Goal: Transaction & Acquisition: Purchase product/service

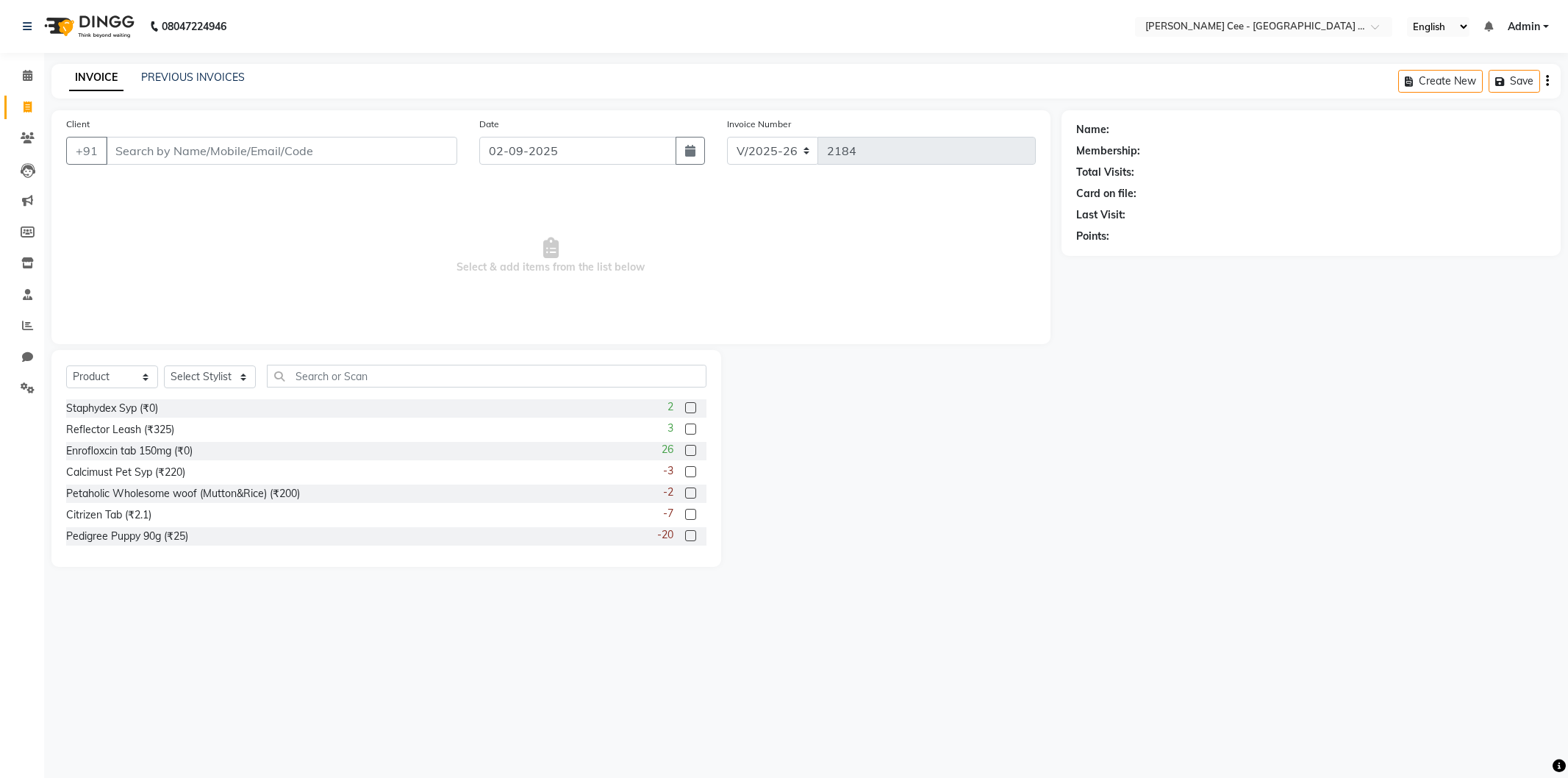
select select "8239"
select select "product"
drag, startPoint x: 1431, startPoint y: 10, endPoint x: 1415, endPoint y: 1, distance: 18.4
click at [1430, 10] on nav "08047224946 Select Location × Kay Cee - Petpro Amritsar, Amritsar English ENGLI…" at bounding box center [784, 26] width 1568 height 53
click at [194, 71] on link "PREVIOUS INVOICES" at bounding box center [193, 77] width 103 height 14
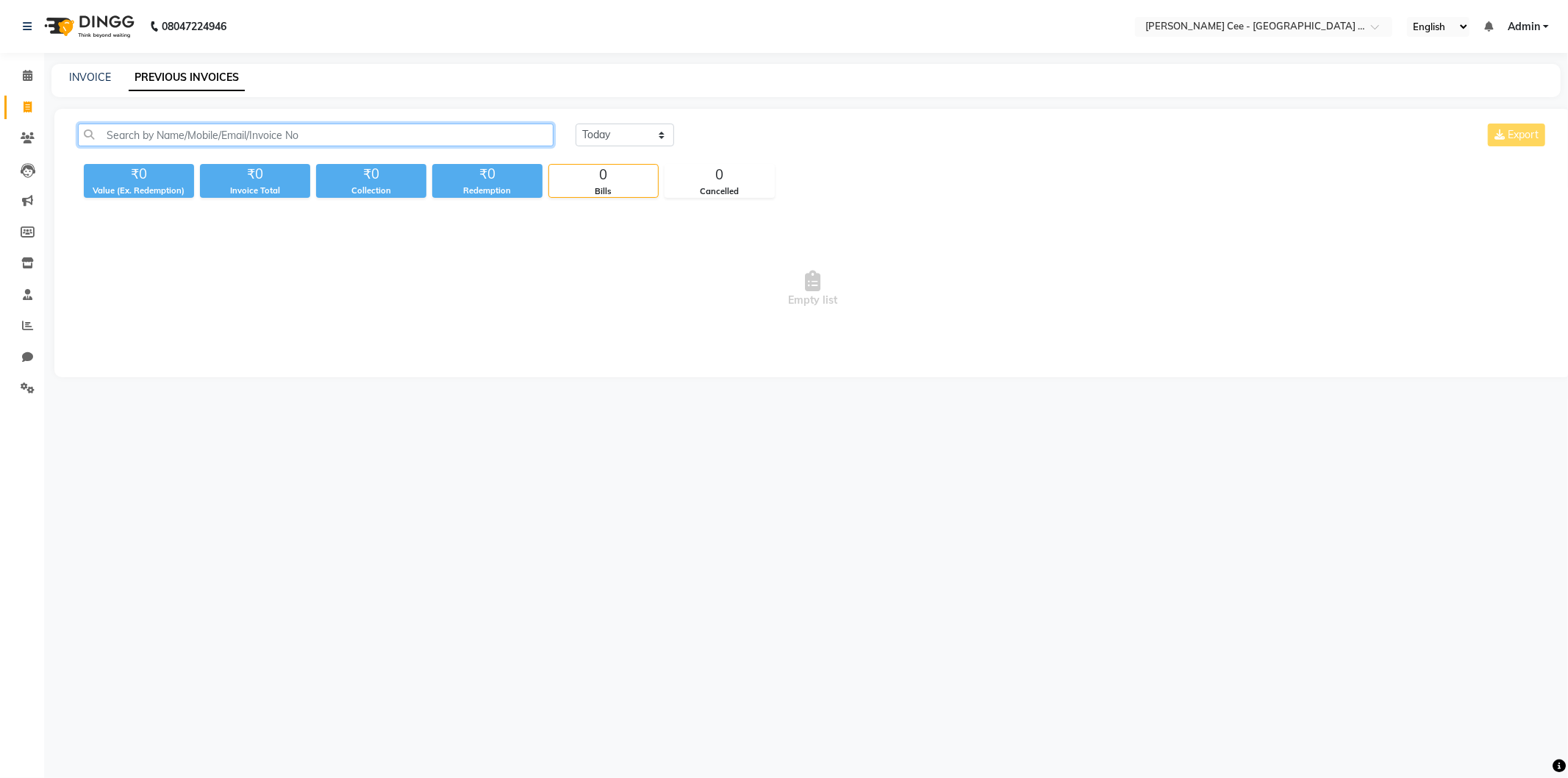
click at [263, 134] on input "text" at bounding box center [316, 135] width 476 height 23
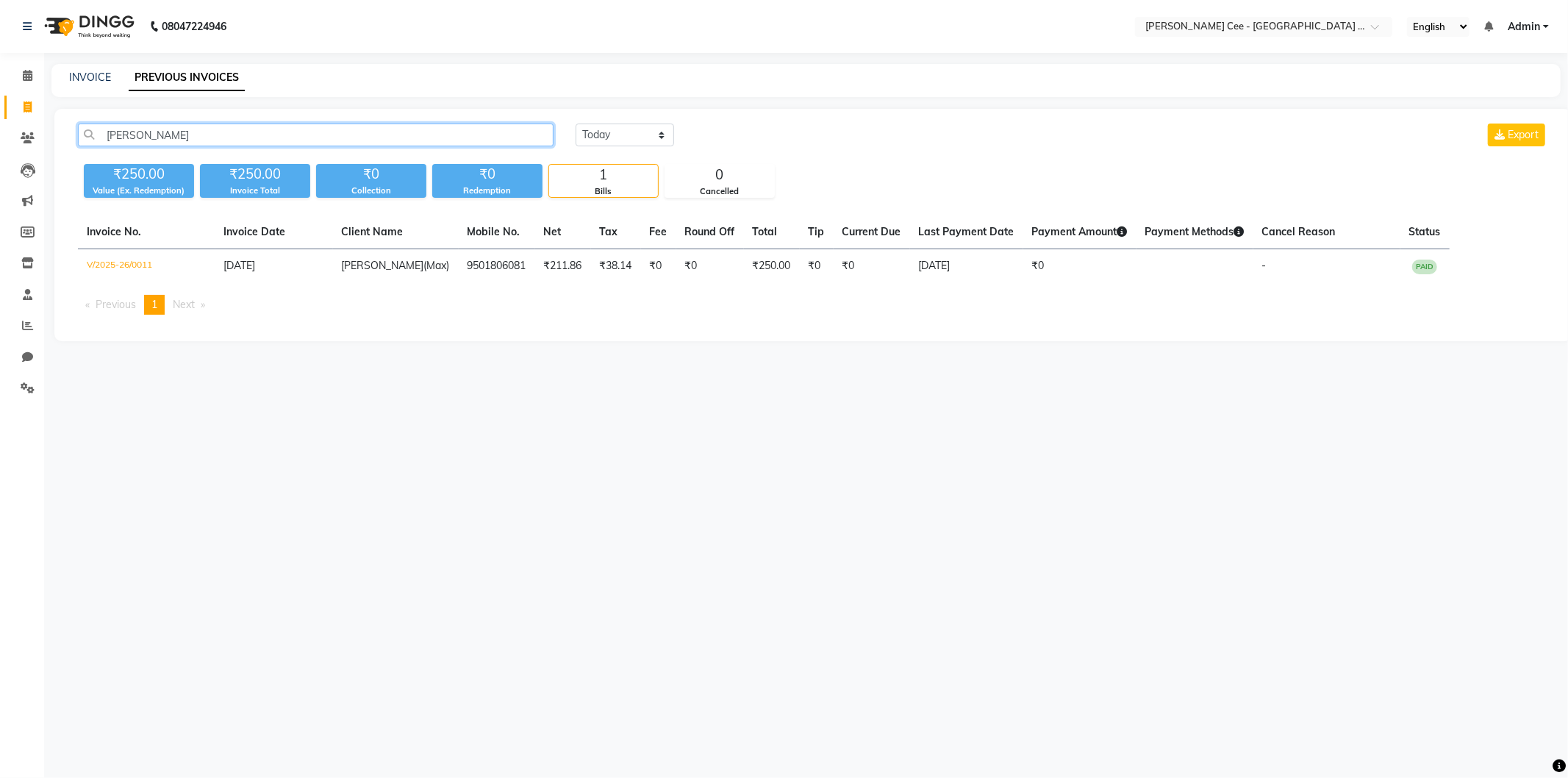
click at [149, 131] on input "rajkaran" at bounding box center [316, 135] width 476 height 23
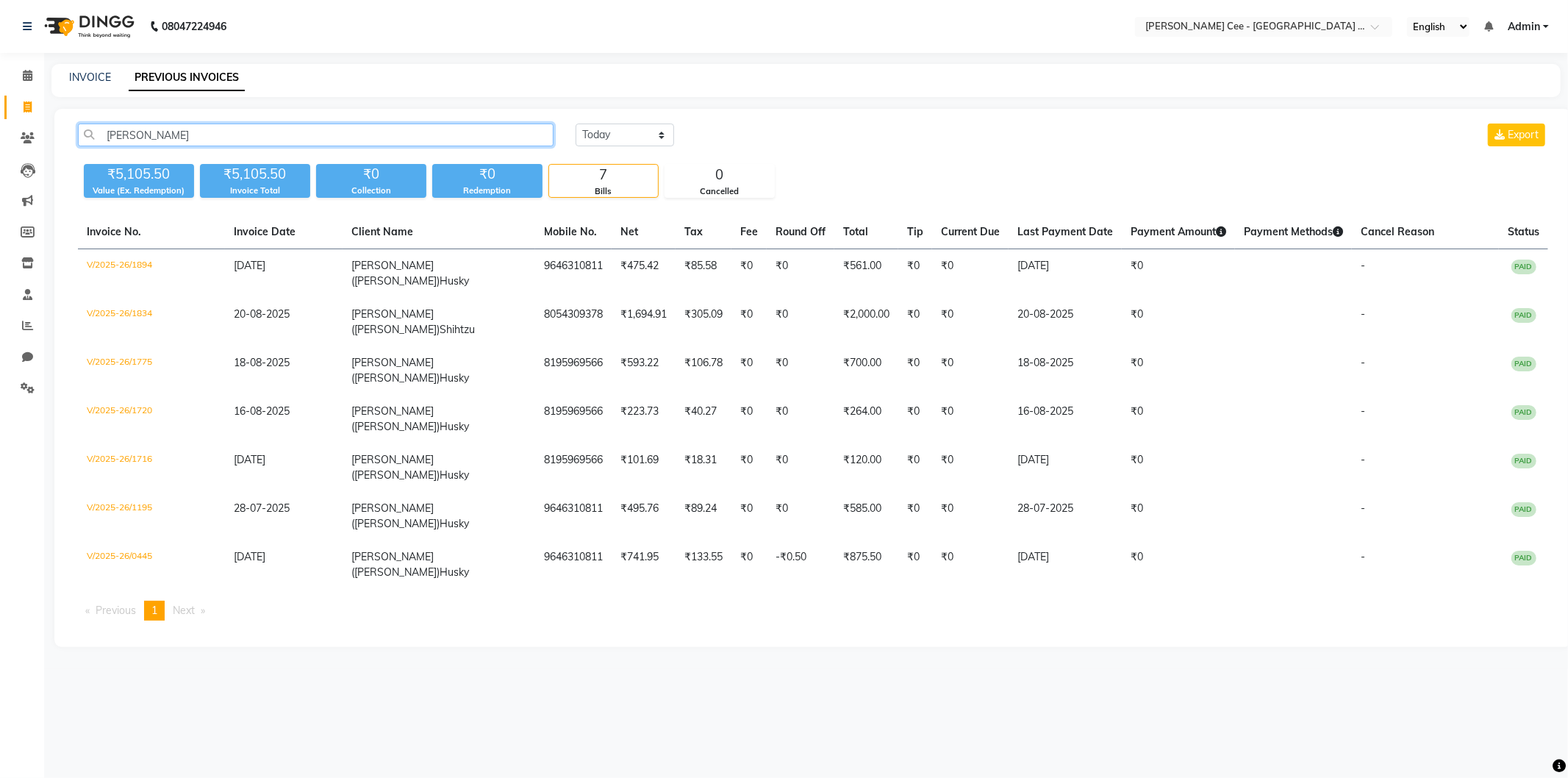
click at [256, 137] on input "liza" at bounding box center [316, 135] width 476 height 23
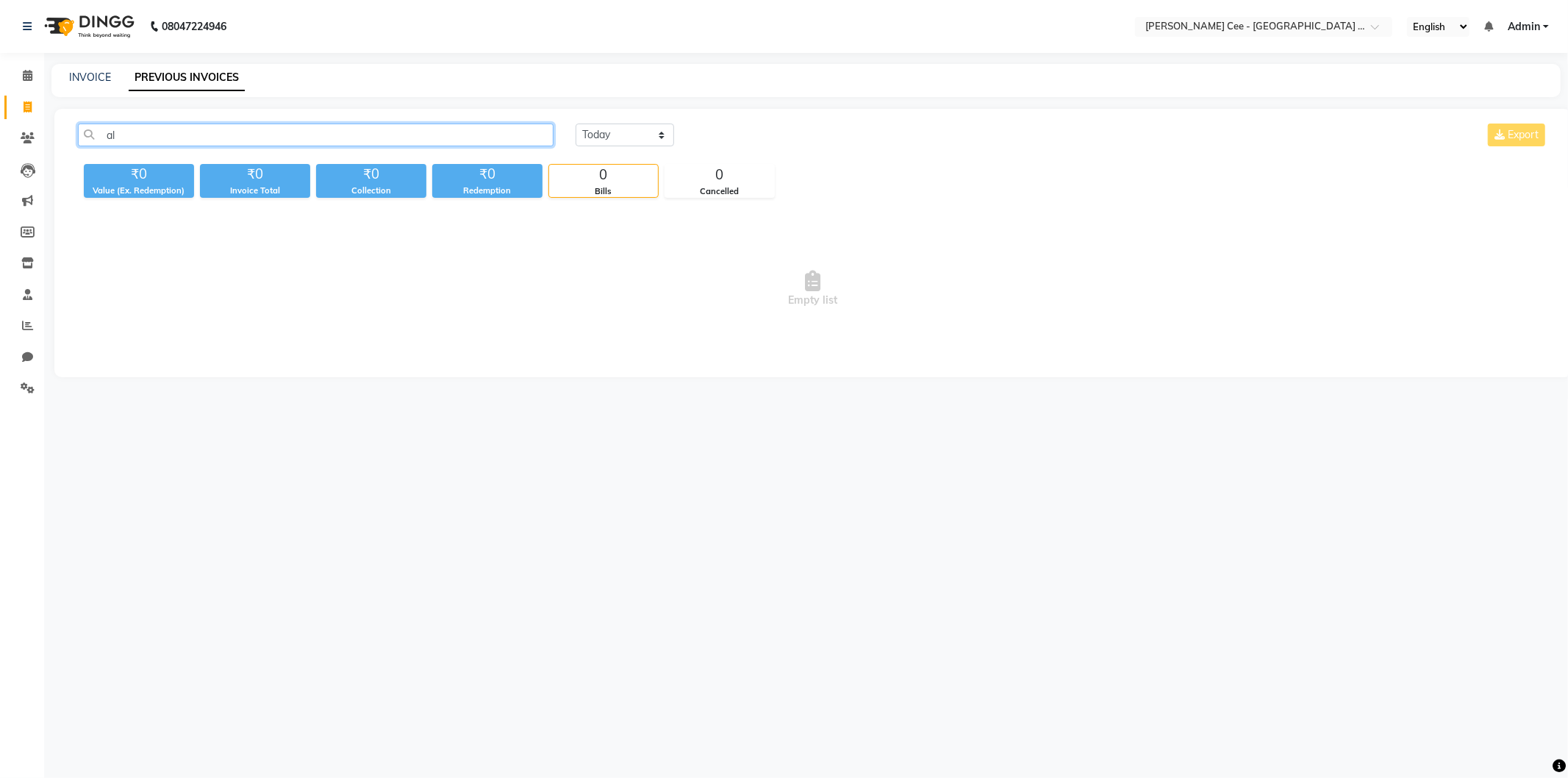
type input "a"
click at [634, 133] on select "Today Yesterday Custom Range" at bounding box center [624, 135] width 98 height 23
select select "yesterday"
click at [575, 124] on select "Today Yesterday Custom Range" at bounding box center [624, 135] width 98 height 23
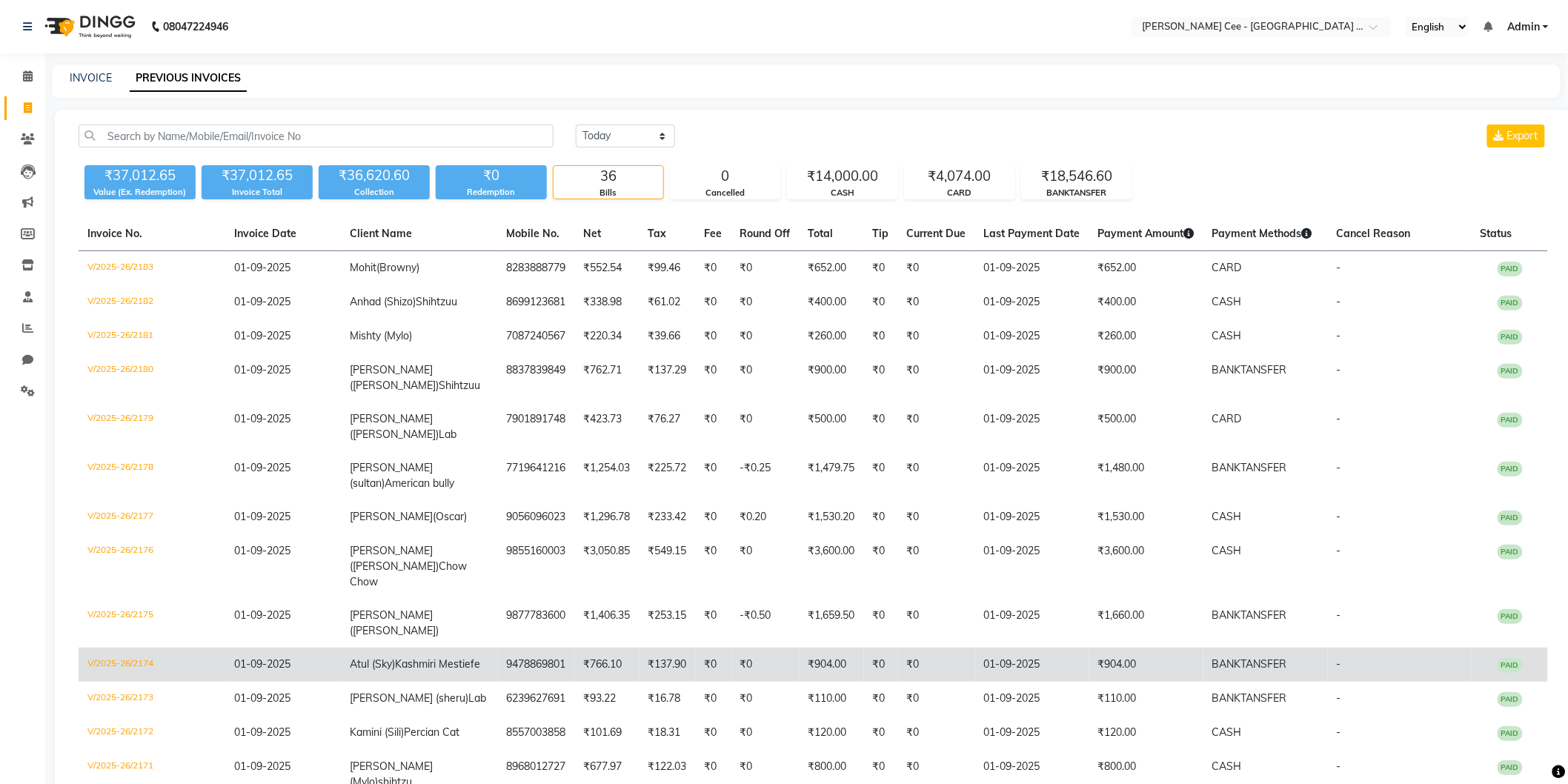
click at [712, 648] on td "₹0" at bounding box center [713, 664] width 36 height 34
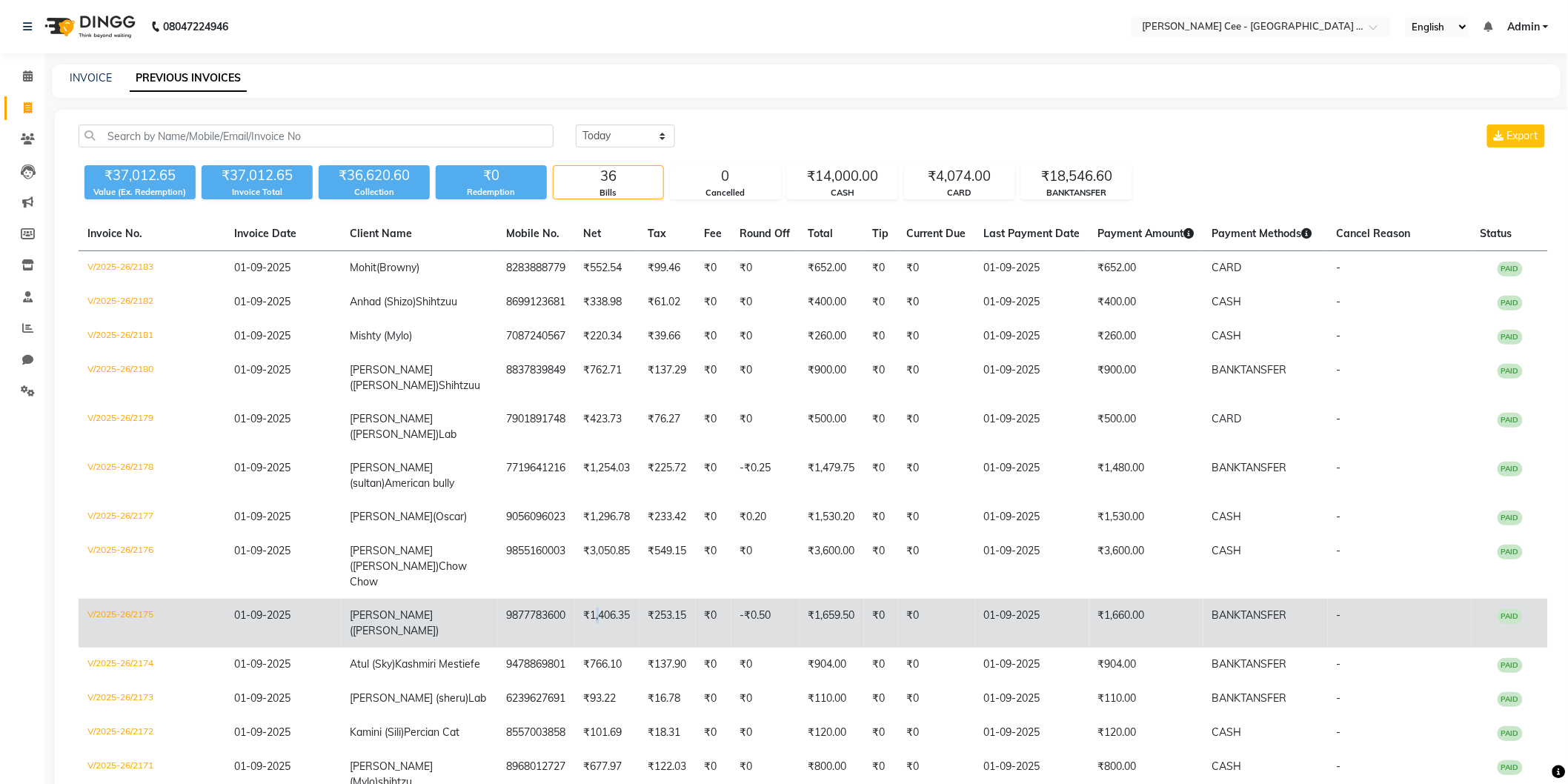
click at [591, 599] on td "₹1,406.35" at bounding box center [607, 623] width 65 height 49
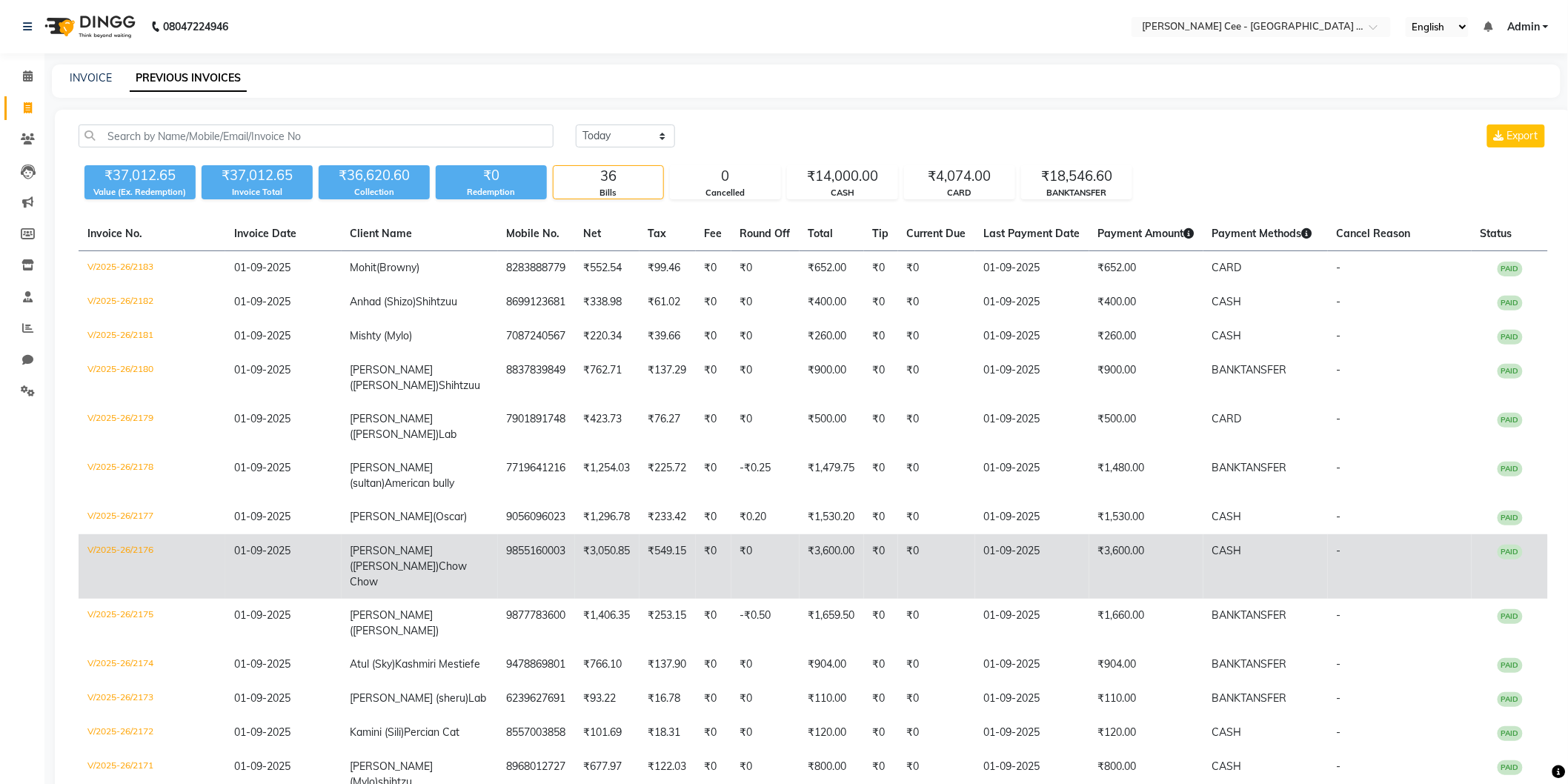
click at [518, 534] on td "9855160003" at bounding box center [536, 566] width 77 height 65
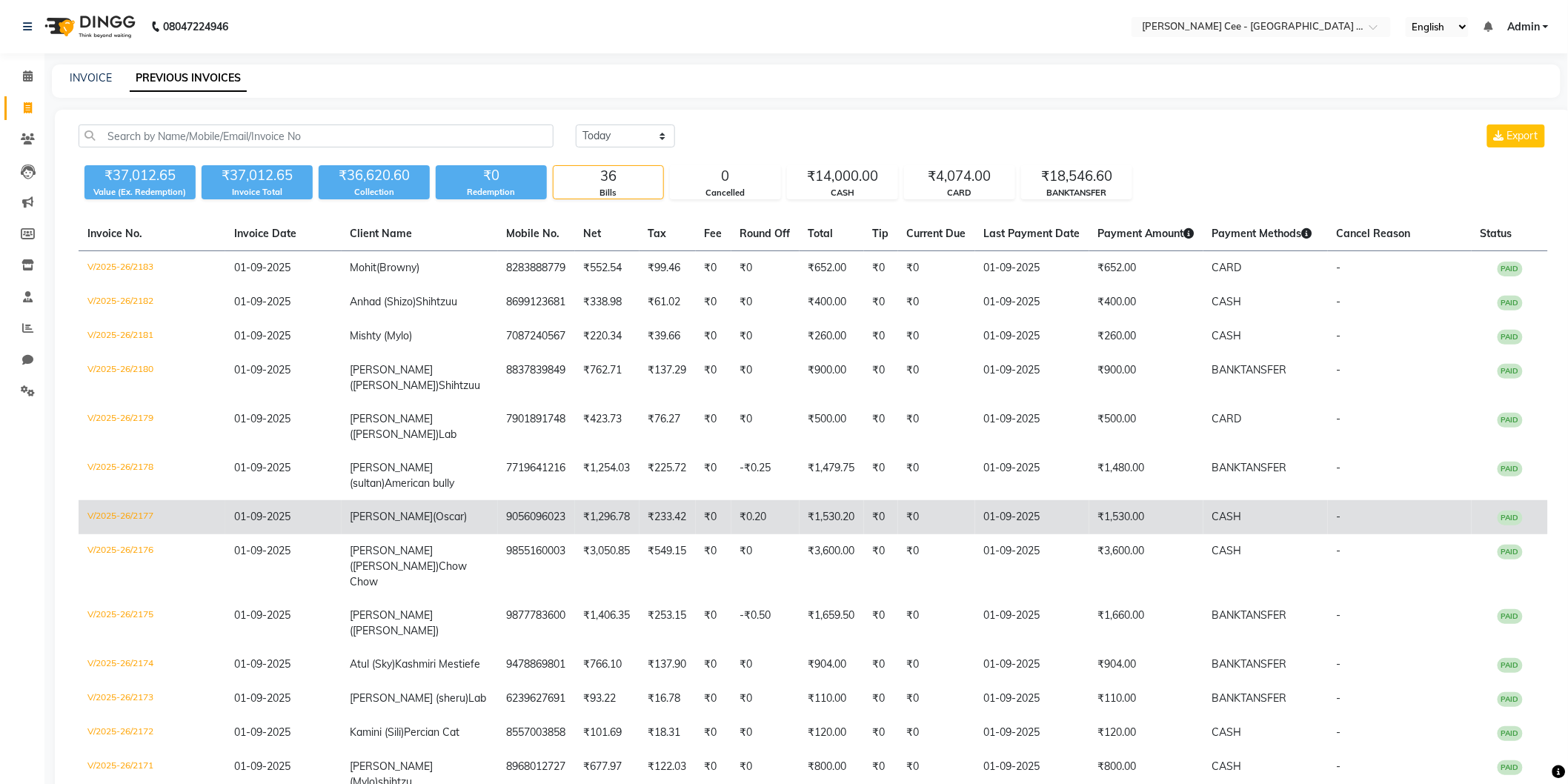
click at [558, 500] on td "9056096023" at bounding box center [536, 517] width 77 height 34
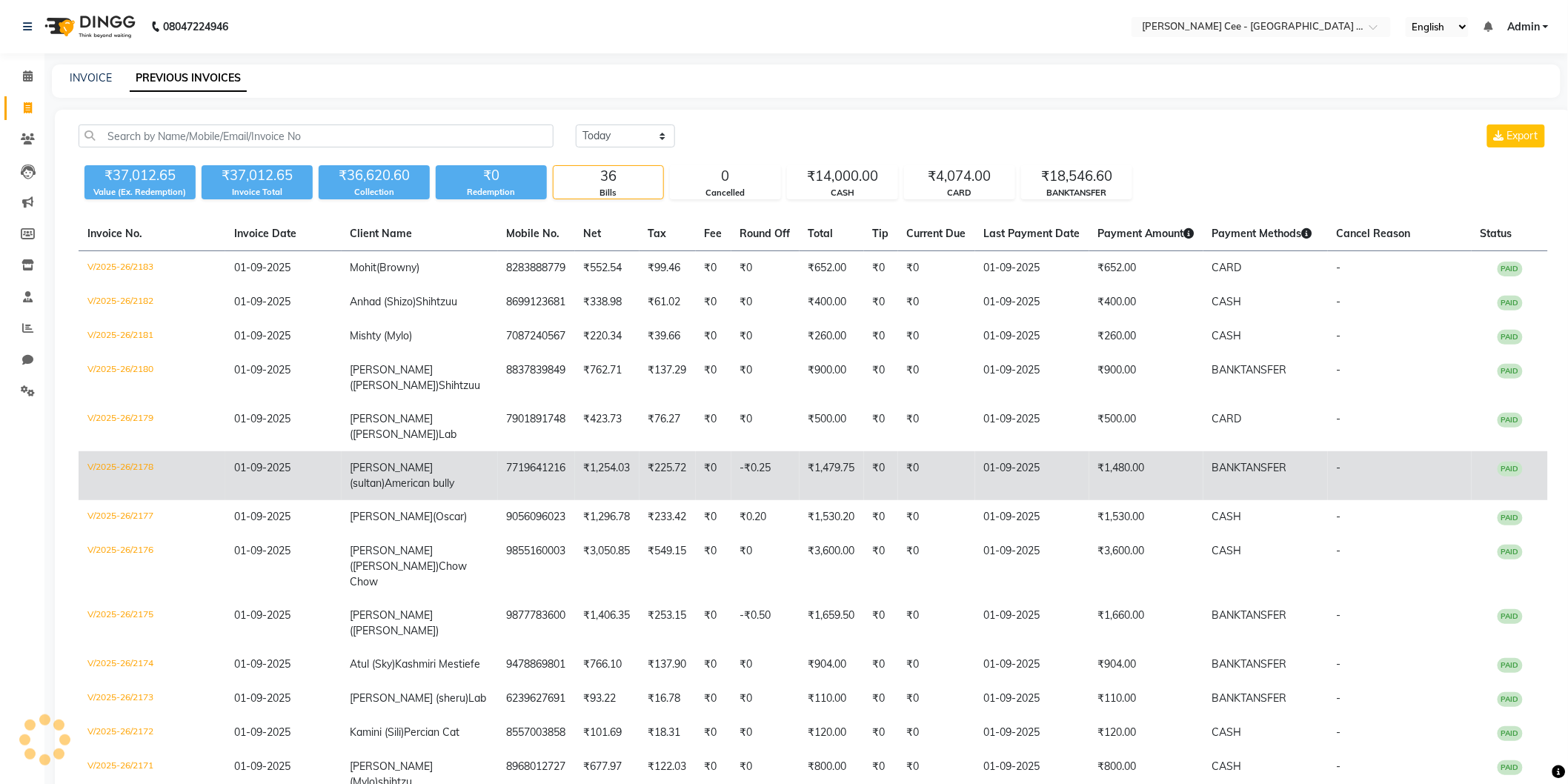
click at [505, 451] on td "7719641216" at bounding box center [536, 476] width 77 height 49
click at [749, 451] on td "-₹0.25" at bounding box center [766, 476] width 69 height 49
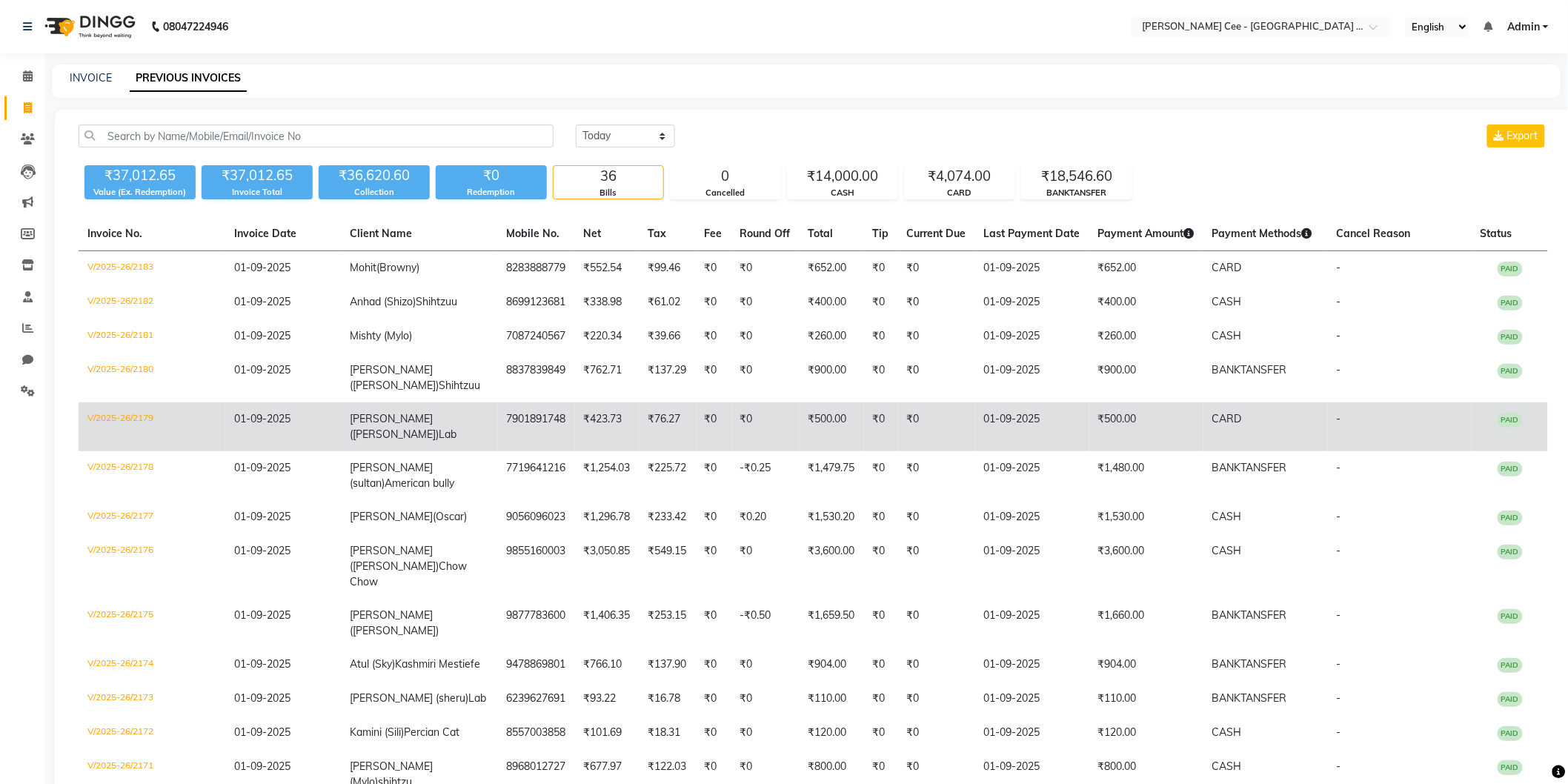
click at [500, 404] on td "7901891748" at bounding box center [536, 427] width 77 height 49
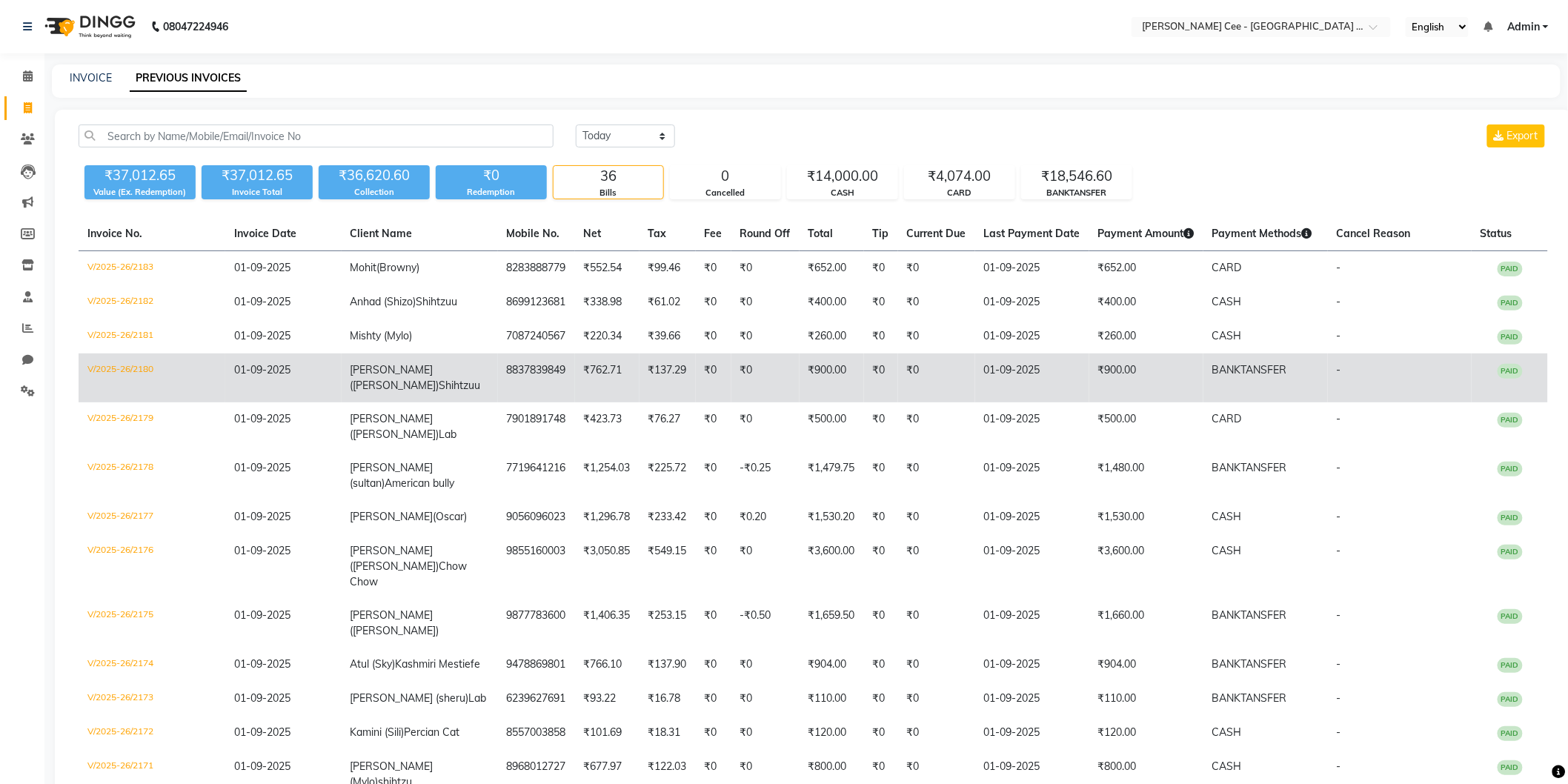
click at [598, 366] on td "₹762.71" at bounding box center [607, 378] width 65 height 49
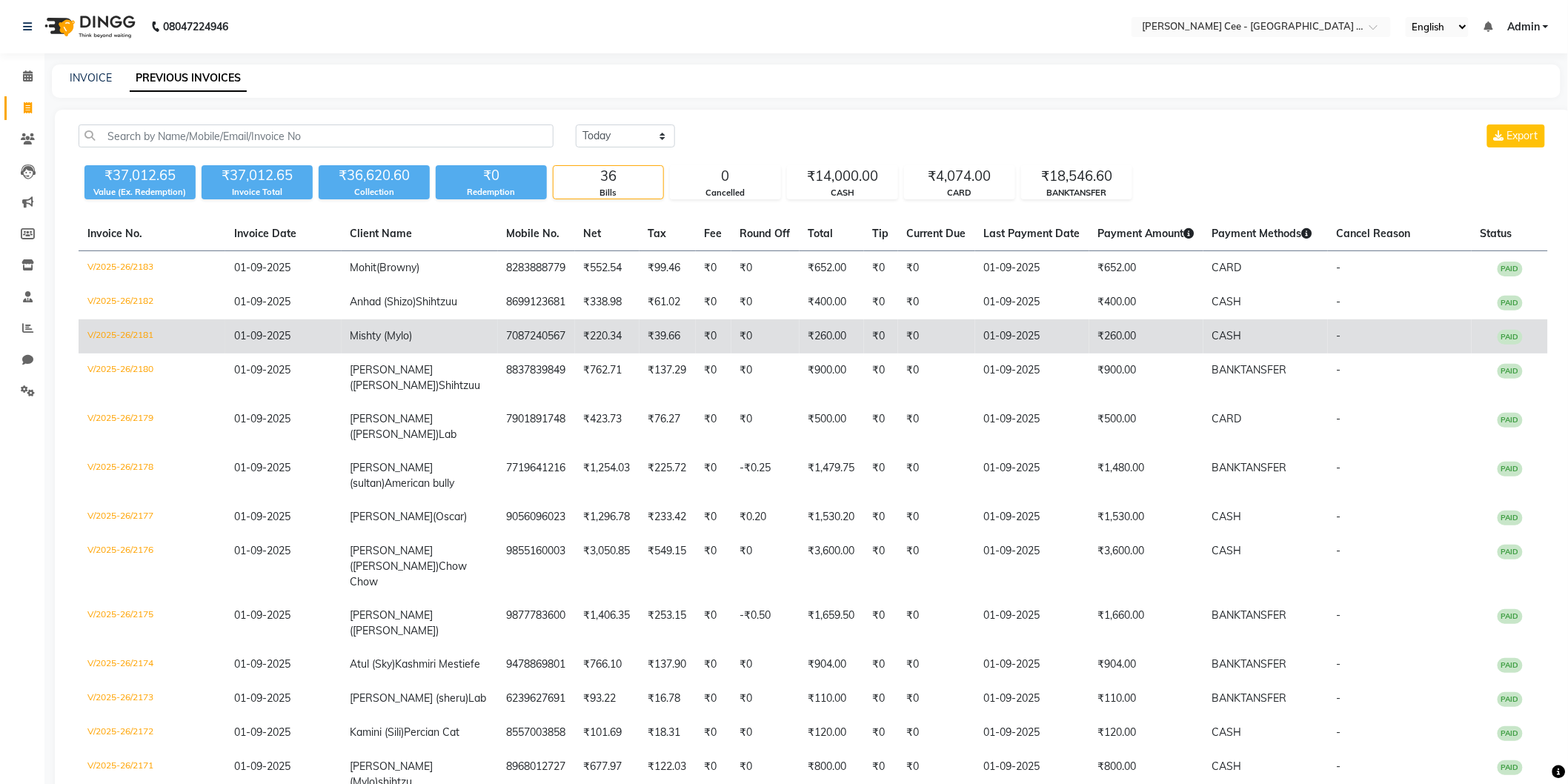
click at [563, 341] on td "7087240567" at bounding box center [536, 336] width 77 height 34
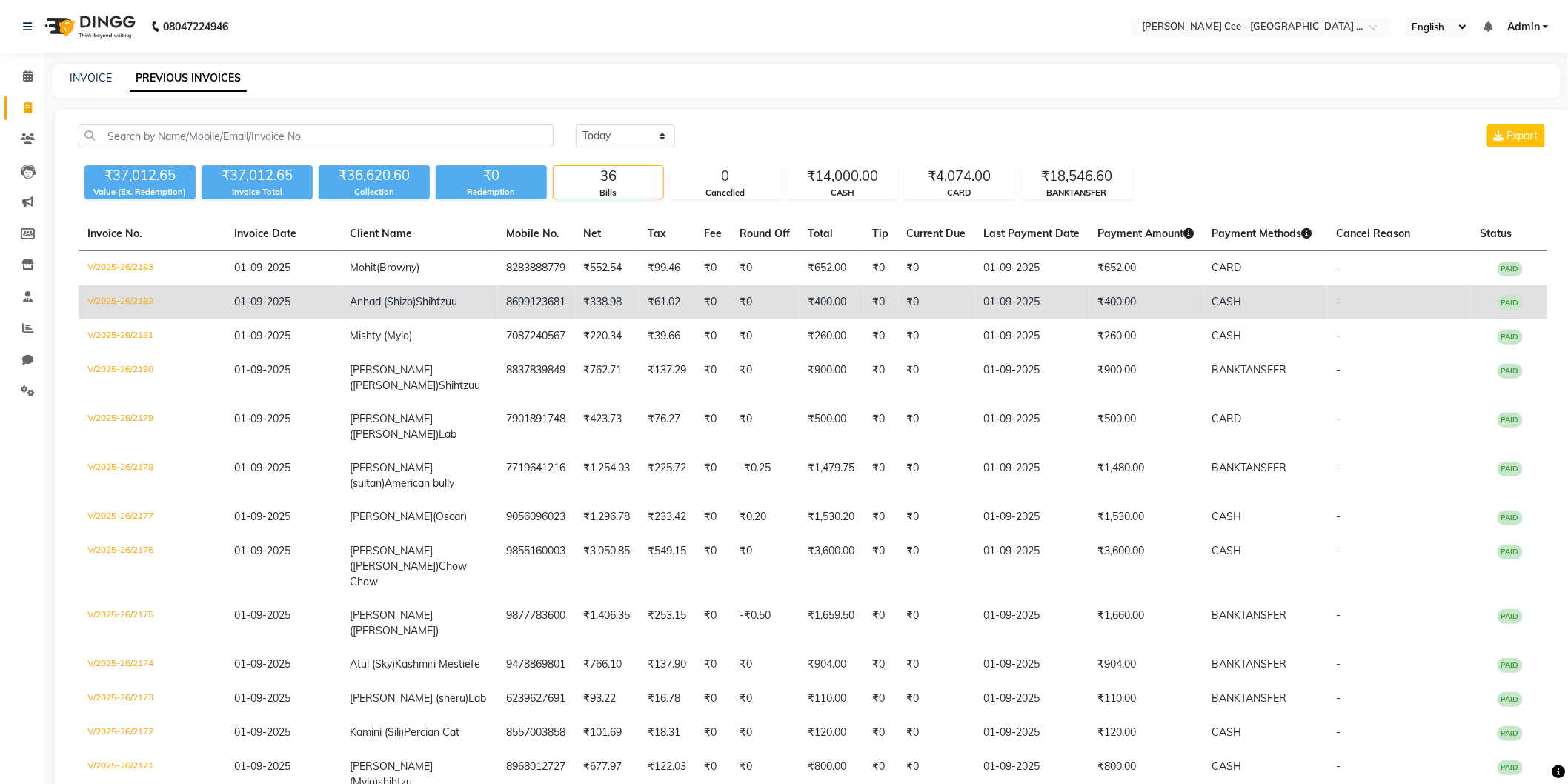
click at [435, 302] on span "Shihtzuu" at bounding box center [437, 302] width 42 height 14
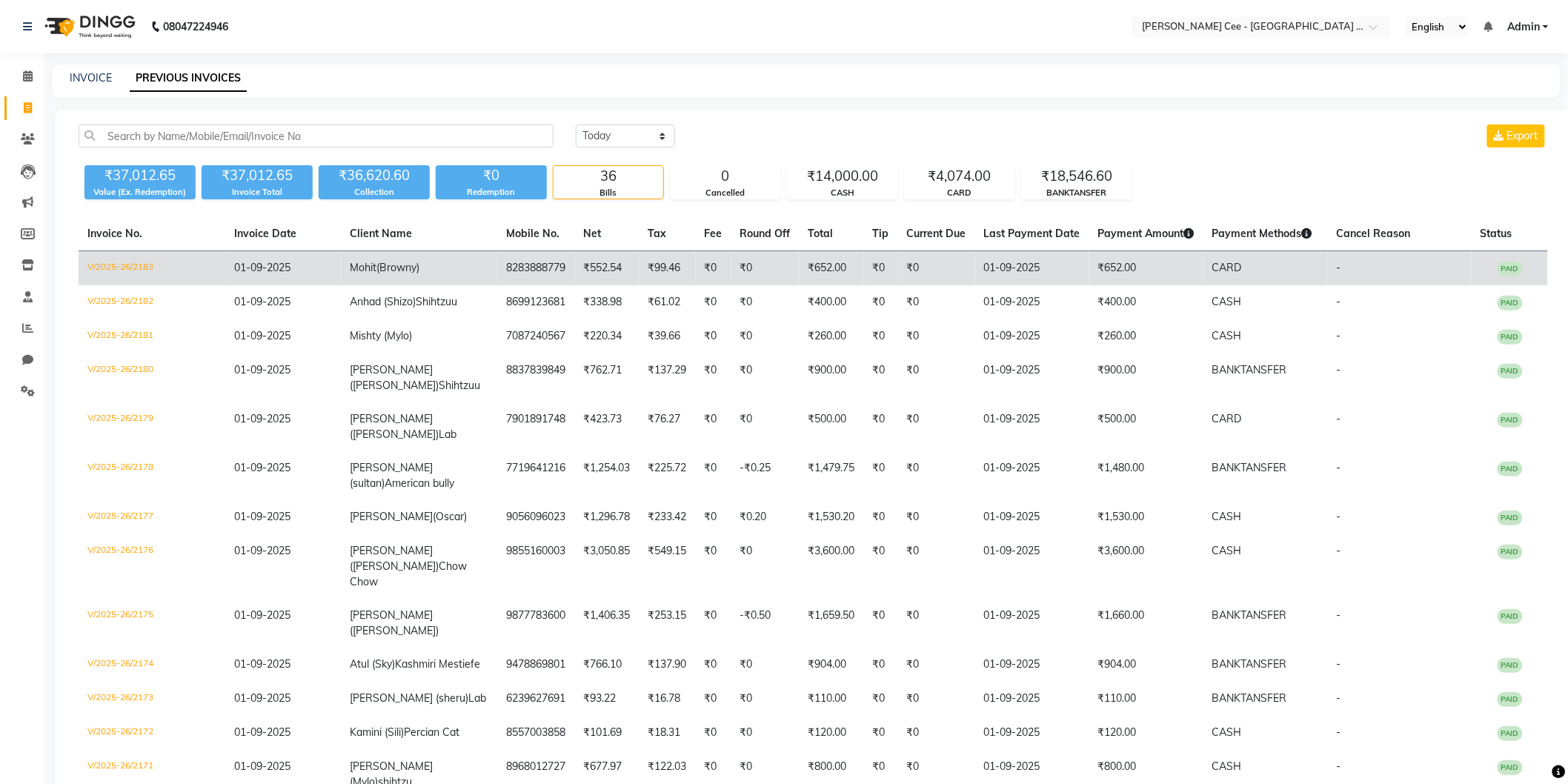
click at [448, 268] on td "Mohit (Browny)" at bounding box center [419, 269] width 156 height 35
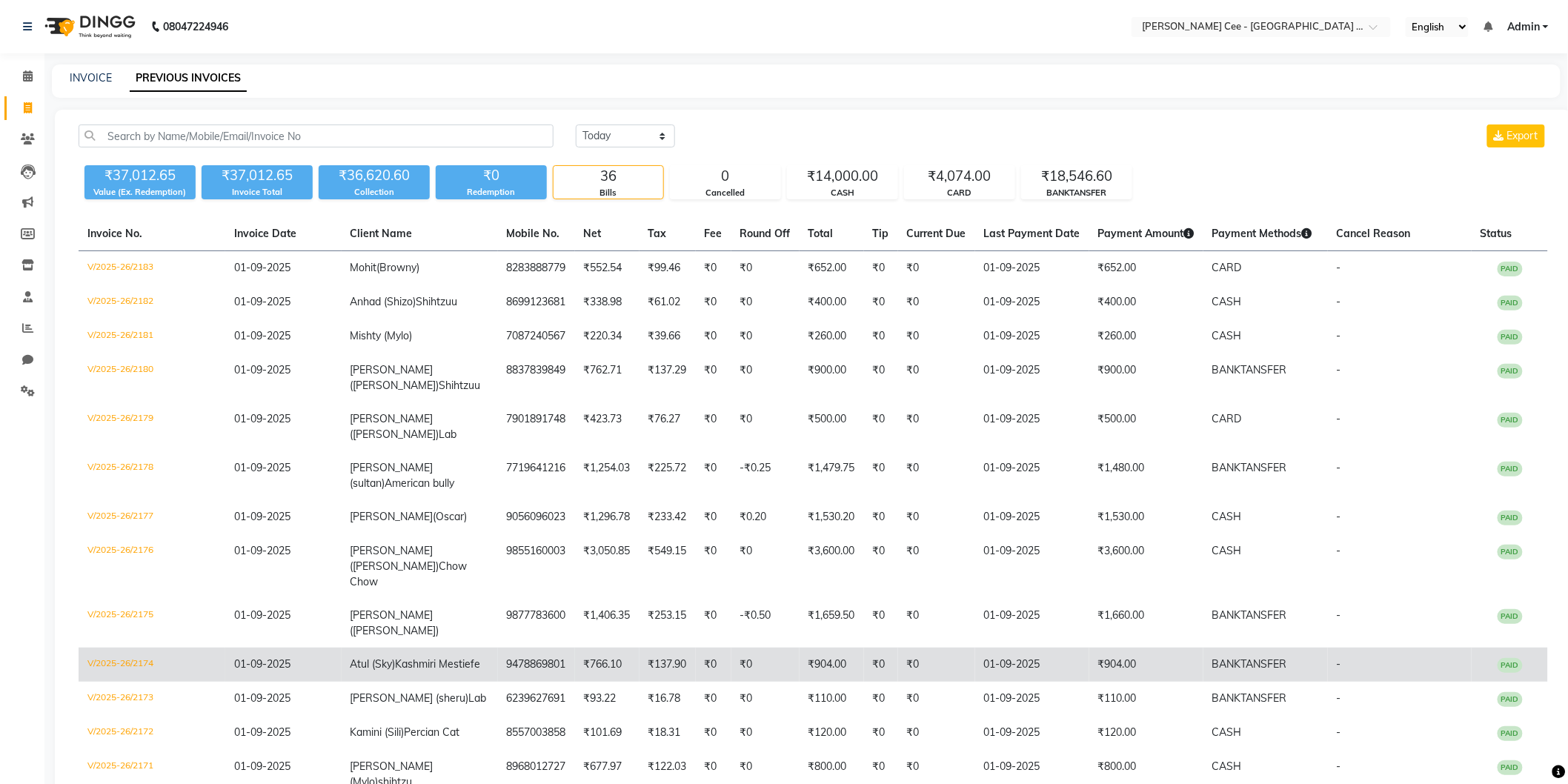
click at [465, 648] on td "Atul (Sky) Kashmiri Mestiefe" at bounding box center [419, 664] width 156 height 34
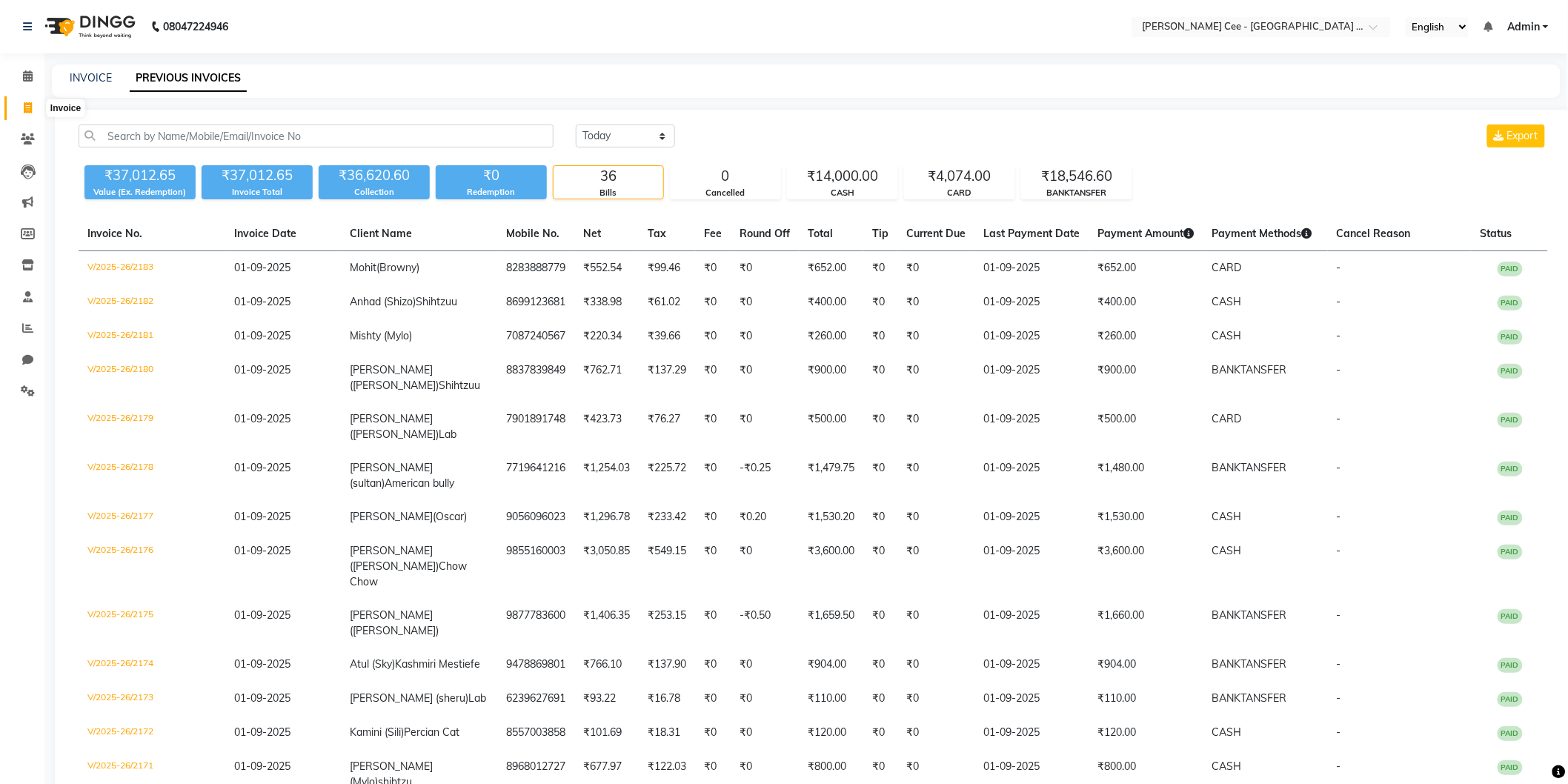
click at [30, 104] on icon at bounding box center [27, 107] width 8 height 11
select select "service"
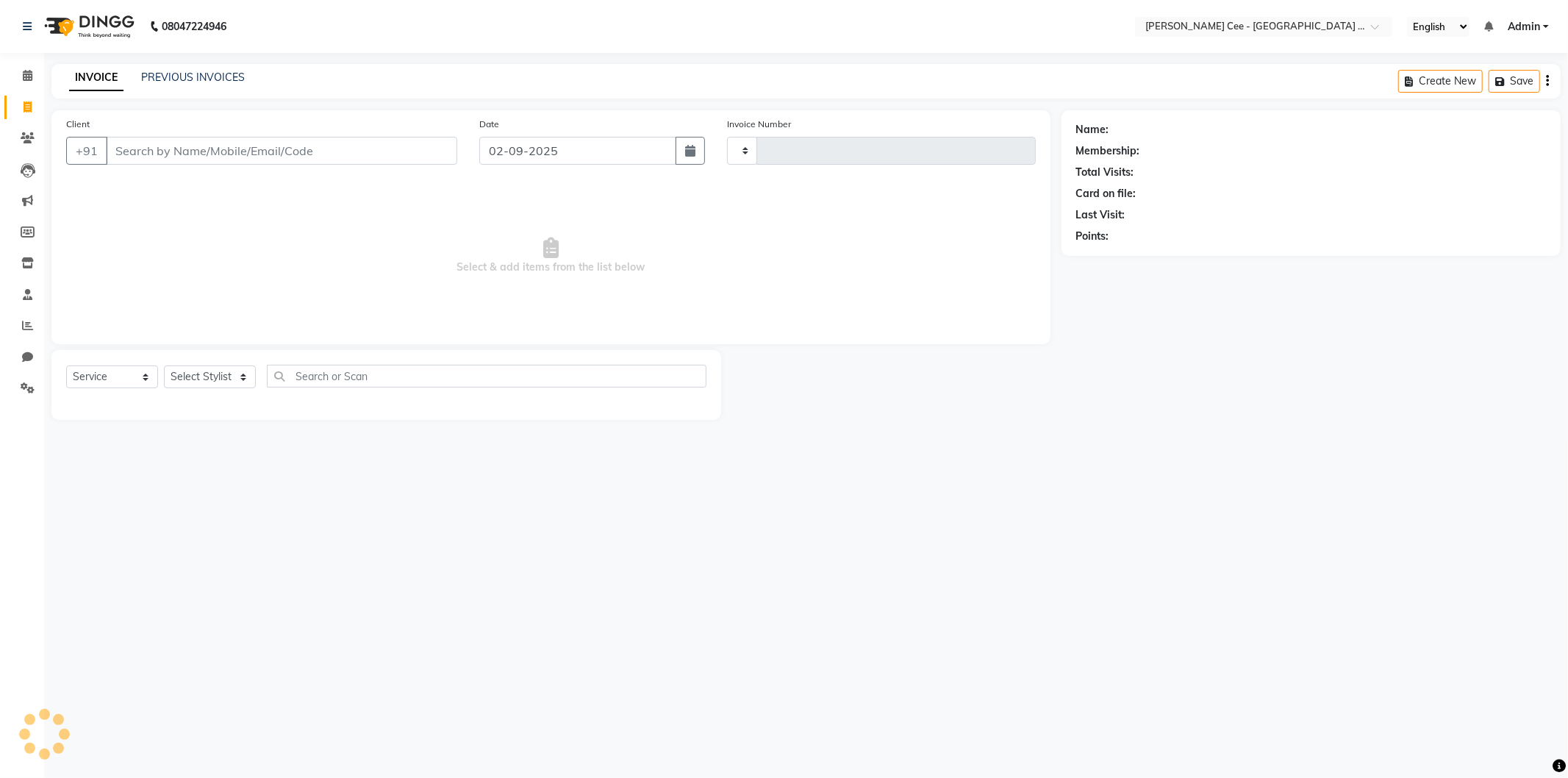
type input "2184"
select select "8239"
click at [175, 140] on input "Client" at bounding box center [281, 150] width 351 height 28
select select "product"
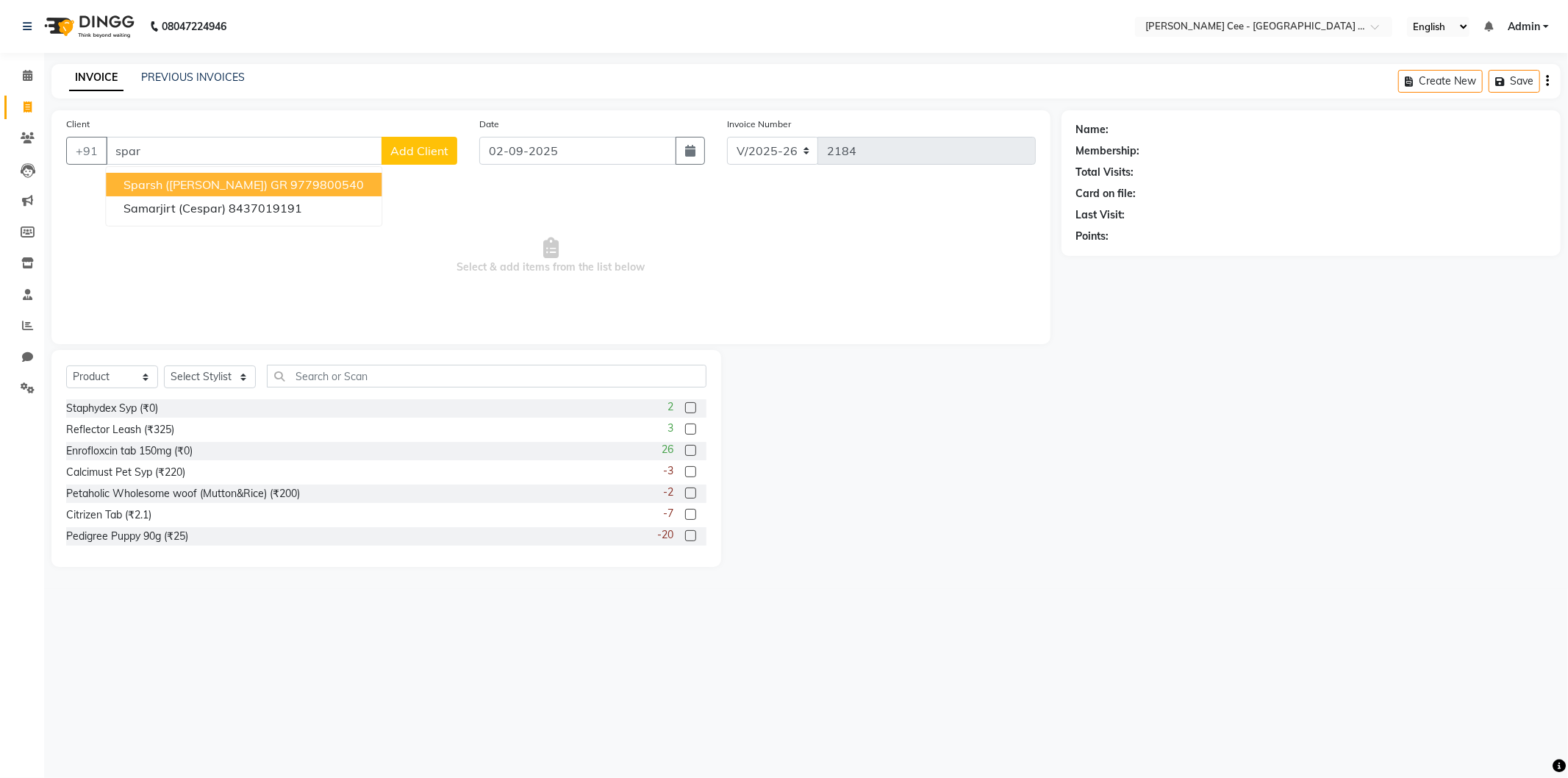
click at [291, 180] on ngb-highlight "9779800540" at bounding box center [327, 184] width 73 height 14
type input "9779800540"
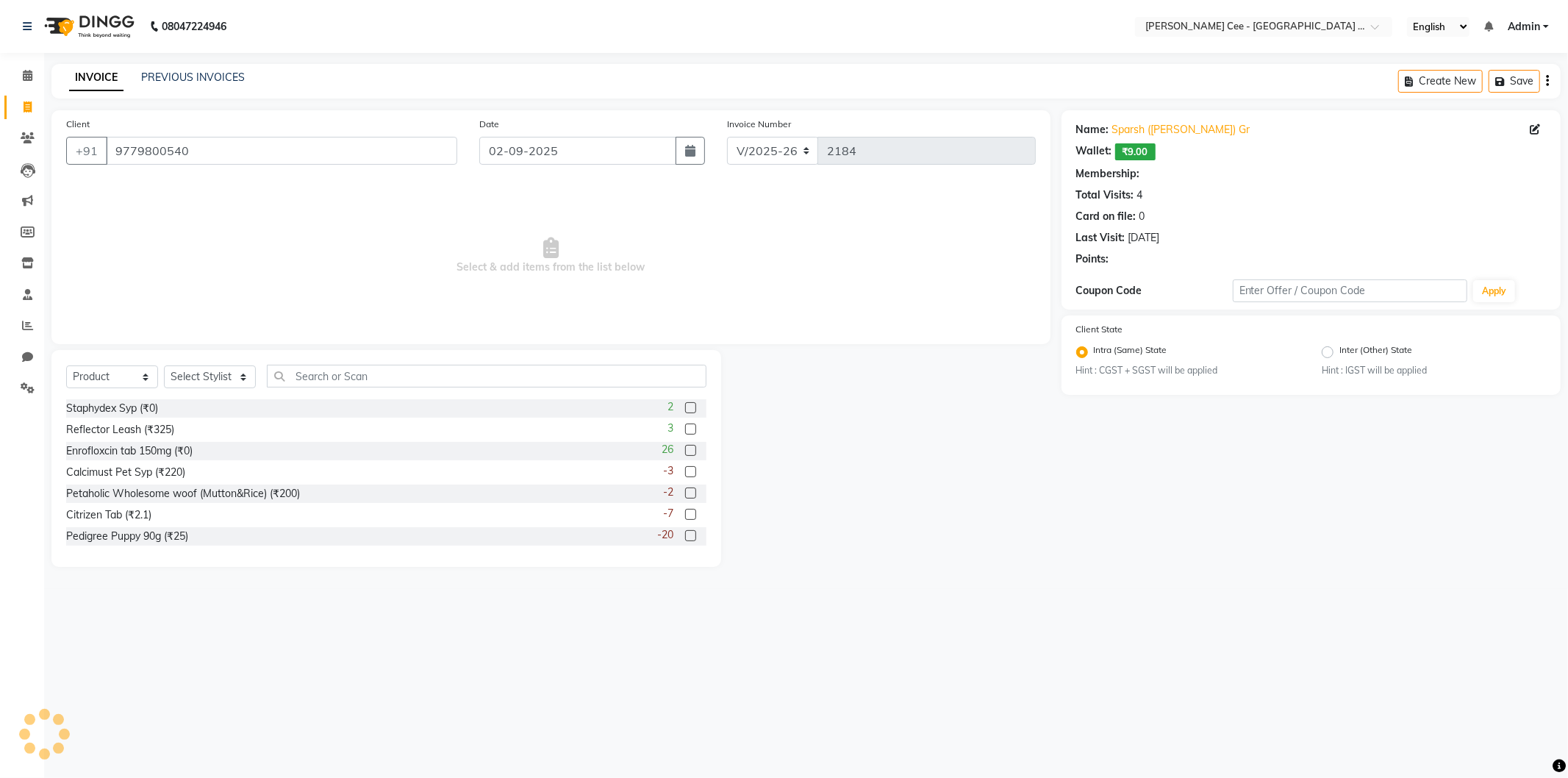
radio input "false"
radio input "true"
click at [113, 368] on select "Select Service Product Membership Package Voucher Prepaid Gift Card" at bounding box center [112, 377] width 92 height 23
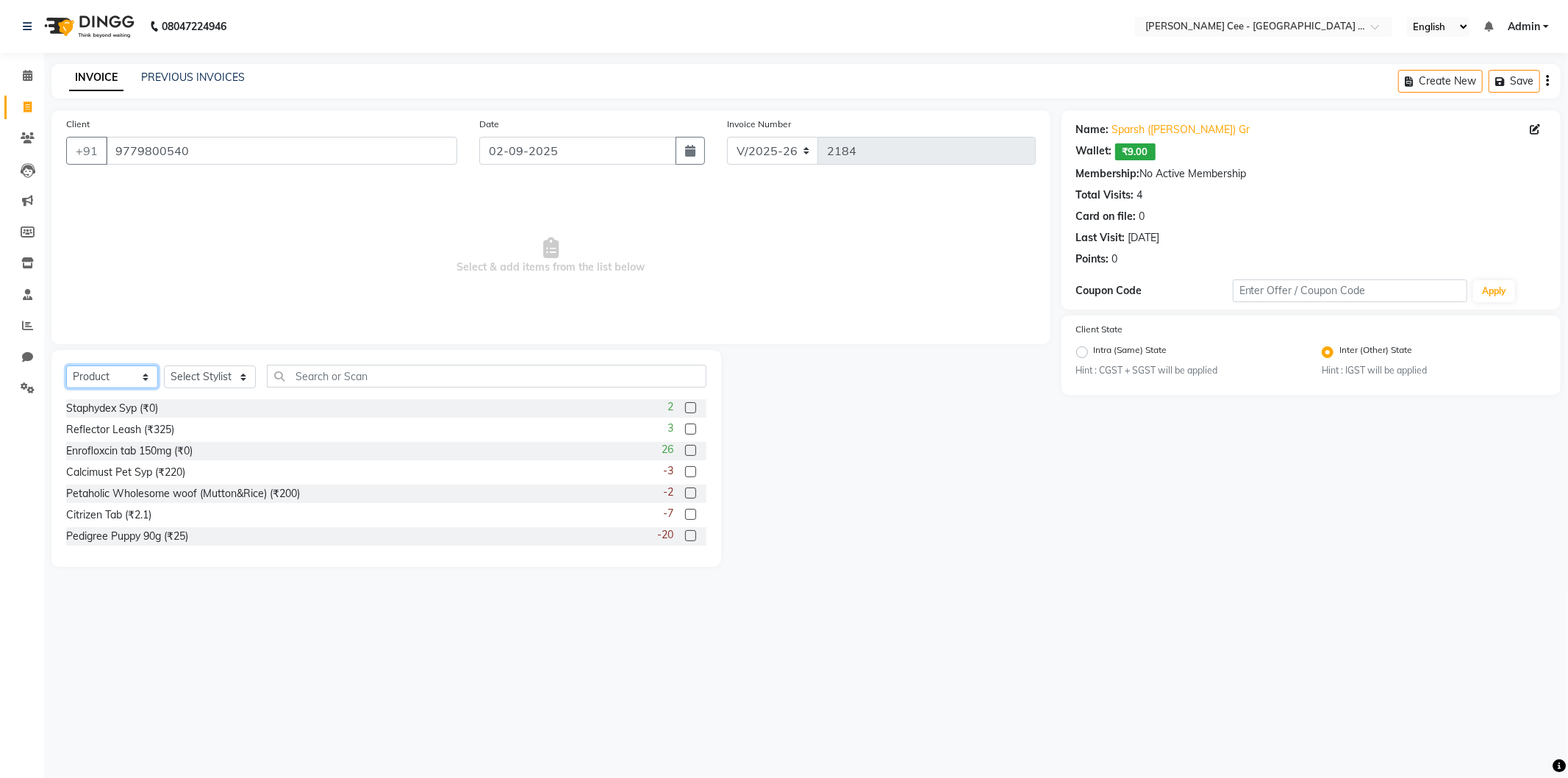
click at [113, 368] on select "Select Service Product Membership Package Voucher Prepaid Gift Card" at bounding box center [112, 377] width 92 height 23
click at [218, 378] on select "Select Stylist Avinash [PERSON_NAME] [PERSON_NAME] [PERSON_NAME] Kajal Love [PE…" at bounding box center [210, 377] width 92 height 23
select select "80152"
click at [164, 366] on select "Select Stylist Avinash [PERSON_NAME] [PERSON_NAME] [PERSON_NAME] Kajal Love [PE…" at bounding box center [210, 377] width 92 height 23
click at [334, 373] on input "text" at bounding box center [486, 376] width 439 height 23
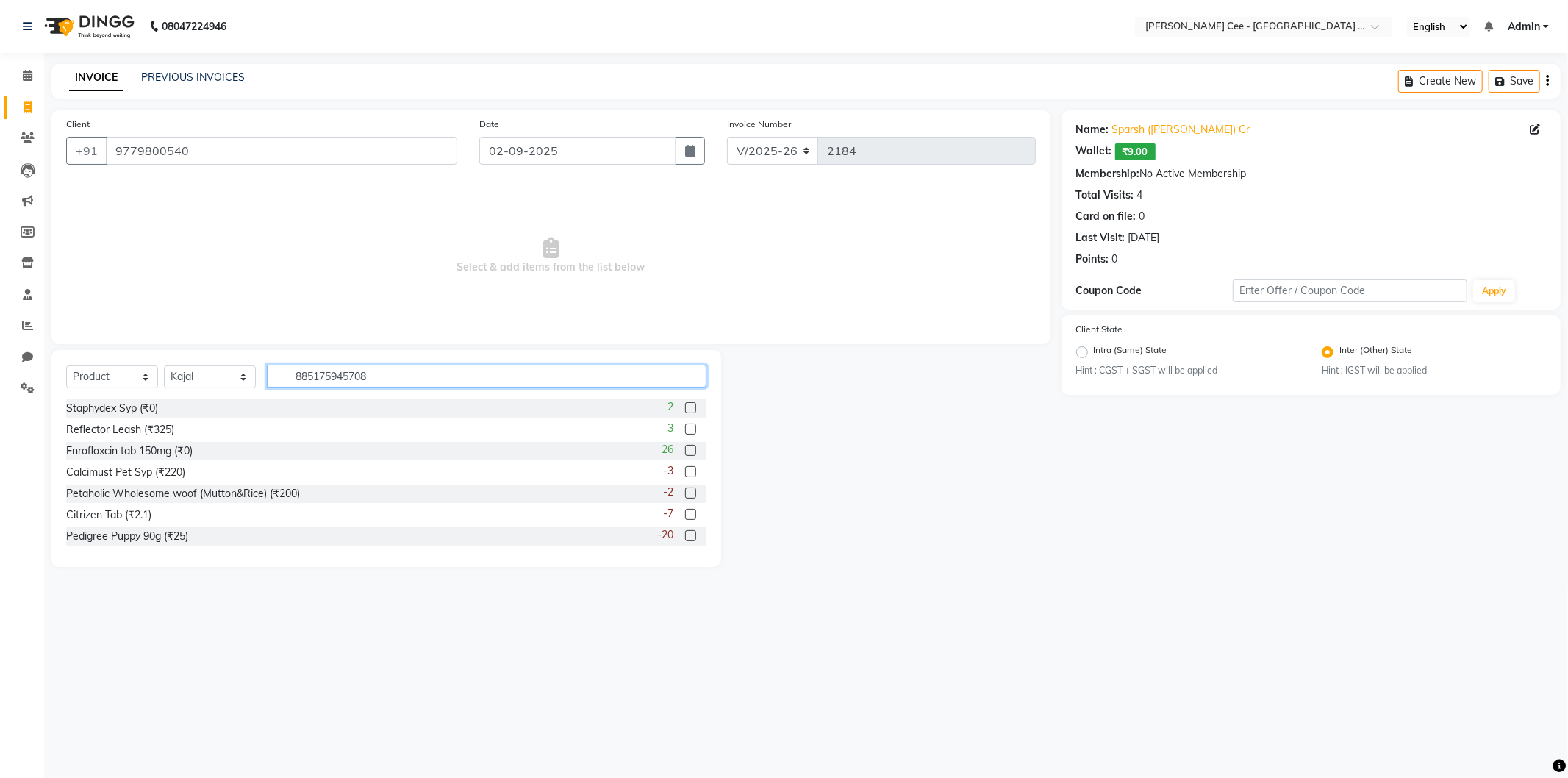
type input "8851759457087"
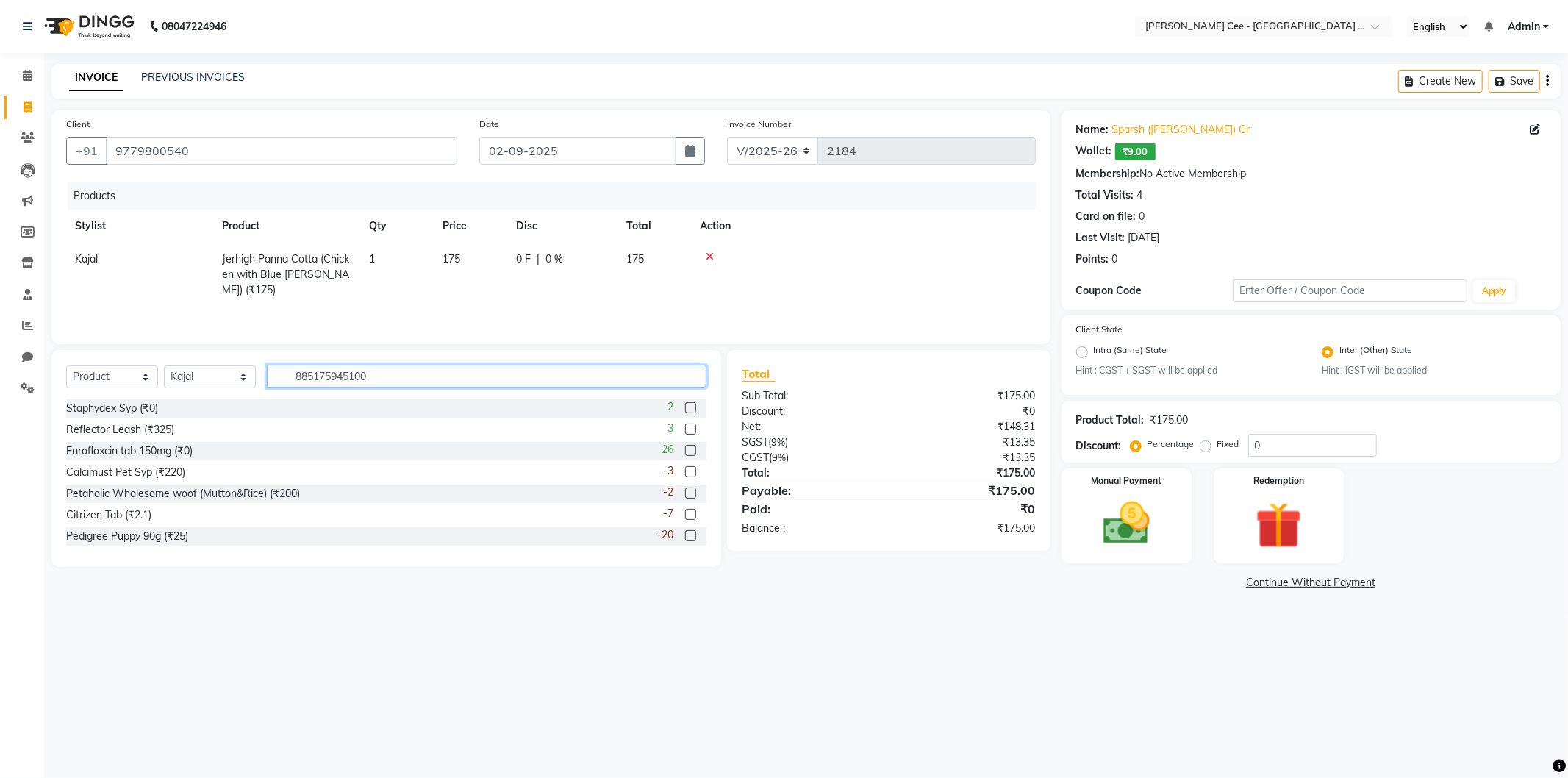
type input "8851759451009"
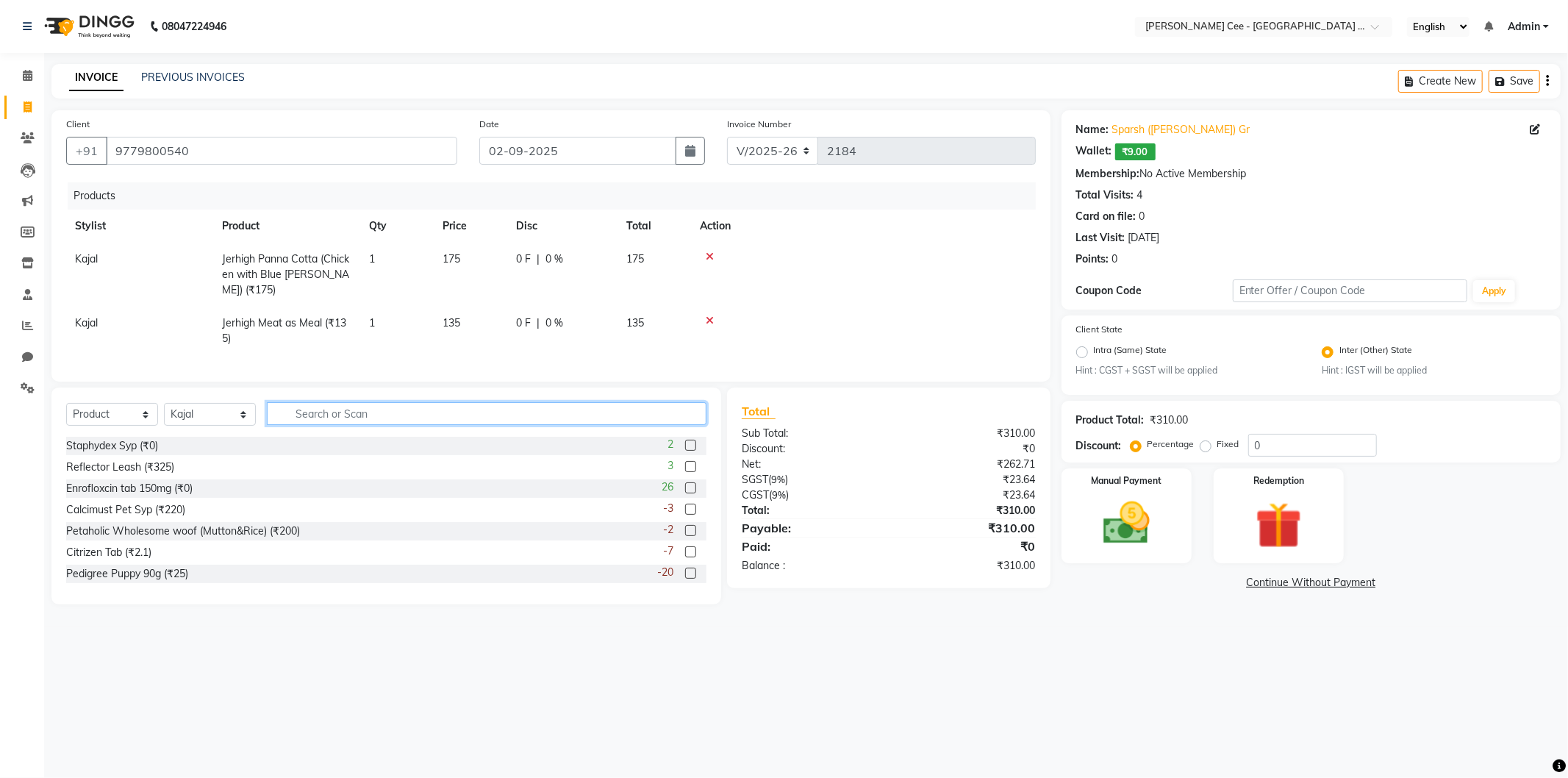
click at [370, 403] on input "text" at bounding box center [486, 414] width 439 height 23
click at [365, 414] on input "text" at bounding box center [486, 414] width 439 height 23
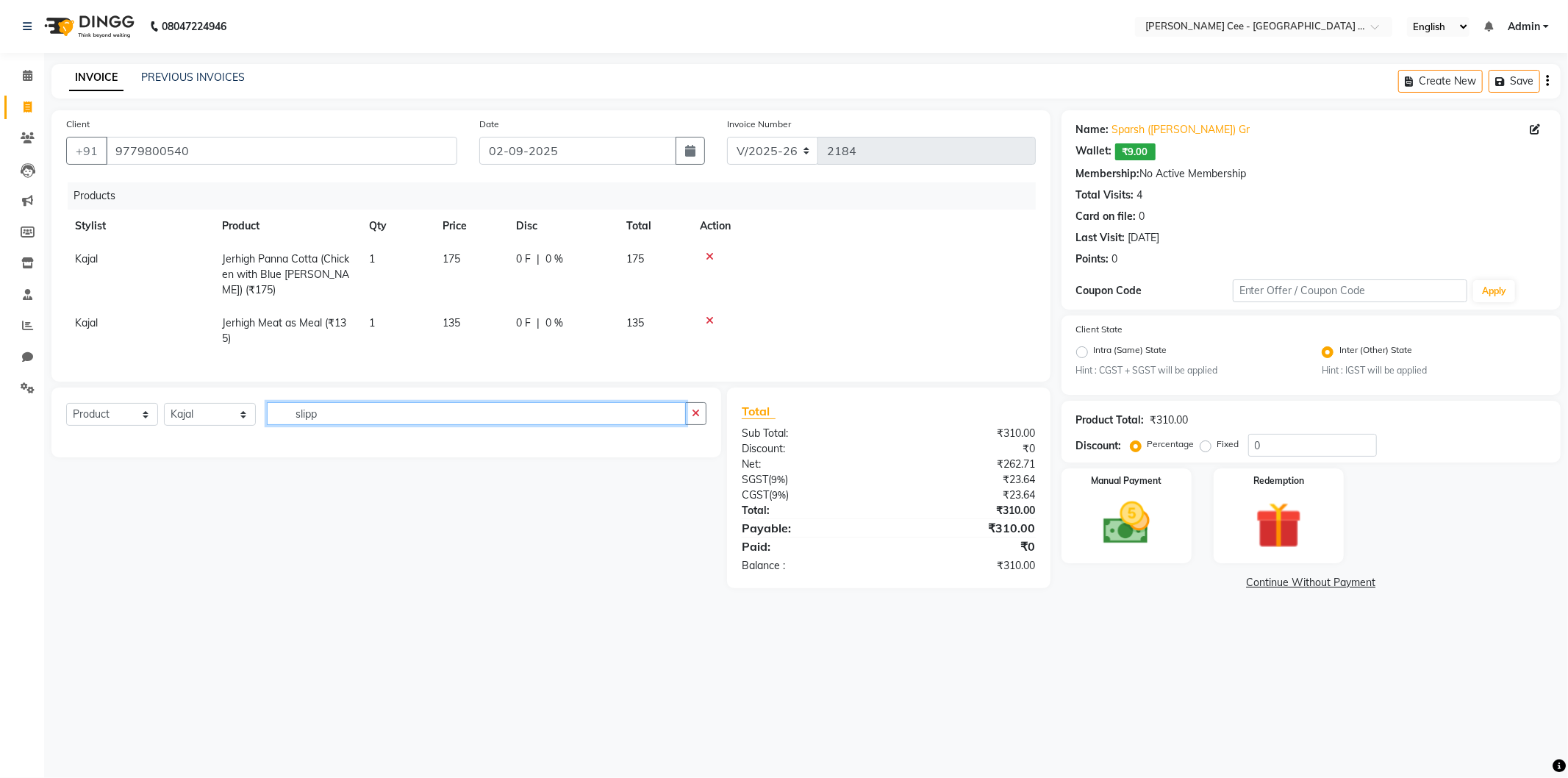
click at [363, 414] on input "slipp" at bounding box center [476, 414] width 419 height 23
type input "slip"
click at [111, 443] on div "Sliper Soft Toy (₹350)" at bounding box center [117, 446] width 101 height 15
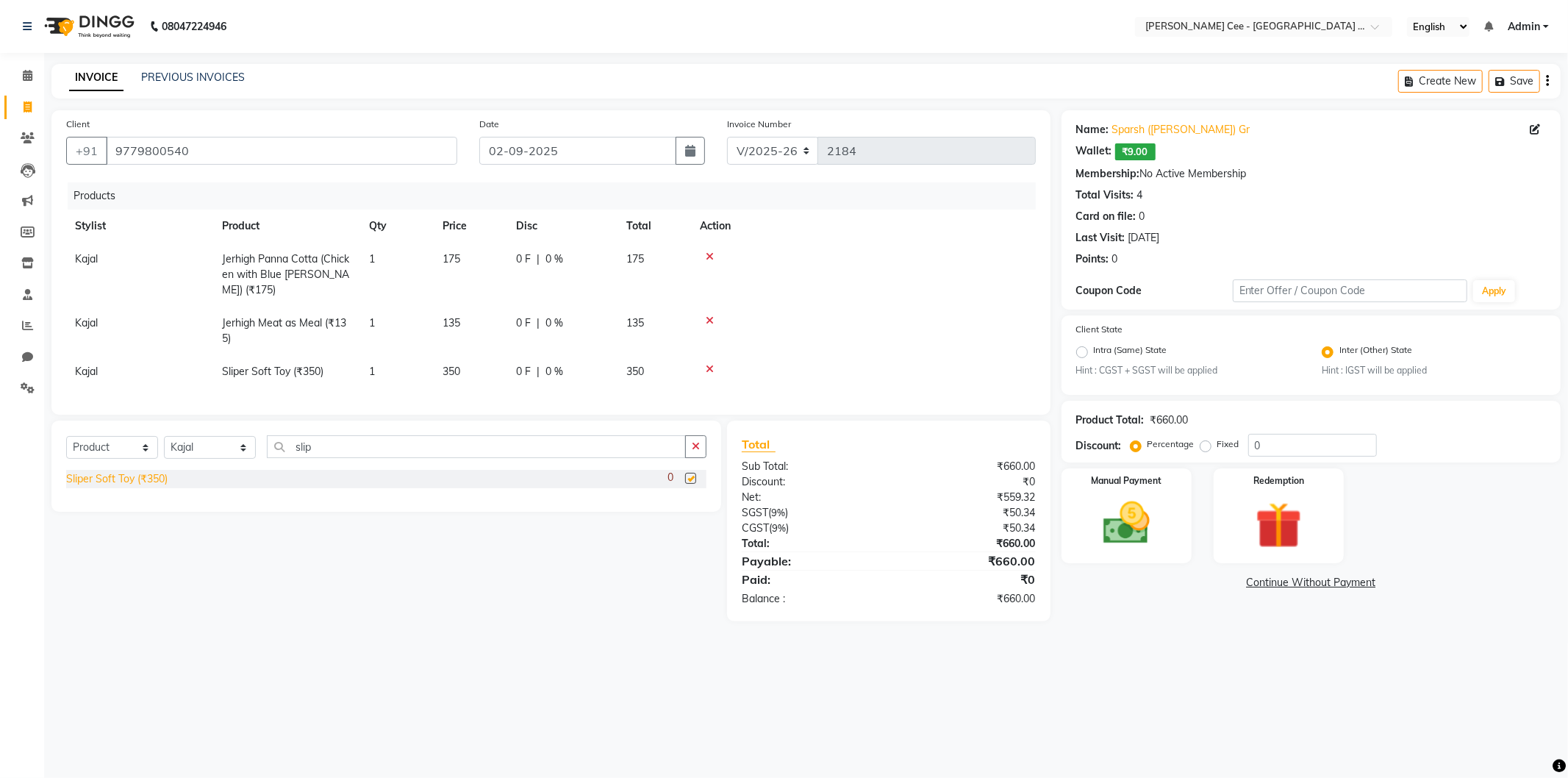
checkbox input "false"
click at [546, 364] on span "0 %" at bounding box center [553, 372] width 17 height 15
select select "80152"
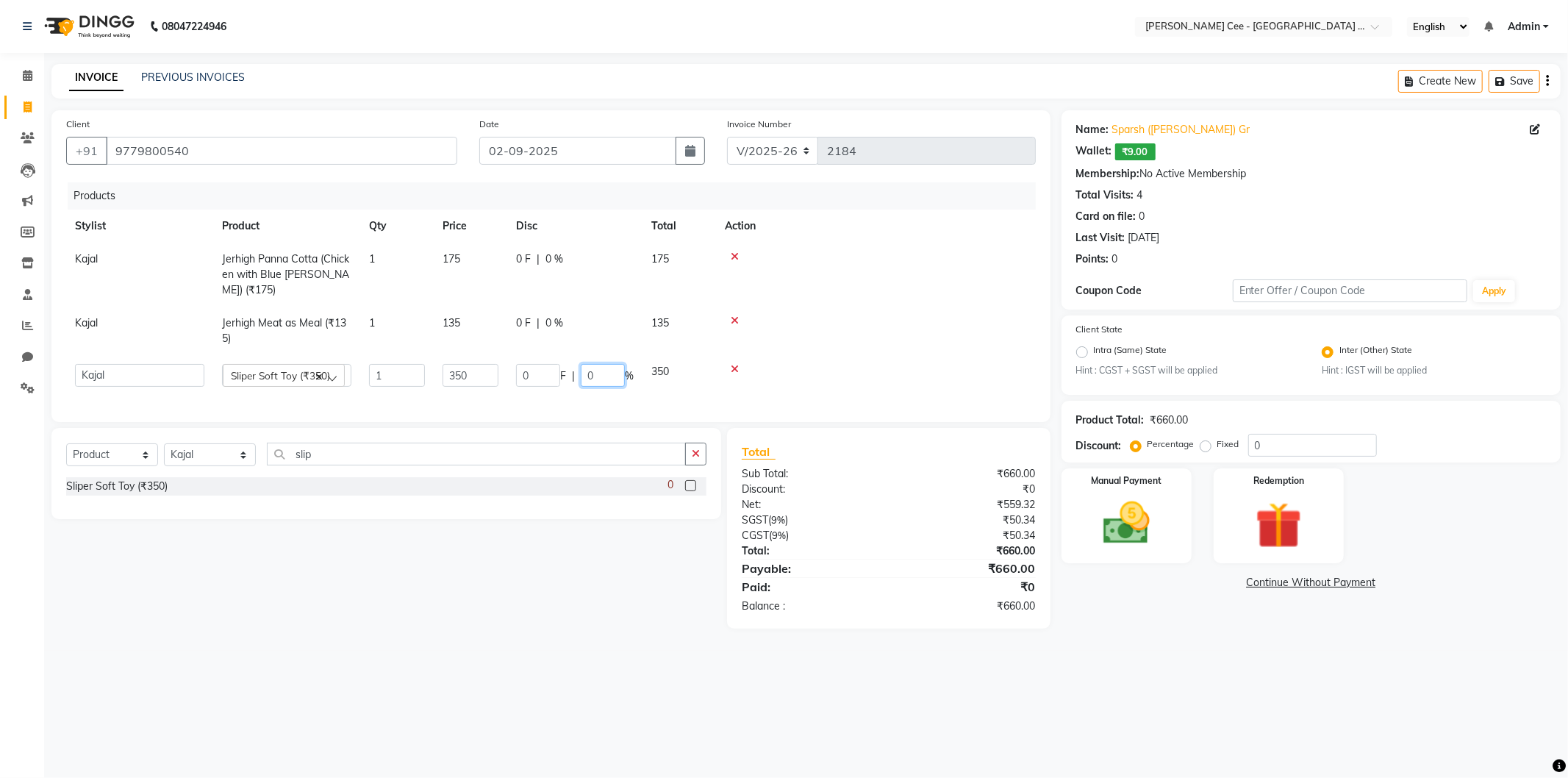
click at [586, 364] on input "0" at bounding box center [602, 375] width 44 height 23
click at [1250, 445] on input "0" at bounding box center [1312, 445] width 128 height 23
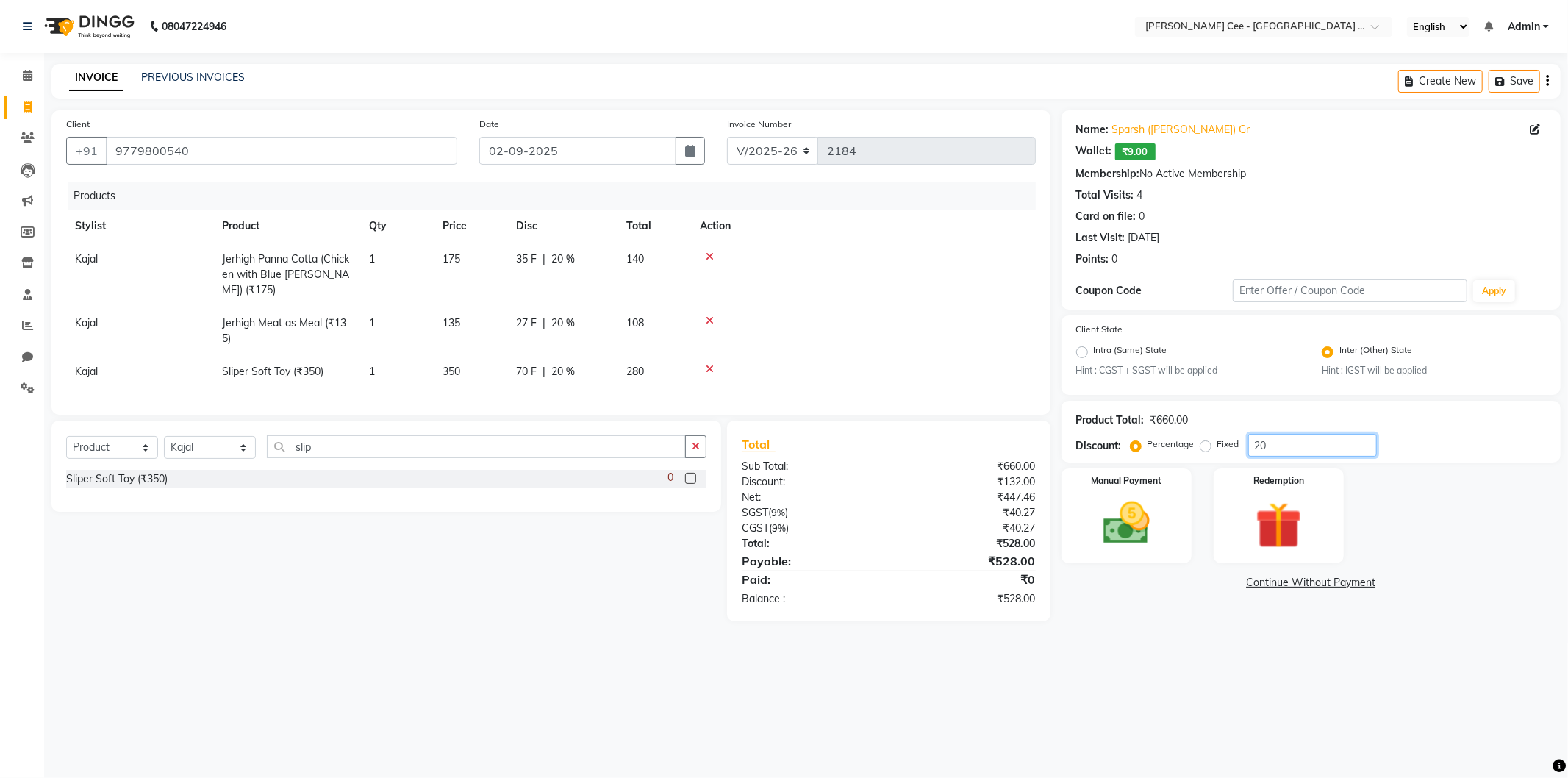
type input "20"
click at [1097, 687] on div "08047224946 Select Location × Kay Cee - Petpro Amritsar, Amritsar English ENGLI…" at bounding box center [784, 389] width 1568 height 778
click at [556, 364] on span "20 %" at bounding box center [562, 372] width 23 height 15
select select "80152"
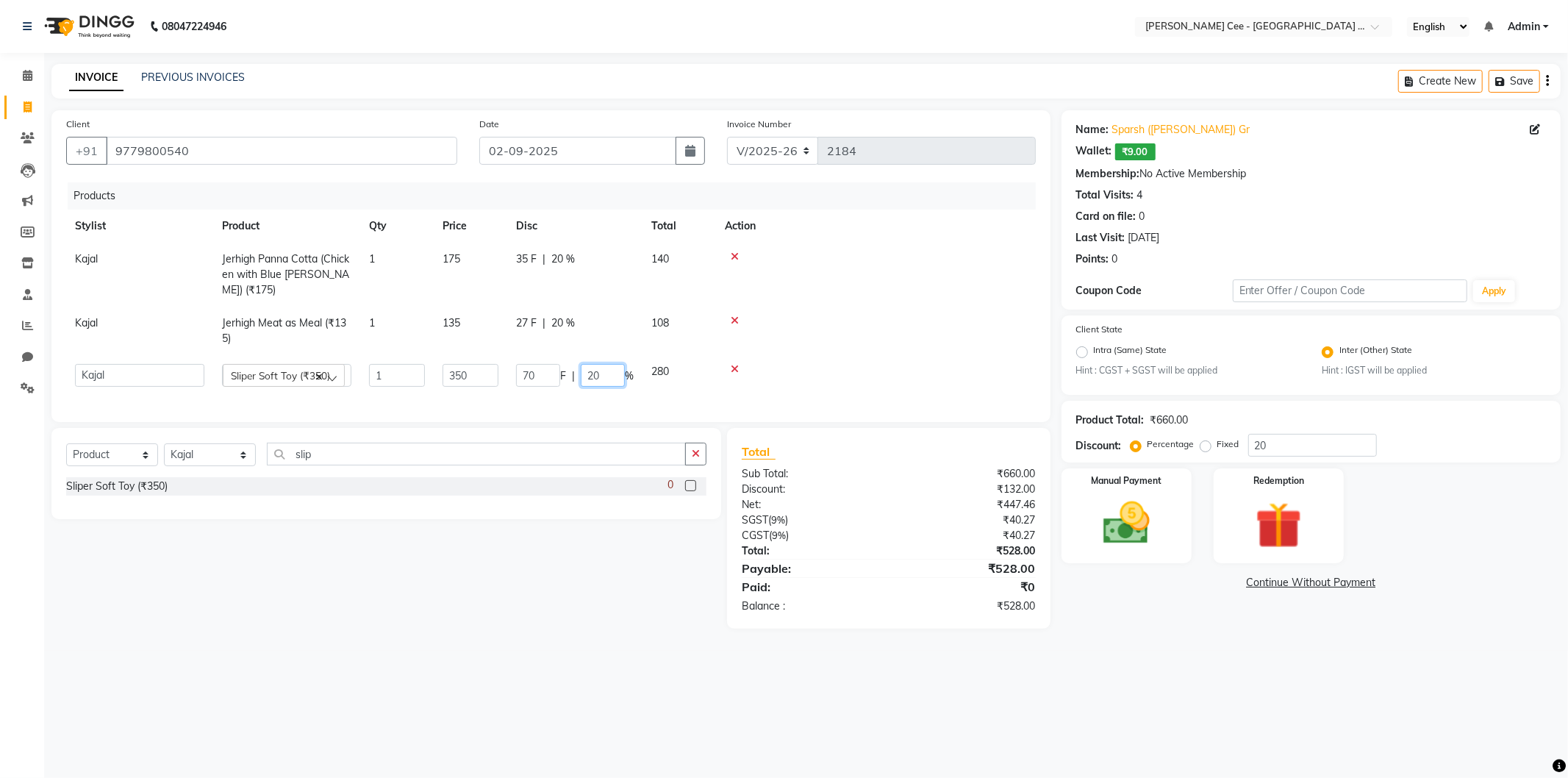
click at [605, 364] on input "20" at bounding box center [602, 375] width 44 height 23
type input "2"
type input "30"
click at [854, 364] on div at bounding box center [876, 369] width 302 height 11
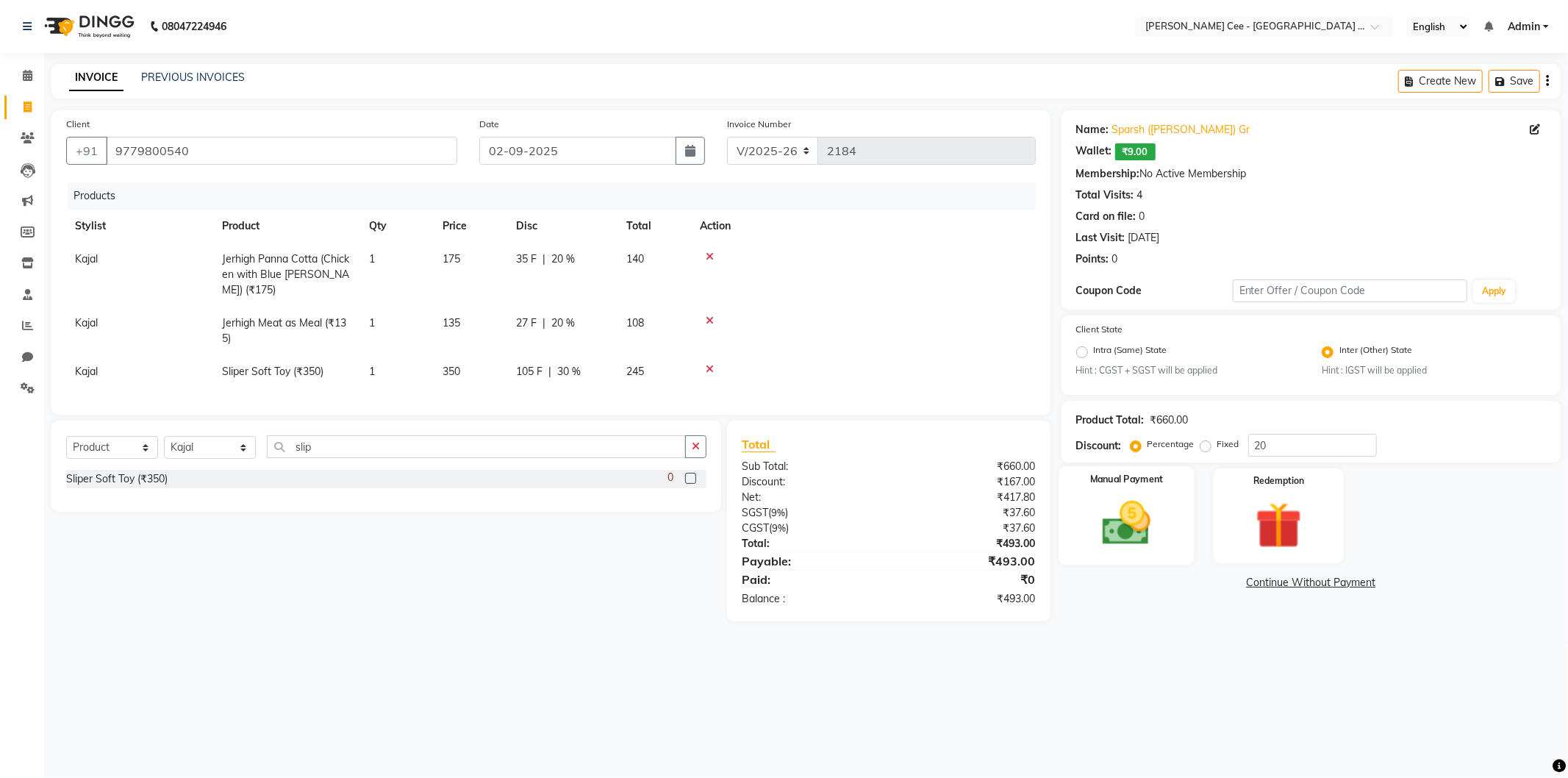
click at [1147, 502] on img at bounding box center [1126, 523] width 79 height 56
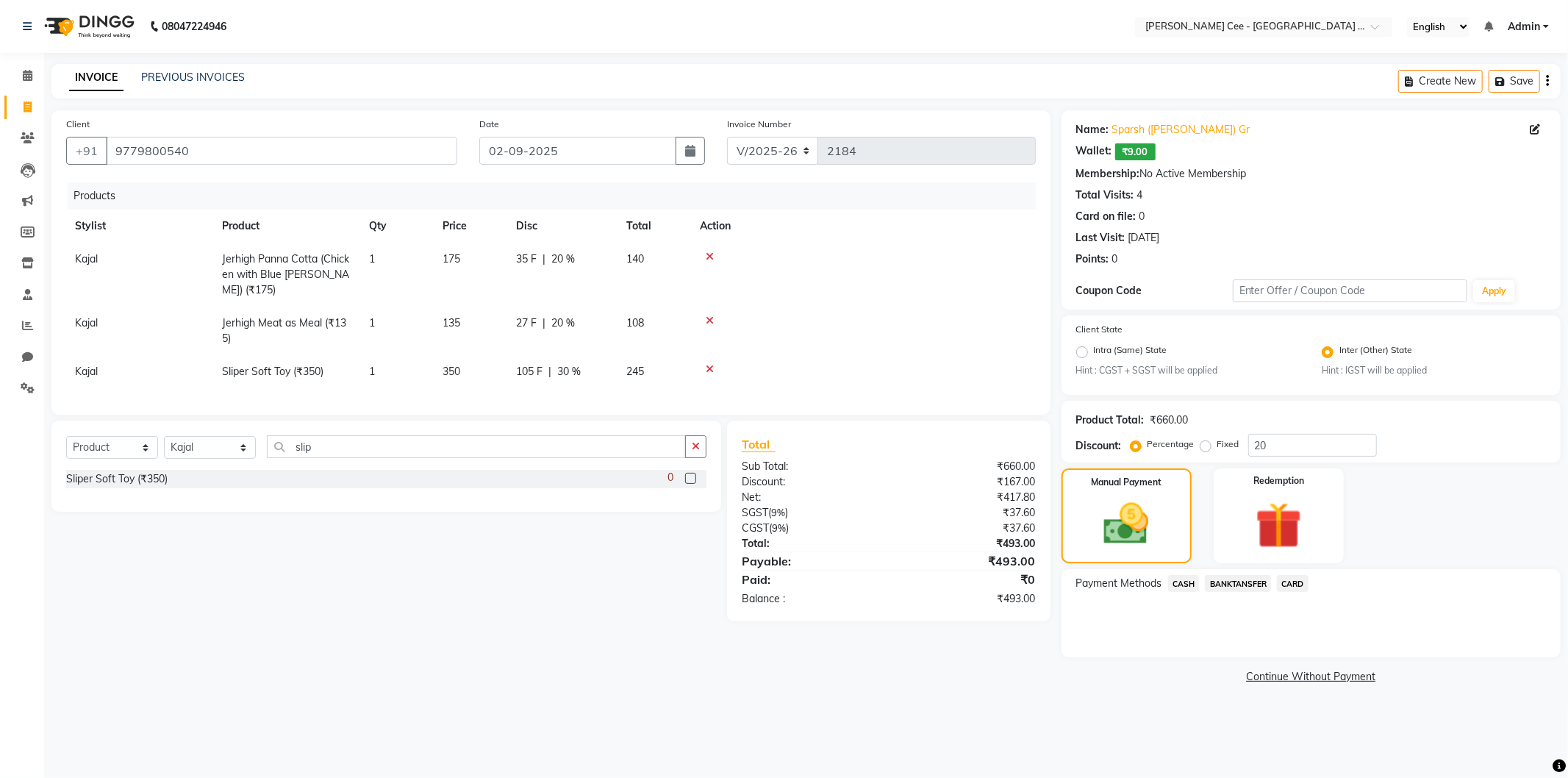
click at [1246, 576] on span "BANKTANSFER" at bounding box center [1238, 583] width 66 height 17
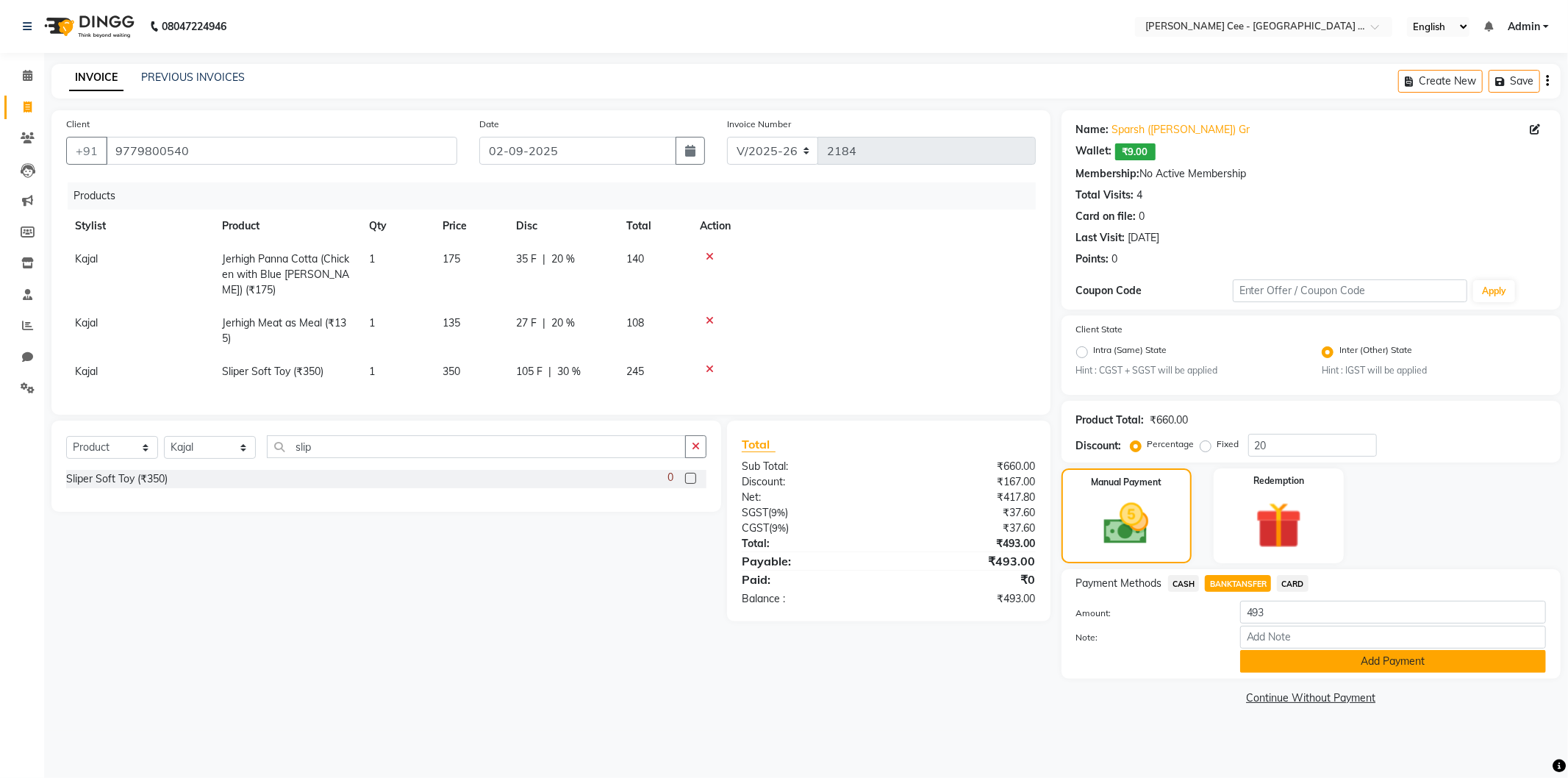
click at [1323, 666] on button "Add Payment" at bounding box center [1393, 662] width 306 height 23
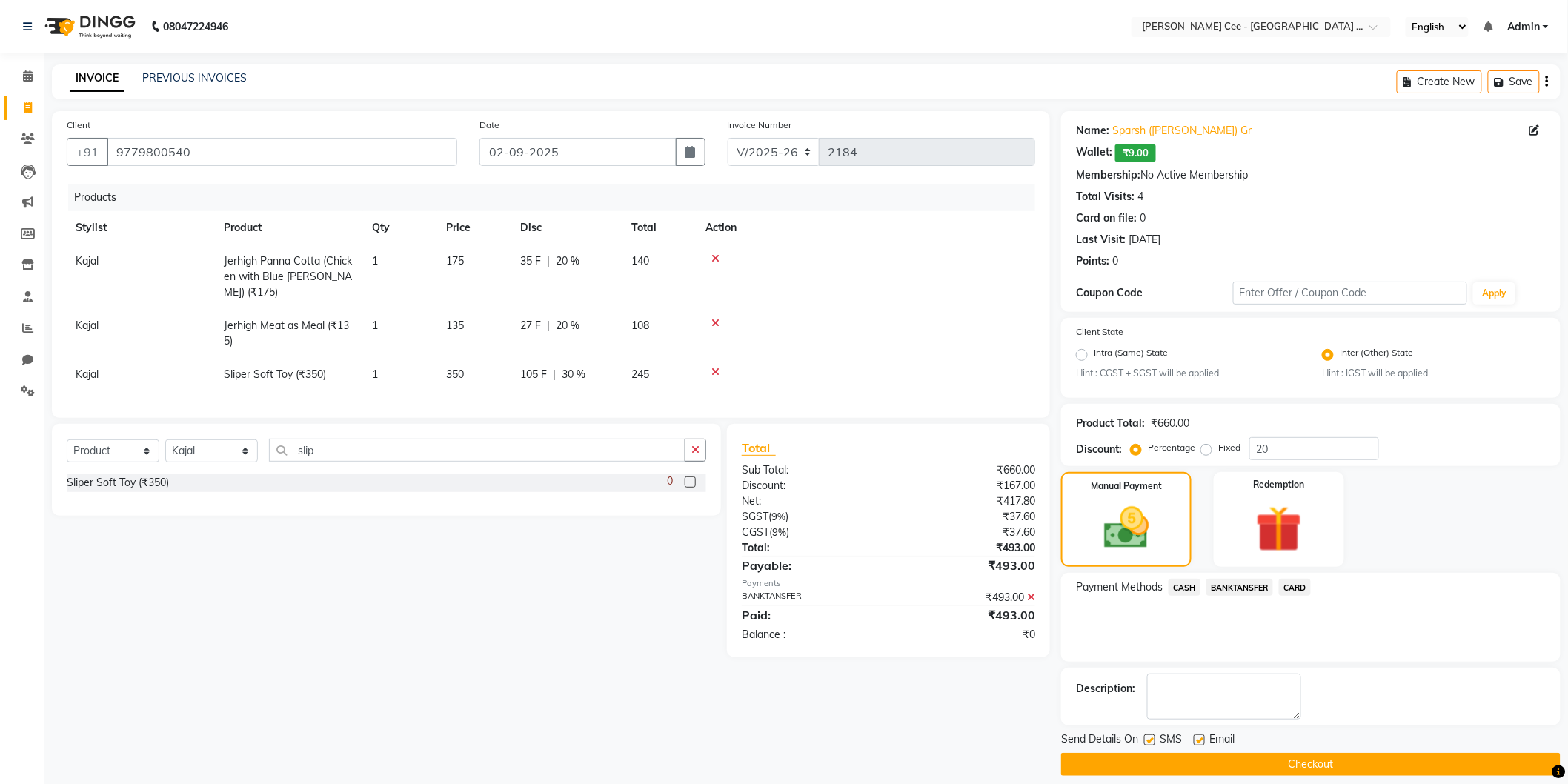
click at [1266, 759] on button "Checkout" at bounding box center [1311, 764] width 499 height 23
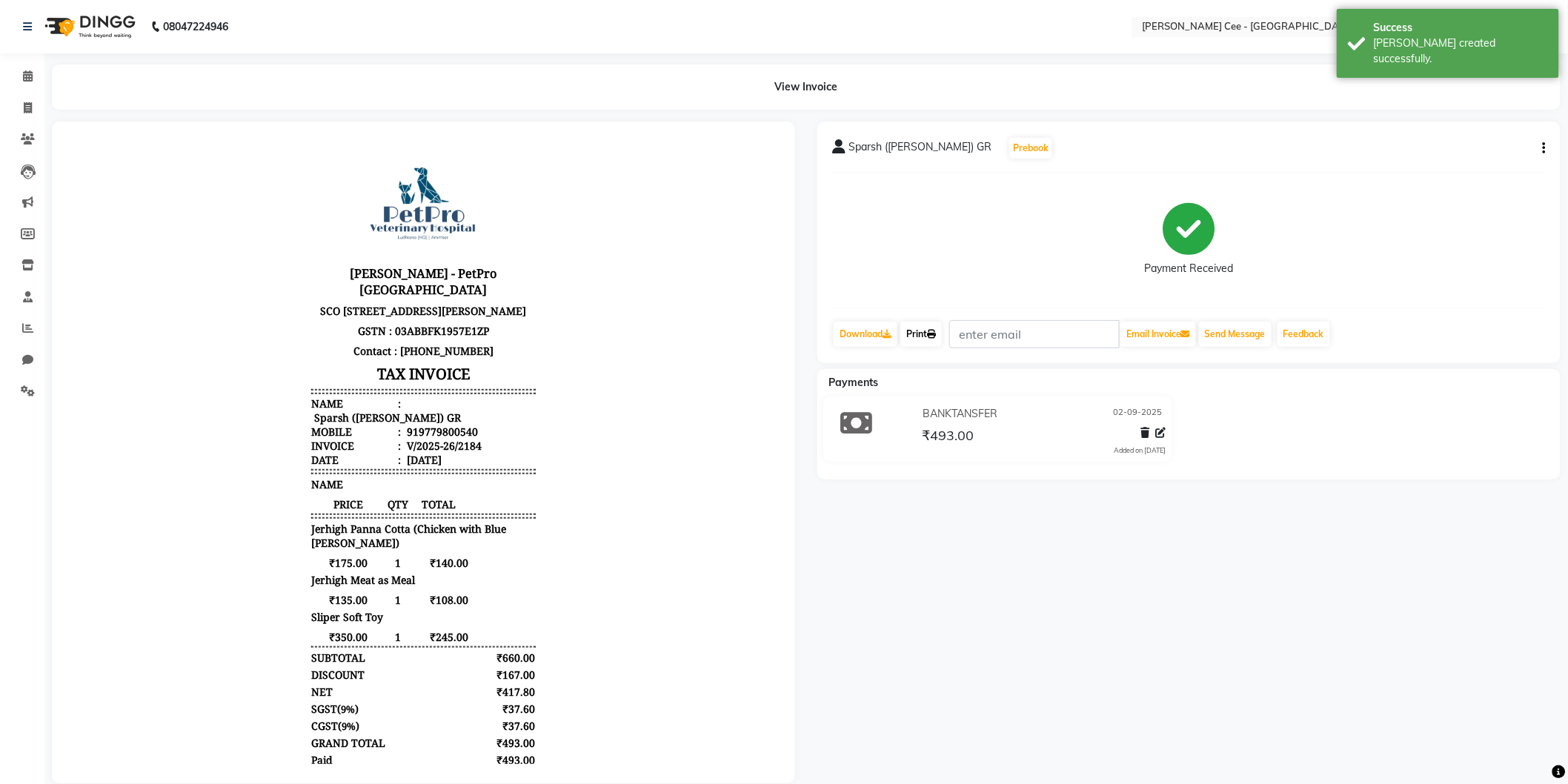
click at [913, 330] on link "Print" at bounding box center [921, 334] width 42 height 25
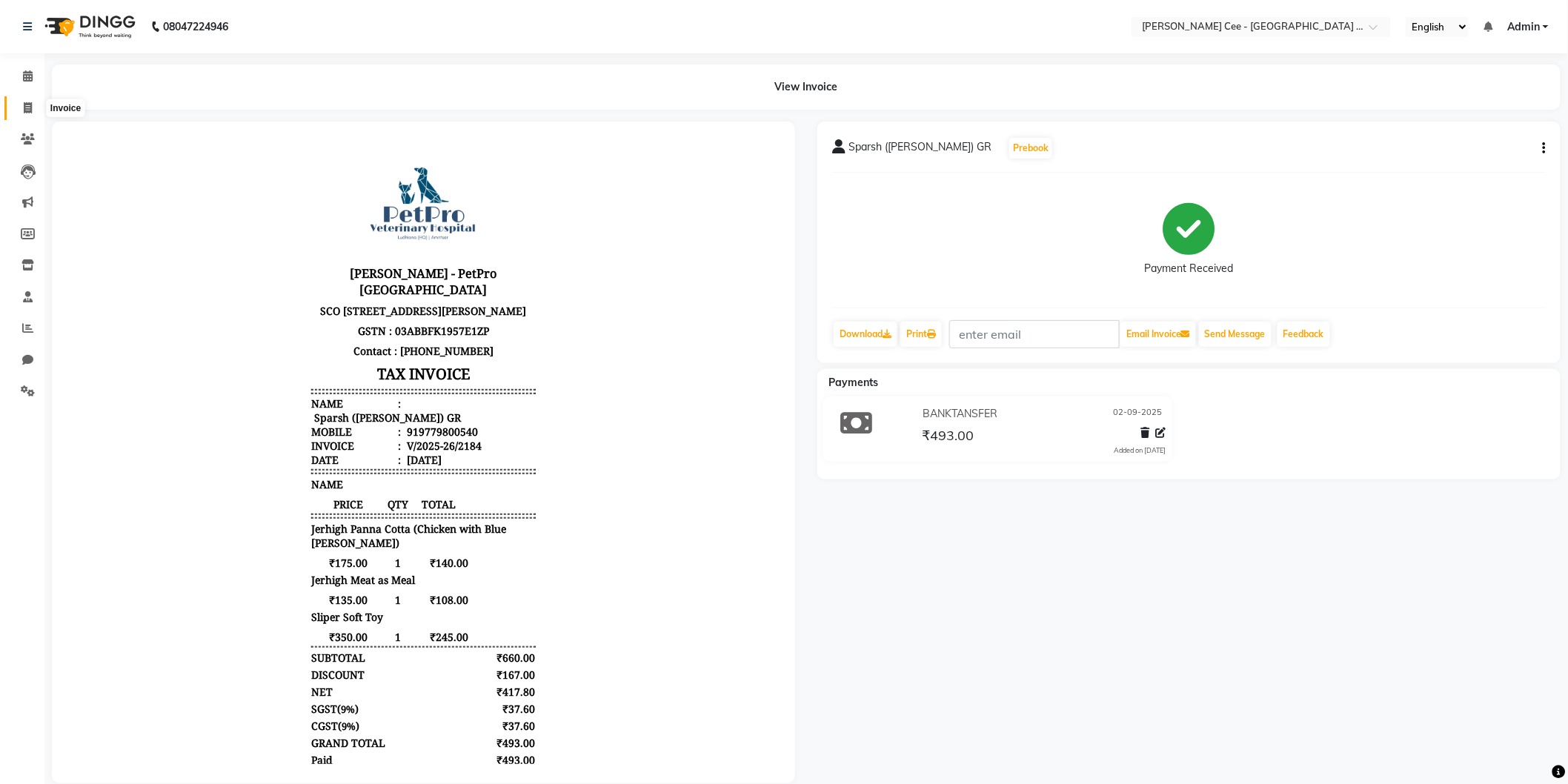
click at [26, 107] on icon at bounding box center [27, 107] width 8 height 11
select select "service"
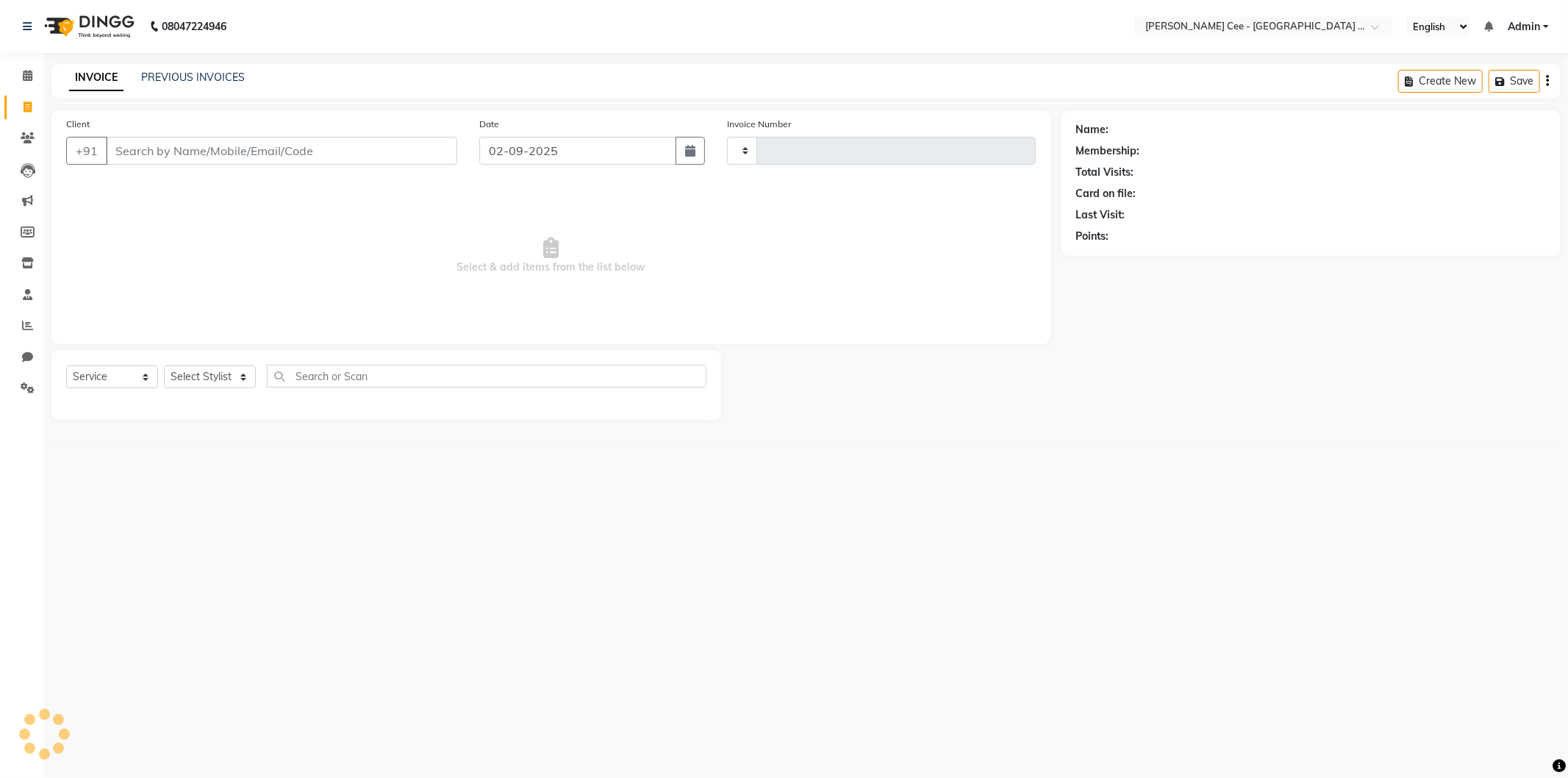
type input "2185"
select select "8239"
select select "product"
click at [217, 74] on link "PREVIOUS INVOICES" at bounding box center [193, 77] width 103 height 14
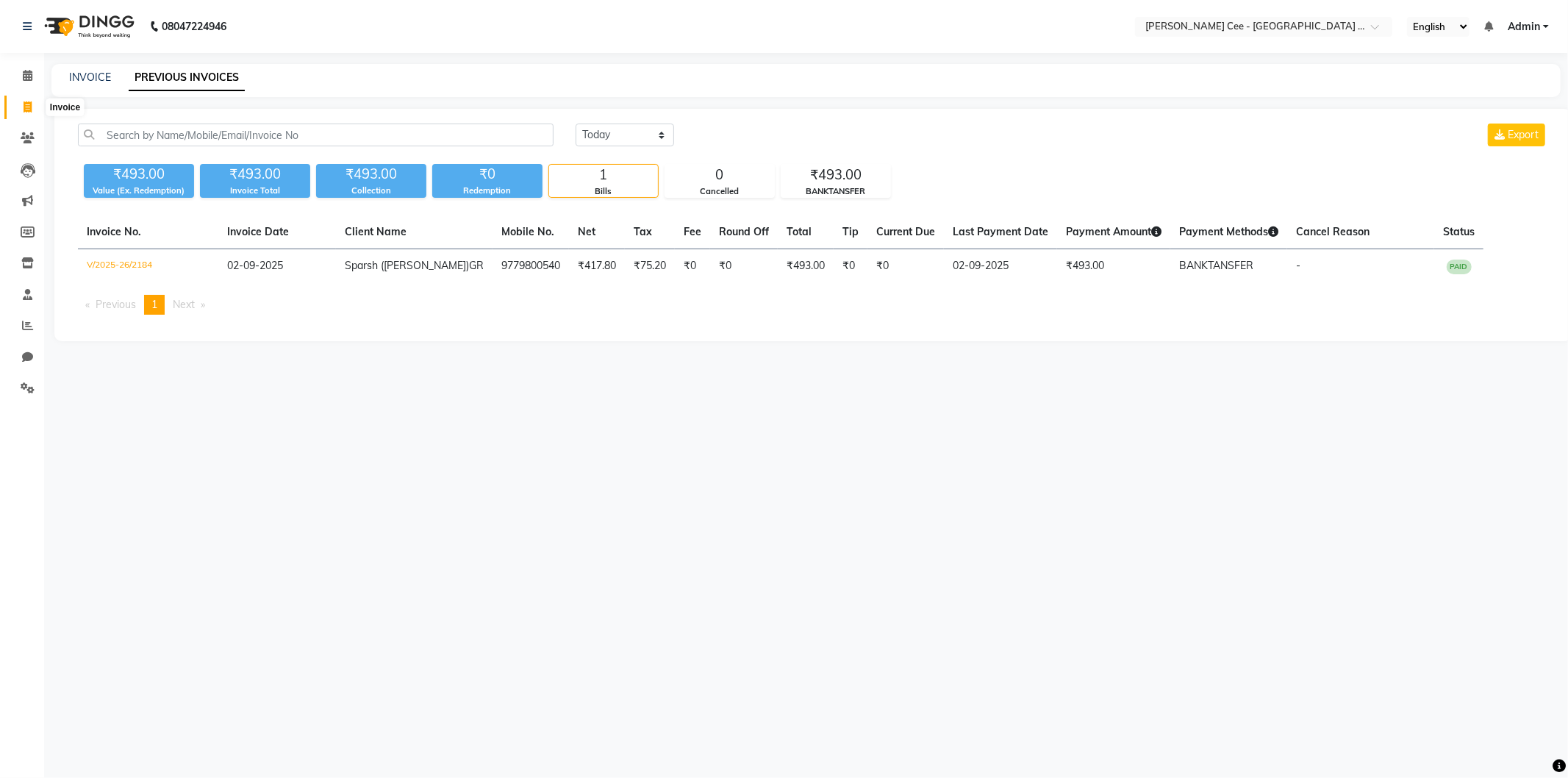
click at [27, 106] on icon at bounding box center [27, 107] width 8 height 11
select select "service"
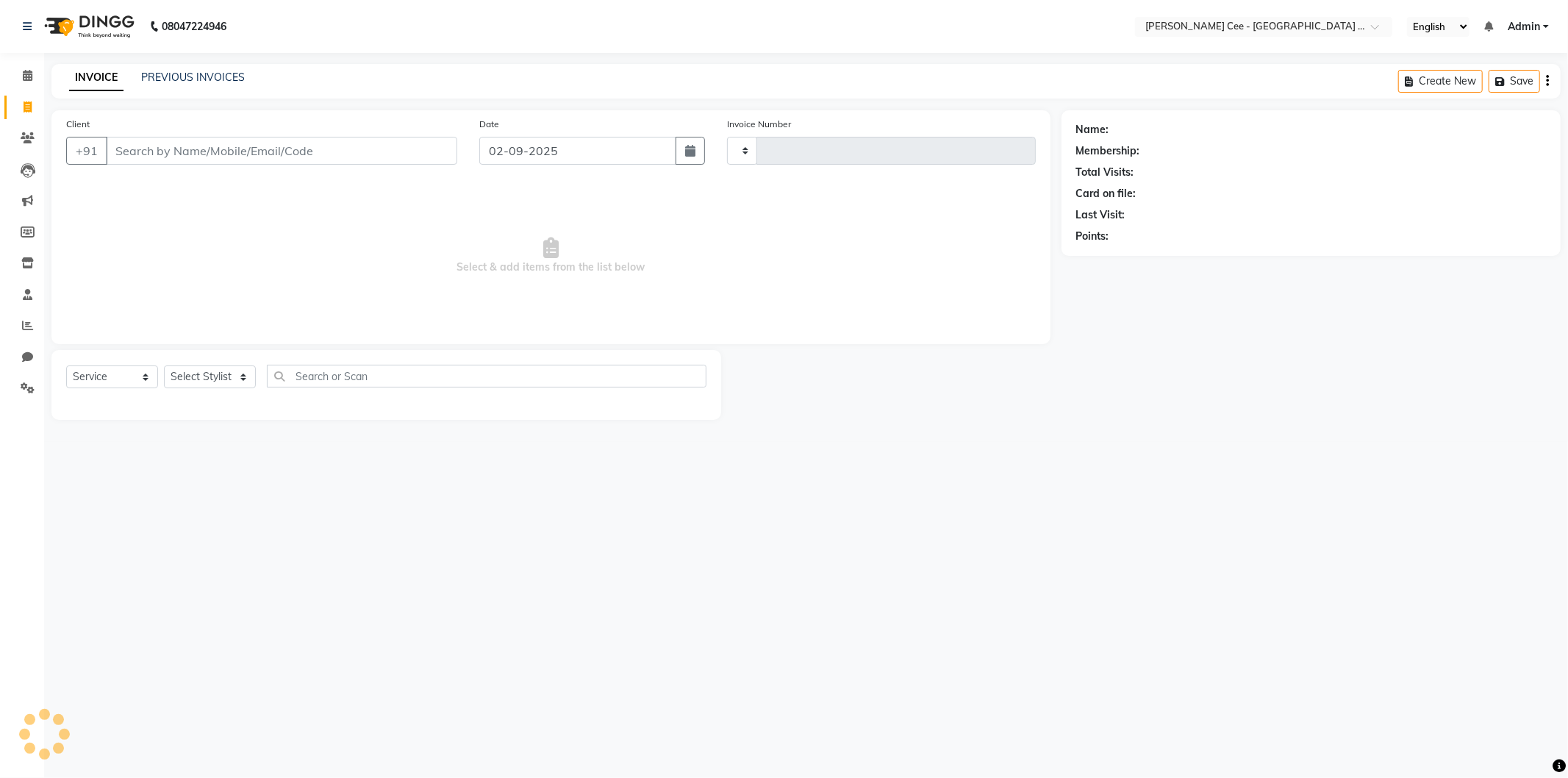
type input "2185"
select select "8239"
click at [288, 143] on input "Client" at bounding box center [281, 150] width 351 height 28
select select "product"
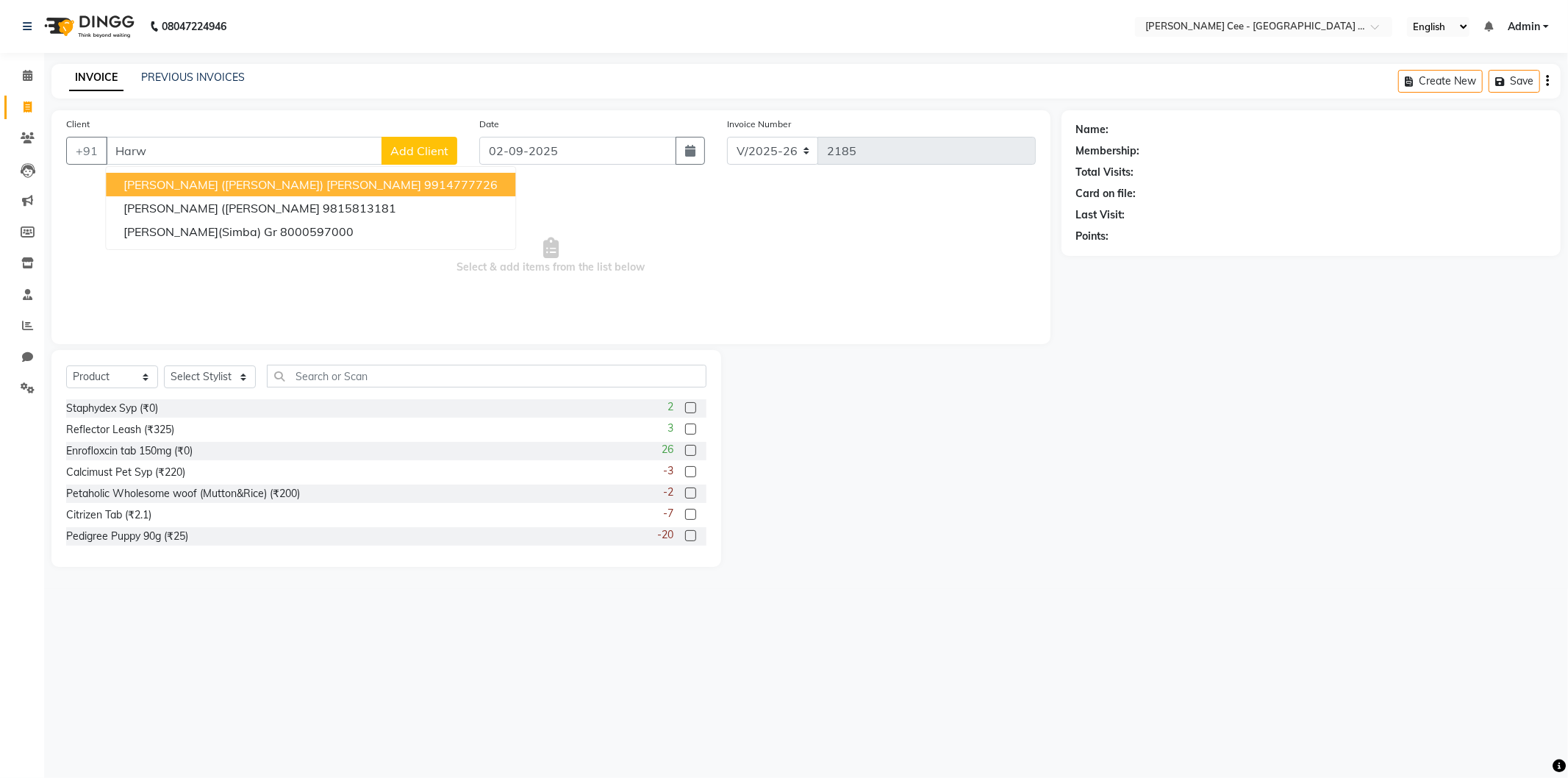
click at [304, 150] on input "Harw" at bounding box center [244, 150] width 276 height 28
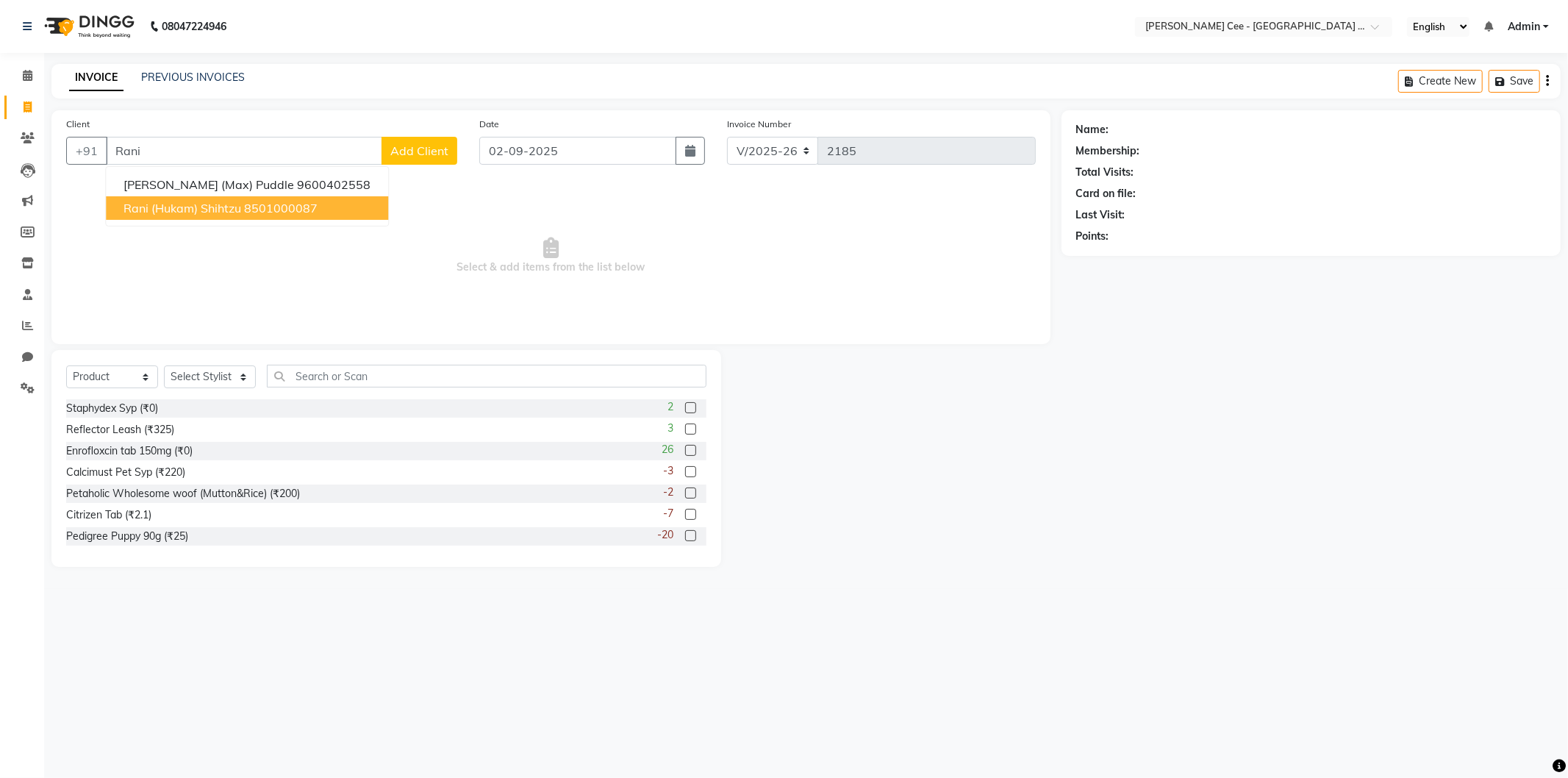
click at [239, 204] on span "Rani (Hukam) Shihtzu" at bounding box center [183, 208] width 118 height 14
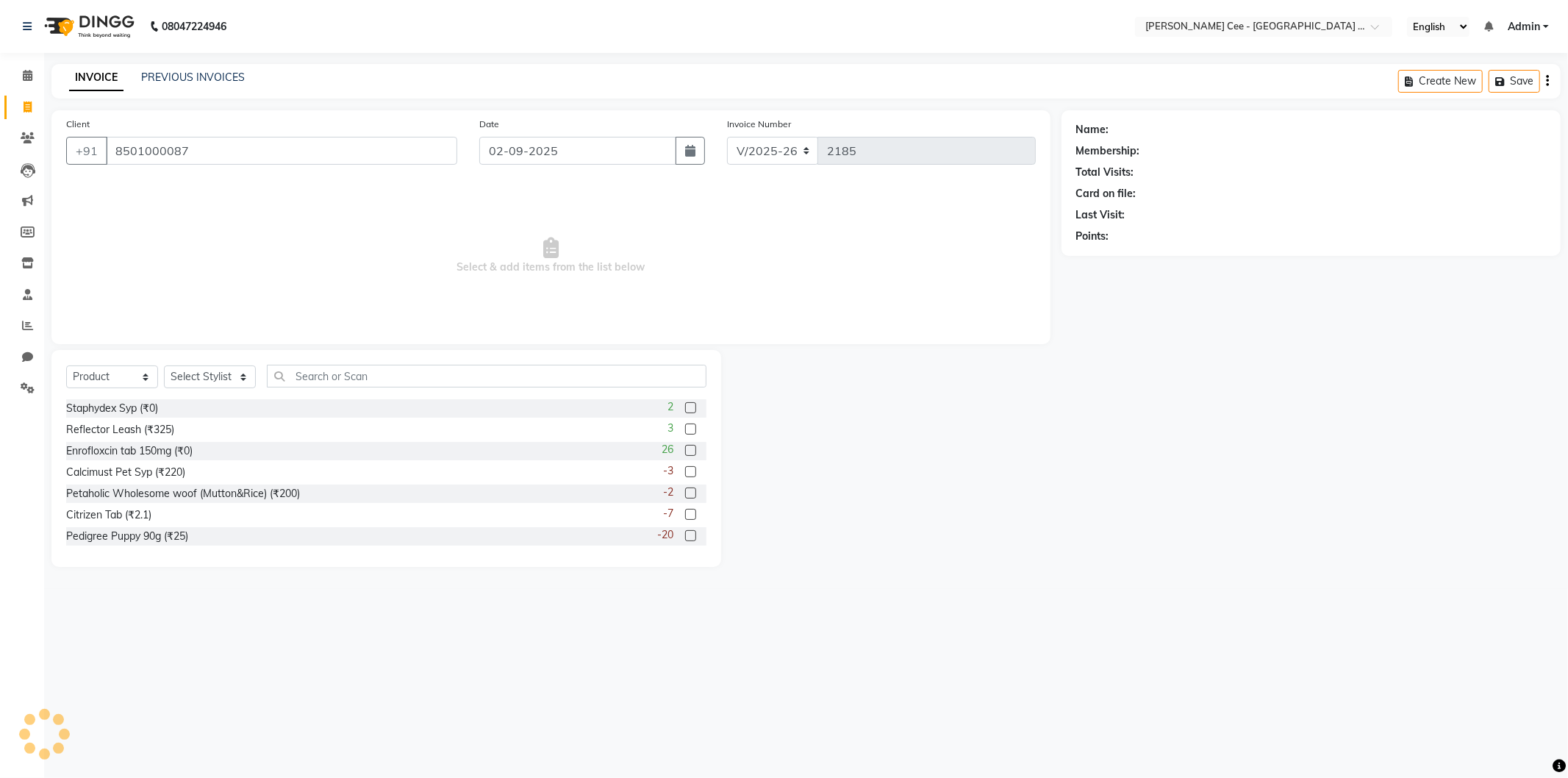
type input "8501000087"
radio input "false"
radio input "true"
click at [236, 376] on select "Select Stylist Avinash [PERSON_NAME] [PERSON_NAME] [PERSON_NAME] Kajal Love [PE…" at bounding box center [210, 377] width 92 height 23
select select "86120"
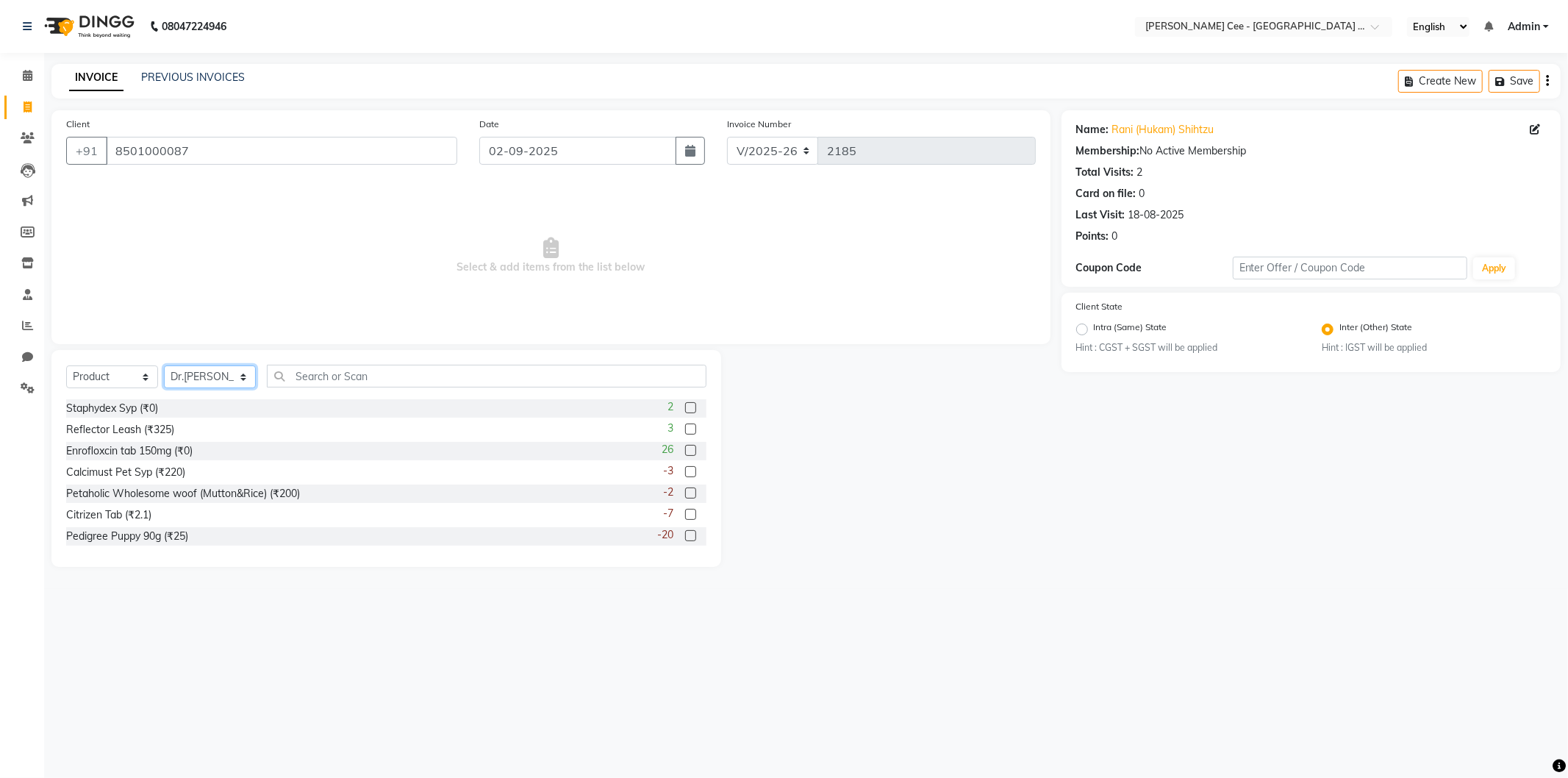
click at [164, 366] on select "Select Stylist Avinash [PERSON_NAME] [PERSON_NAME] [PERSON_NAME] Kajal Love [PE…" at bounding box center [210, 377] width 92 height 23
click at [348, 370] on input "text" at bounding box center [486, 376] width 439 height 23
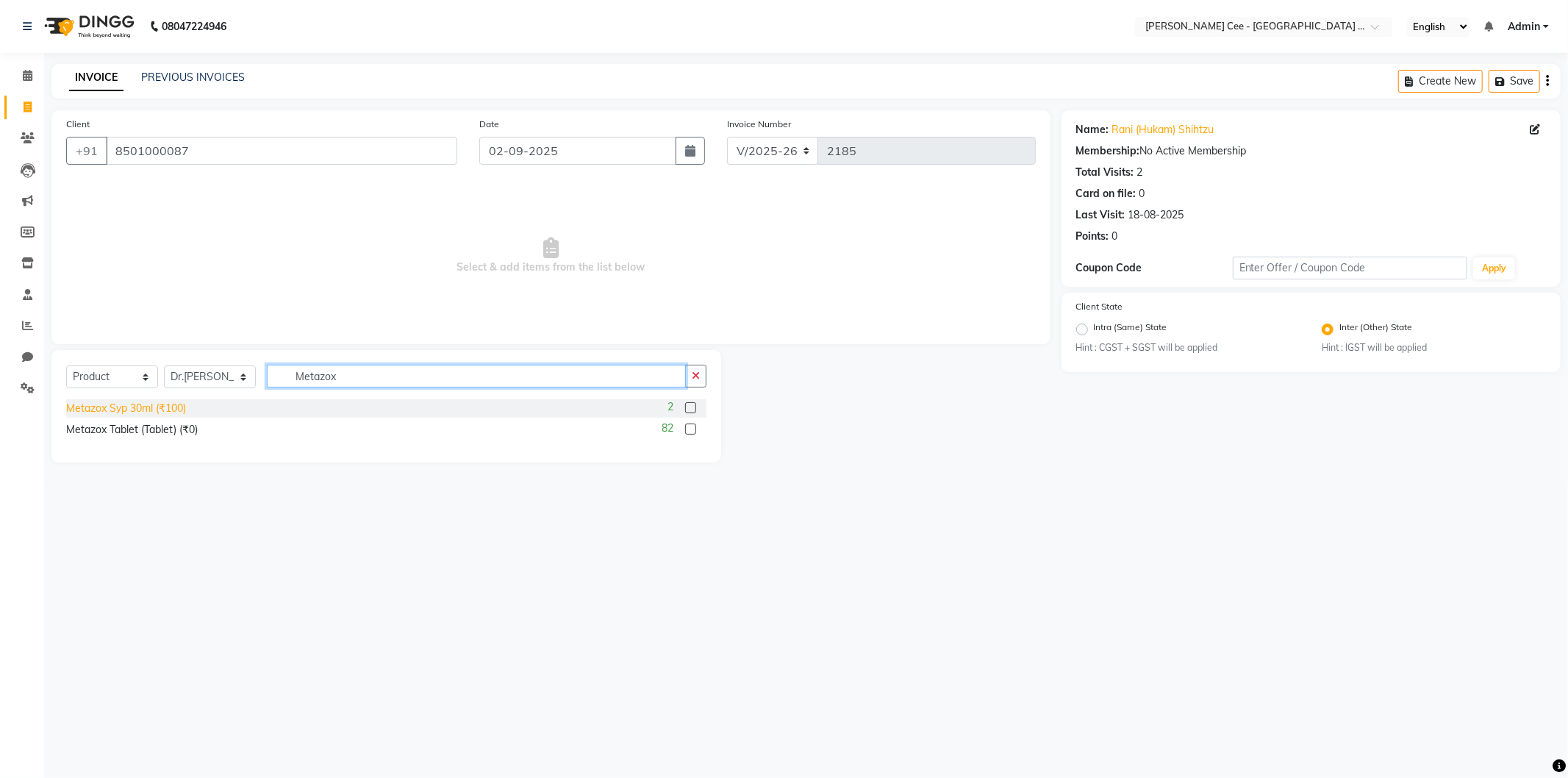
type input "Metazox"
click at [126, 408] on div "Metazox Syp 30ml (₹100)" at bounding box center [126, 409] width 120 height 15
checkbox input "false"
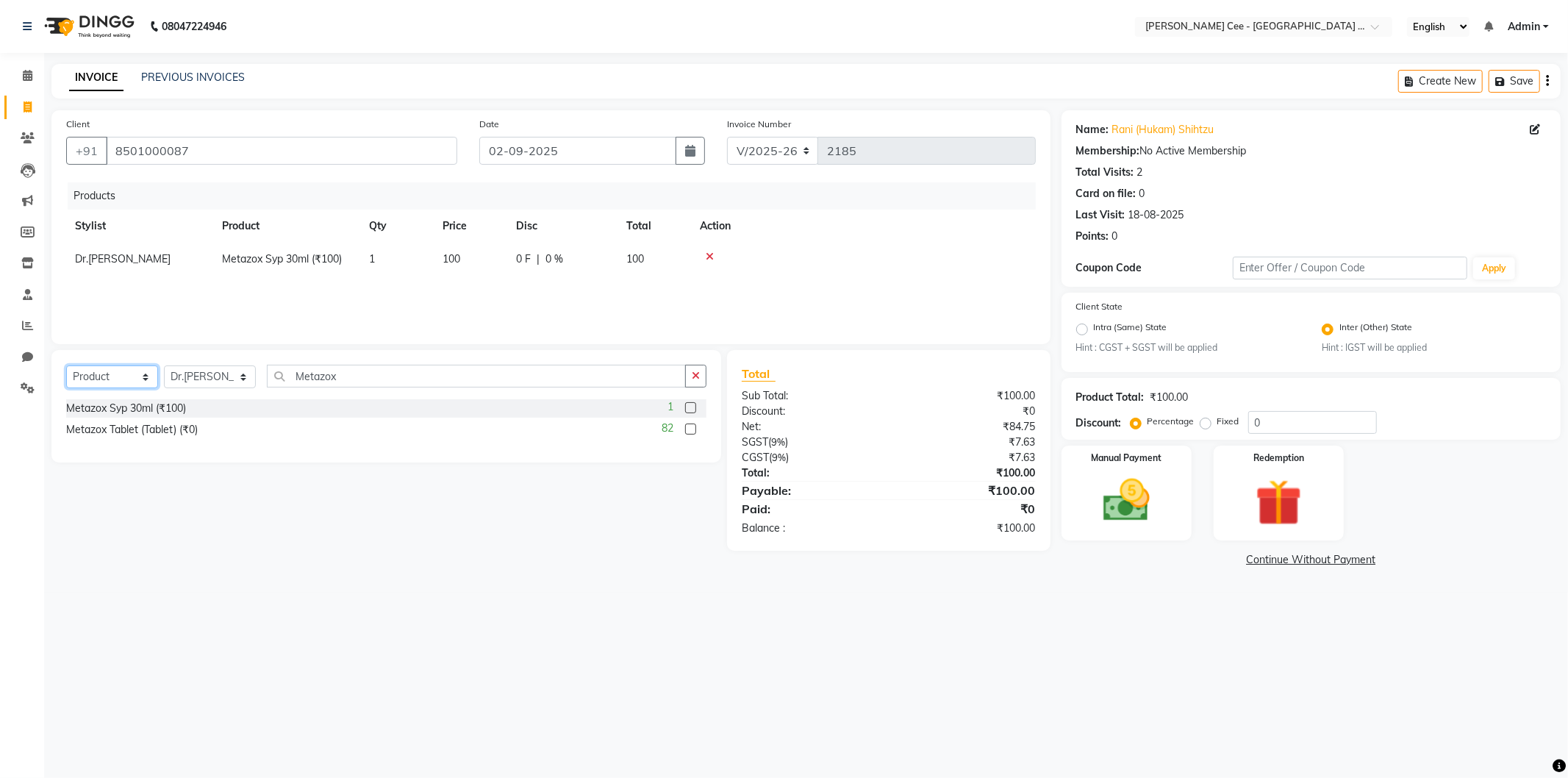
click at [128, 378] on select "Select Service Product Membership Package Voucher Prepaid Gift Card" at bounding box center [112, 377] width 92 height 23
select select "service"
click at [66, 366] on select "Select Service Product Membership Package Voucher Prepaid Gift Card" at bounding box center [112, 377] width 92 height 23
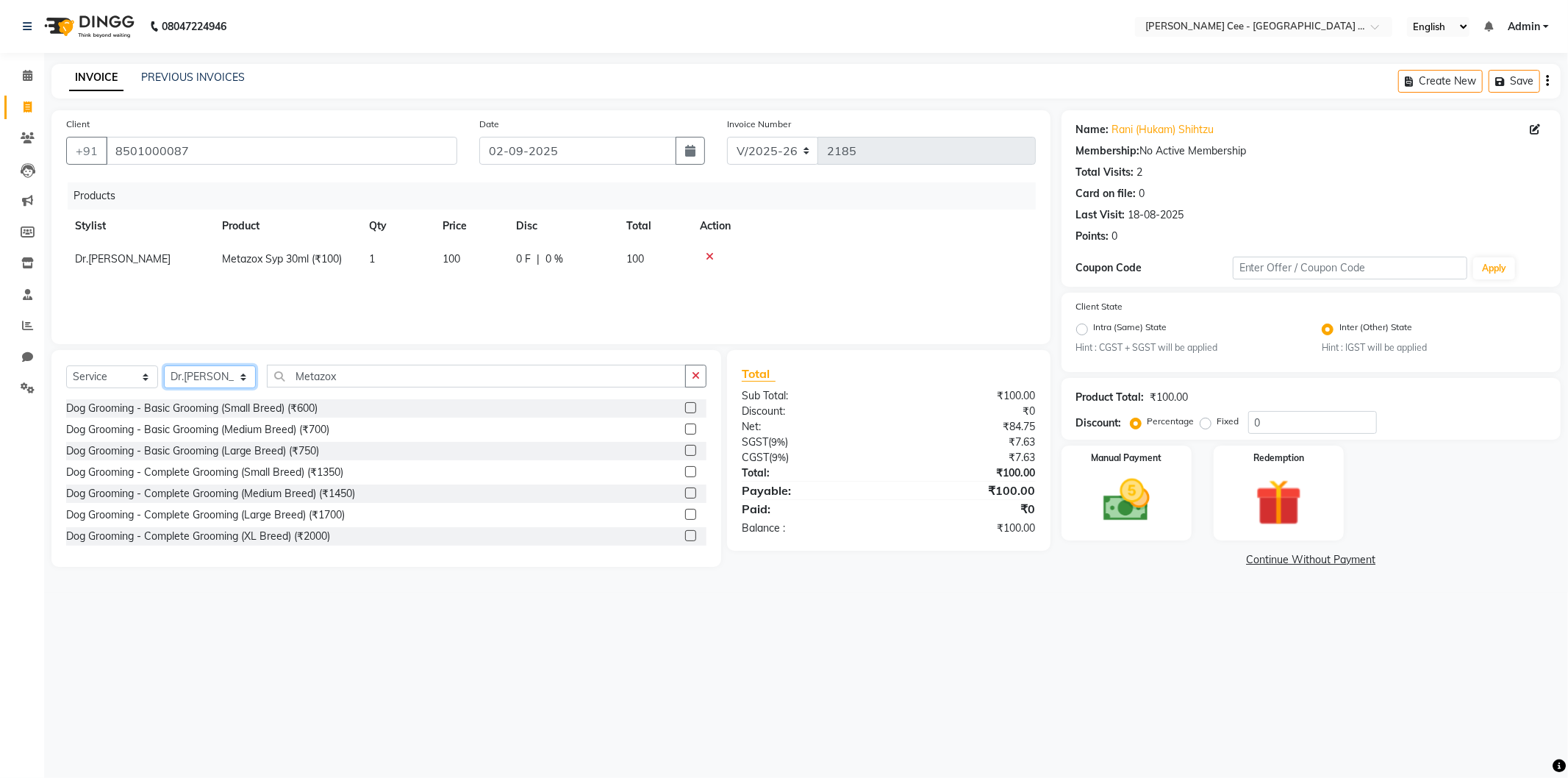
click at [208, 377] on select "Select Stylist Avinash [PERSON_NAME] [PERSON_NAME] [PERSON_NAME] Kajal Love [PE…" at bounding box center [210, 377] width 92 height 23
click at [321, 376] on input "Metazox" at bounding box center [476, 376] width 419 height 23
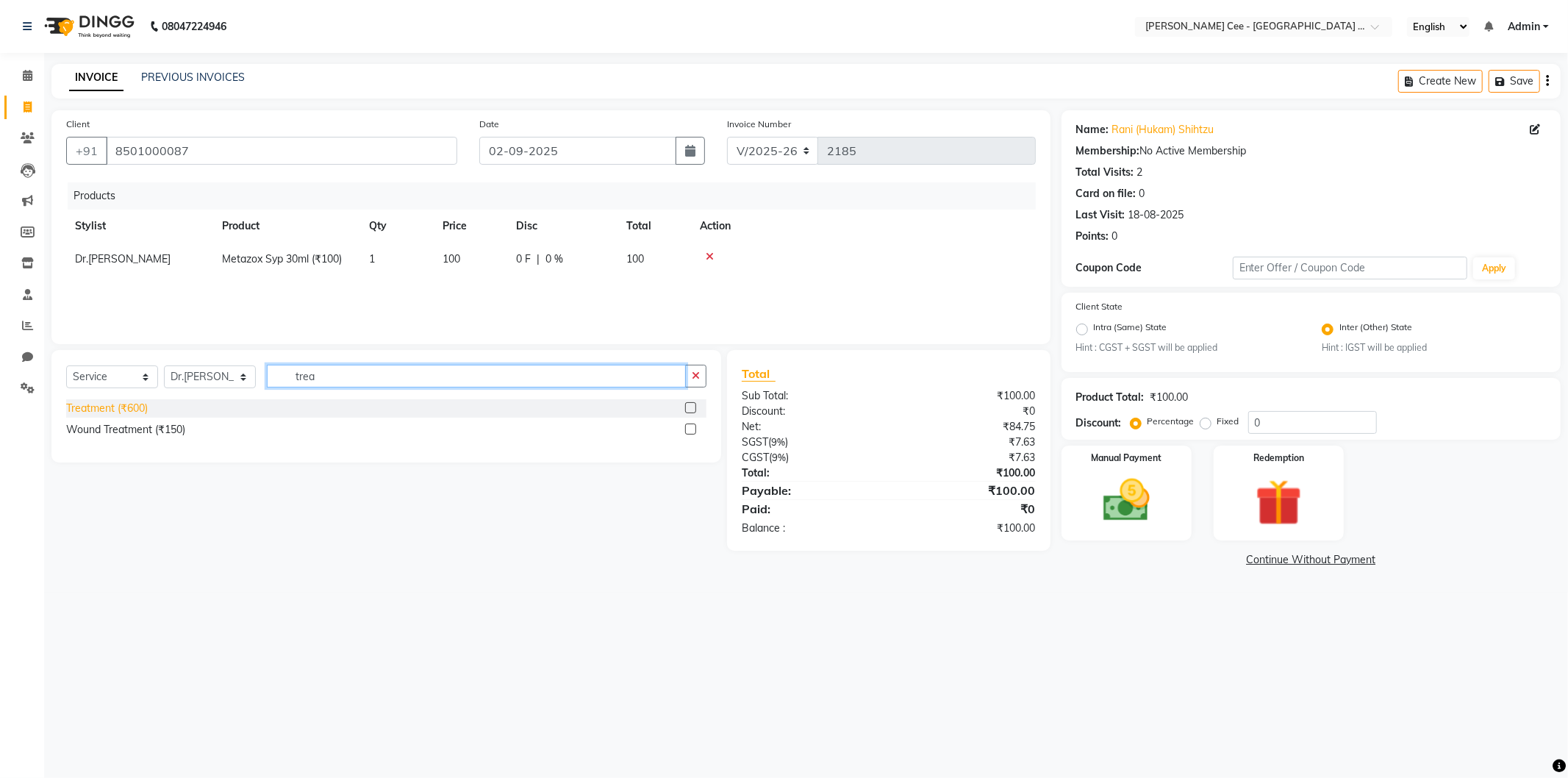
type input "trea"
click at [142, 409] on div "Treatment (₹600)" at bounding box center [107, 409] width 82 height 15
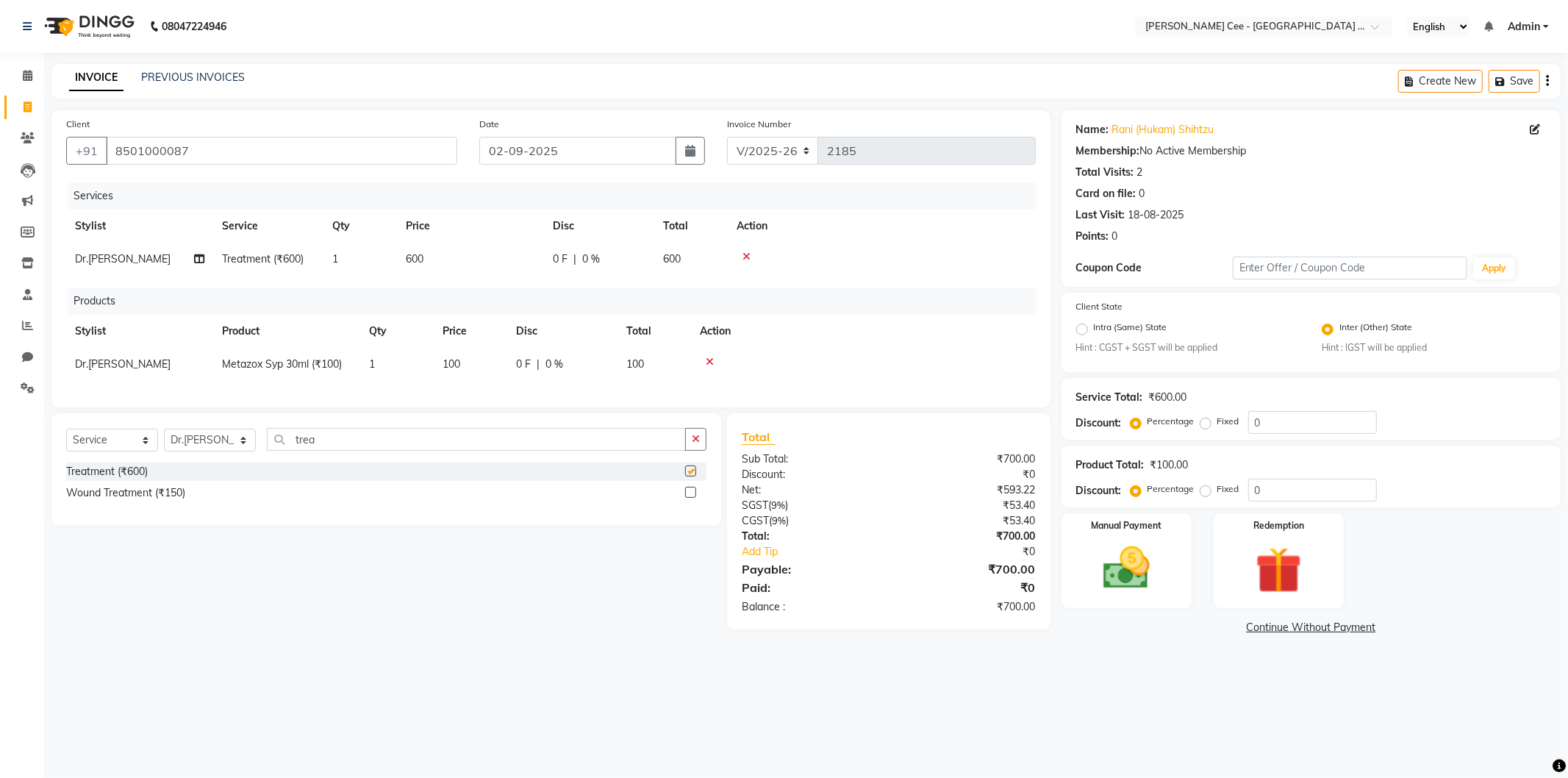
checkbox input "false"
click at [459, 365] on span "100" at bounding box center [451, 364] width 17 height 14
select select "86120"
click at [475, 364] on input "100" at bounding box center [470, 368] width 56 height 23
type input "150"
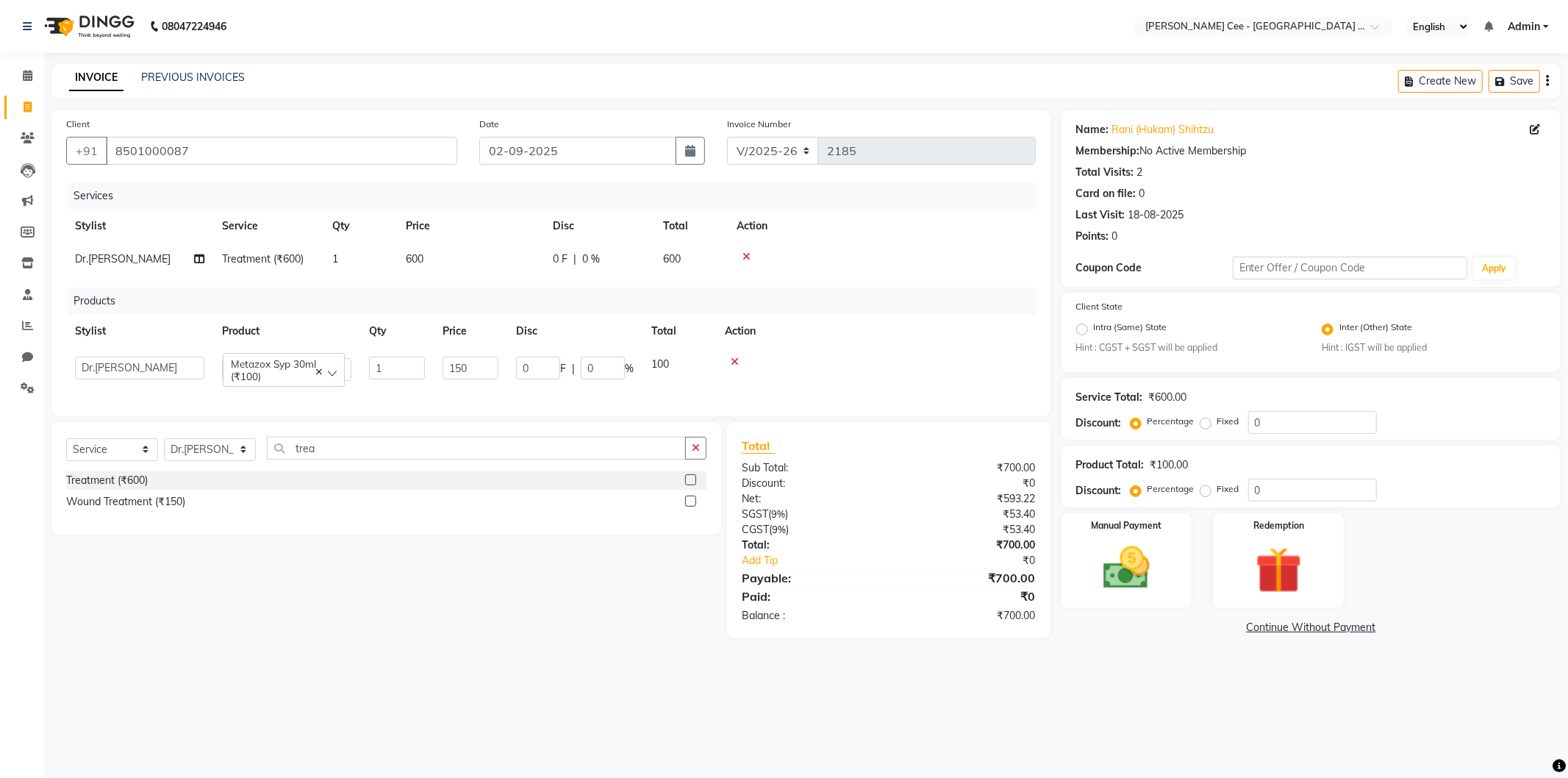
drag, startPoint x: 934, startPoint y: 353, endPoint x: 939, endPoint y: 348, distance: 7.1
click at [935, 351] on td at bounding box center [876, 369] width 320 height 42
click at [476, 364] on td "150" at bounding box center [470, 365] width 73 height 33
select select "86120"
click at [457, 369] on input "150" at bounding box center [470, 368] width 56 height 23
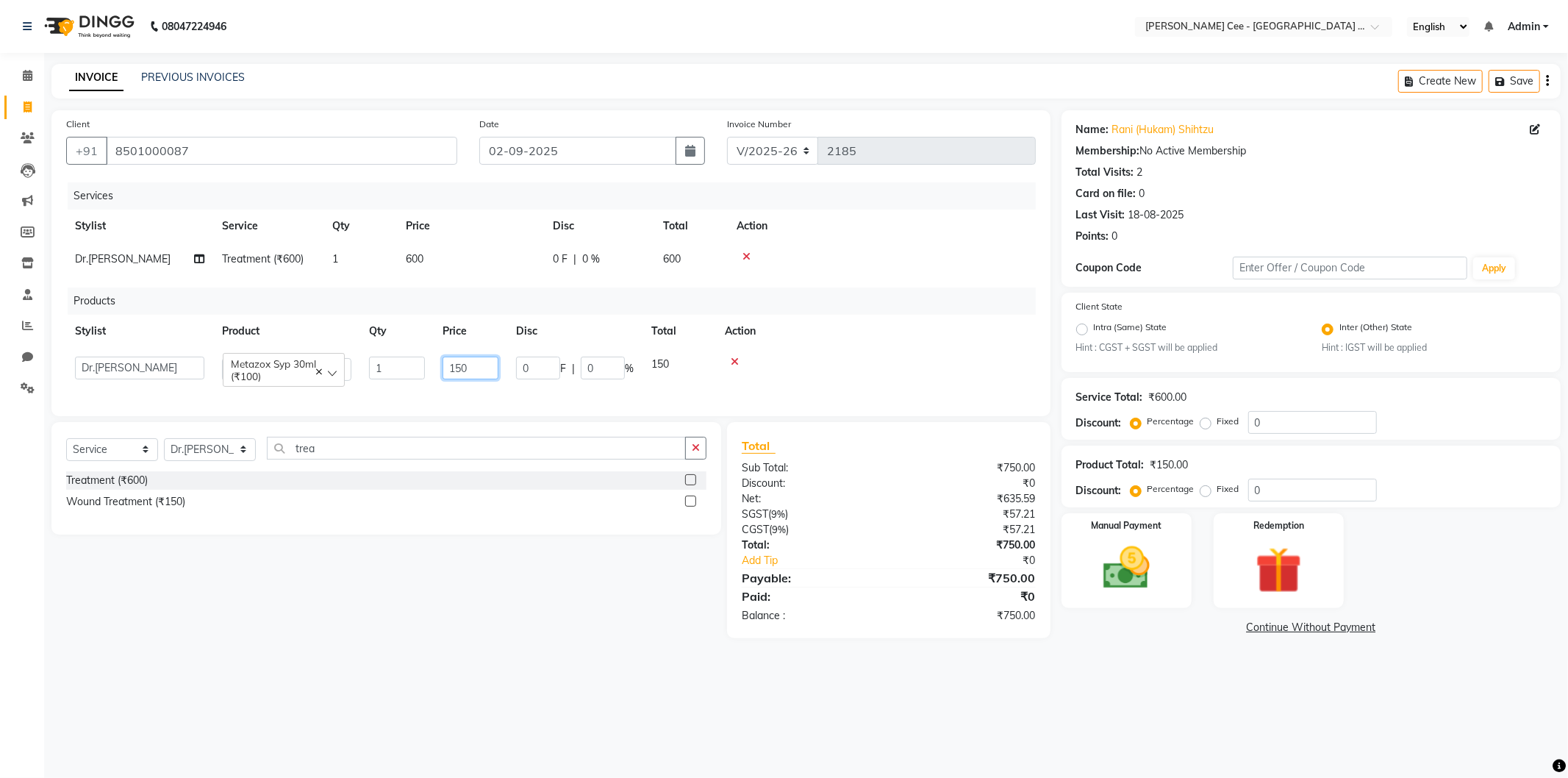
click at [457, 369] on input "150" at bounding box center [470, 368] width 56 height 23
type input "100"
click at [834, 371] on td at bounding box center [876, 369] width 320 height 42
click at [400, 253] on td "600" at bounding box center [470, 259] width 147 height 33
select select "86120"
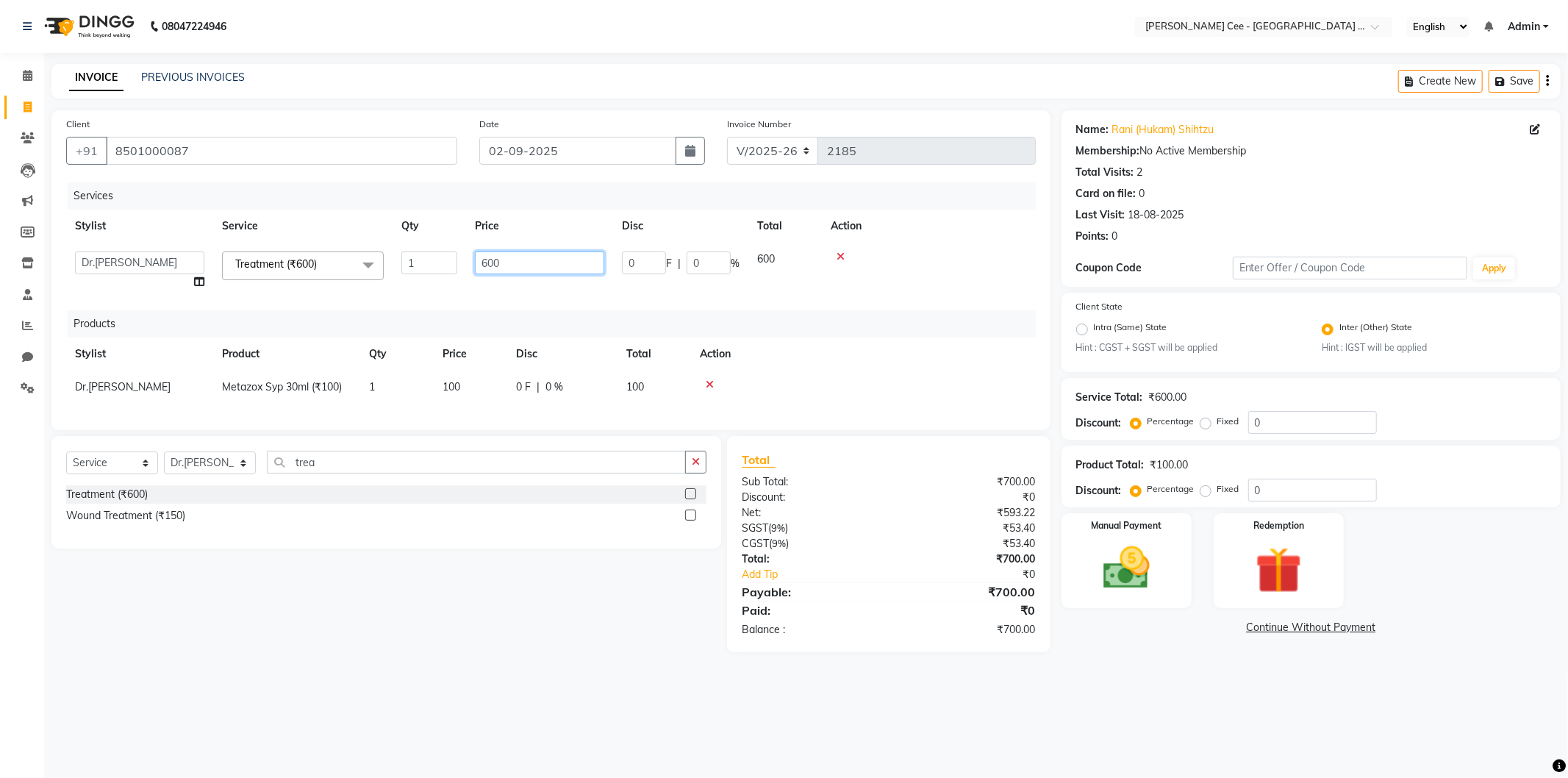
click at [512, 261] on input "600" at bounding box center [539, 263] width 129 height 23
type input "6"
type input "150"
click at [981, 299] on div "Services Stylist Service Qty Price Disc Total Action Avinash Dr Kamalpreet Kaur…" at bounding box center [551, 298] width 969 height 233
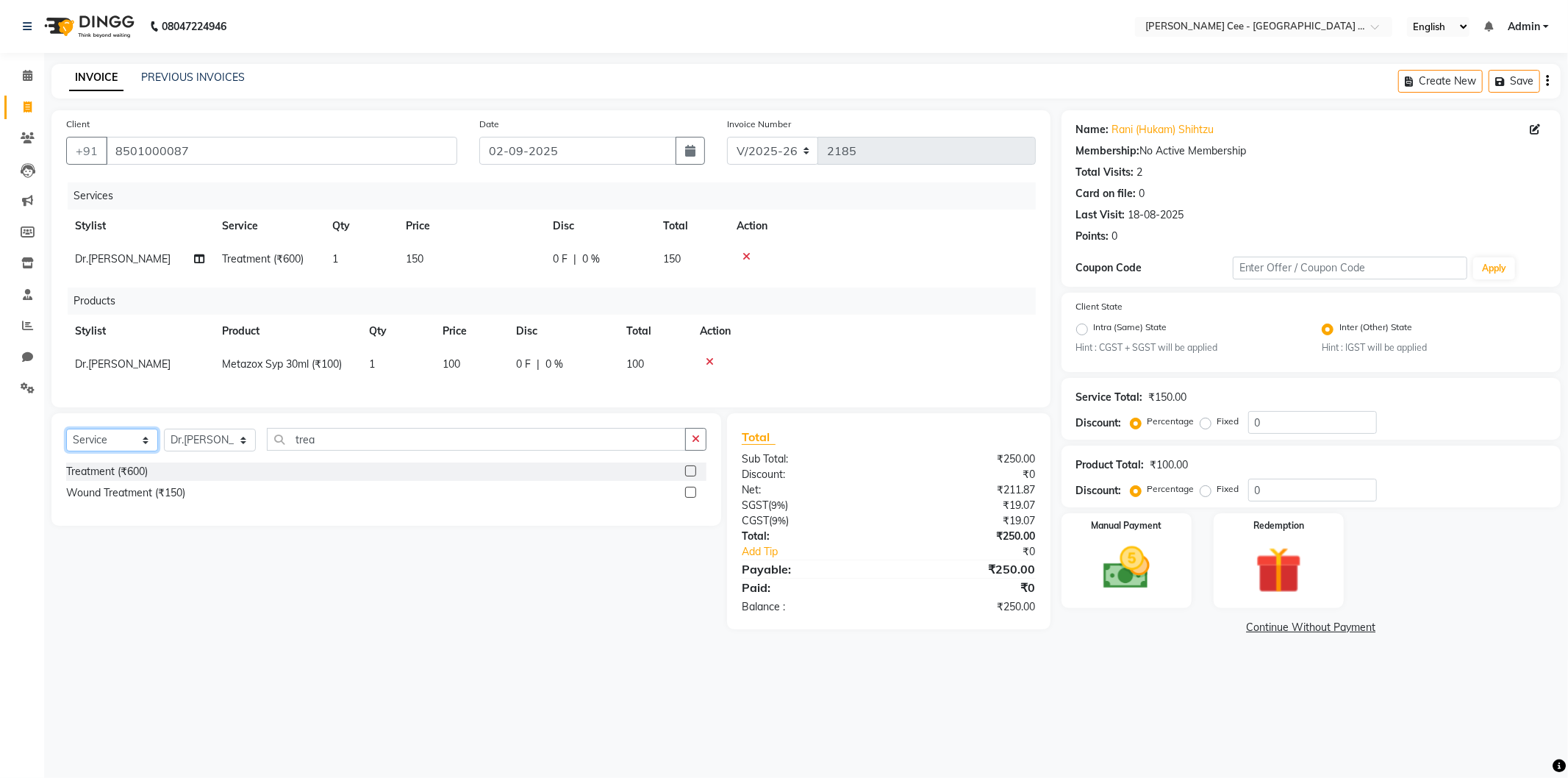
click at [128, 449] on select "Select Service Product Membership Package Voucher Prepaid Gift Card" at bounding box center [112, 440] width 92 height 23
select select "product"
click at [66, 441] on select "Select Service Product Membership Package Voucher Prepaid Gift Card" at bounding box center [112, 440] width 92 height 23
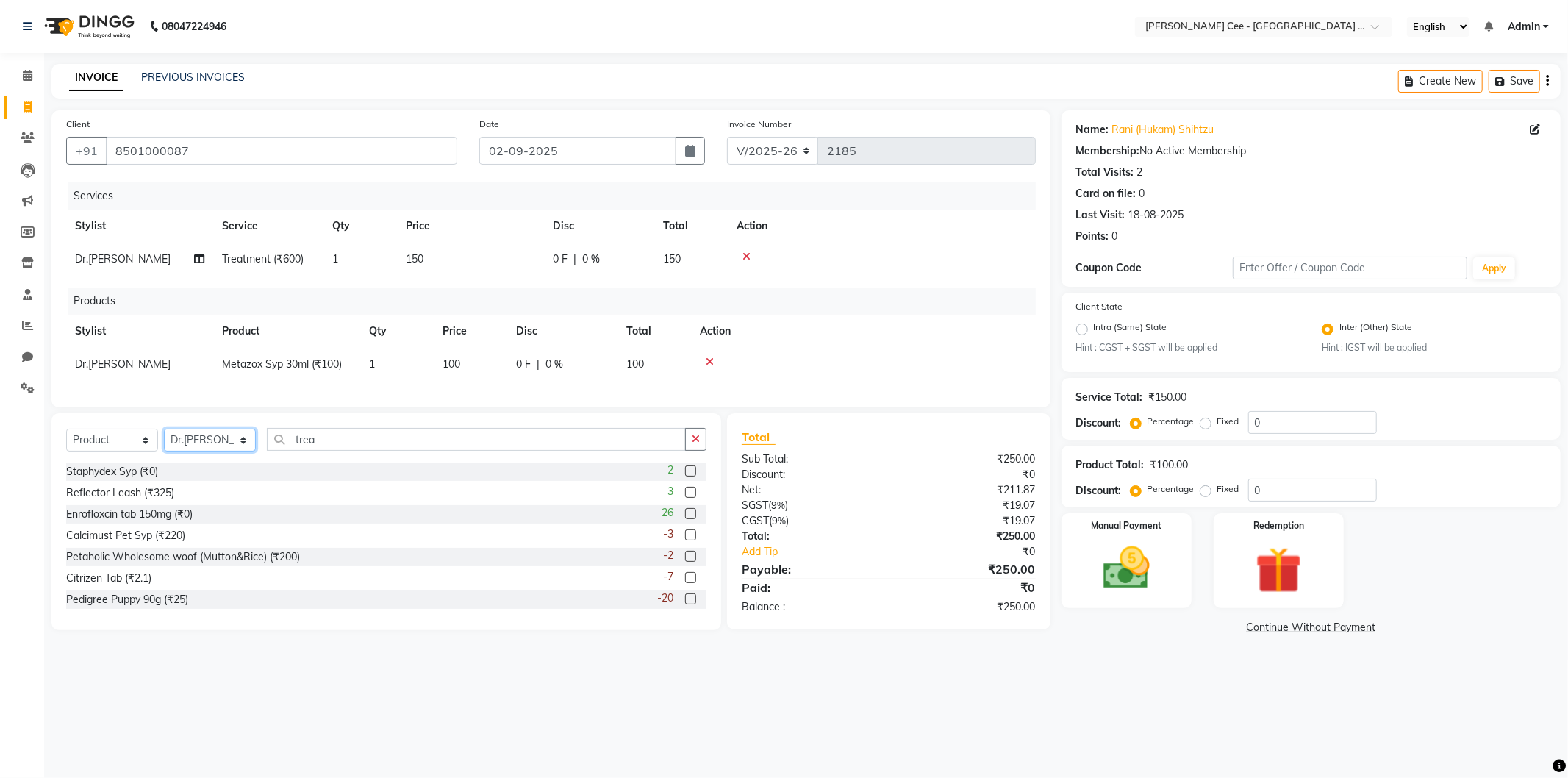
click at [209, 452] on select "Select Stylist Avinash [PERSON_NAME] [PERSON_NAME] [PERSON_NAME] Kajal Love [PE…" at bounding box center [210, 440] width 92 height 23
select select "80152"
click at [164, 441] on select "Select Stylist Avinash [PERSON_NAME] [PERSON_NAME] [PERSON_NAME] Kajal Love [PE…" at bounding box center [210, 440] width 92 height 23
click at [314, 451] on input "trea" at bounding box center [476, 440] width 419 height 23
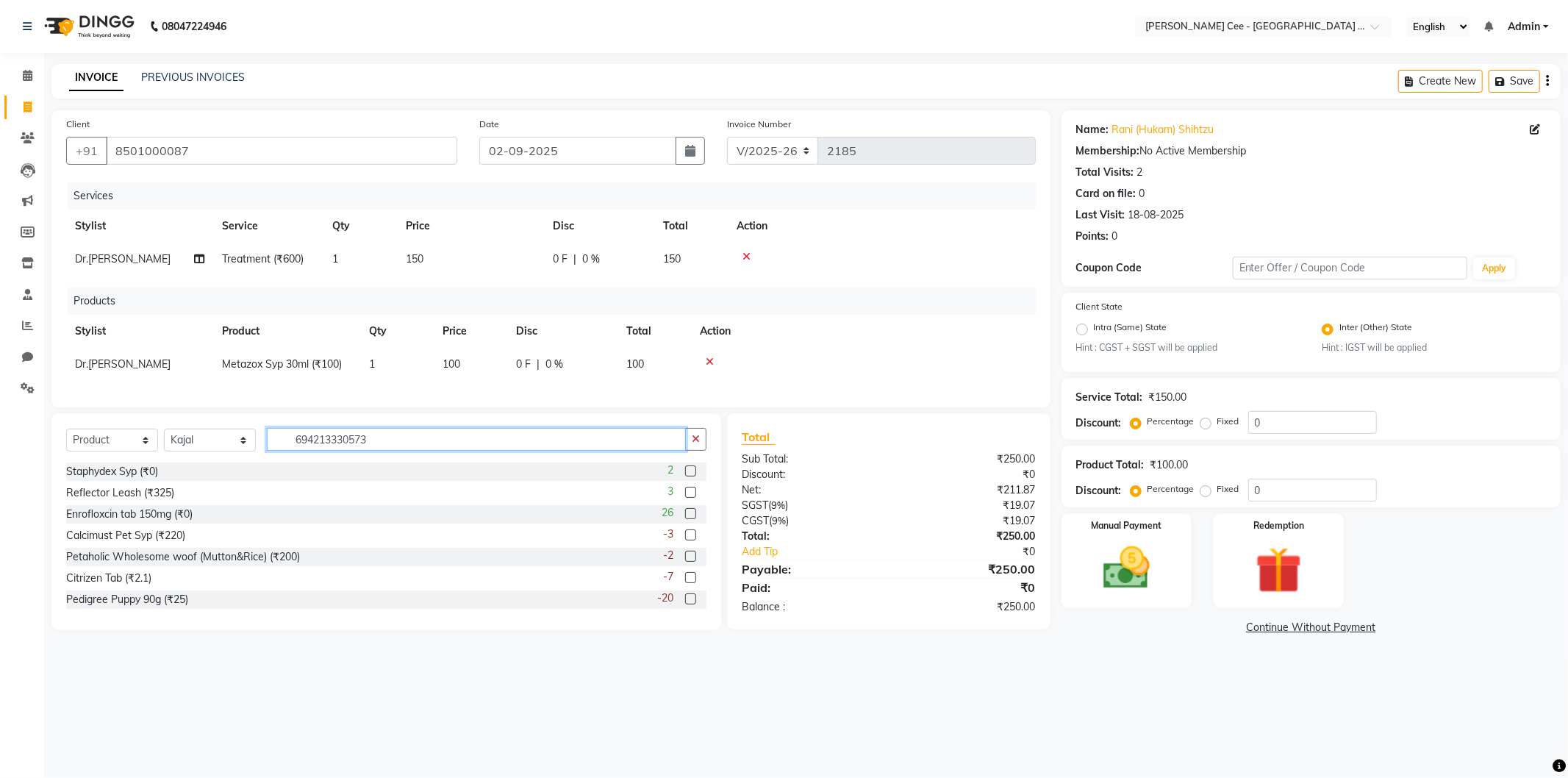
type input "6942133305734"
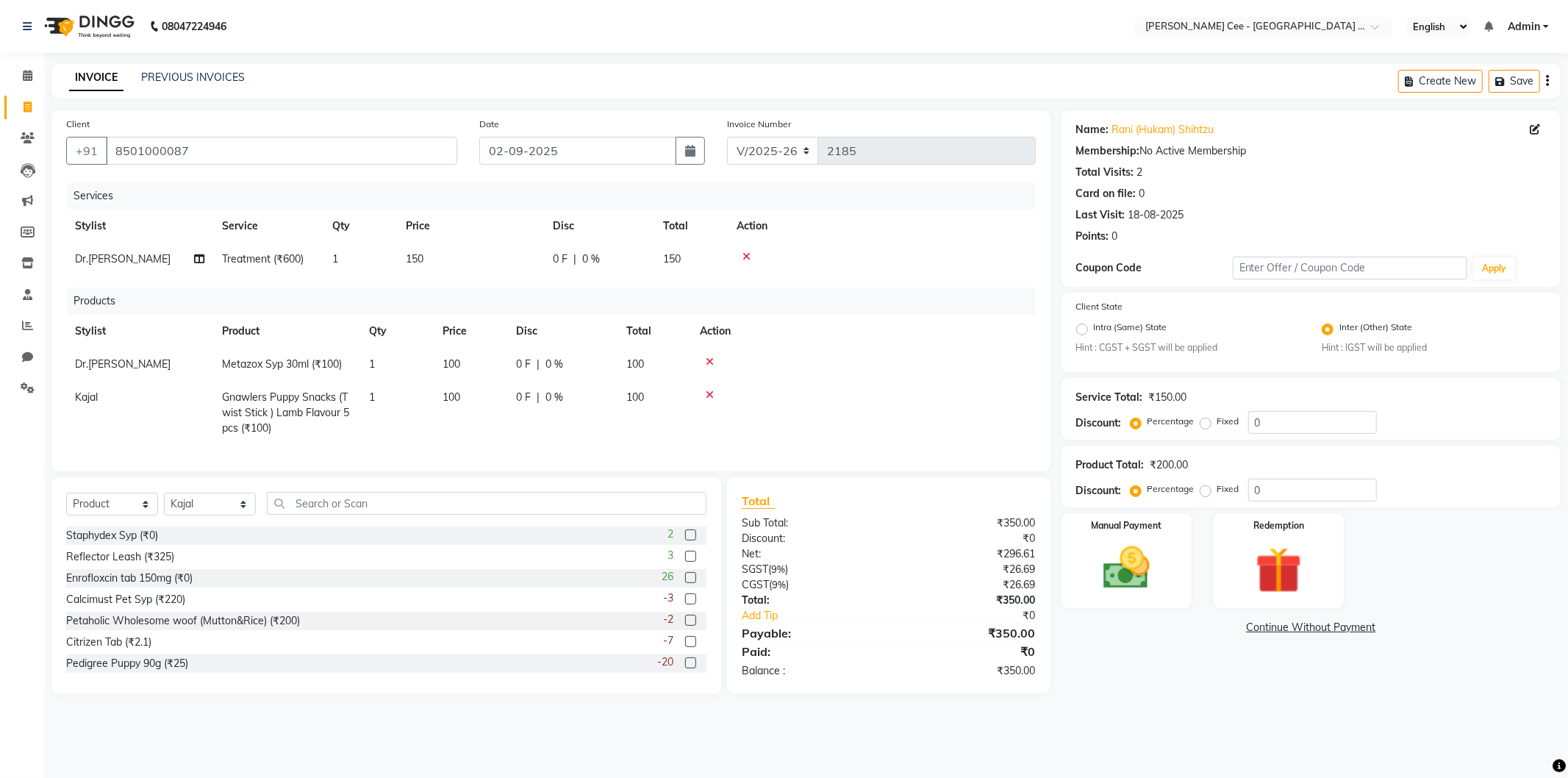
click at [545, 394] on span "0 %" at bounding box center [553, 397] width 17 height 15
select select "80152"
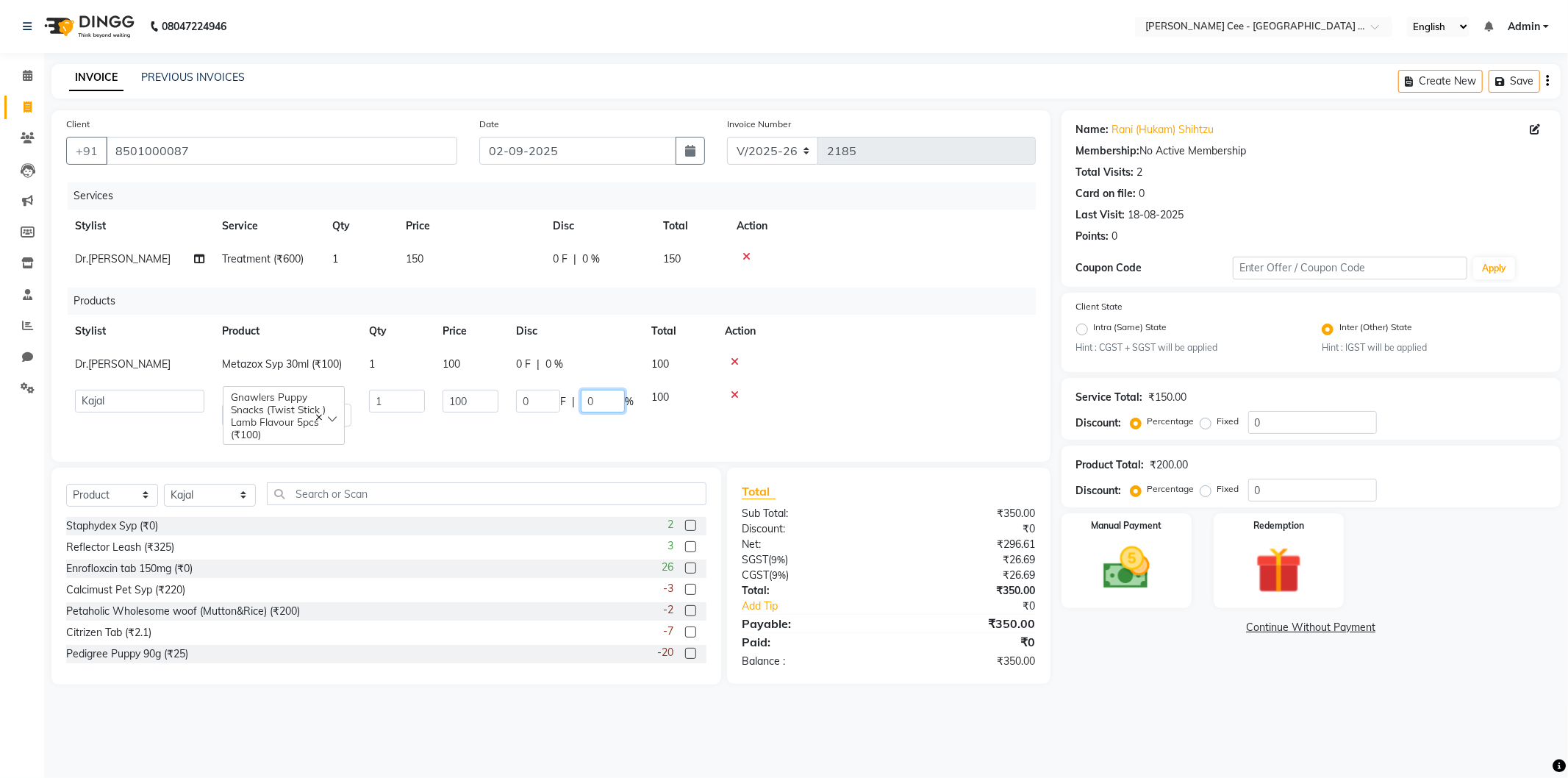
click at [581, 401] on input "0" at bounding box center [602, 401] width 44 height 23
type input "20"
click at [929, 364] on div at bounding box center [876, 362] width 302 height 11
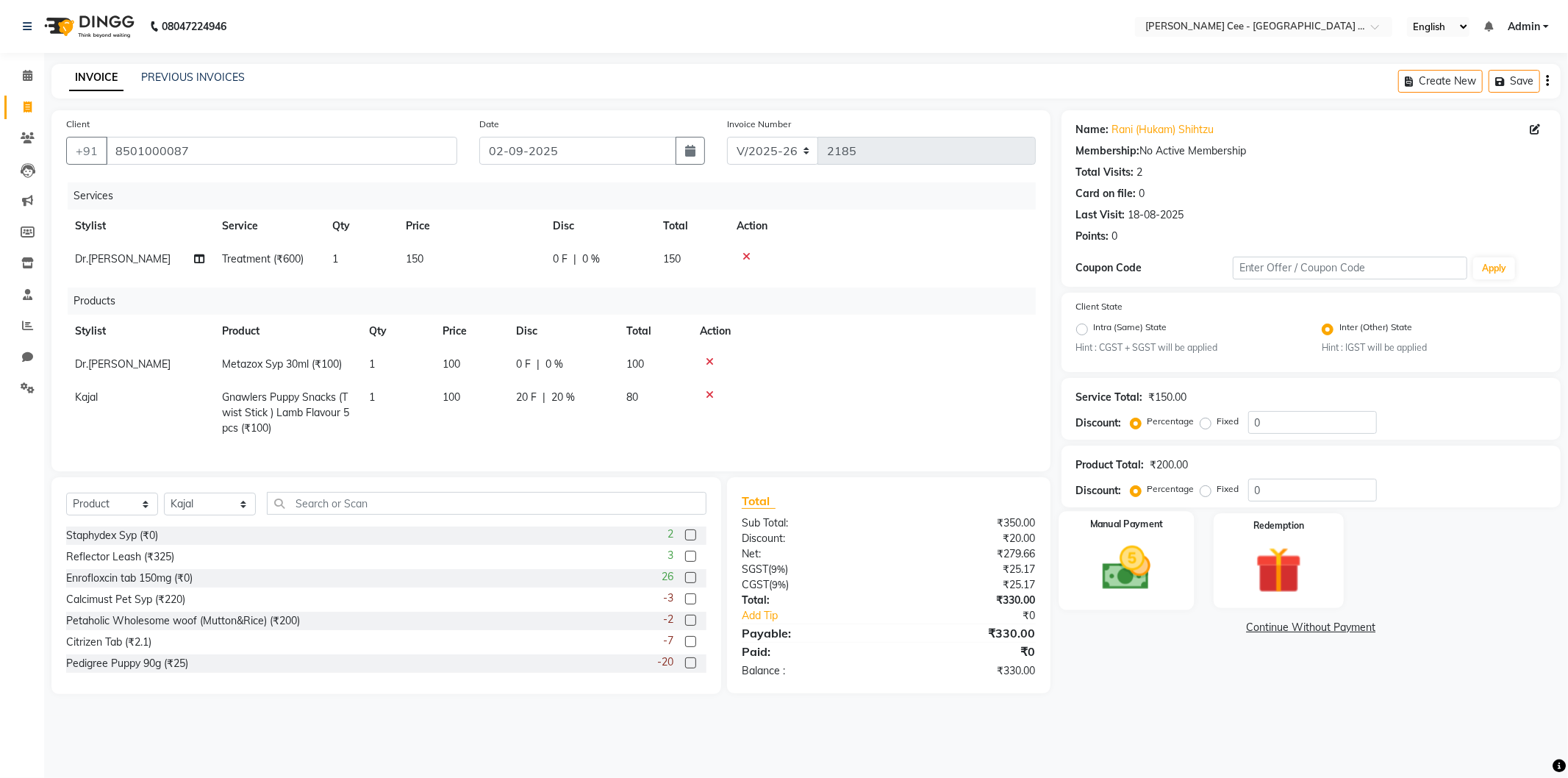
click at [1157, 553] on img at bounding box center [1126, 569] width 79 height 56
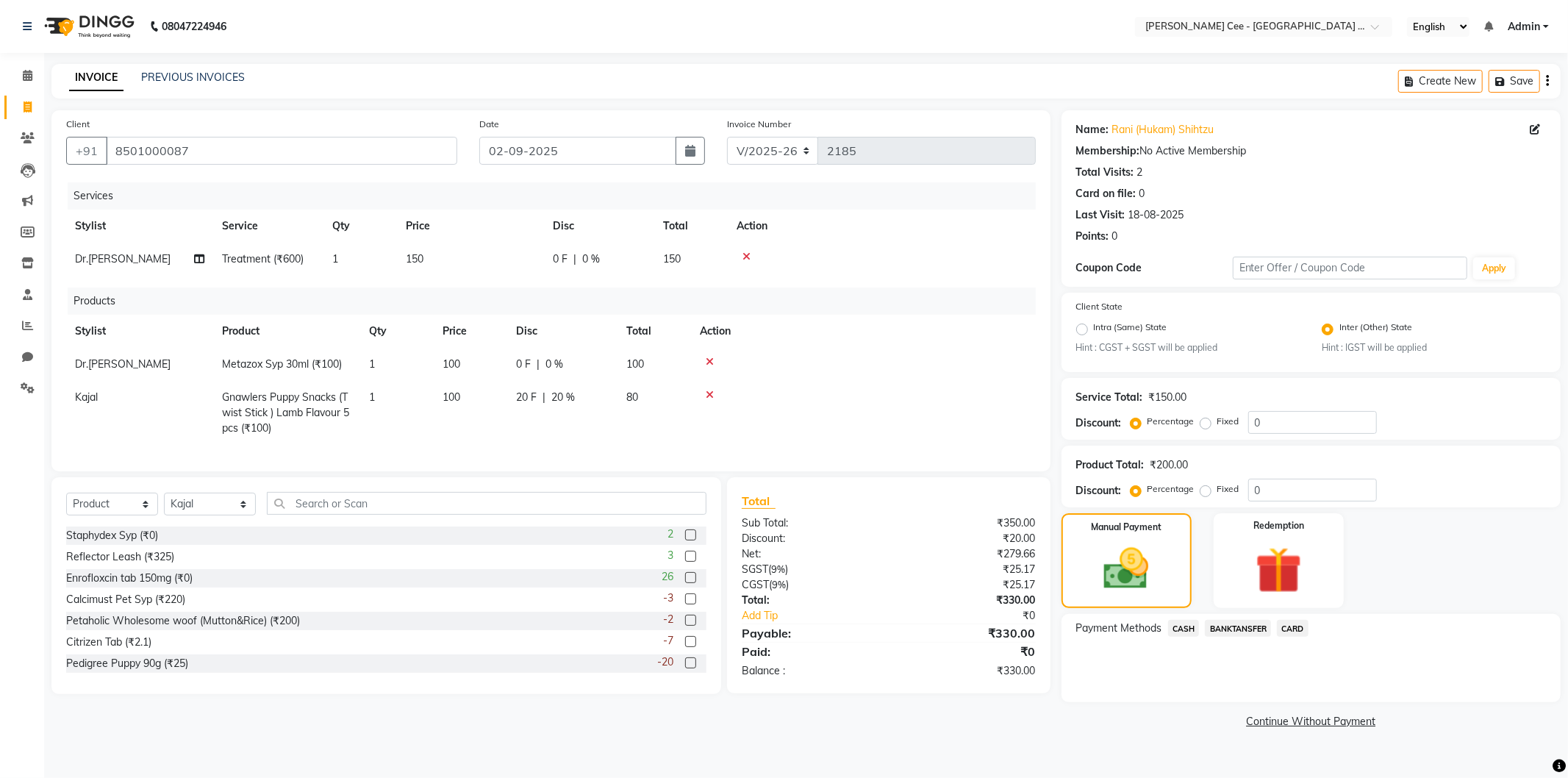
click at [1240, 627] on span "BANKTANSFER" at bounding box center [1238, 628] width 66 height 17
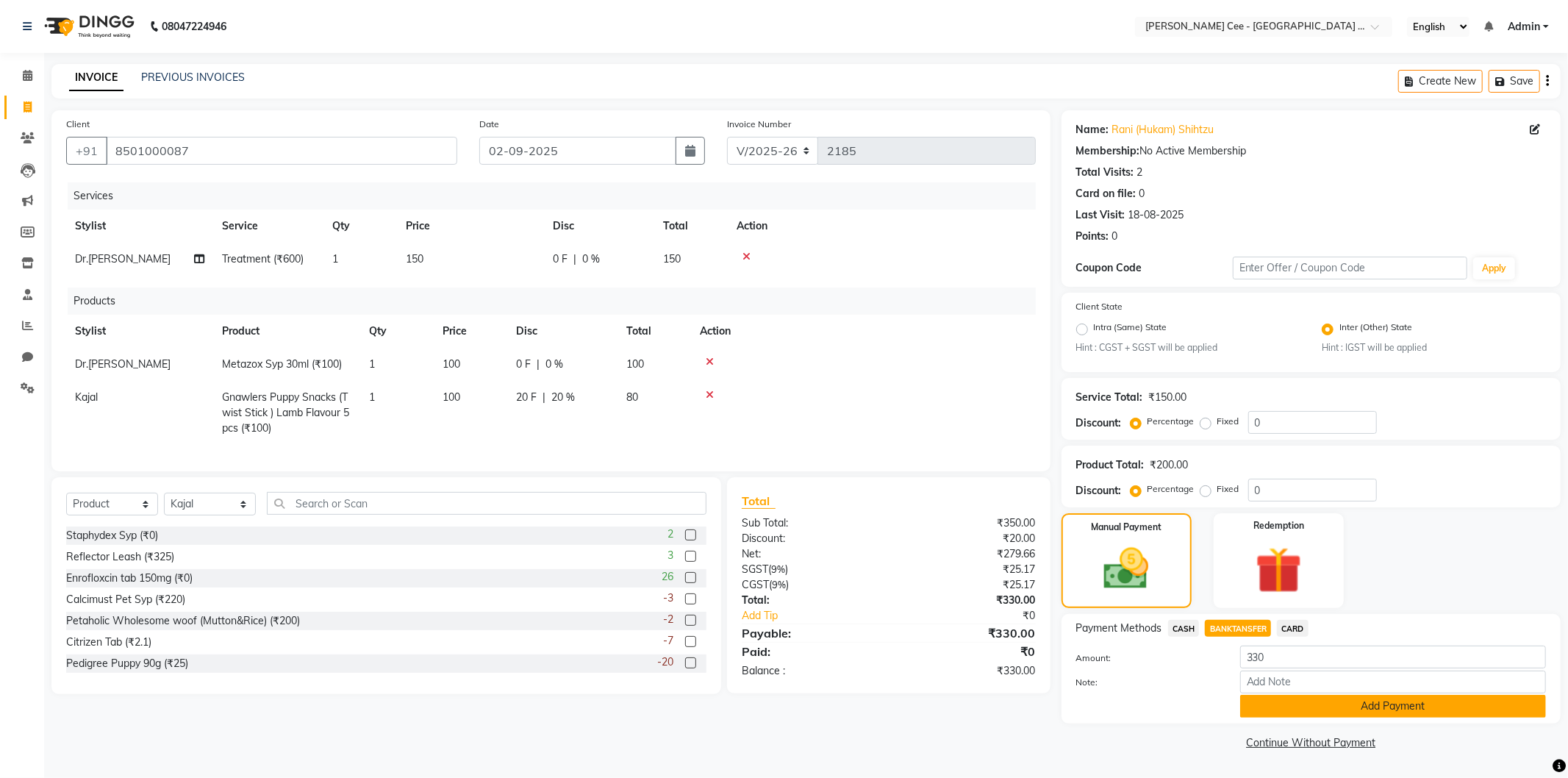
click at [1331, 696] on button "Add Payment" at bounding box center [1393, 706] width 306 height 23
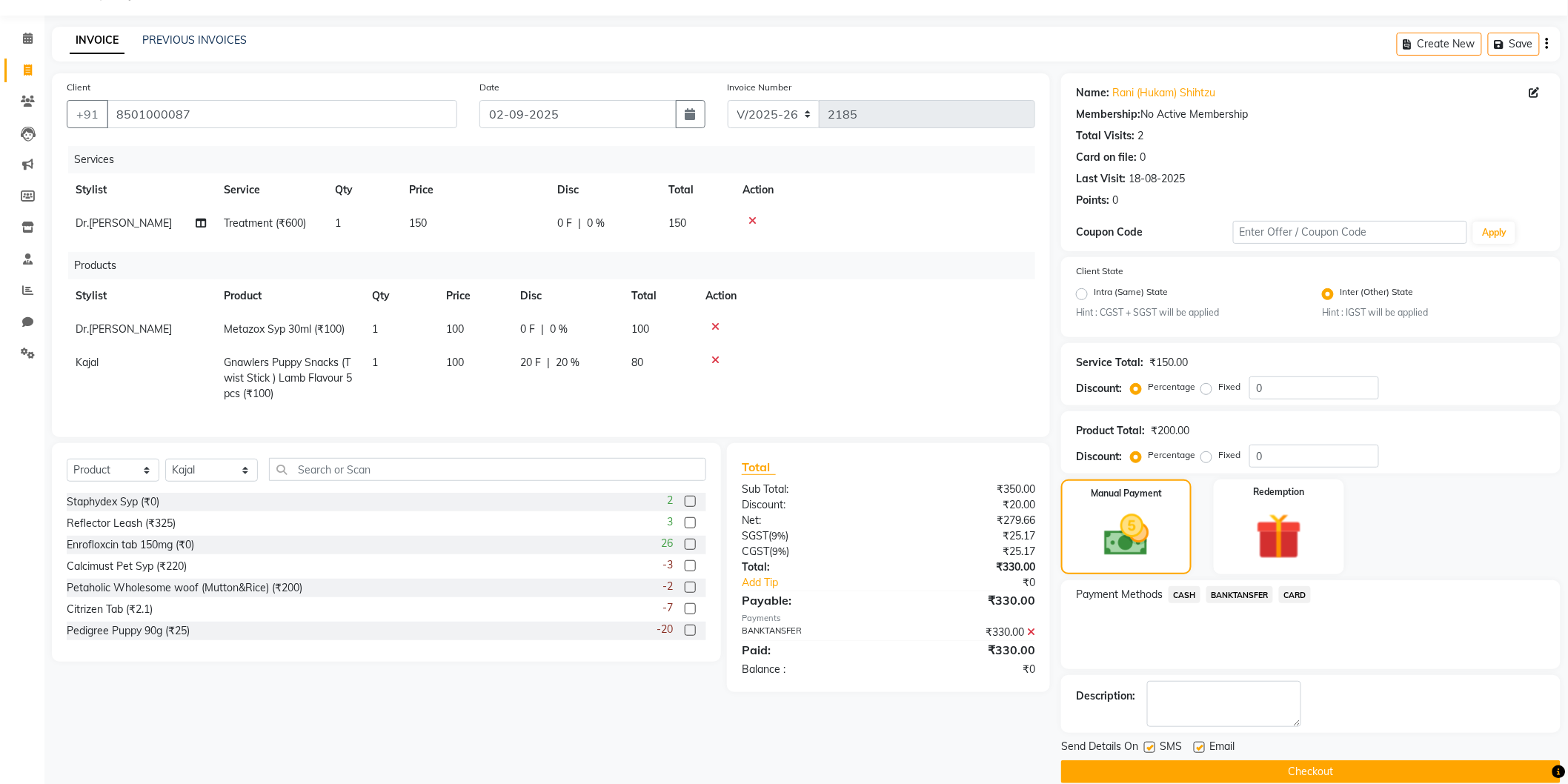
scroll to position [59, 0]
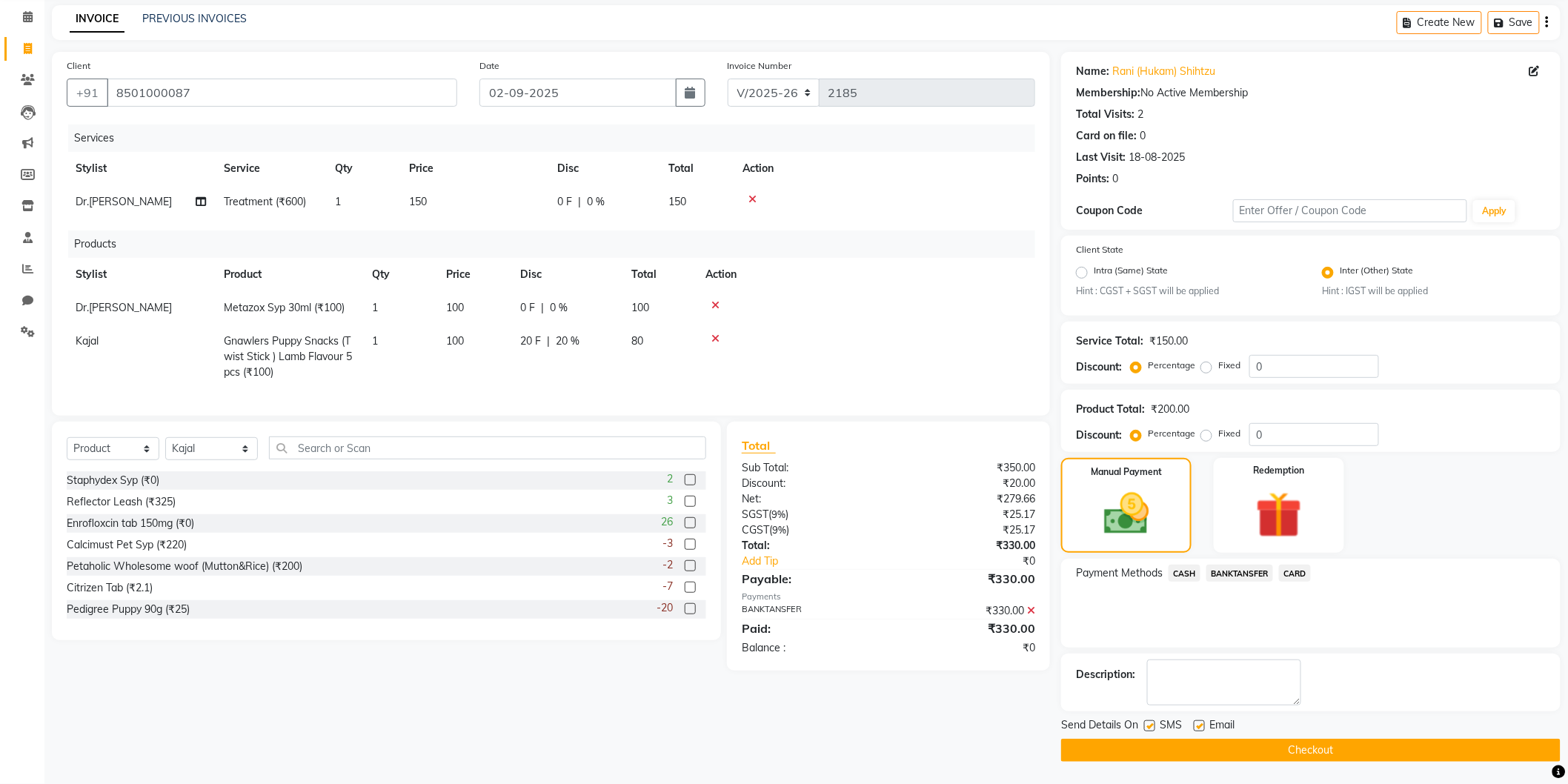
click at [1250, 753] on button "Checkout" at bounding box center [1311, 751] width 499 height 23
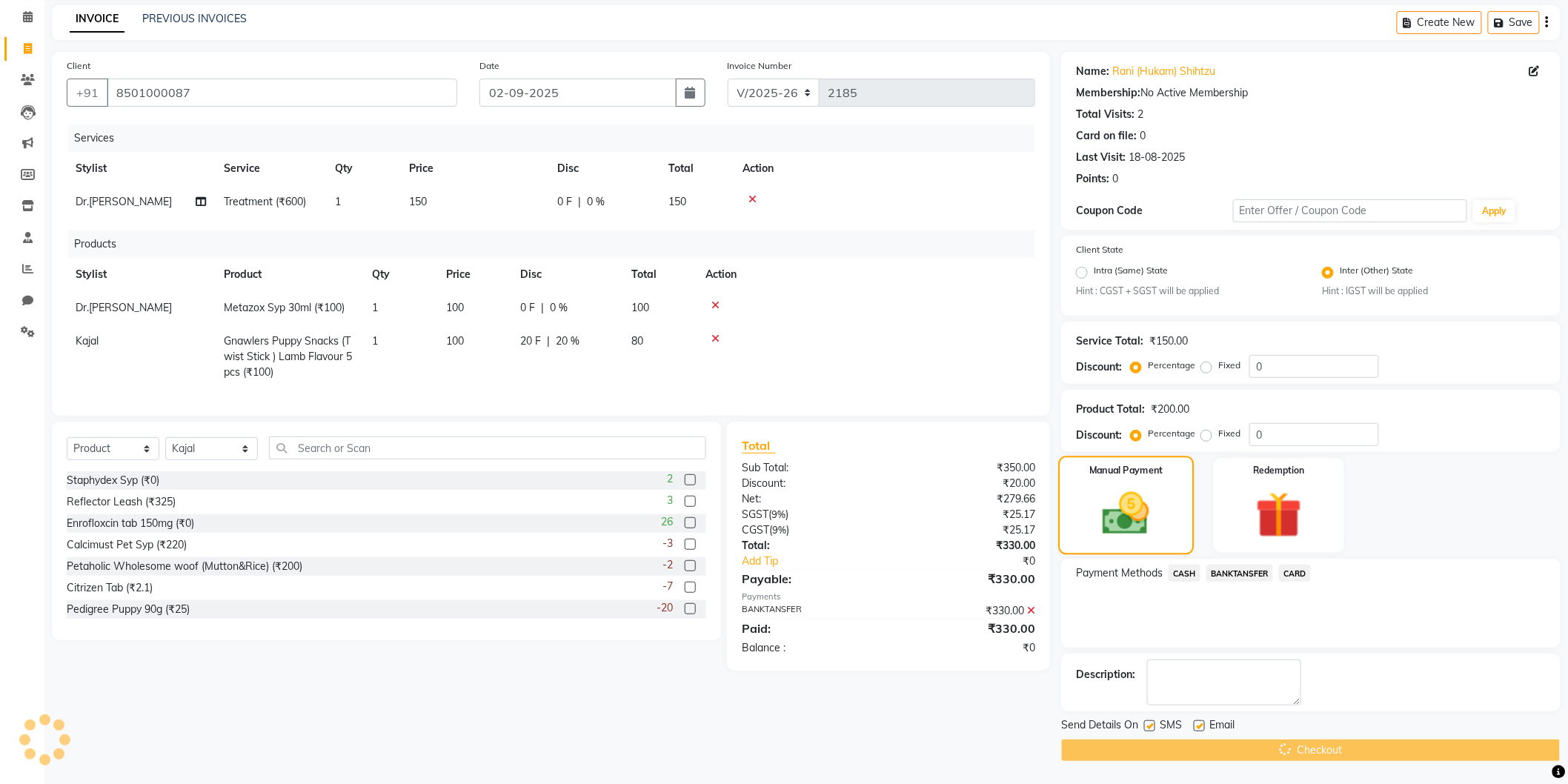
scroll to position [0, 0]
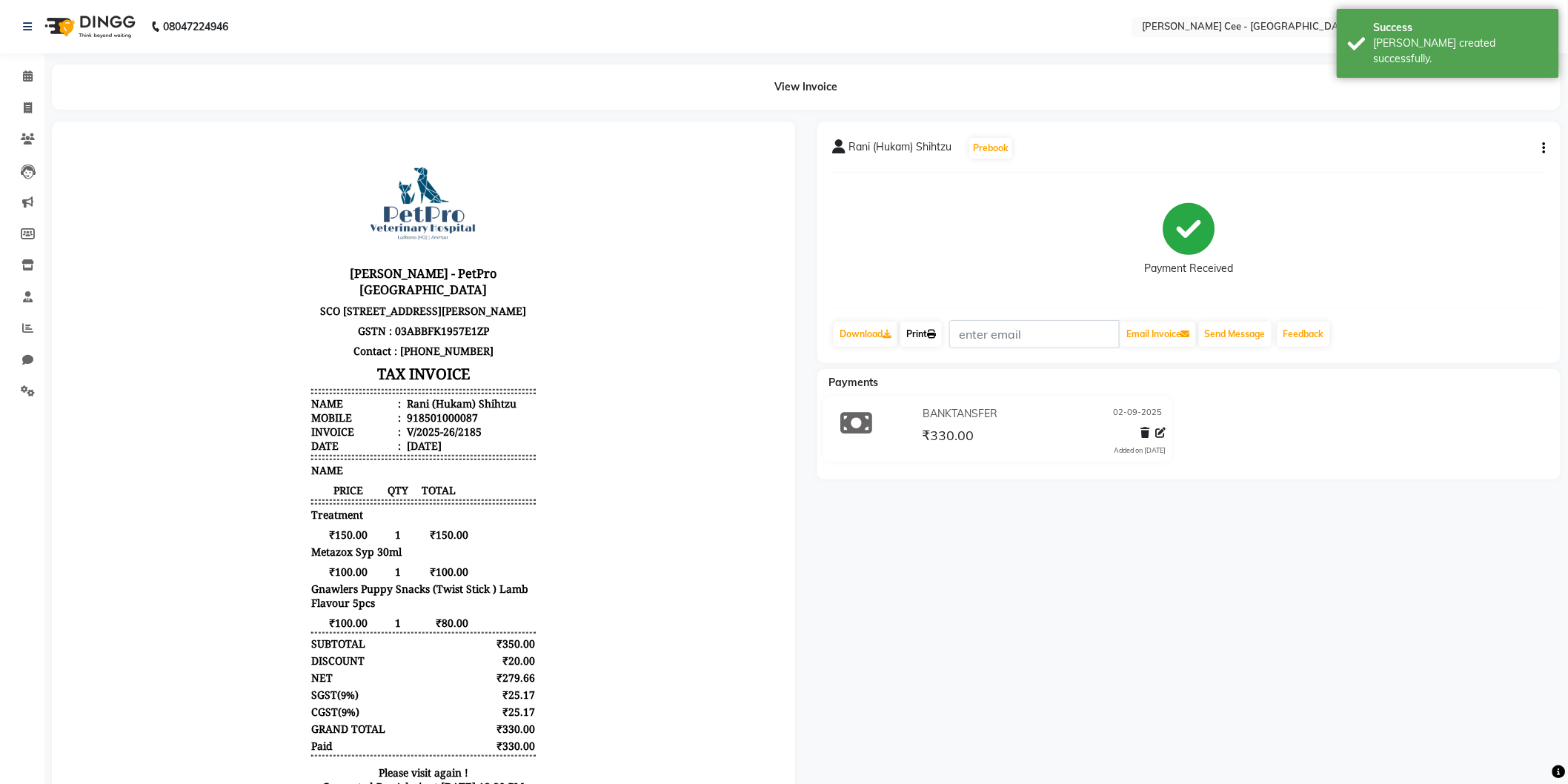
click at [934, 336] on icon at bounding box center [932, 334] width 9 height 9
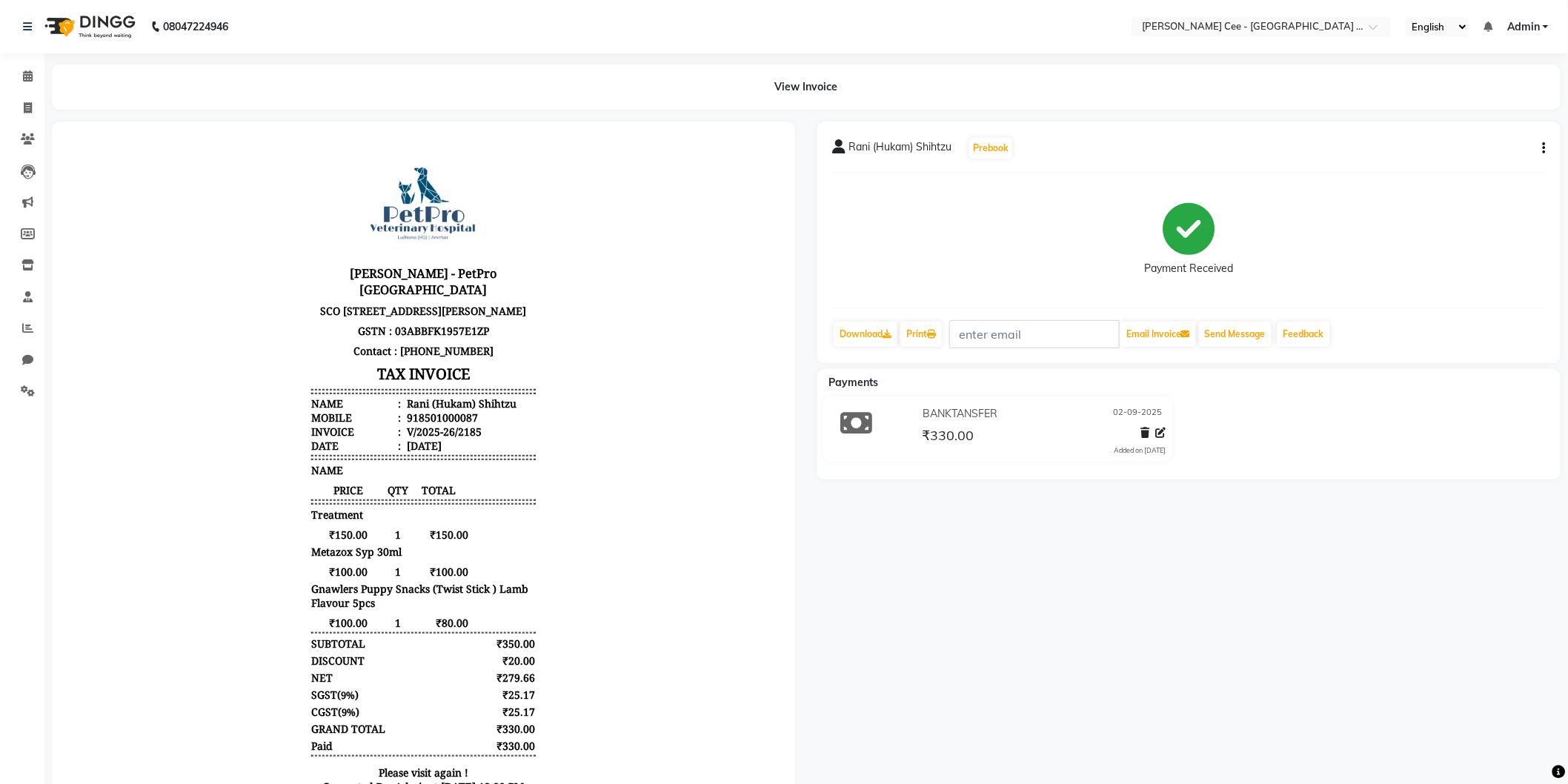
click at [409, 424] on div "918501000087" at bounding box center [440, 416] width 74 height 14
click at [572, 536] on body "Kay Cee - PetPro Amritsar SCO 107, opposite McDonald's, Gumtala Sub Urban, D - …" at bounding box center [422, 474] width 702 height 666
click at [27, 104] on icon at bounding box center [27, 107] width 8 height 11
select select "service"
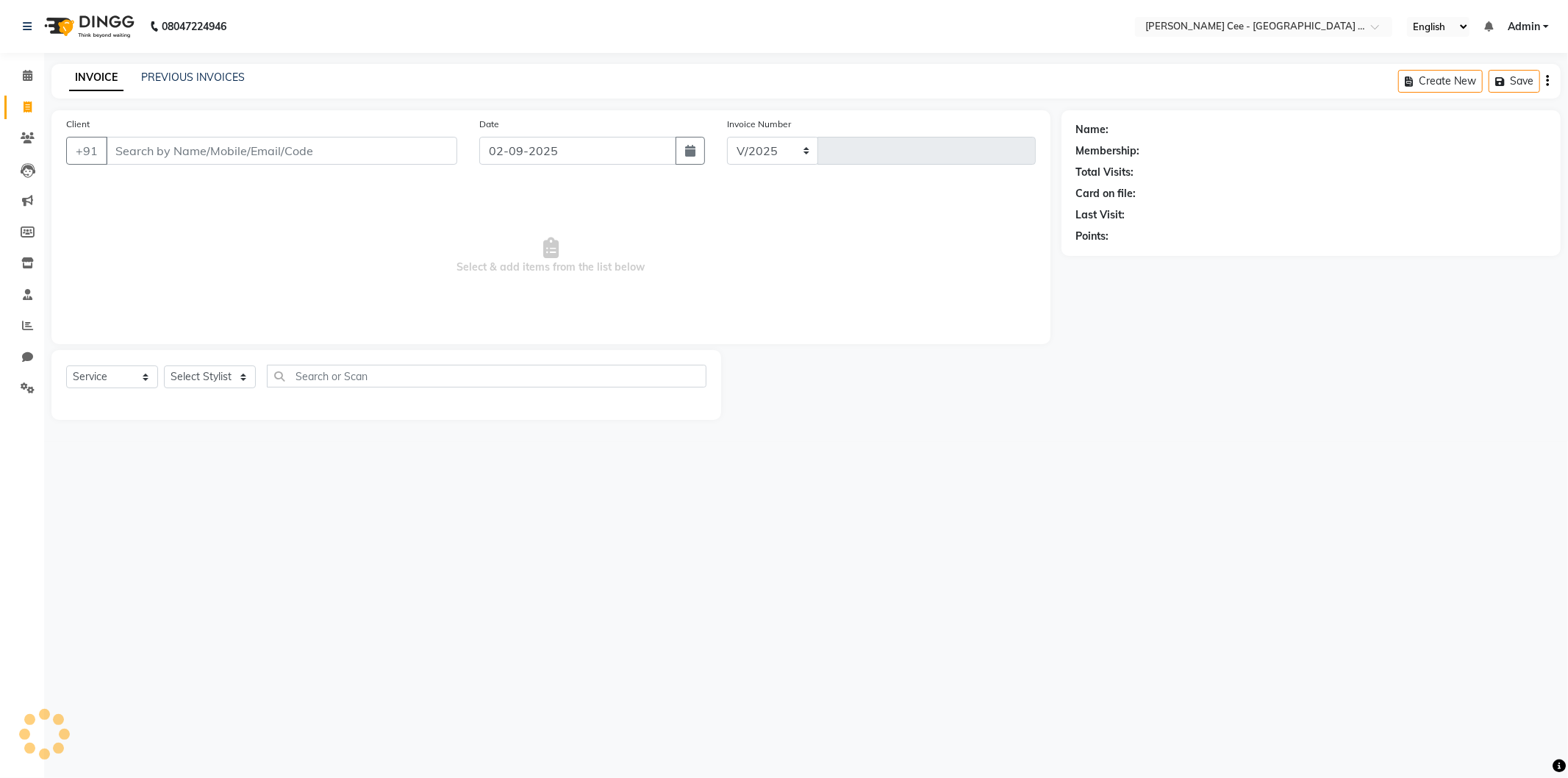
select select "8239"
type input "2186"
click at [293, 144] on input "Client" at bounding box center [281, 150] width 351 height 28
select select "product"
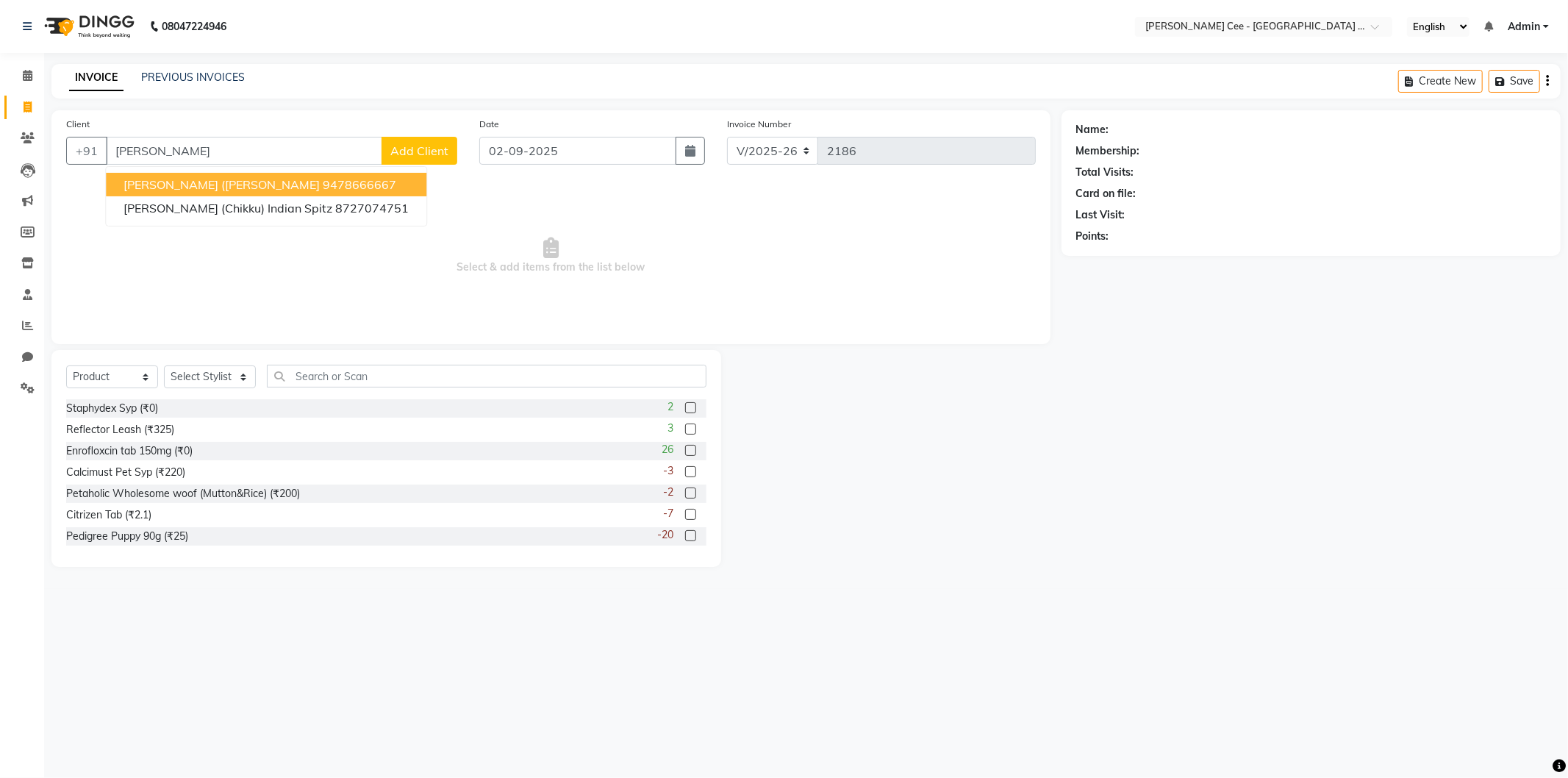
type input "Harpreet Kaur"
click at [406, 154] on span "Add Client" at bounding box center [419, 150] width 58 height 14
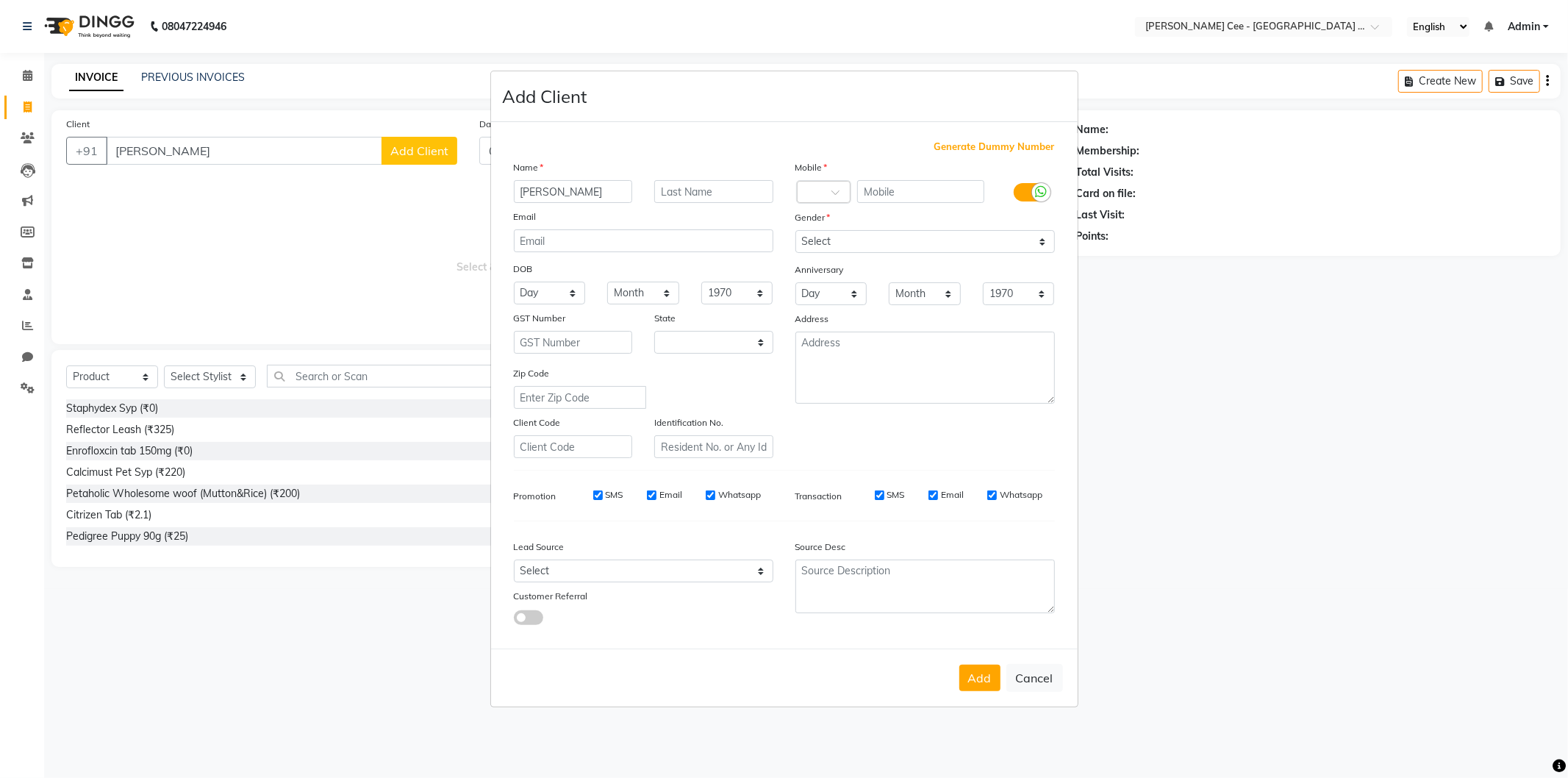
select select "22"
type input "Harpreet Kaur (Browny & Panda)"
click at [728, 187] on input "text" at bounding box center [714, 192] width 119 height 23
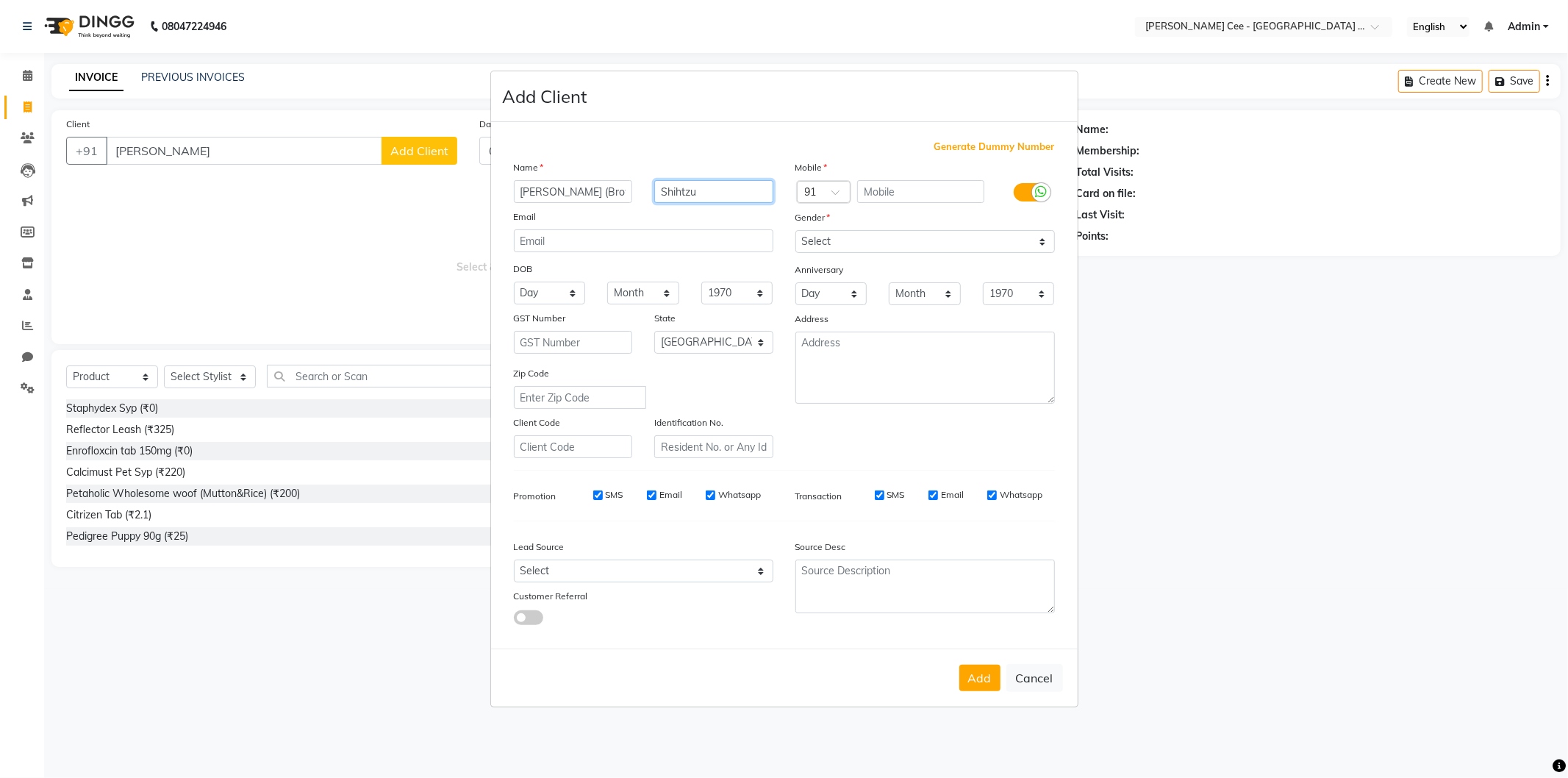
type input "Shihtzu"
click at [954, 187] on input "text" at bounding box center [920, 192] width 127 height 23
type input "6283256642"
click at [850, 234] on select "Select Male Female Other Prefer Not To Say" at bounding box center [925, 242] width 260 height 23
select select "female"
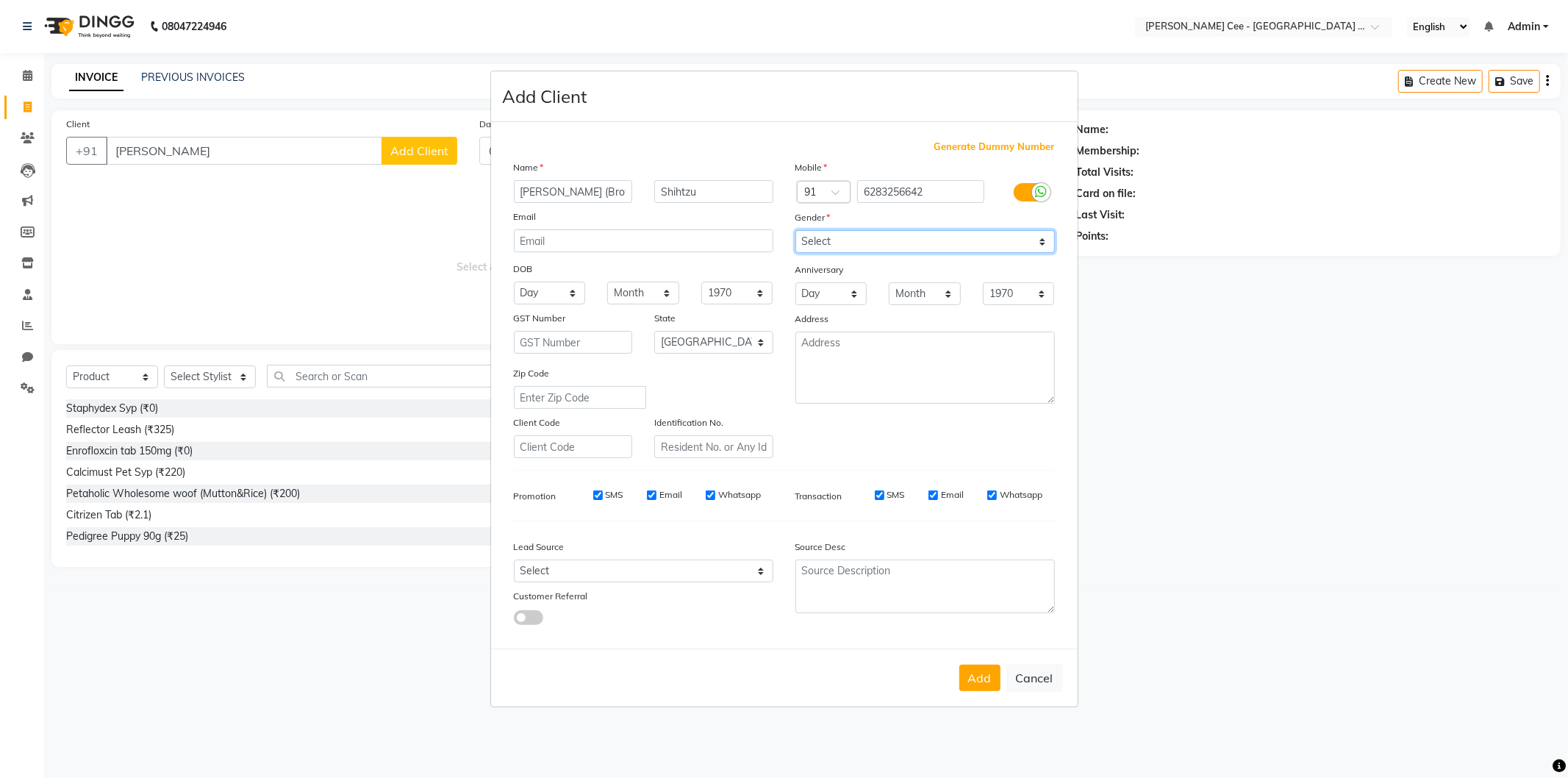
click at [795, 230] on select "Select Male Female Other Prefer Not To Say" at bounding box center [925, 242] width 260 height 23
click at [723, 341] on select "Select Andaman and Nicobar Islands Andhra Pradesh Arunachal Pradesh Assam Bihar…" at bounding box center [714, 342] width 119 height 23
select select "32"
click at [655, 331] on select "Select Andaman and Nicobar Islands Andhra Pradesh Arunachal Pradesh Assam Bihar…" at bounding box center [714, 342] width 119 height 23
click at [984, 684] on button "Add" at bounding box center [980, 678] width 42 height 26
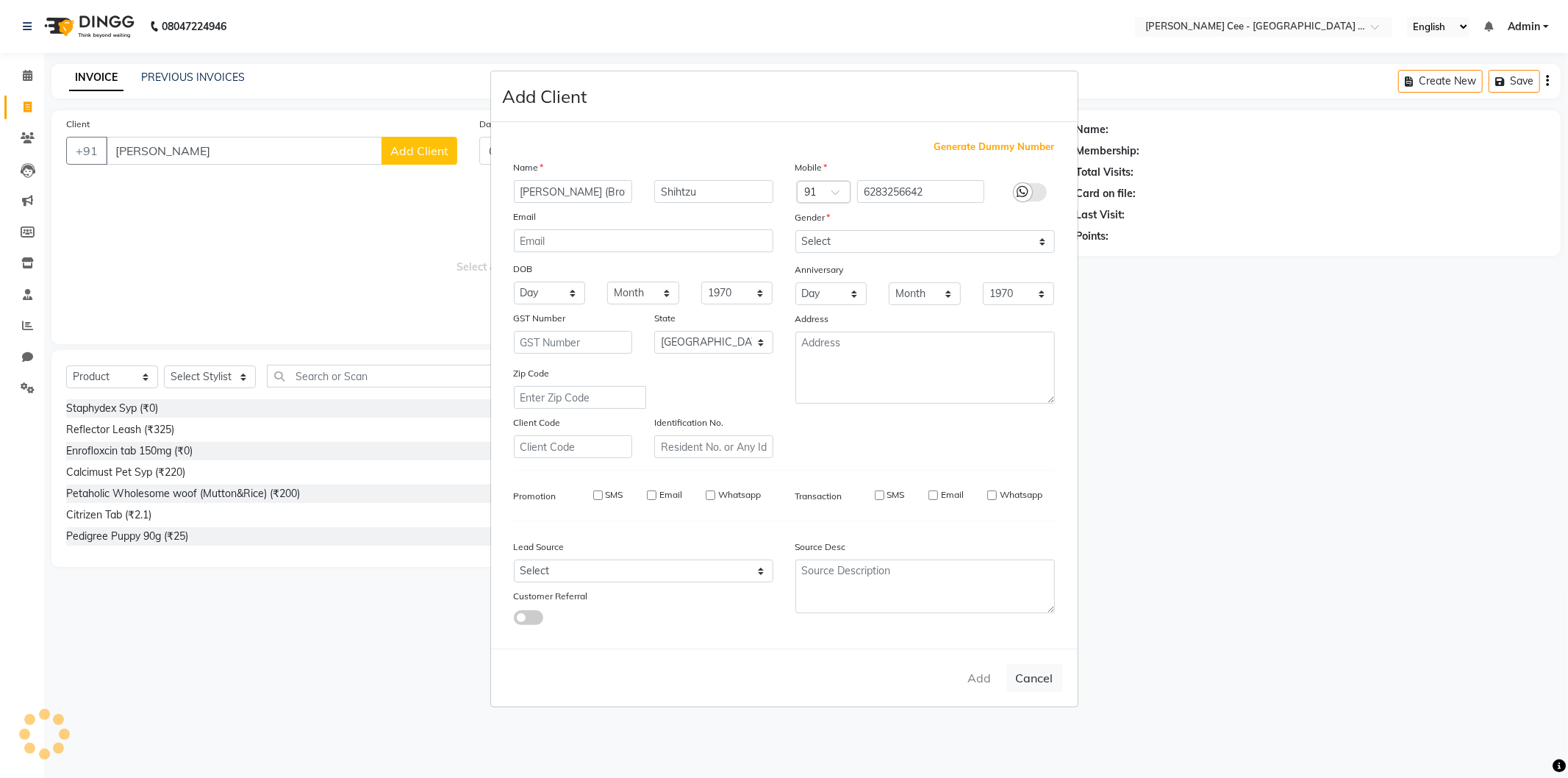
type input "6283256642"
select select
select select "null"
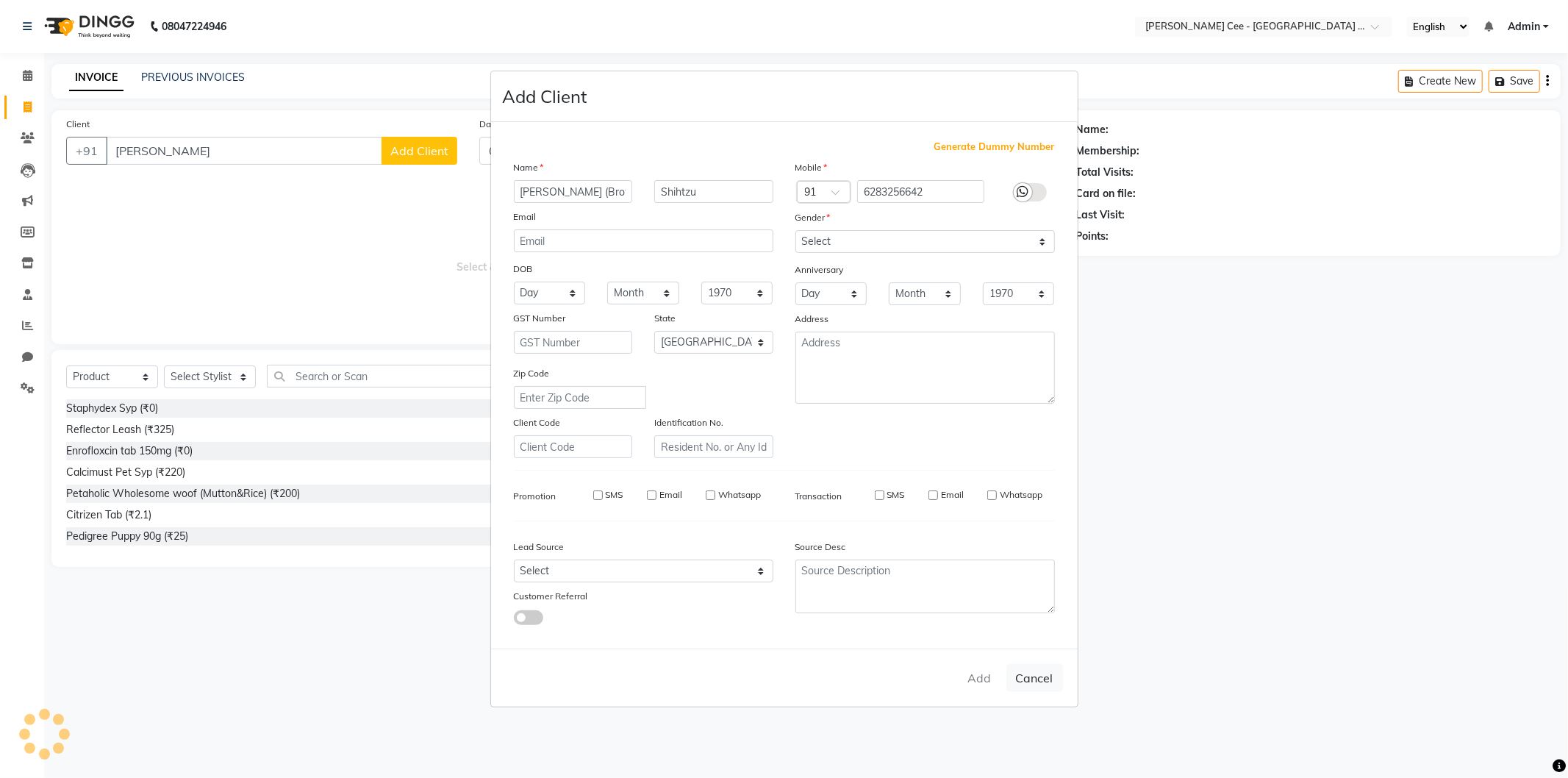
select select
checkbox input "false"
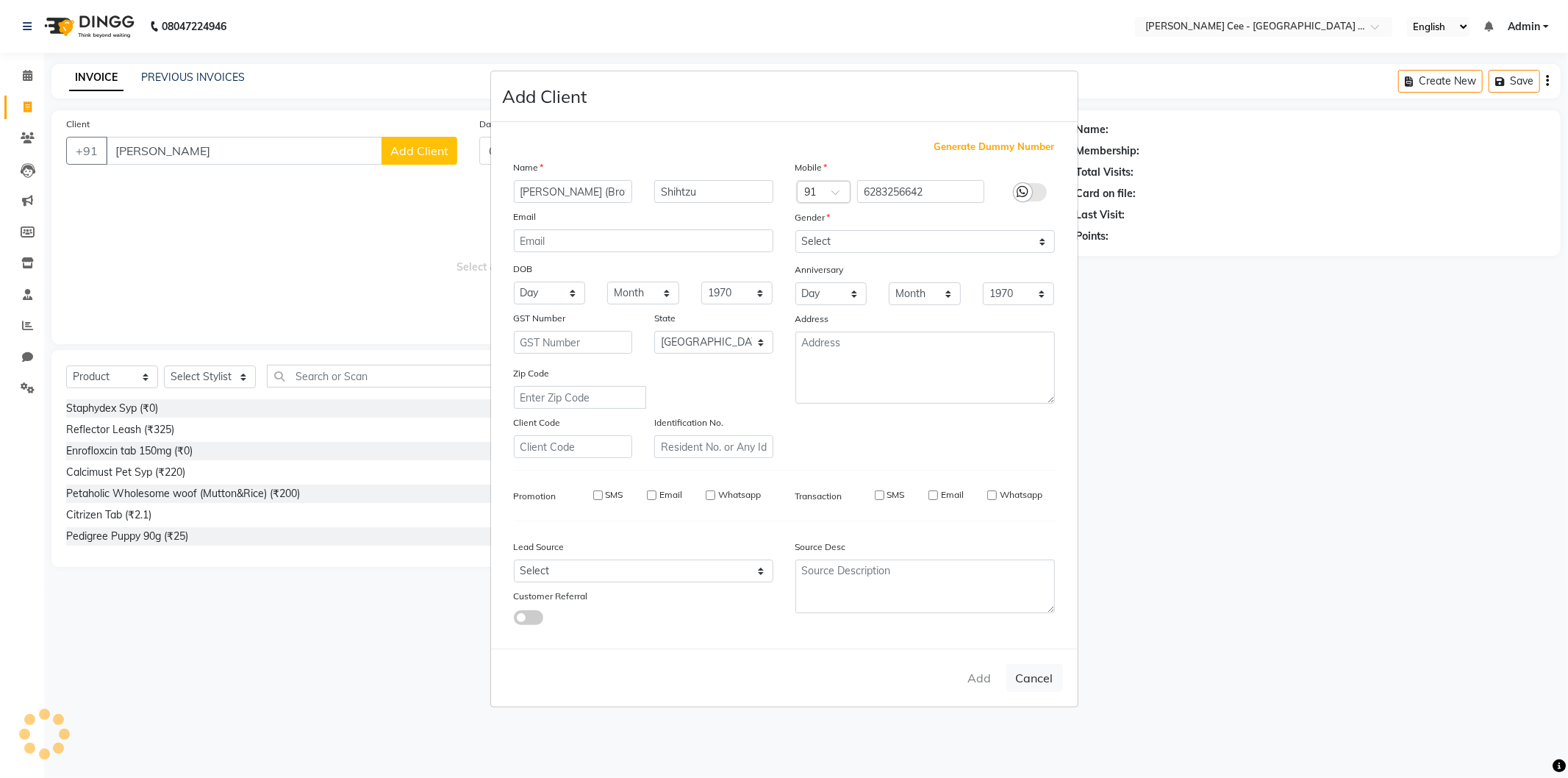
checkbox input "false"
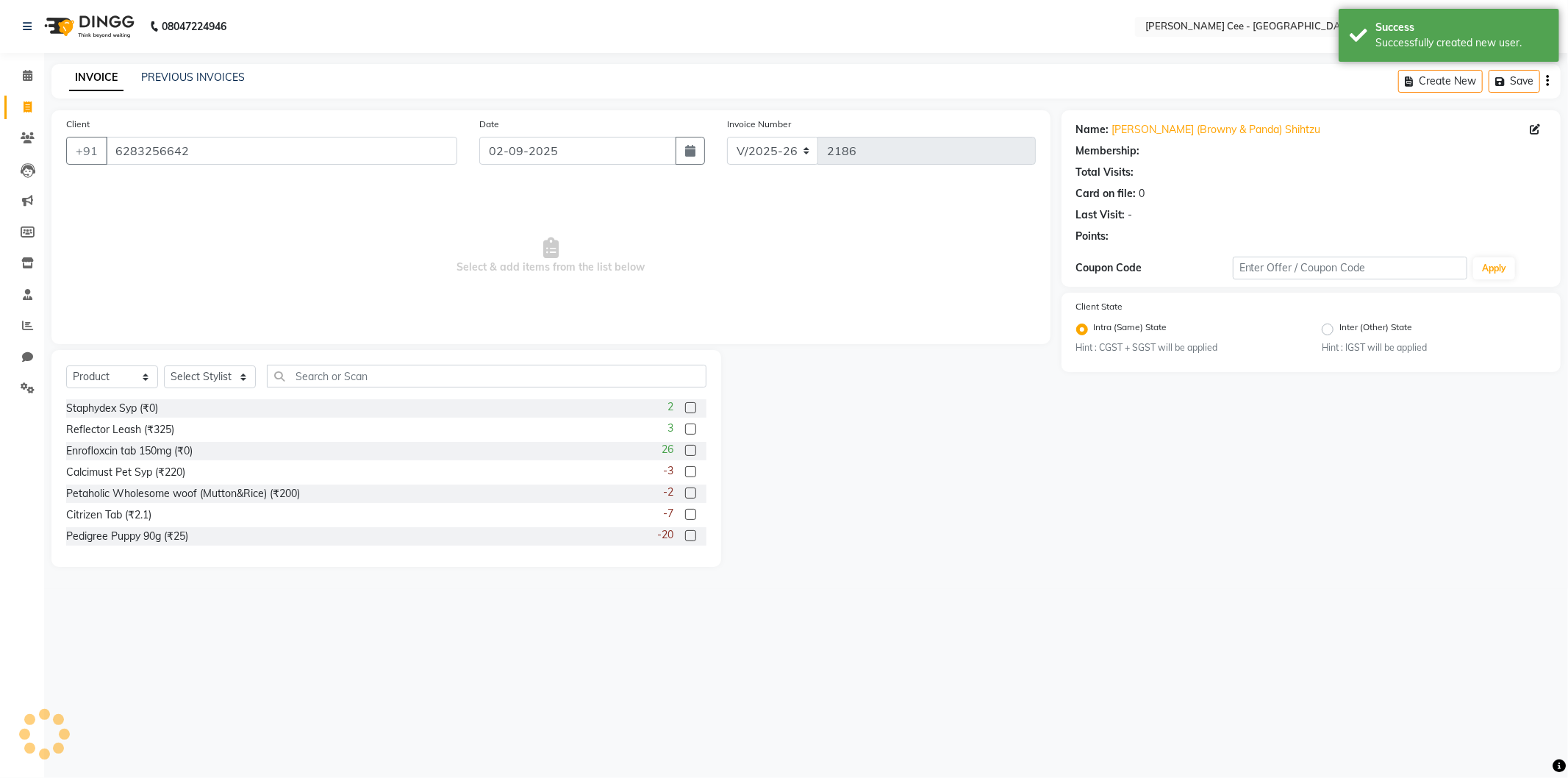
radio input "false"
radio input "true"
click at [112, 378] on select "Select Service Product Membership Package Voucher Prepaid Gift Card" at bounding box center [112, 377] width 92 height 23
select select "service"
click at [66, 366] on select "Select Service Product Membership Package Voucher Prepaid Gift Card" at bounding box center [112, 377] width 92 height 23
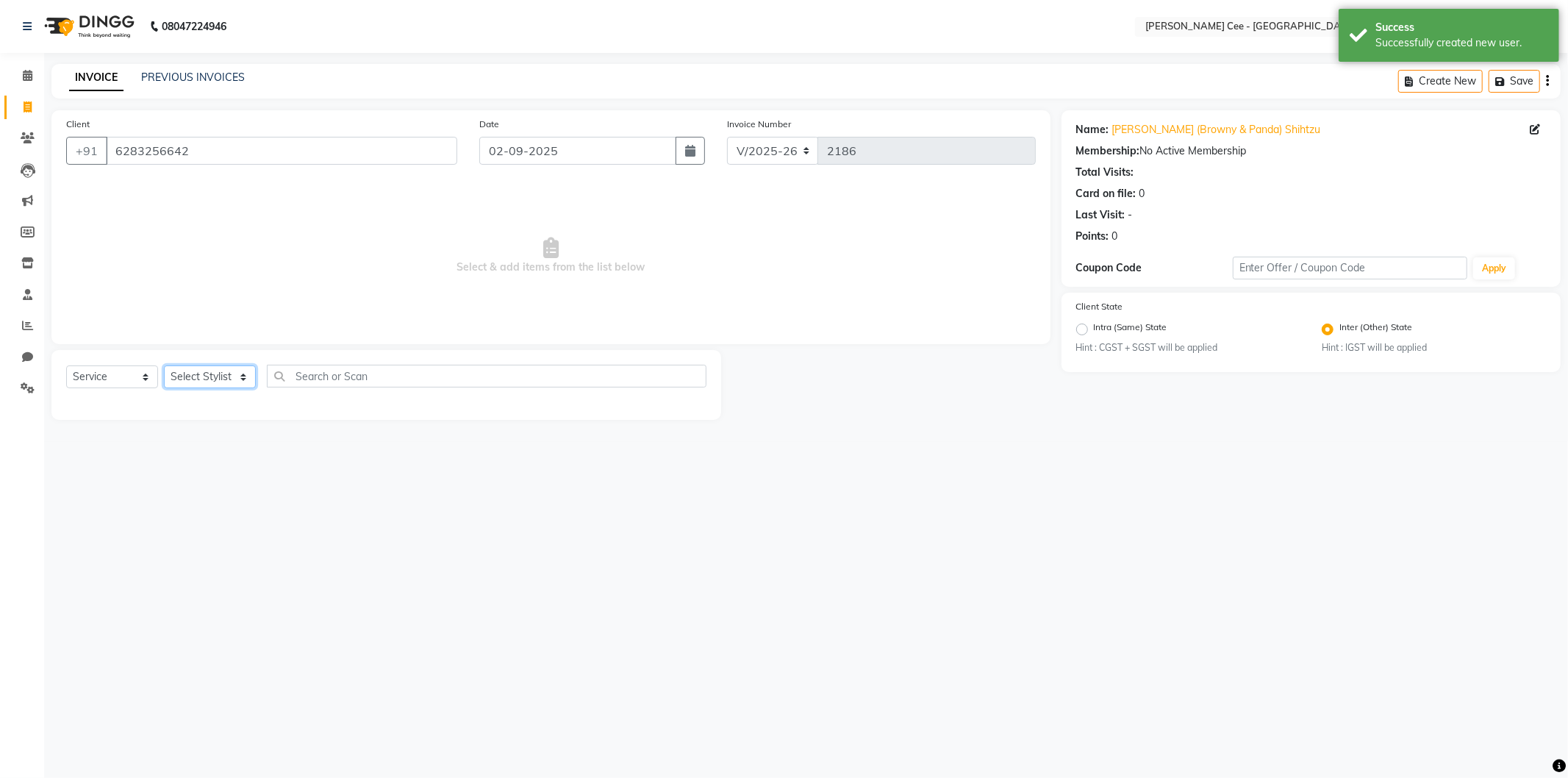
click at [232, 376] on select "Select Stylist Avinash [PERSON_NAME] [PERSON_NAME] [PERSON_NAME] Kajal Love [PE…" at bounding box center [210, 377] width 92 height 23
select select "86349"
click at [164, 366] on select "Select Stylist Avinash [PERSON_NAME] [PERSON_NAME] [PERSON_NAME] Kajal Love [PE…" at bounding box center [210, 377] width 92 height 23
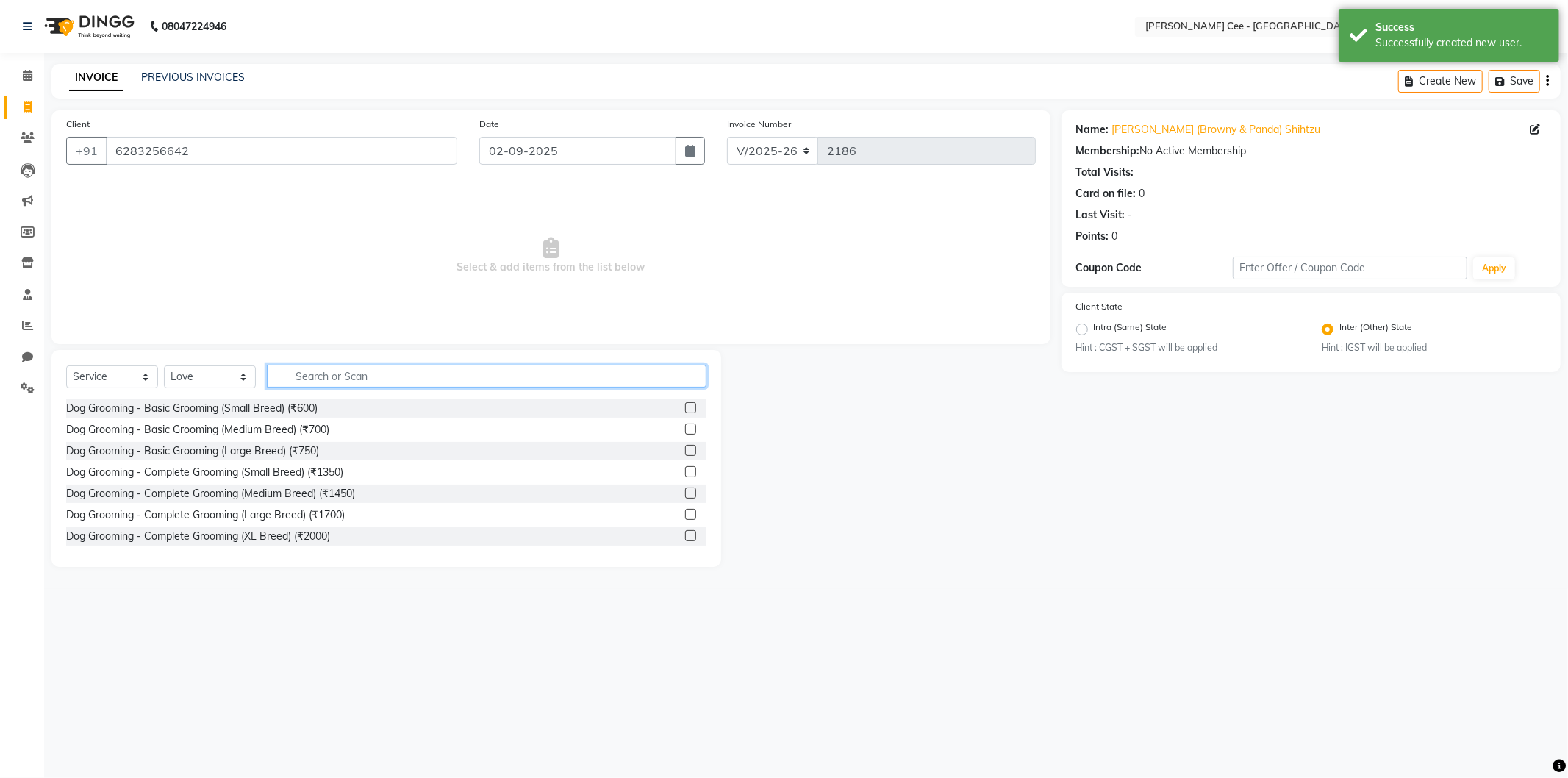
click at [353, 380] on input "text" at bounding box center [486, 376] width 439 height 23
type input "Compl"
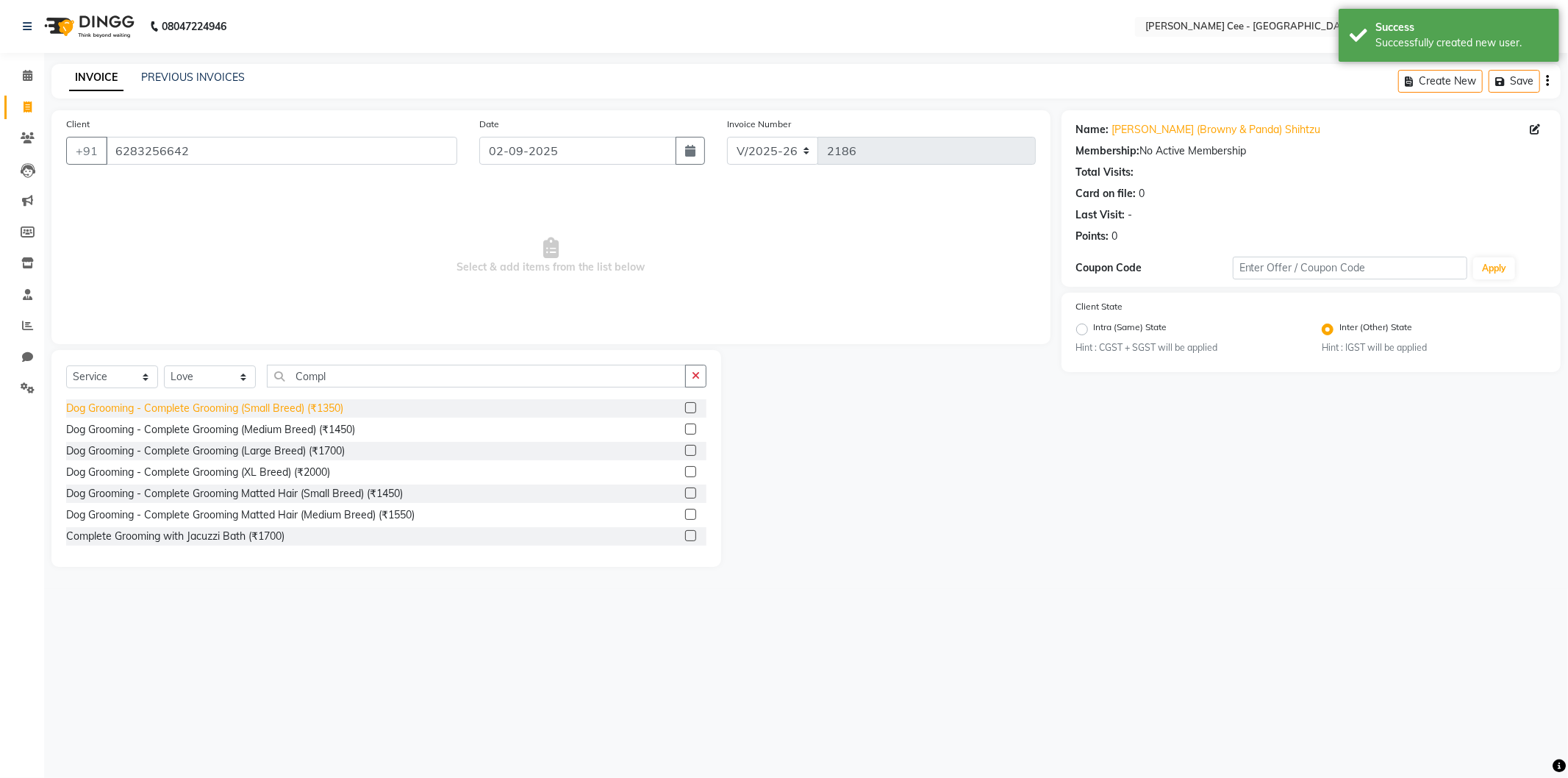
click at [287, 412] on div "Dog Grooming - Complete Grooming (Small Breed) (₹1350)" at bounding box center [205, 409] width 277 height 15
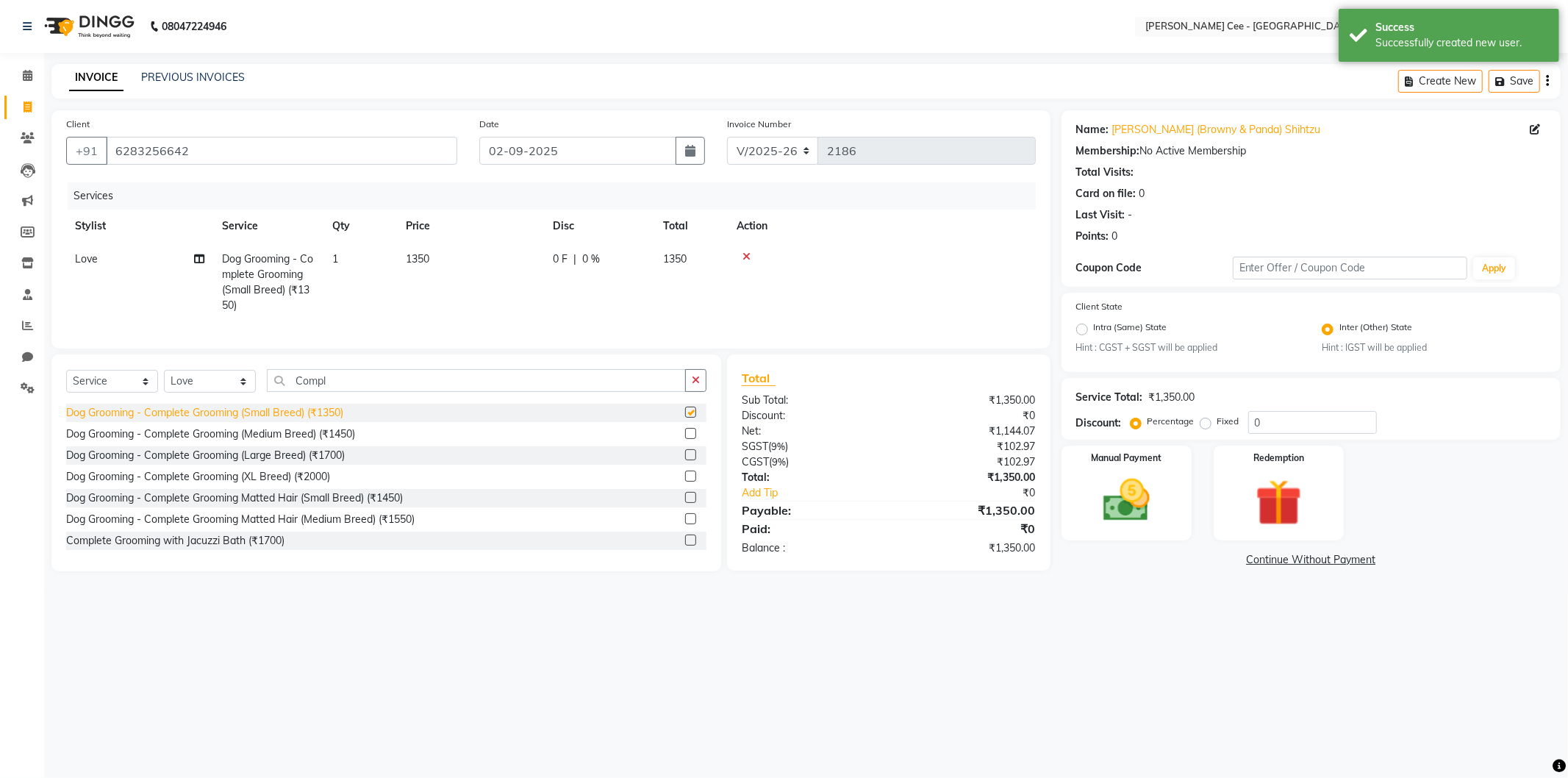
checkbox input "false"
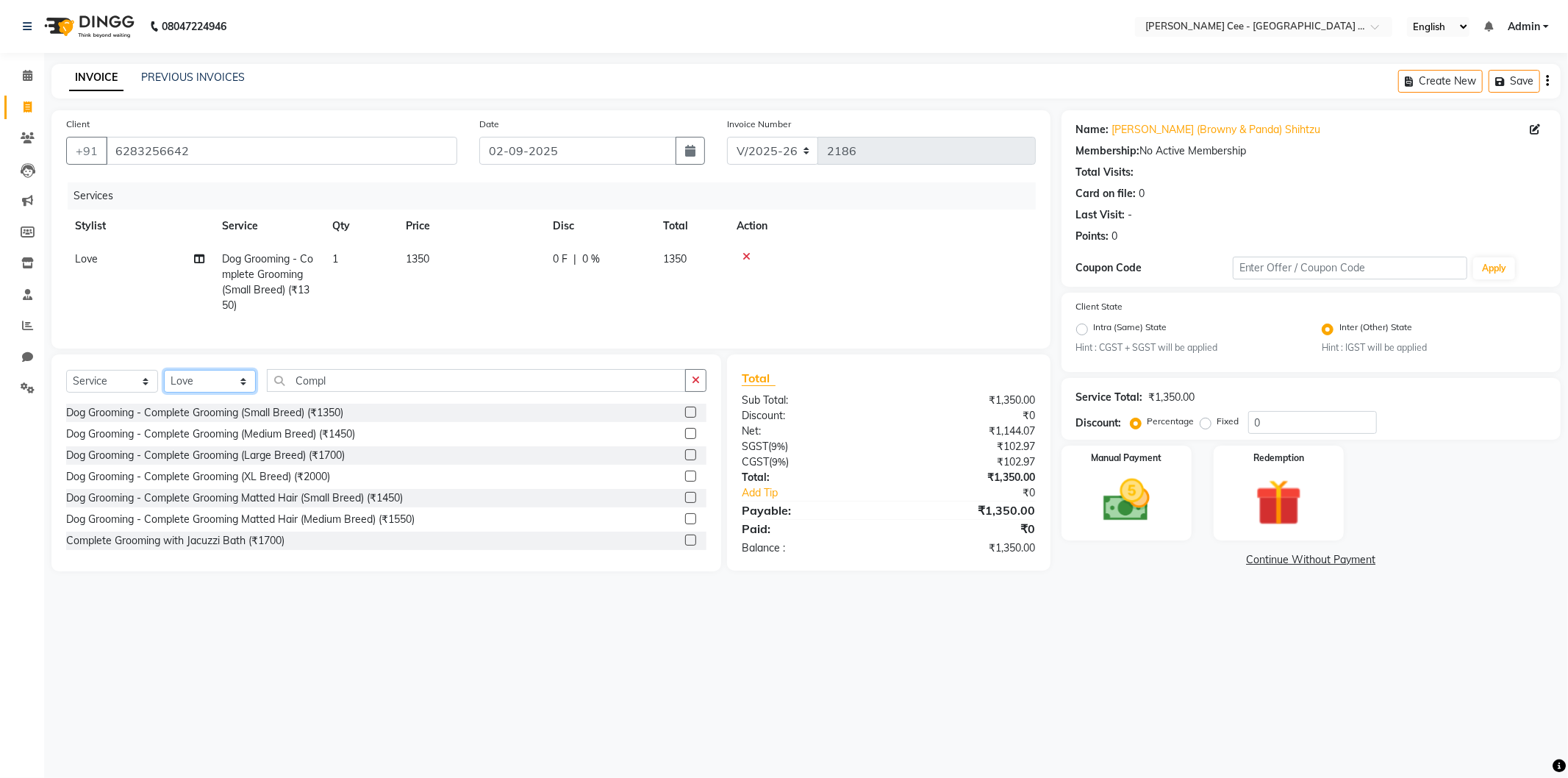
click at [209, 393] on select "Select Stylist Avinash [PERSON_NAME] [PERSON_NAME] [PERSON_NAME] Kajal Love [PE…" at bounding box center [210, 381] width 92 height 23
select select "80157"
click at [164, 382] on select "Select Stylist Avinash [PERSON_NAME] [PERSON_NAME] [PERSON_NAME] Kajal Love [PE…" at bounding box center [210, 381] width 92 height 23
click at [266, 421] on div "Dog Grooming - Basic Grooming (Small Breed) (₹600)" at bounding box center [192, 412] width 251 height 15
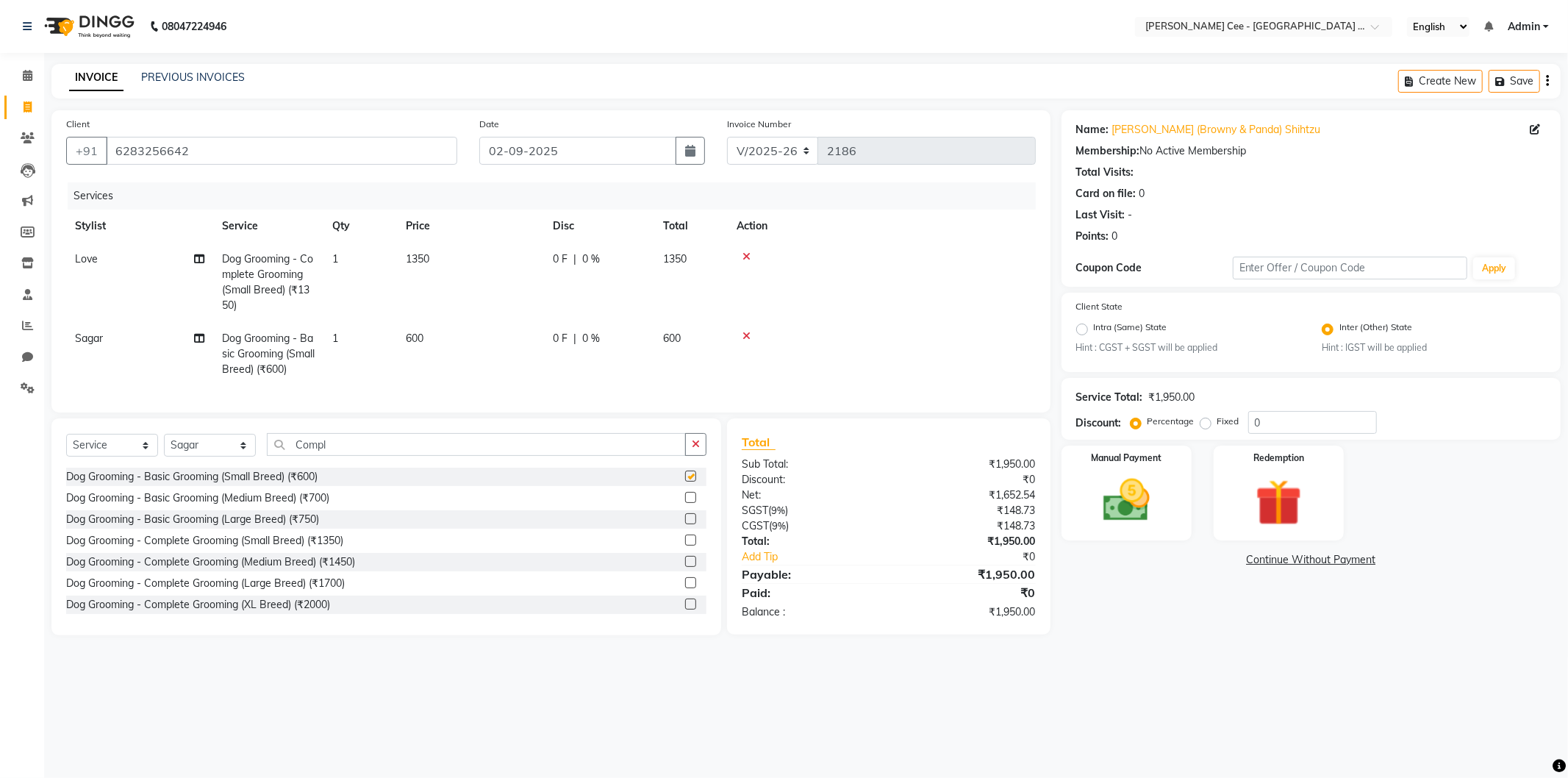
checkbox input "false"
click at [746, 332] on icon at bounding box center [746, 336] width 8 height 11
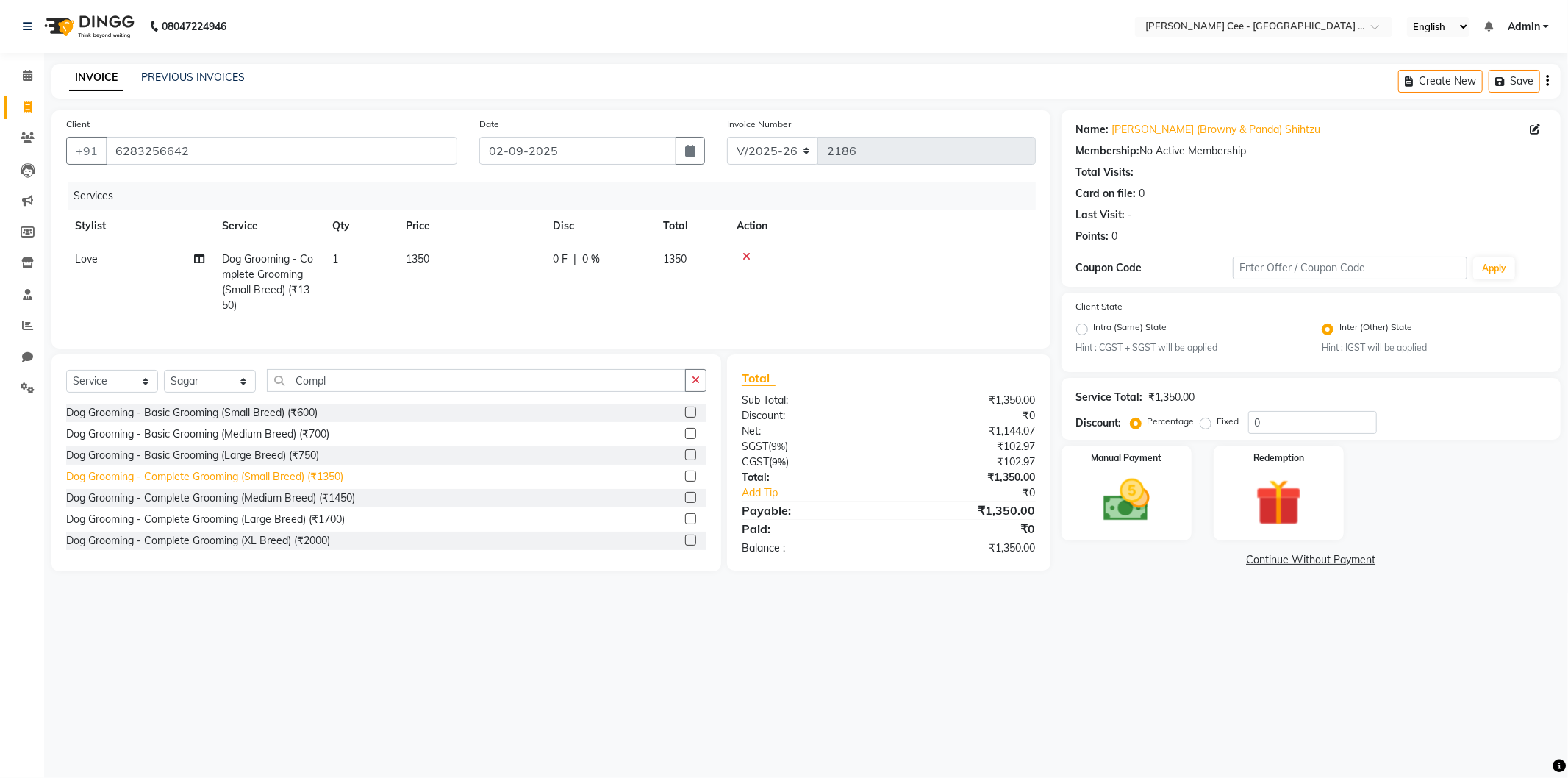
click at [266, 485] on div "Dog Grooming - Complete Grooming (Small Breed) (₹1350)" at bounding box center [205, 477] width 277 height 15
checkbox input "false"
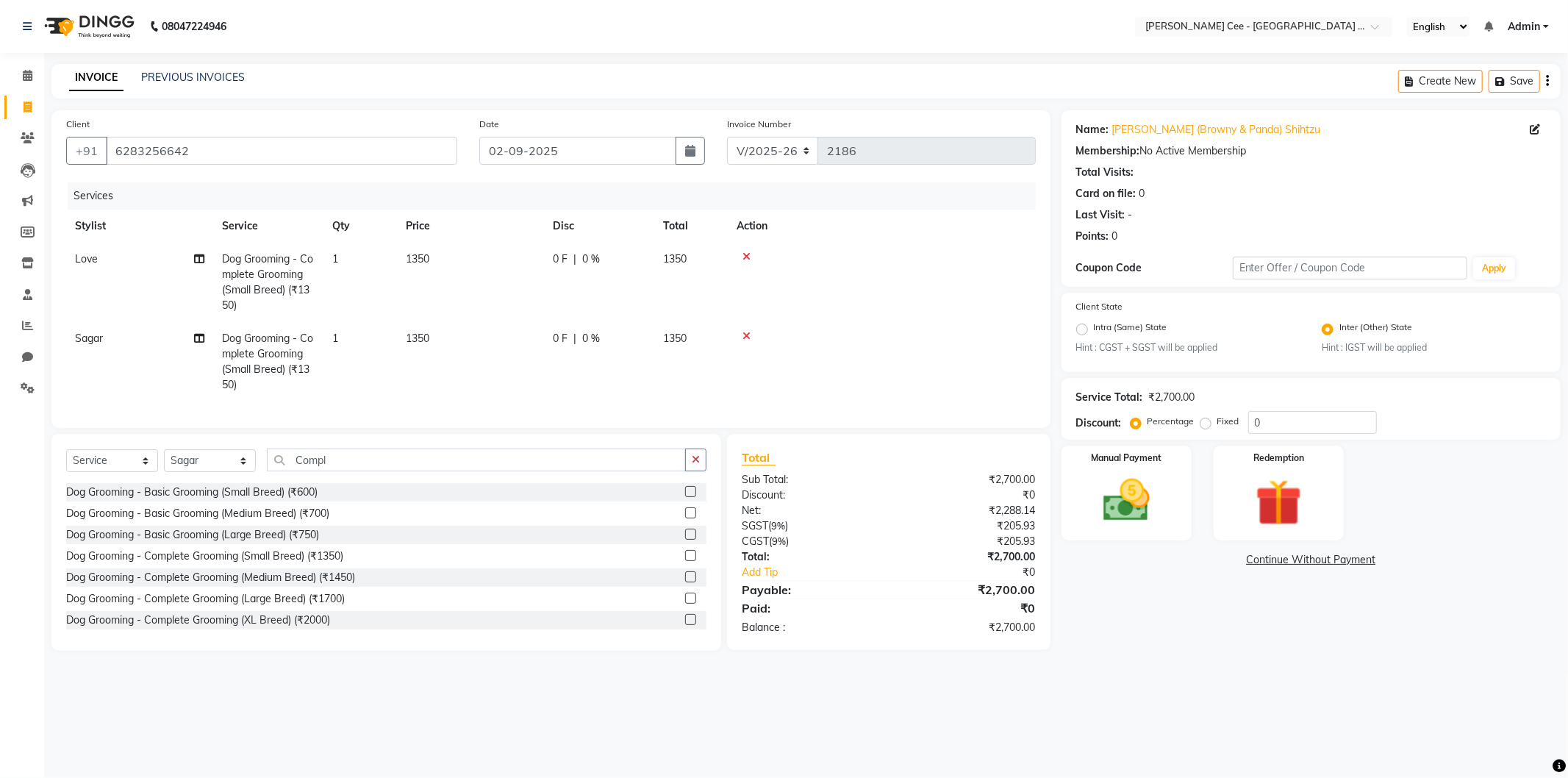
click at [578, 261] on div "0 F | 0 %" at bounding box center [599, 259] width 93 height 15
select select "86349"
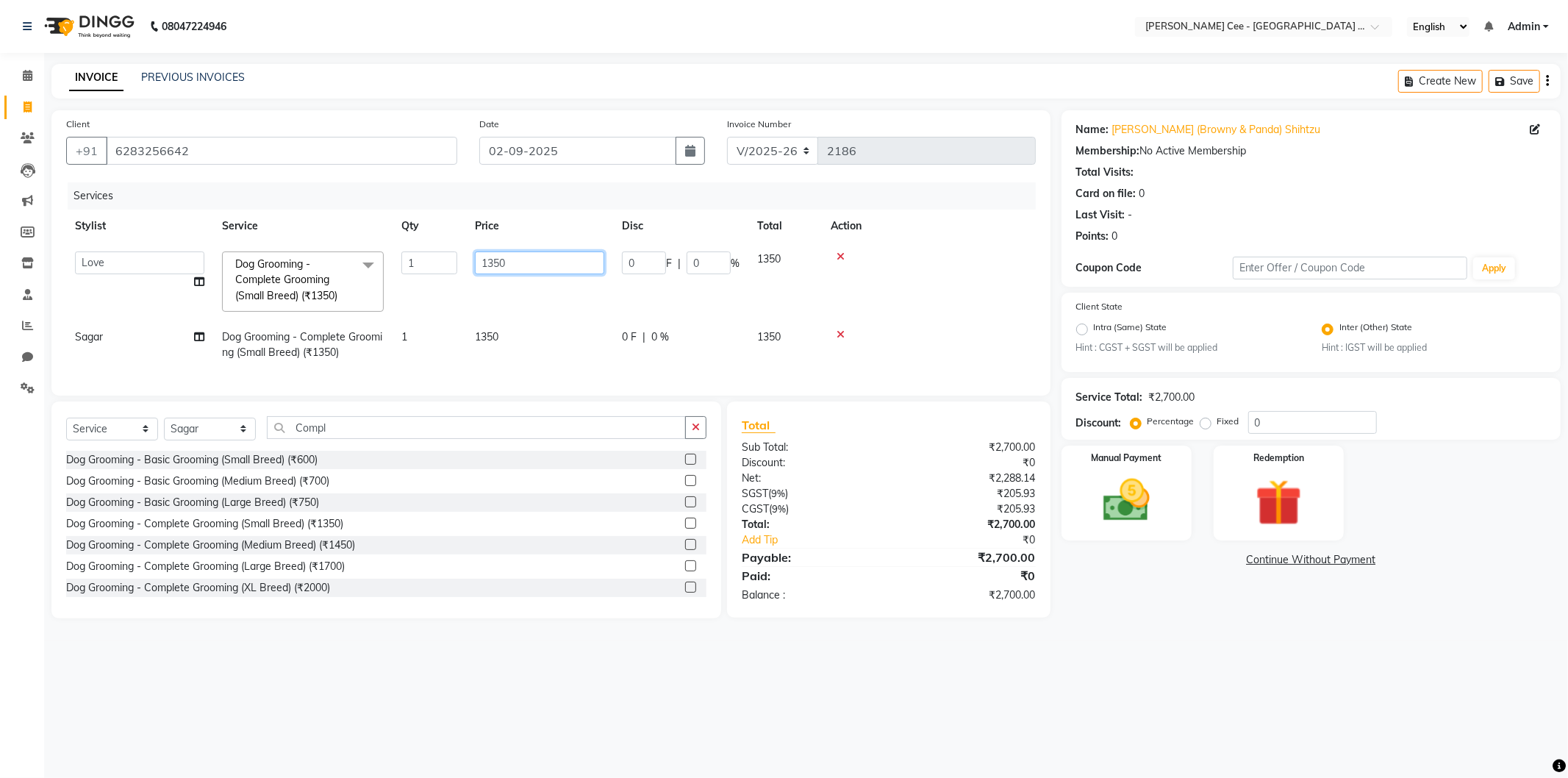
click at [534, 261] on input "1350" at bounding box center [539, 263] width 129 height 23
type input "1"
type input "1300"
drag, startPoint x: 978, startPoint y: 304, endPoint x: 836, endPoint y: 324, distance: 143.4
click at [978, 303] on td at bounding box center [929, 281] width 214 height 78
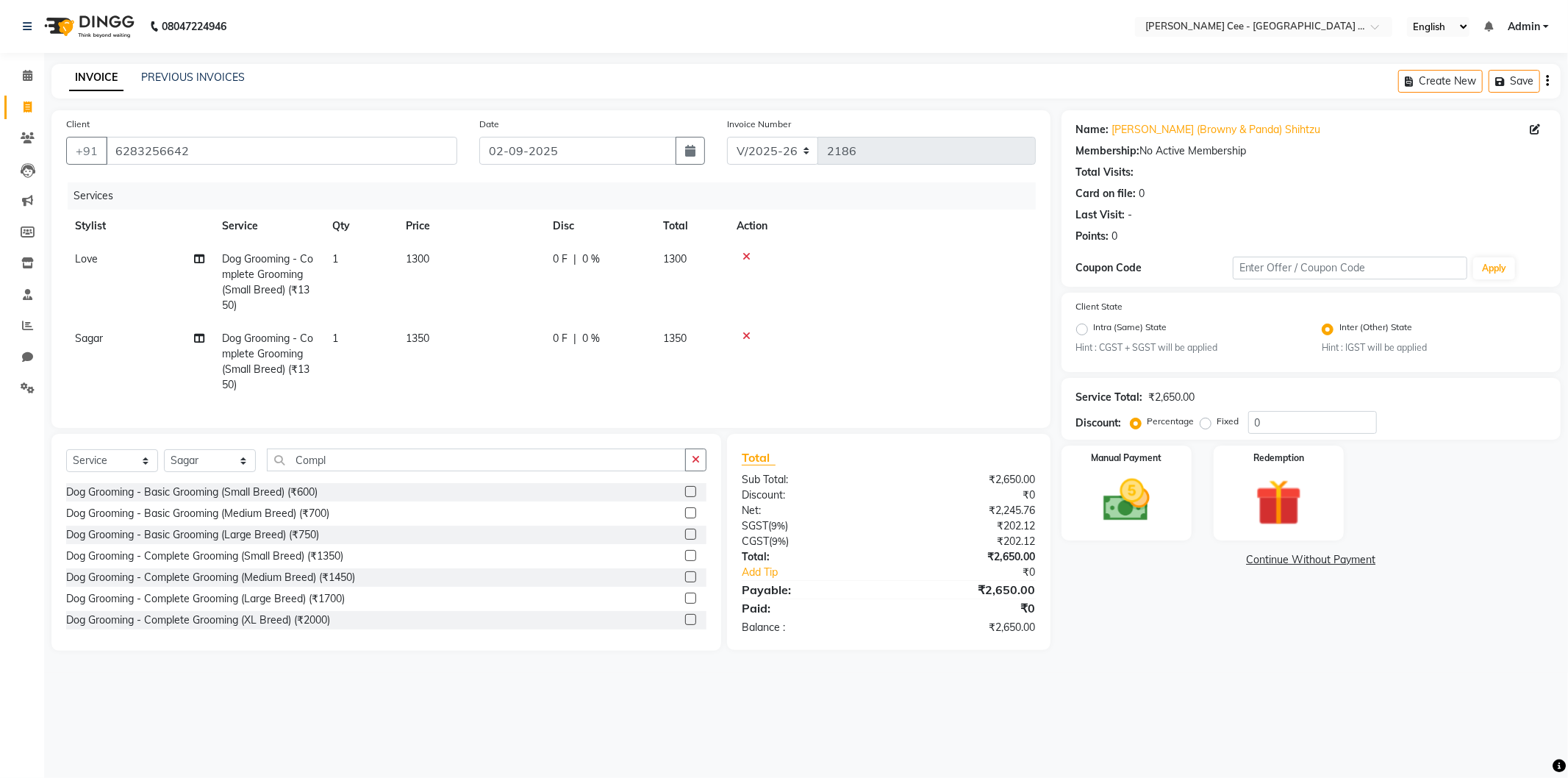
click at [417, 335] on span "1350" at bounding box center [417, 338] width 23 height 14
select select "80157"
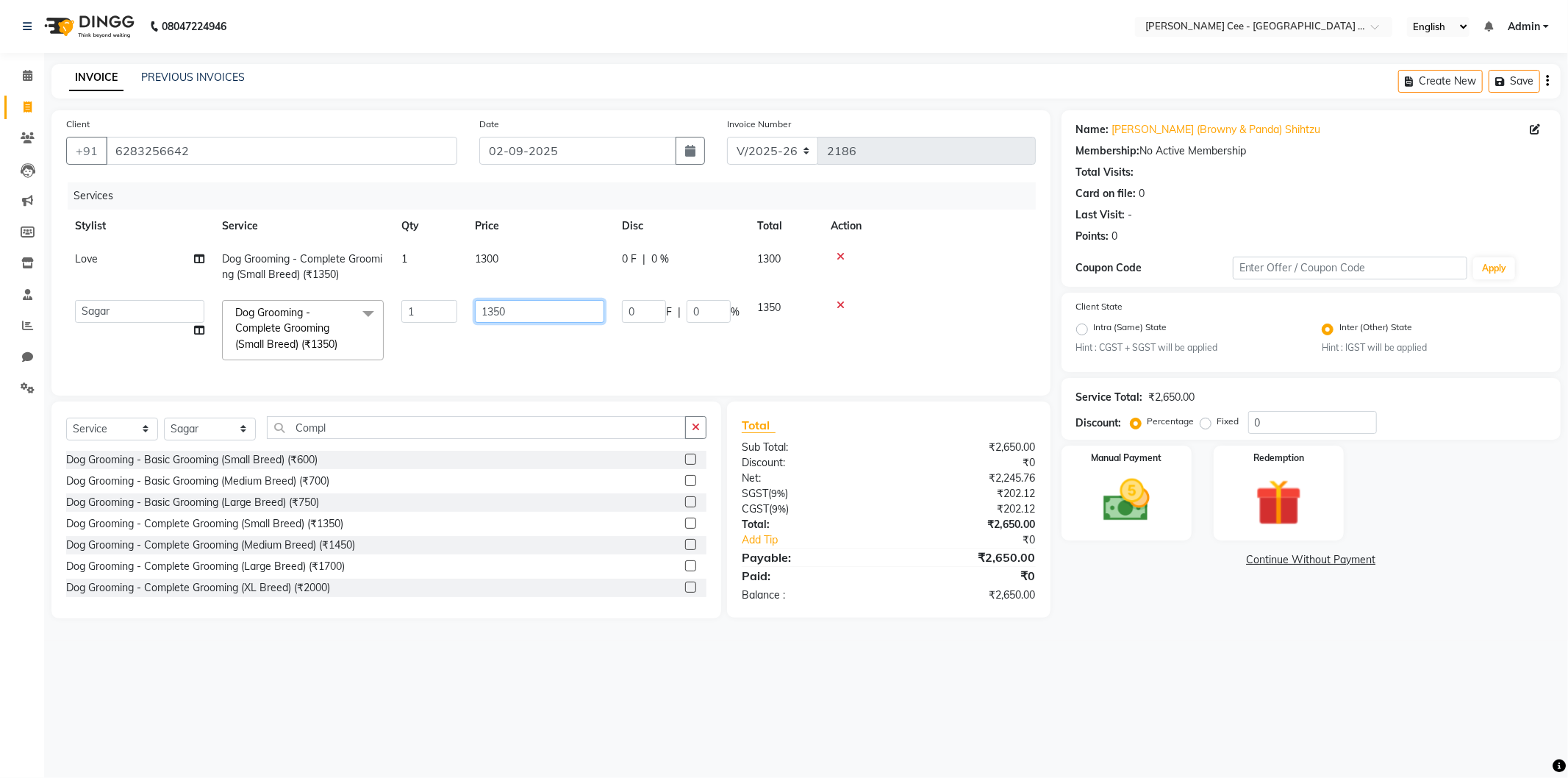
click at [516, 310] on input "1350" at bounding box center [539, 311] width 129 height 23
type input "1300"
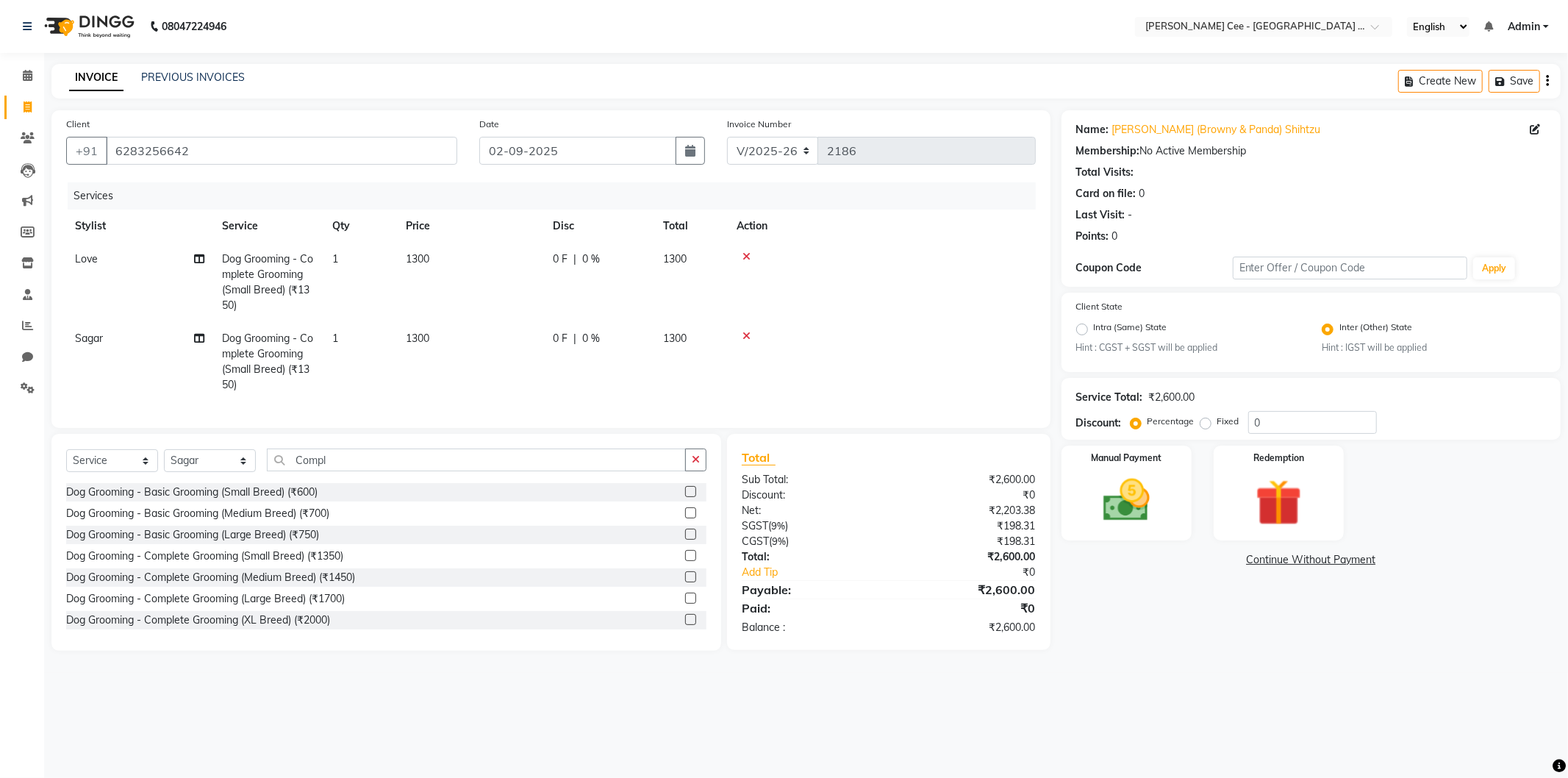
click at [910, 322] on td at bounding box center [882, 361] width 308 height 79
click at [110, 471] on select "Select Service Product Membership Package Voucher Prepaid Gift Card" at bounding box center [112, 461] width 92 height 23
select select "product"
click at [66, 462] on select "Select Service Product Membership Package Voucher Prepaid Gift Card" at bounding box center [112, 461] width 92 height 23
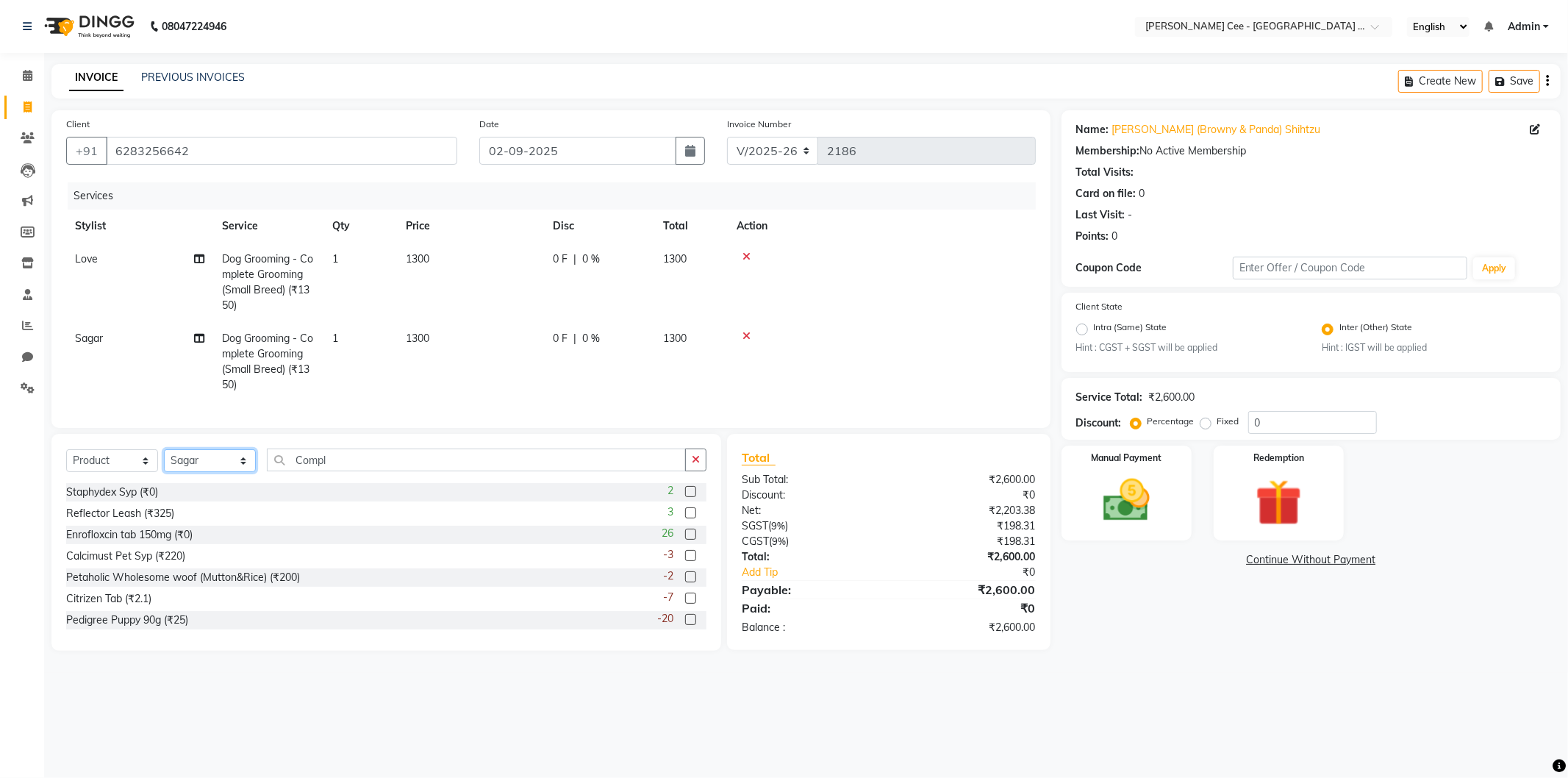
click at [215, 472] on select "Select Stylist Avinash [PERSON_NAME] [PERSON_NAME] [PERSON_NAME] Kajal Love [PE…" at bounding box center [210, 461] width 92 height 23
select select "80152"
click at [164, 462] on select "Select Stylist Avinash [PERSON_NAME] [PERSON_NAME] [PERSON_NAME] Kajal Love [PE…" at bounding box center [210, 461] width 92 height 23
click at [303, 471] on input "Compl" at bounding box center [476, 460] width 419 height 23
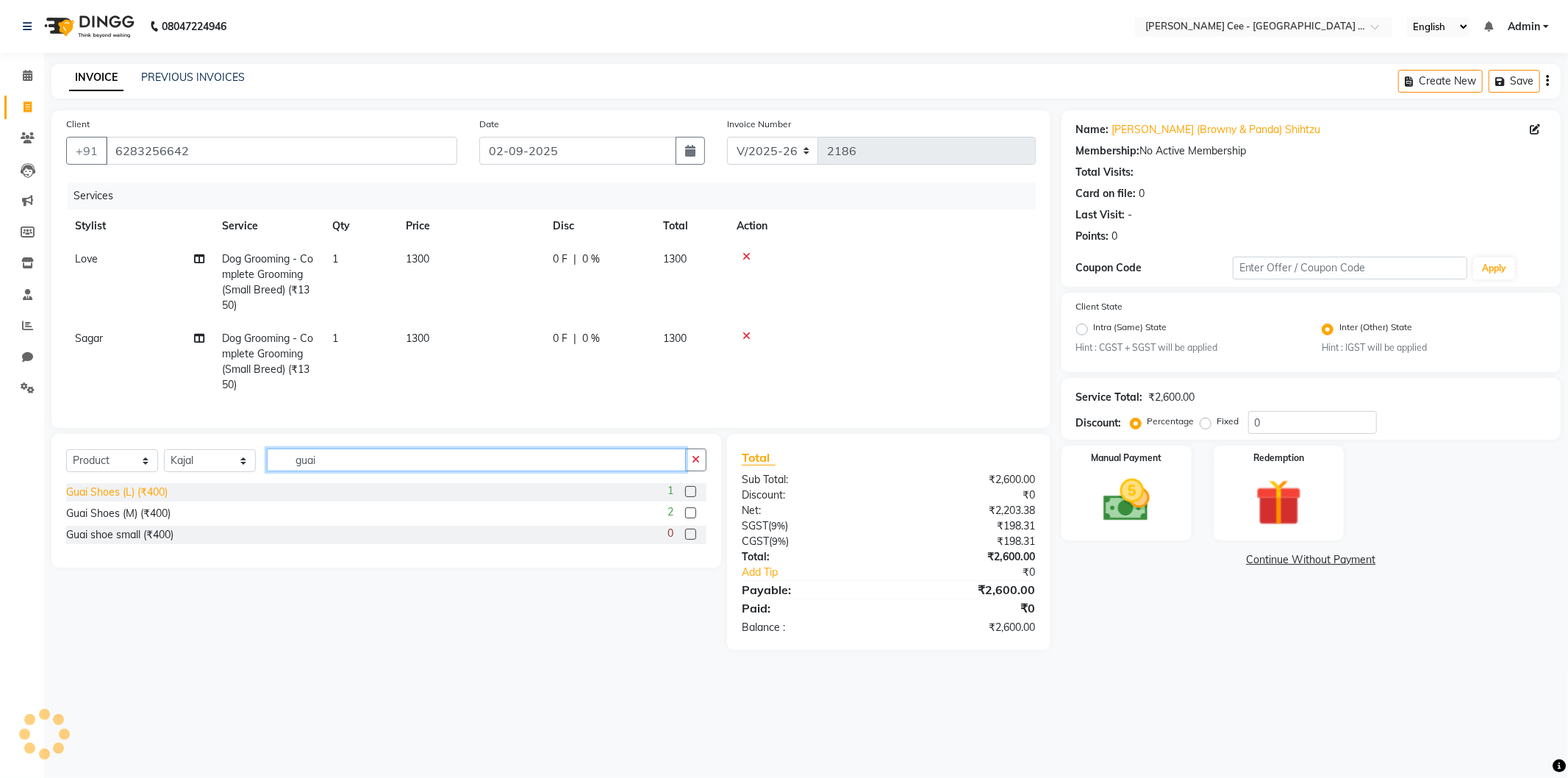
type input "guai"
click at [126, 497] on div "Guai Shoes (L) (₹400)" at bounding box center [117, 492] width 101 height 15
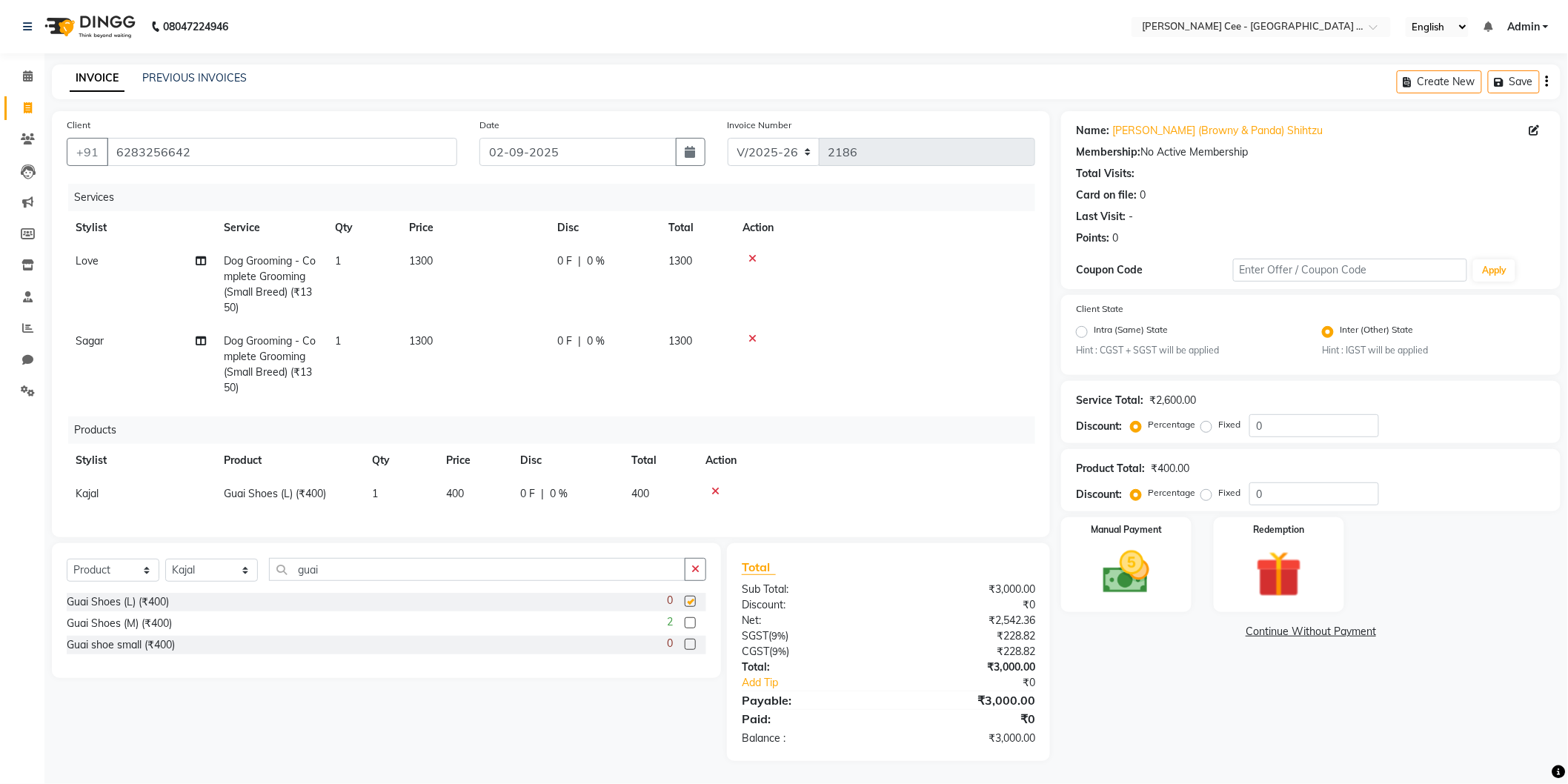
checkbox input "false"
click at [550, 492] on span "0 %" at bounding box center [558, 494] width 18 height 15
select select "80152"
click at [589, 499] on input "0" at bounding box center [607, 498] width 44 height 23
type input "20"
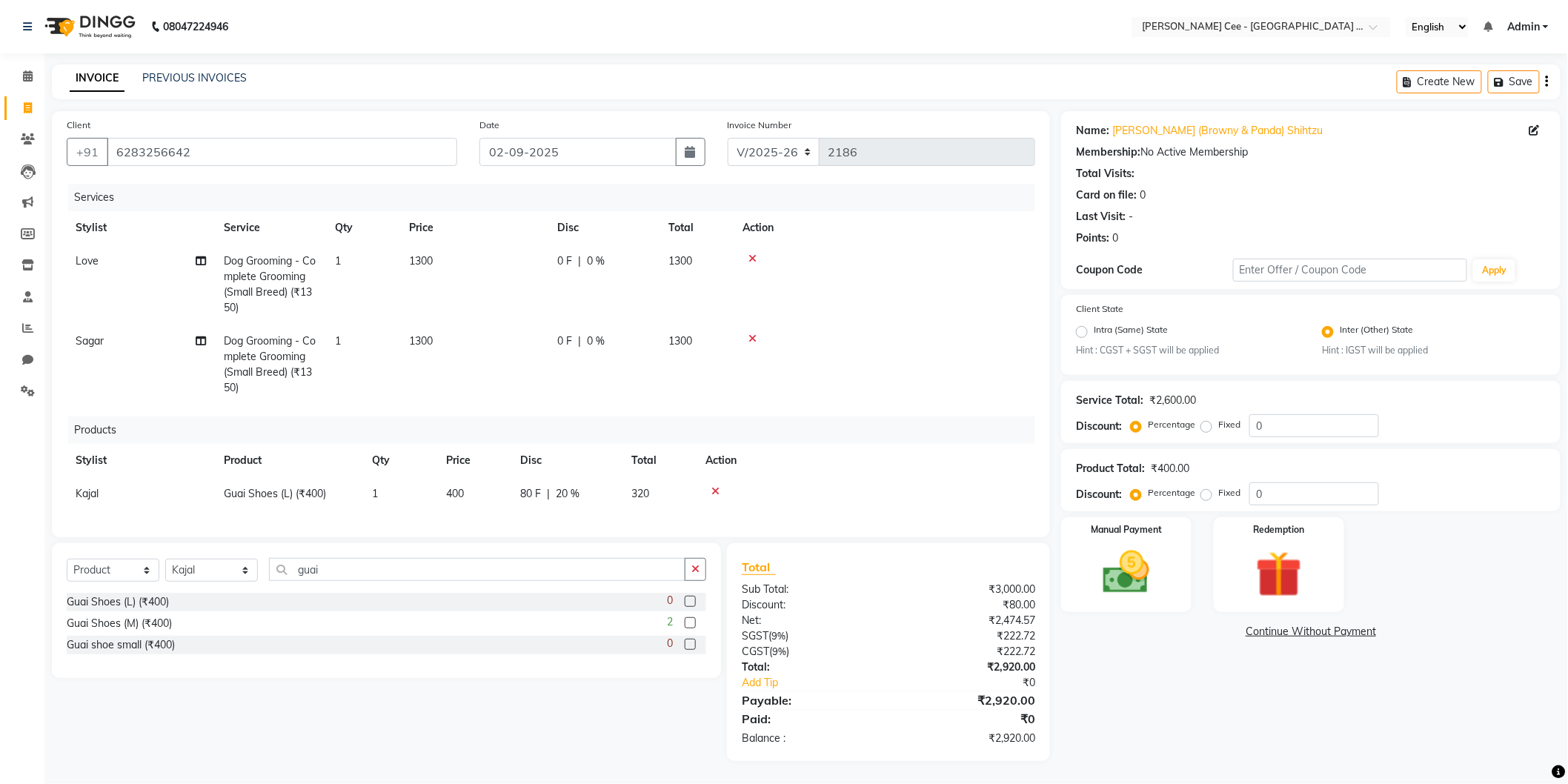
click at [1018, 486] on div at bounding box center [866, 492] width 321 height 11
click at [226, 582] on select "Select Stylist Avinash [PERSON_NAME] [PERSON_NAME] [PERSON_NAME] Kajal Love [PE…" at bounding box center [212, 570] width 93 height 23
select select "86120"
click at [165, 572] on select "Select Stylist Avinash [PERSON_NAME] [PERSON_NAME] [PERSON_NAME] Kajal Love [PE…" at bounding box center [212, 570] width 93 height 23
click at [312, 581] on input "guai" at bounding box center [476, 569] width 416 height 23
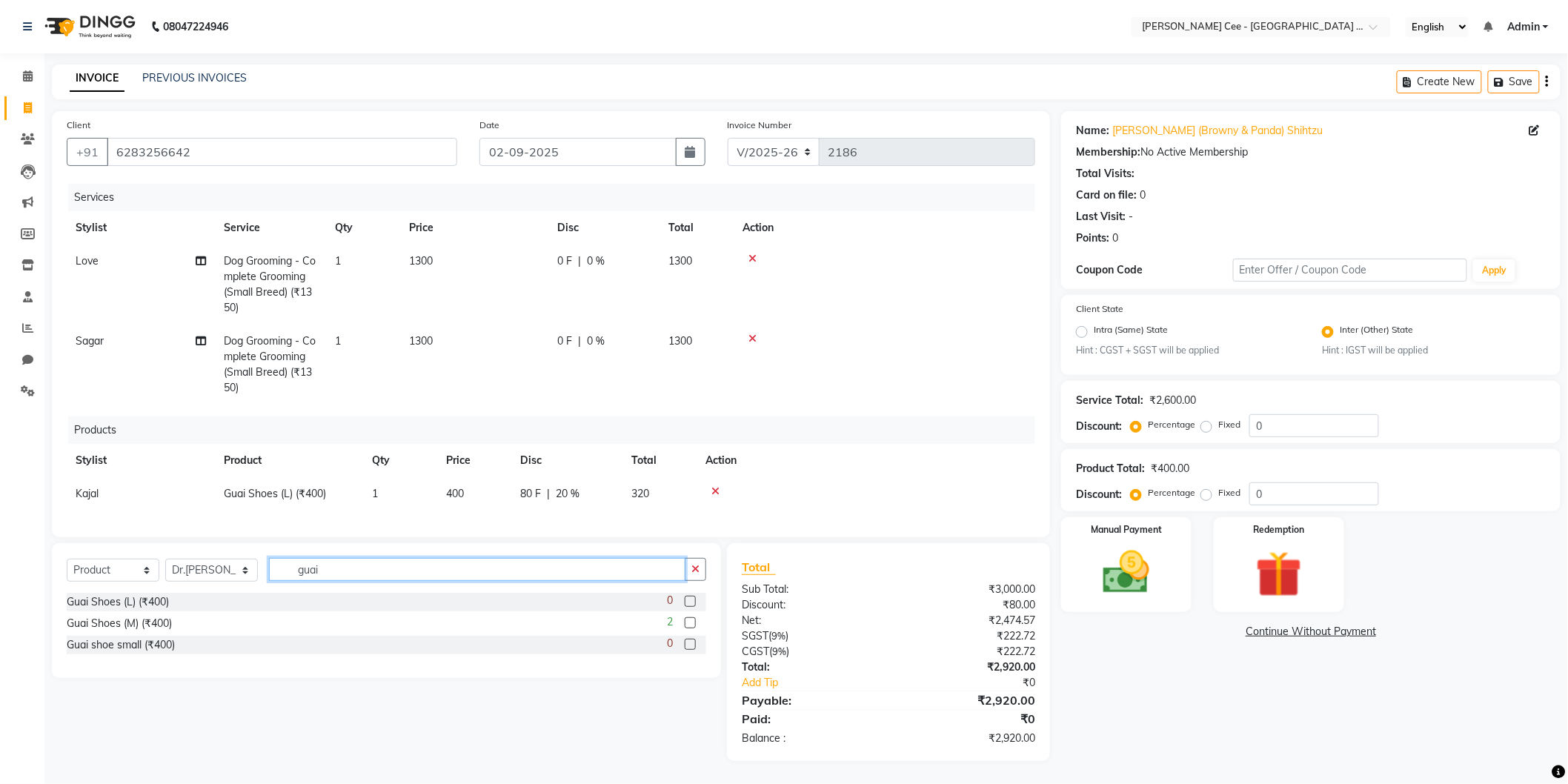
click at [312, 581] on input "guai" at bounding box center [476, 569] width 416 height 23
type input "ipra"
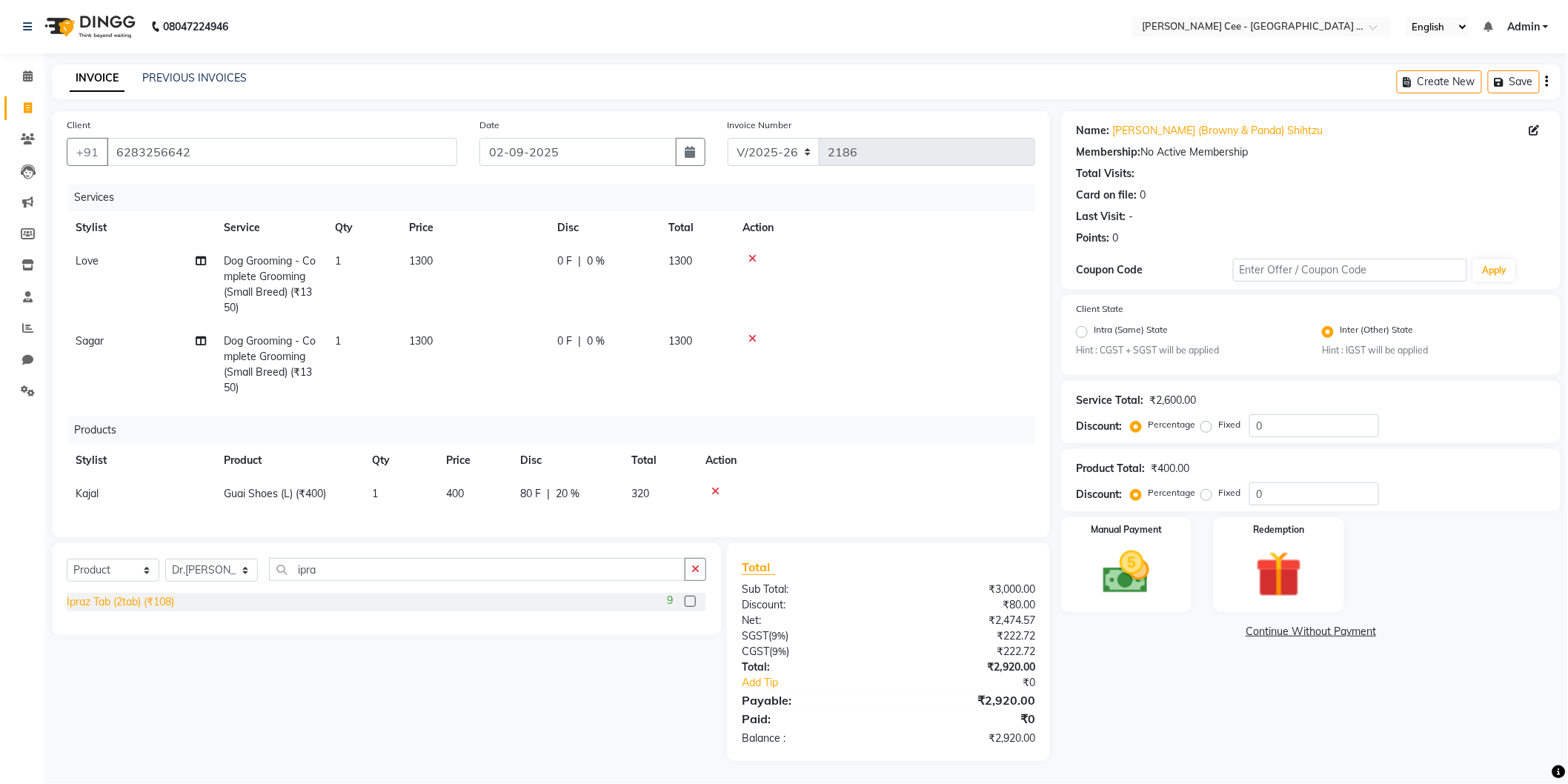
click at [149, 610] on div "Ipraz Tab (2tab) (₹108)" at bounding box center [120, 602] width 107 height 15
checkbox input "false"
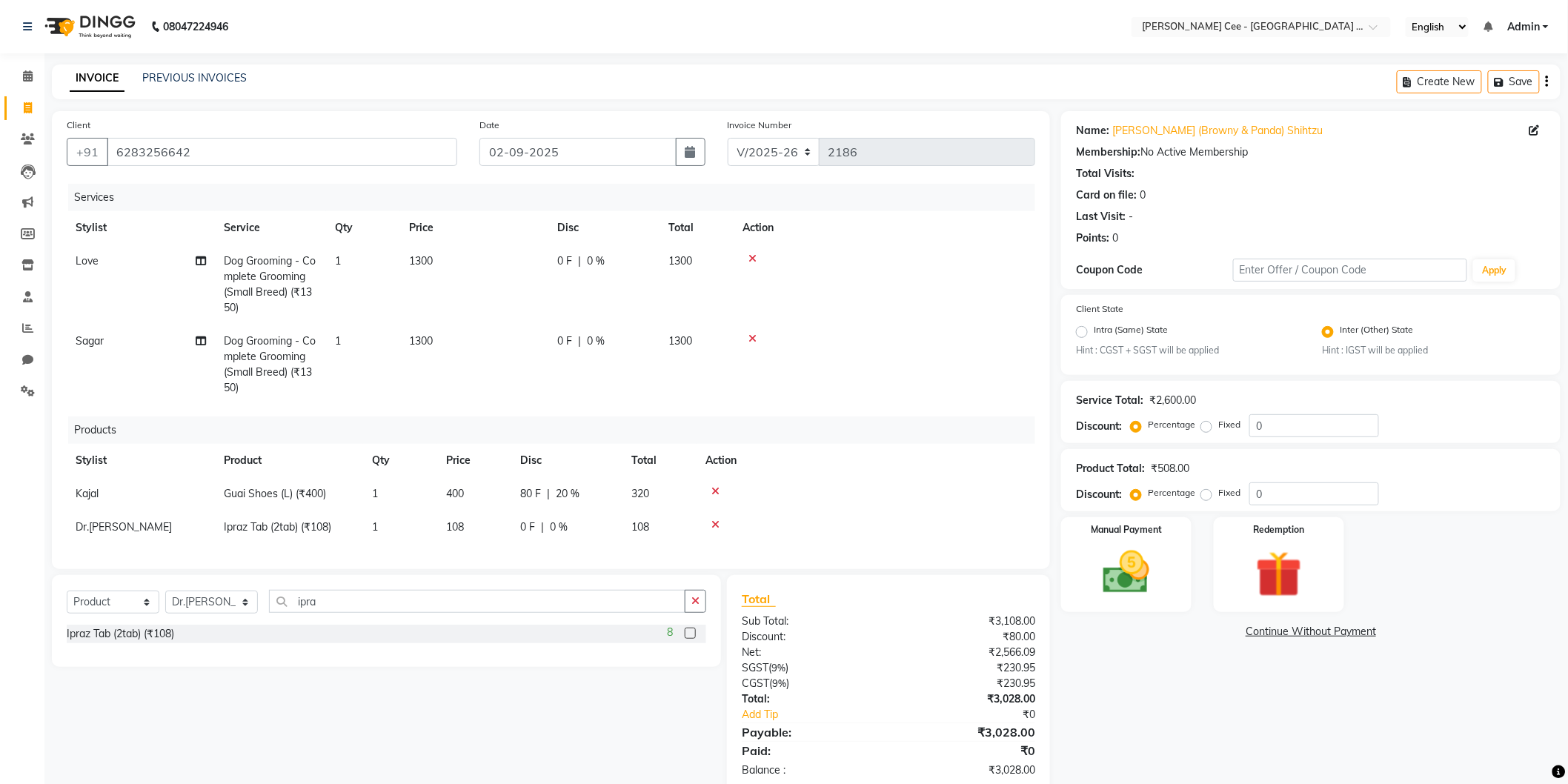
click at [553, 526] on span "0 %" at bounding box center [558, 527] width 18 height 15
select select "86120"
click at [588, 530] on input "0" at bounding box center [607, 531] width 44 height 23
type input "50"
click at [828, 485] on td at bounding box center [865, 494] width 339 height 33
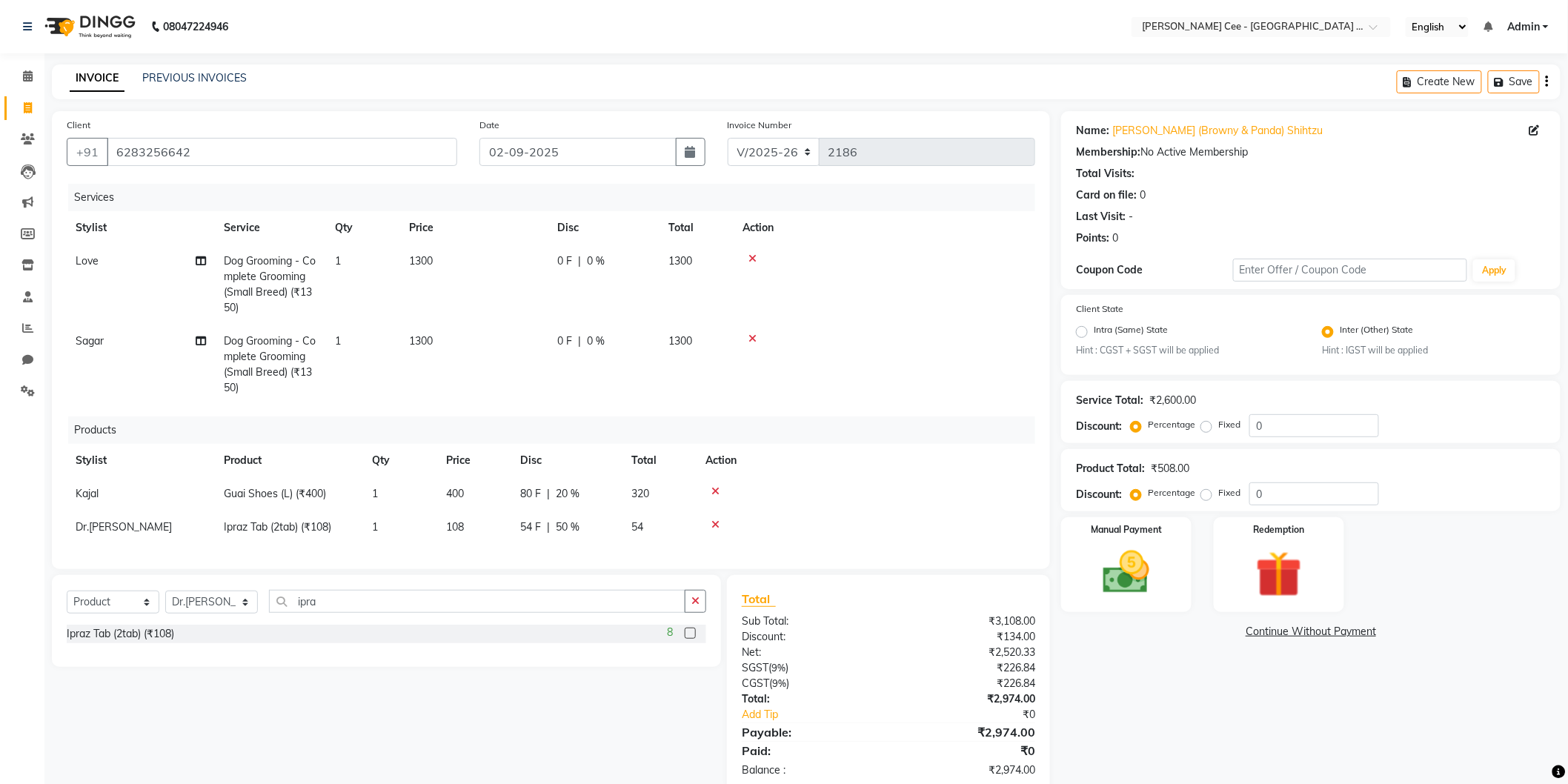
click at [564, 527] on span "50 %" at bounding box center [567, 527] width 24 height 15
select select "86120"
click at [613, 526] on input "50" at bounding box center [607, 531] width 44 height 23
type input "5"
type input "0"
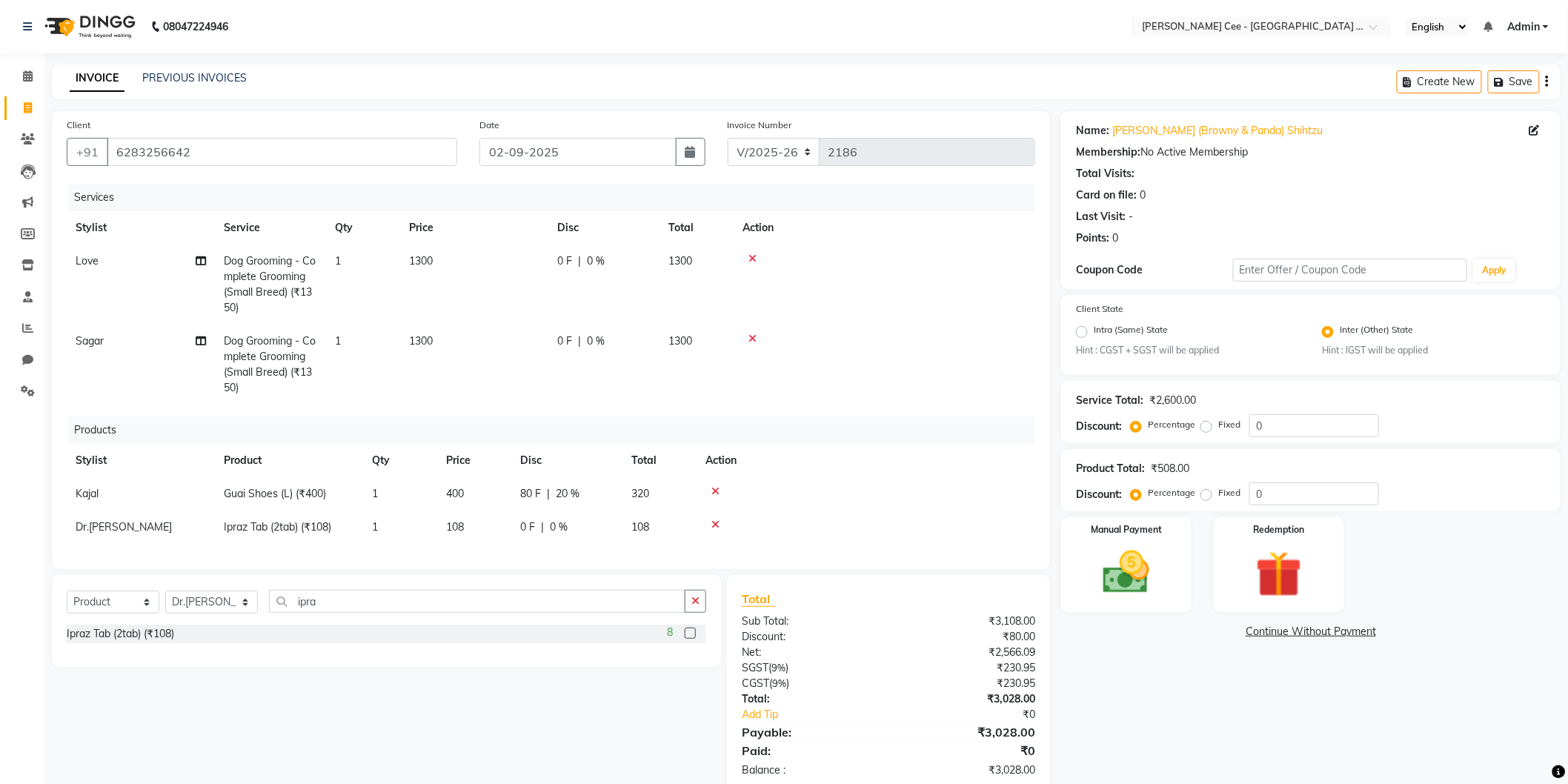
click at [825, 509] on td at bounding box center [865, 494] width 339 height 33
click at [463, 521] on span "108" at bounding box center [454, 527] width 18 height 14
select select "86120"
click at [478, 524] on input "108" at bounding box center [474, 531] width 56 height 23
type input "1"
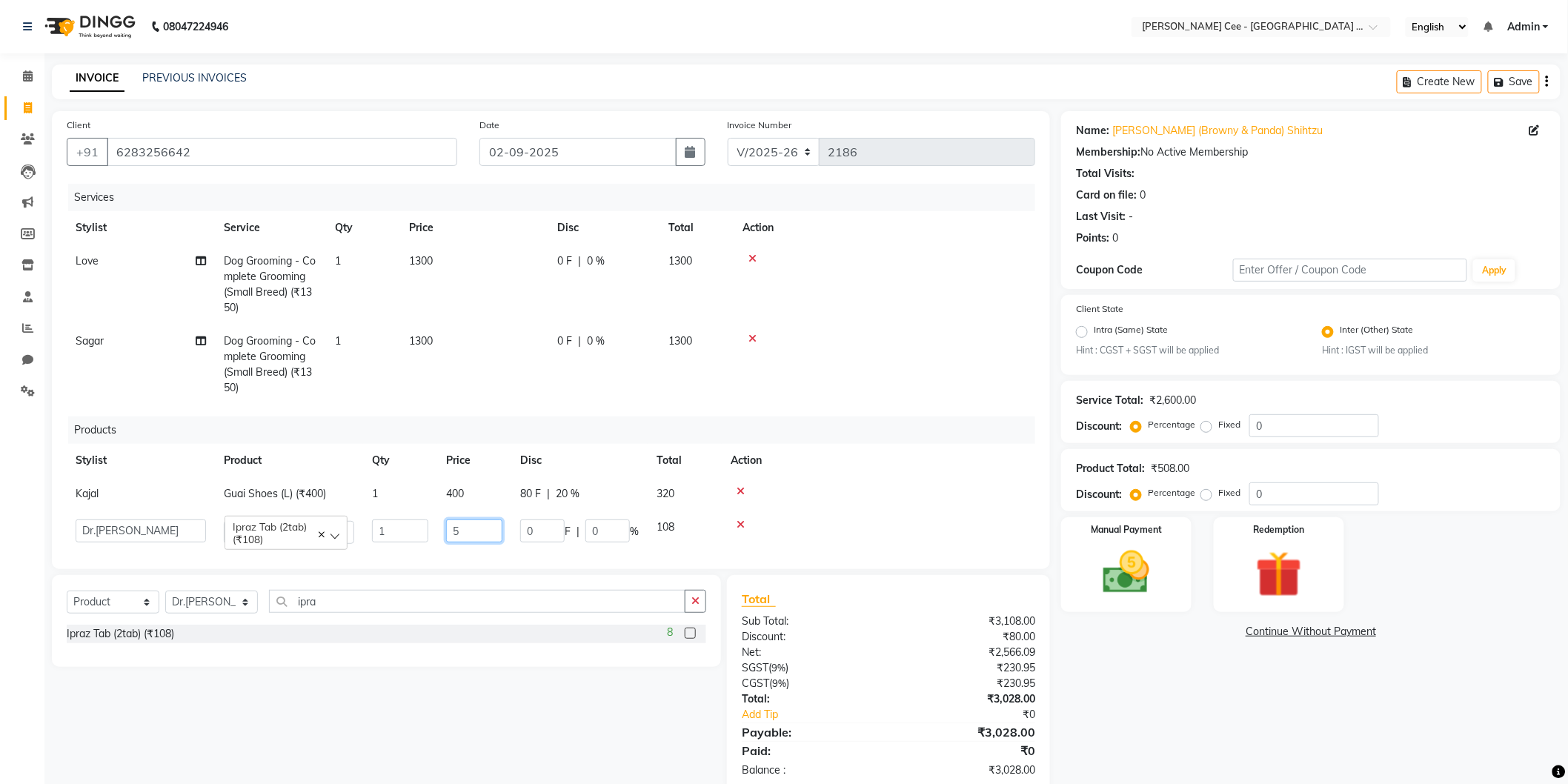
type input "54"
click at [969, 441] on div "Products" at bounding box center [557, 430] width 978 height 27
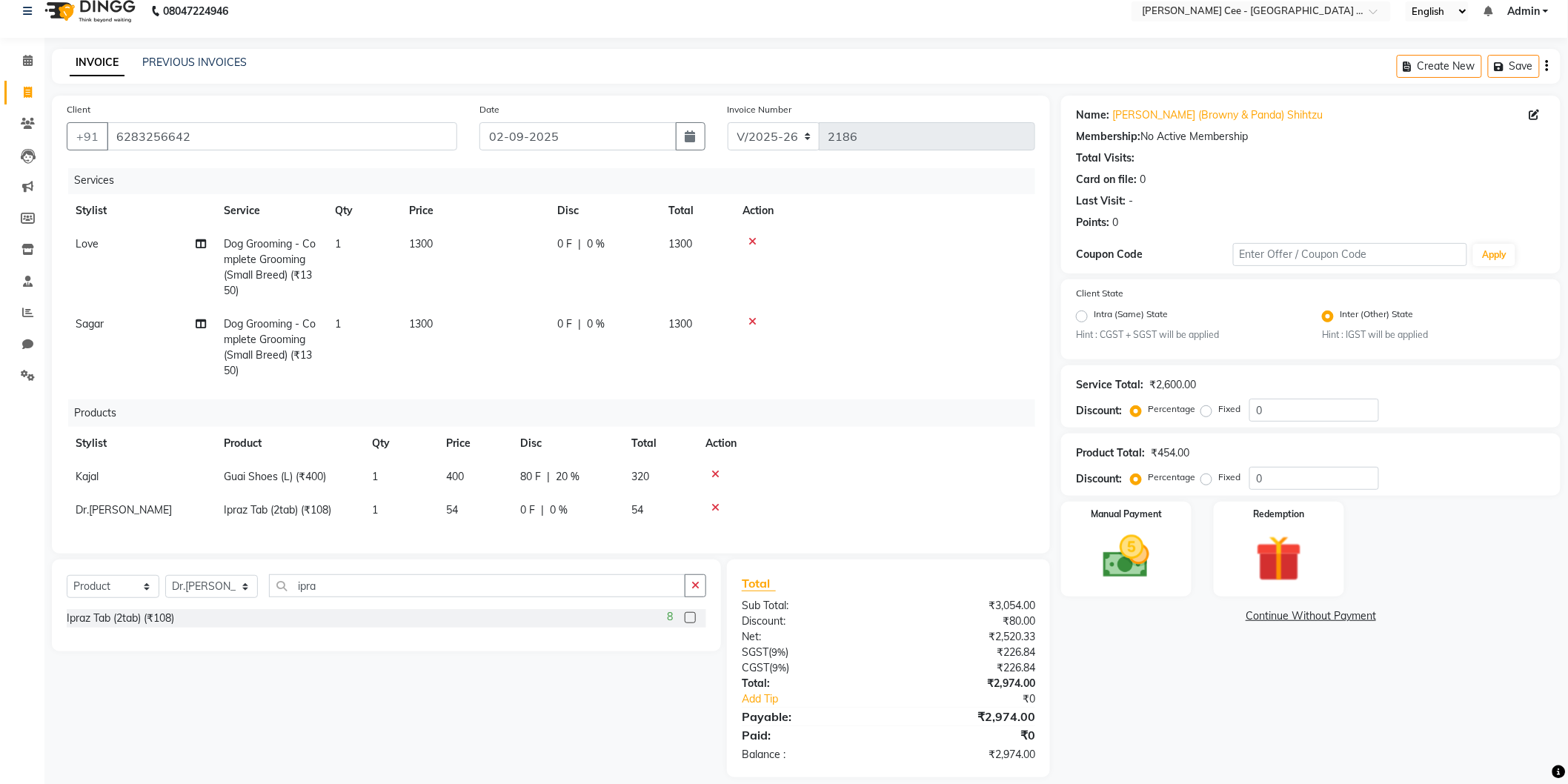
scroll to position [30, 0]
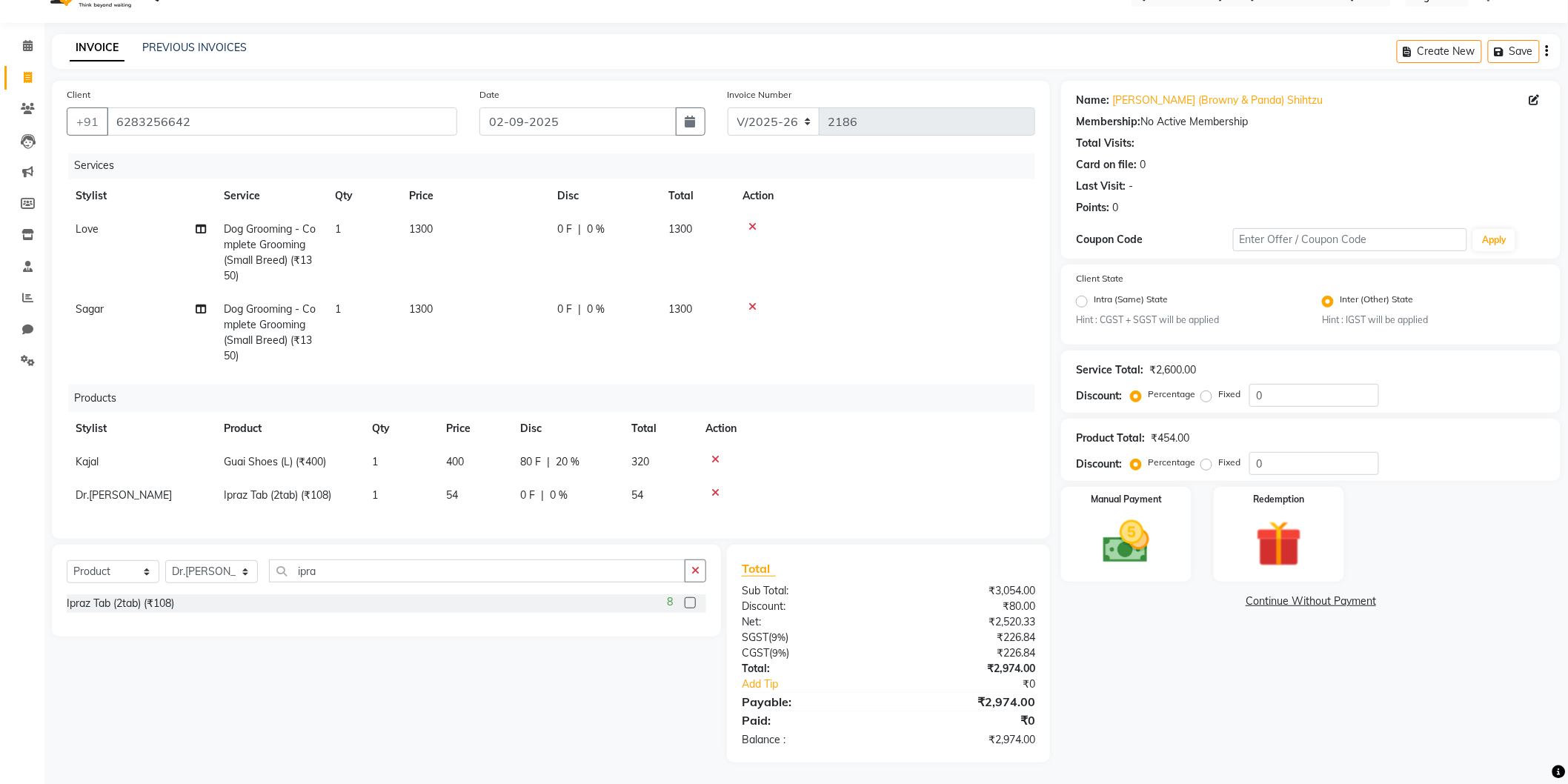
click at [1219, 396] on label "Fixed" at bounding box center [1229, 394] width 22 height 14
click at [1205, 396] on input "Fixed" at bounding box center [1209, 394] width 11 height 11
radio input "true"
click at [1254, 394] on input "0" at bounding box center [1315, 395] width 129 height 23
type input "100"
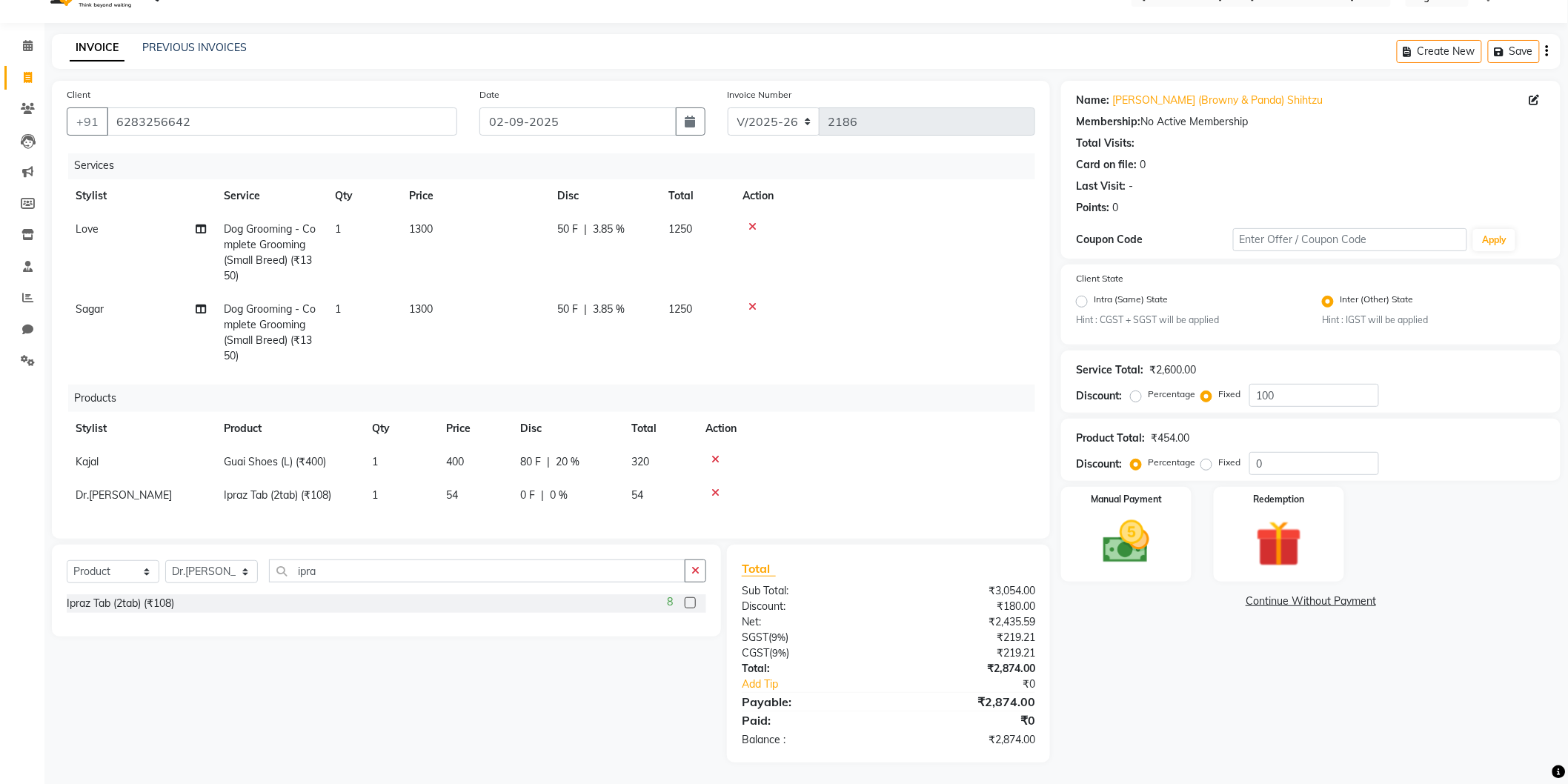
click at [1150, 669] on div "Name: Harpreet Kaur (Browny & Panda) Shihtzu Membership: No Active Membership T…" at bounding box center [1316, 422] width 511 height 682
drag, startPoint x: 1192, startPoint y: 534, endPoint x: 1221, endPoint y: 563, distance: 41.0
click at [1189, 534] on div "Manual Payment" at bounding box center [1126, 534] width 130 height 95
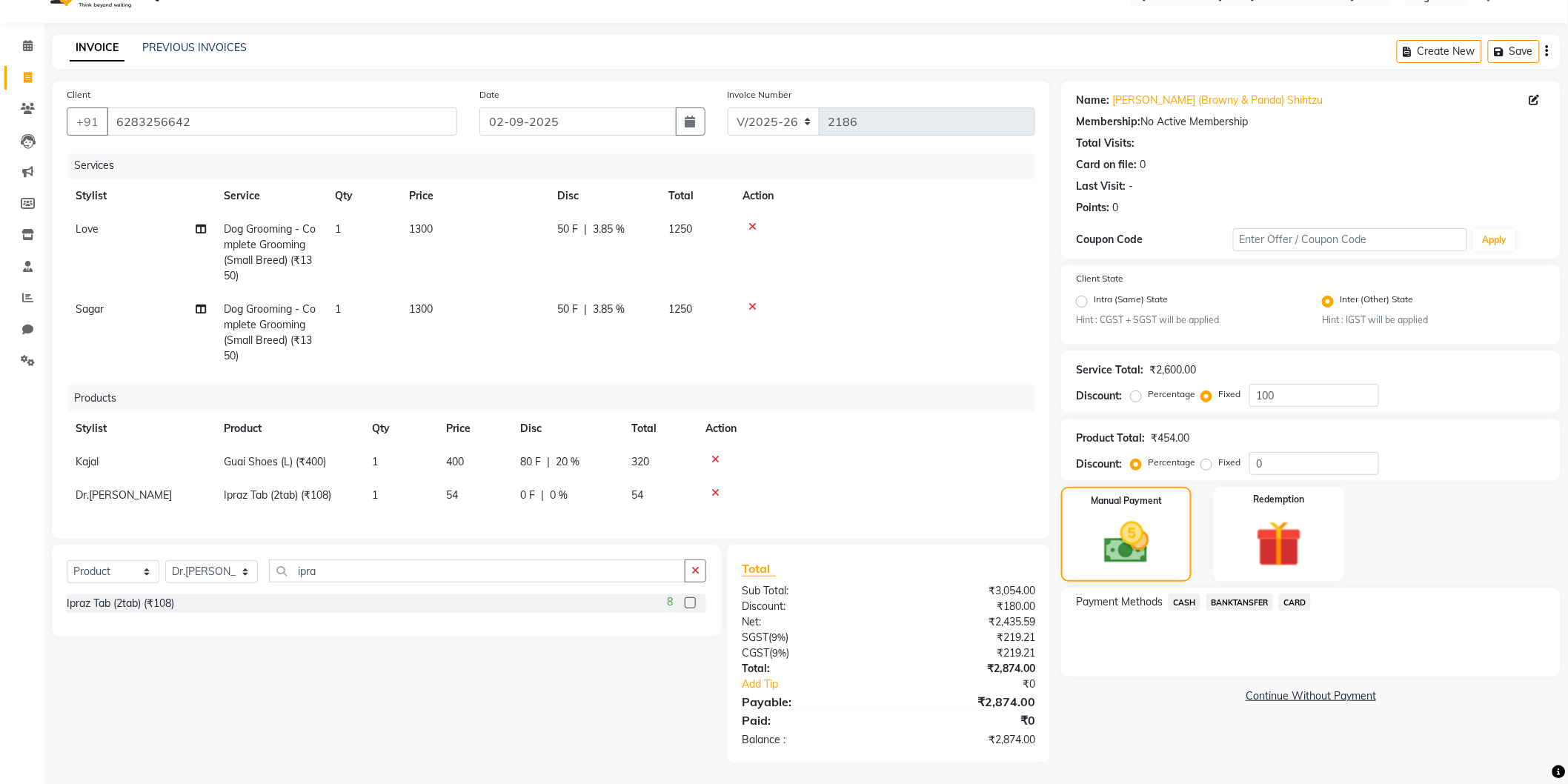
click at [1225, 604] on span "BANKTANSFER" at bounding box center [1240, 602] width 67 height 17
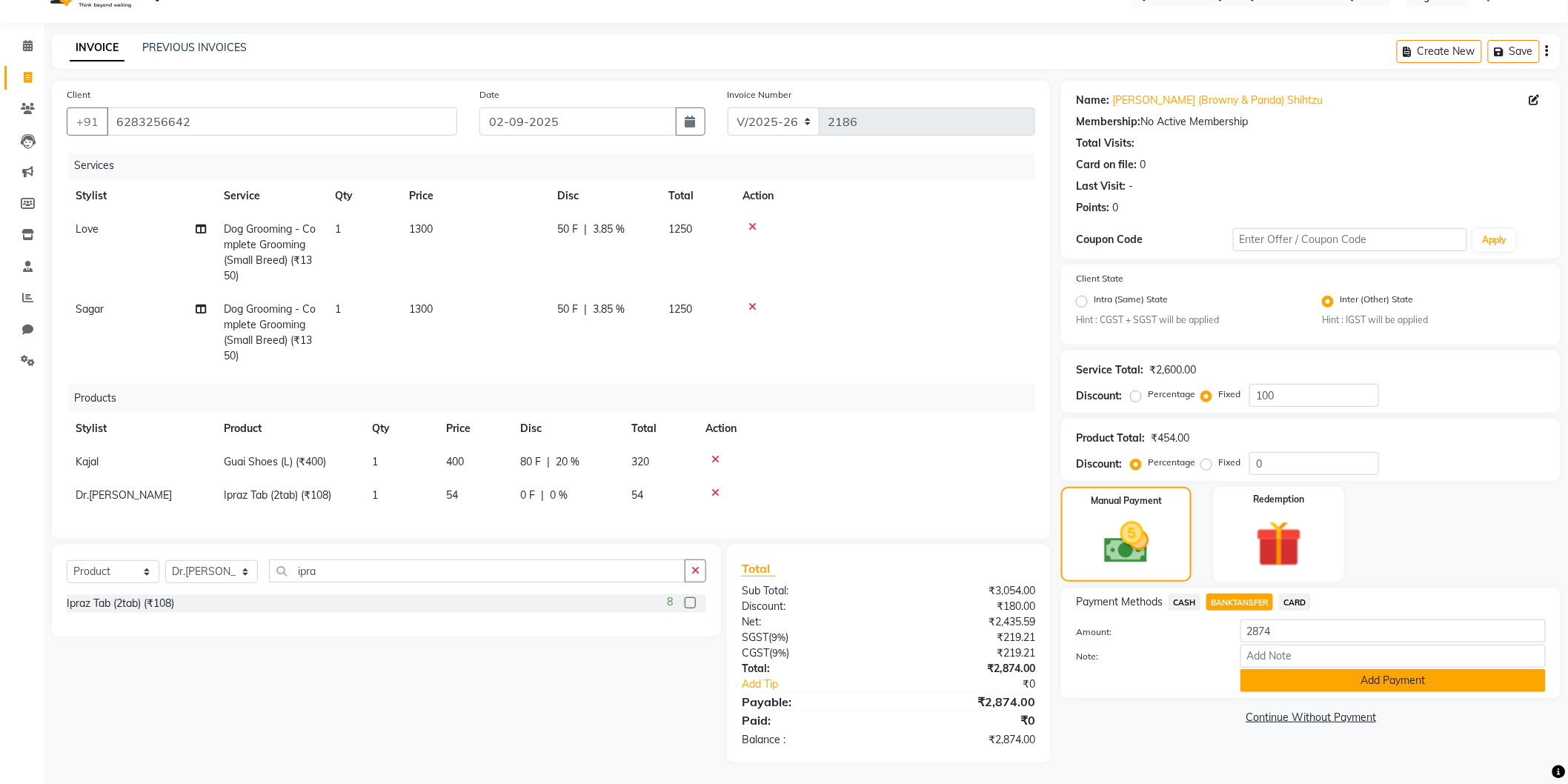
click at [1322, 688] on button "Add Payment" at bounding box center [1393, 680] width 305 height 23
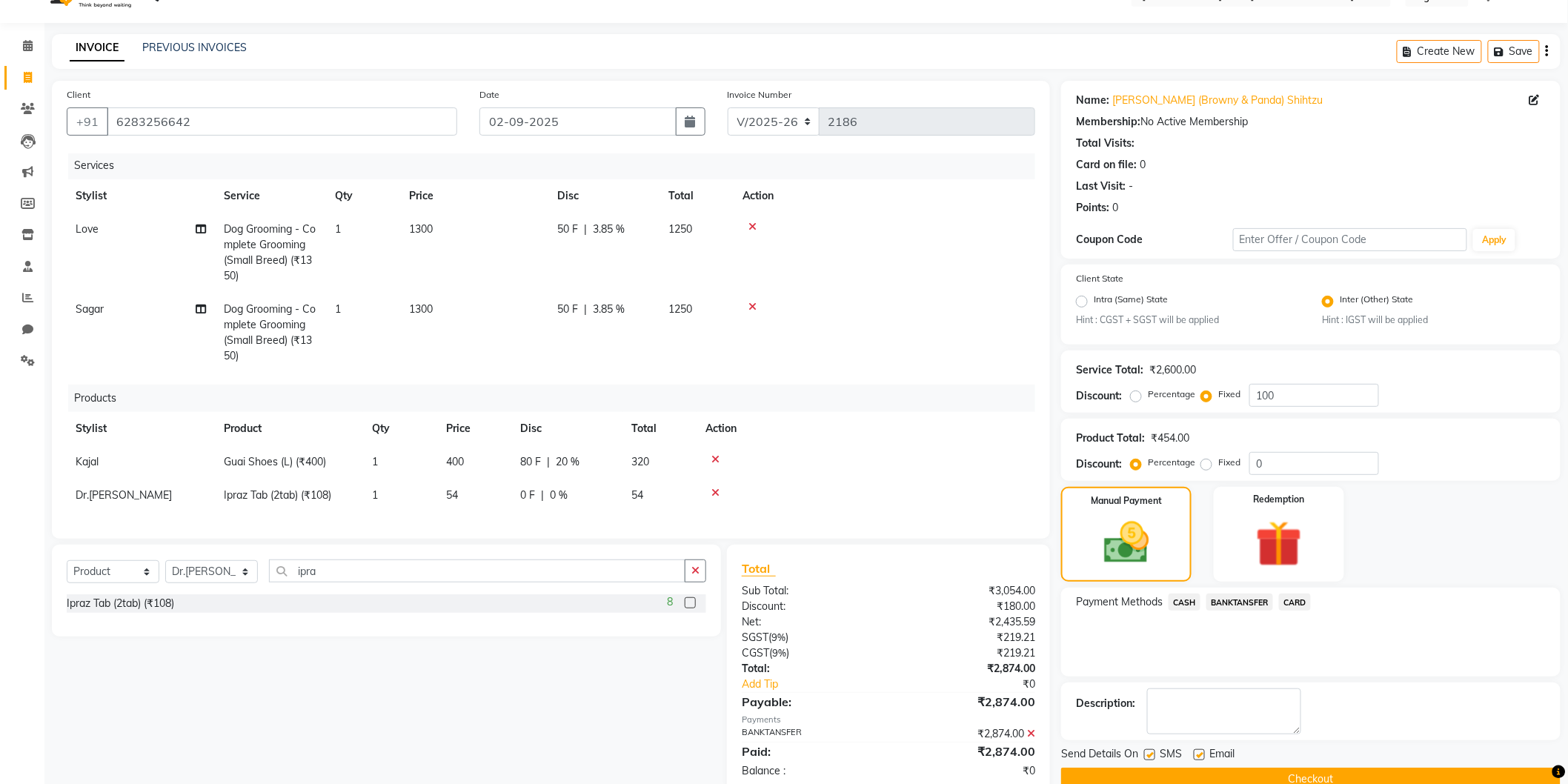
click at [1275, 772] on button "Checkout" at bounding box center [1311, 779] width 499 height 23
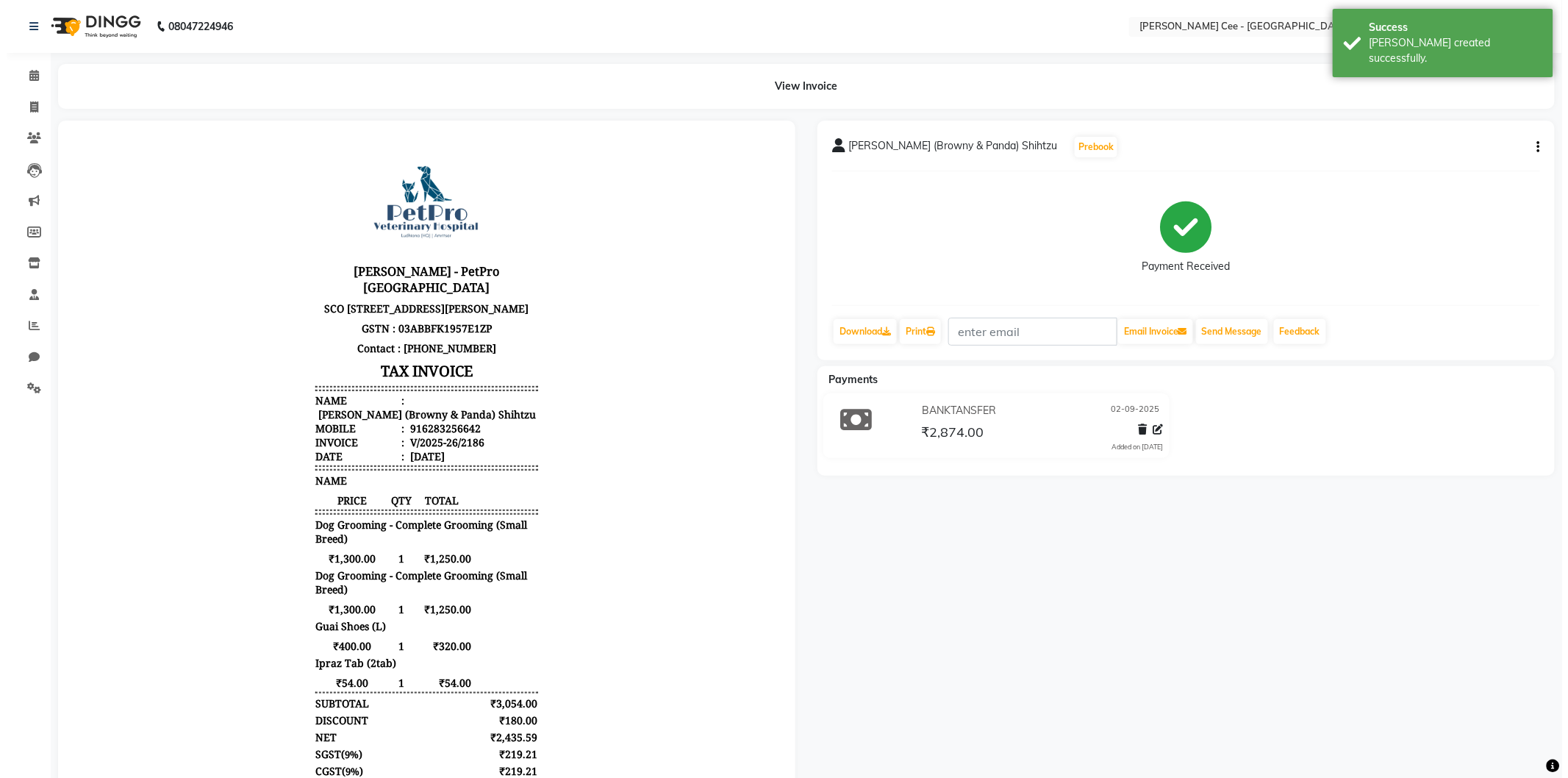
scroll to position [12, 0]
click at [923, 331] on link "Print" at bounding box center [913, 332] width 42 height 25
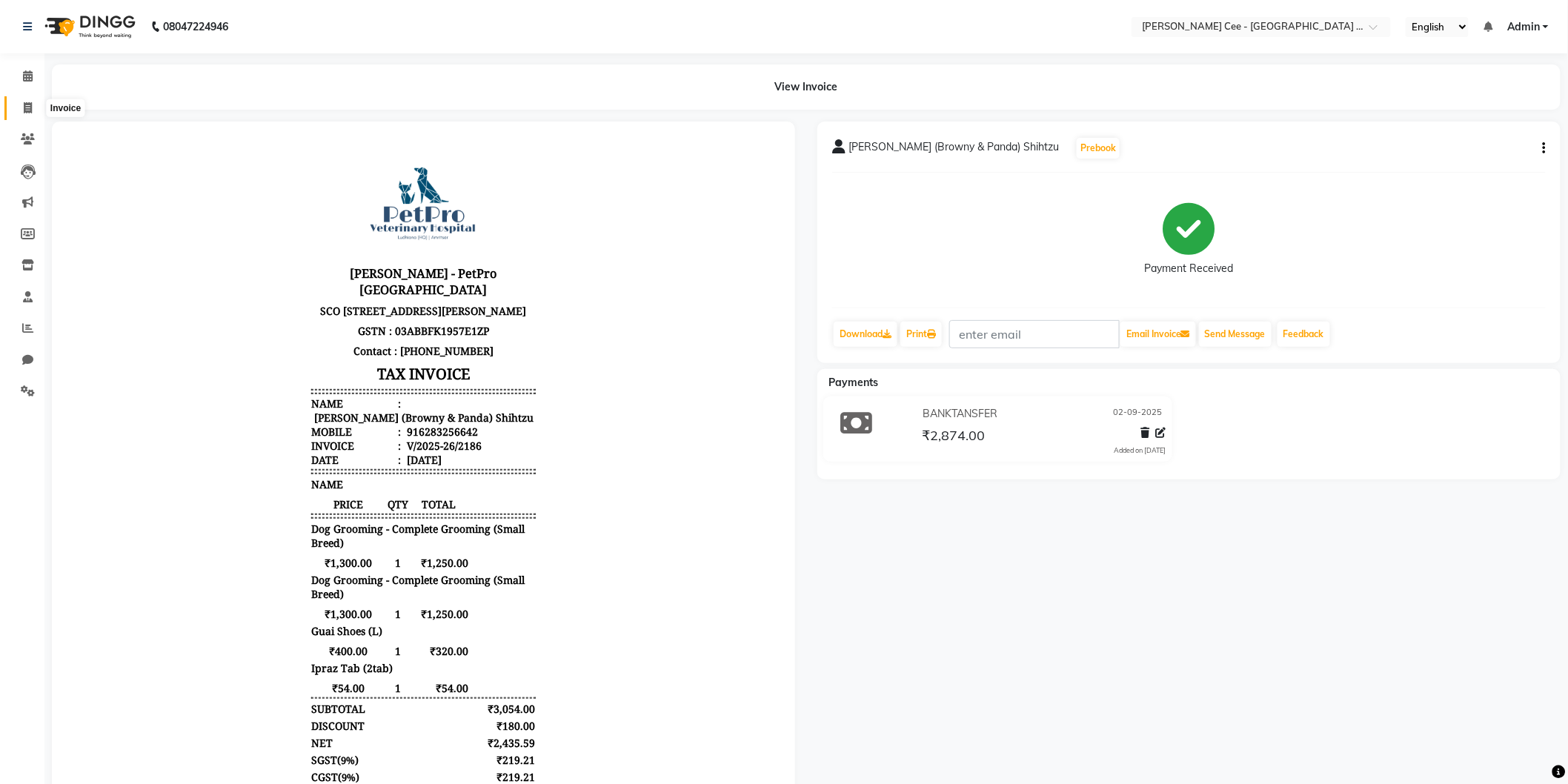
click at [24, 106] on icon at bounding box center [27, 107] width 8 height 11
select select "service"
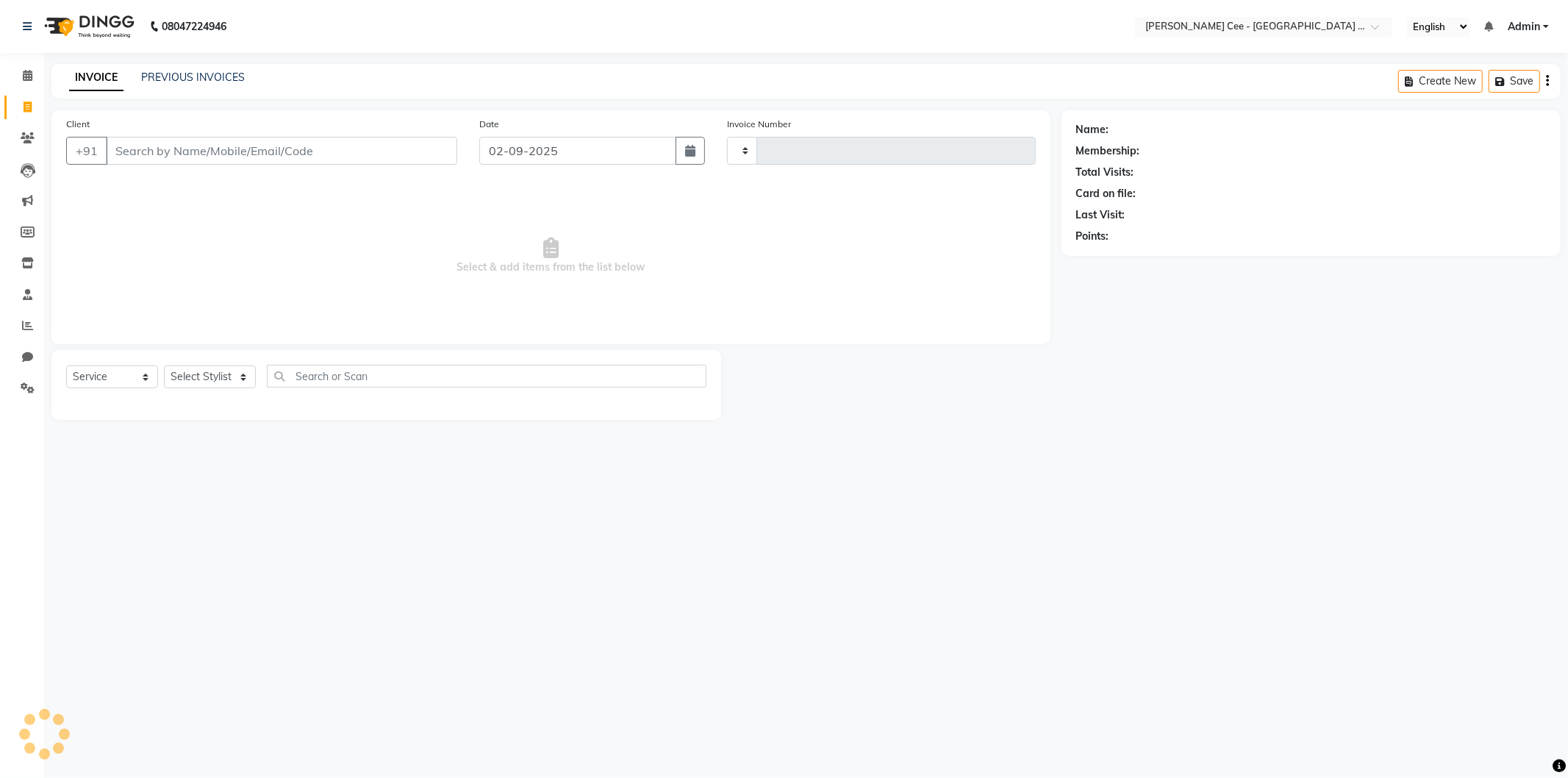
type input "2187"
select select "8239"
select select "product"
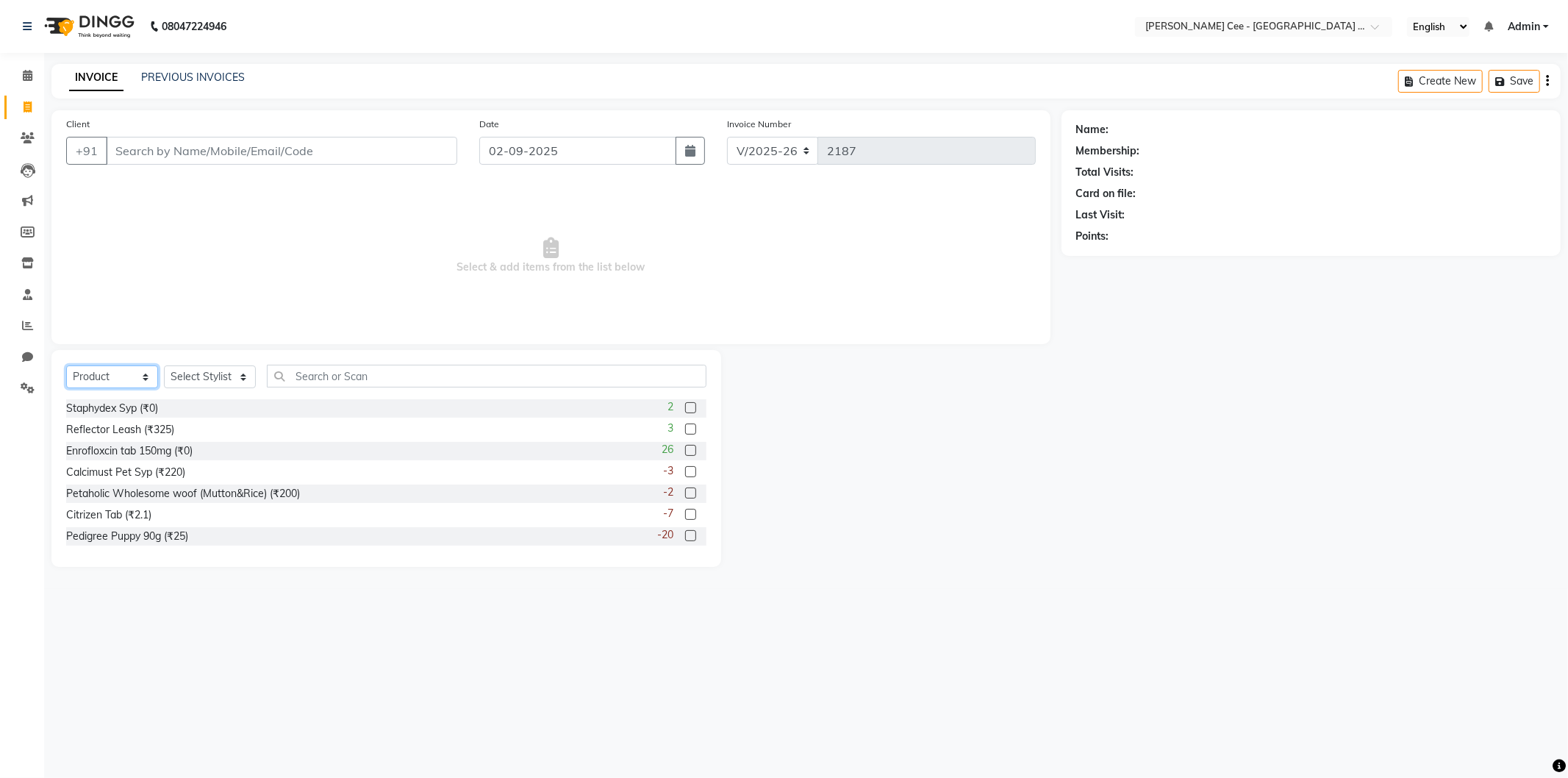
click at [133, 366] on select "Select Service Product Membership Package Voucher Prepaid Gift Card" at bounding box center [112, 377] width 92 height 23
click at [250, 372] on select "Select Stylist Avinash [PERSON_NAME] [PERSON_NAME] [PERSON_NAME] Kajal Love [PE…" at bounding box center [210, 377] width 92 height 23
select select "86349"
click at [164, 366] on select "Select Stylist Avinash [PERSON_NAME] [PERSON_NAME] [PERSON_NAME] Kajal Love [PE…" at bounding box center [210, 377] width 92 height 23
click at [296, 378] on input "text" at bounding box center [486, 376] width 439 height 23
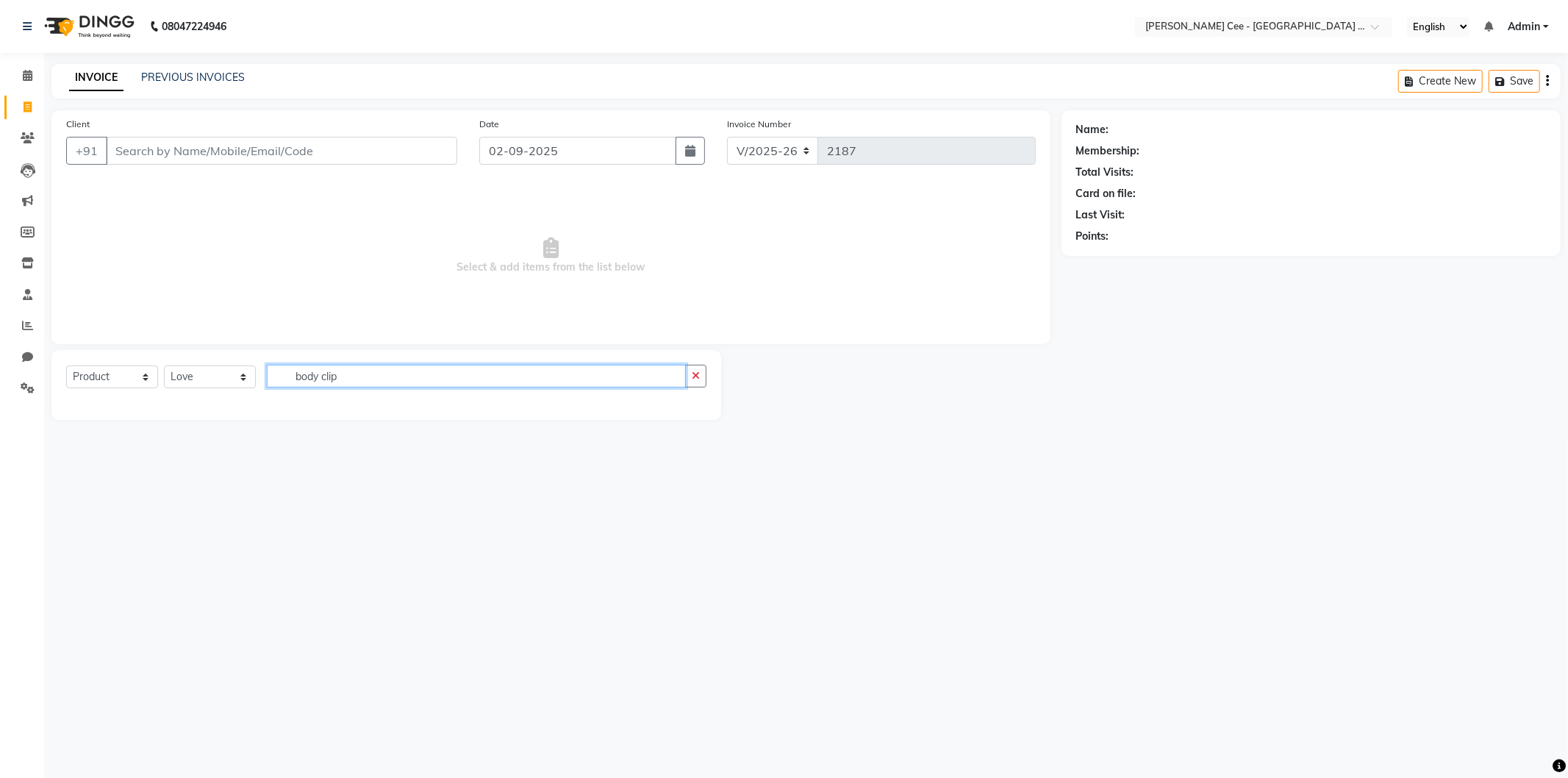
click at [321, 376] on input "body clip" at bounding box center [476, 376] width 419 height 23
type input "body clip"
click at [108, 370] on select "Select Service Product Membership Package Voucher Prepaid Gift Card" at bounding box center [112, 377] width 92 height 23
select select "service"
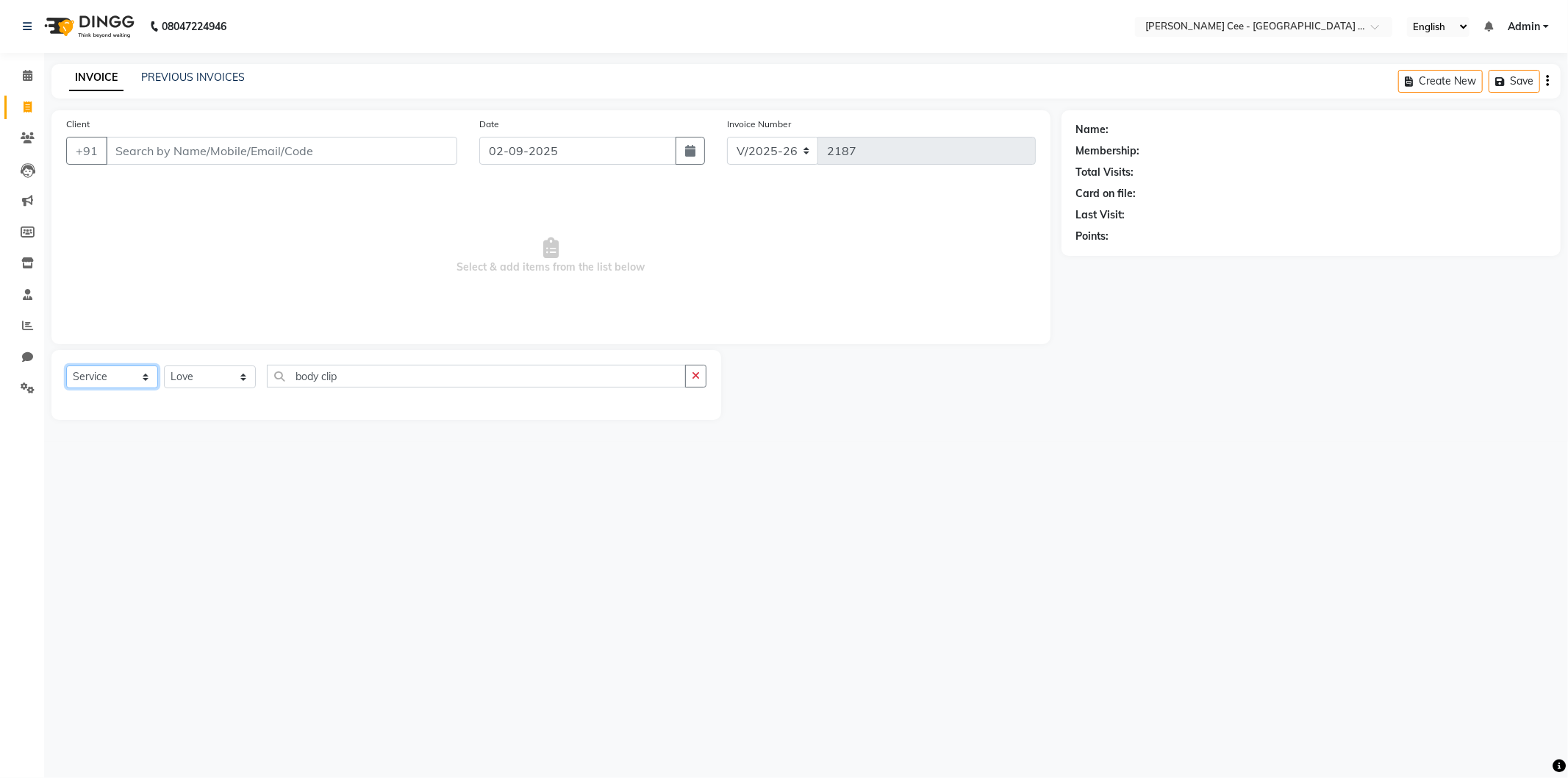
click at [66, 366] on select "Select Service Product Membership Package Voucher Prepaid Gift Card" at bounding box center [112, 377] width 92 height 23
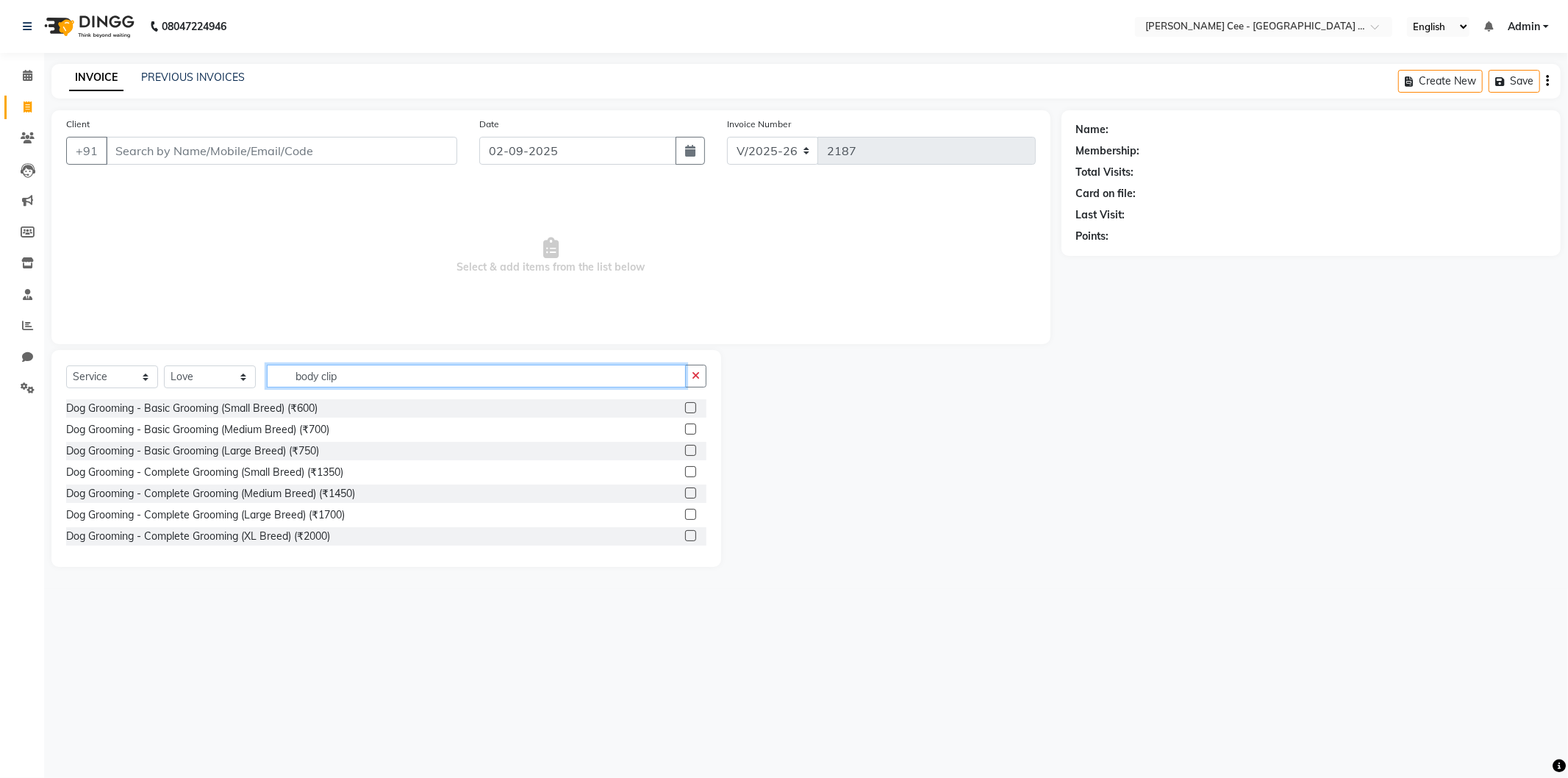
click at [326, 371] on input "body clip" at bounding box center [476, 376] width 419 height 23
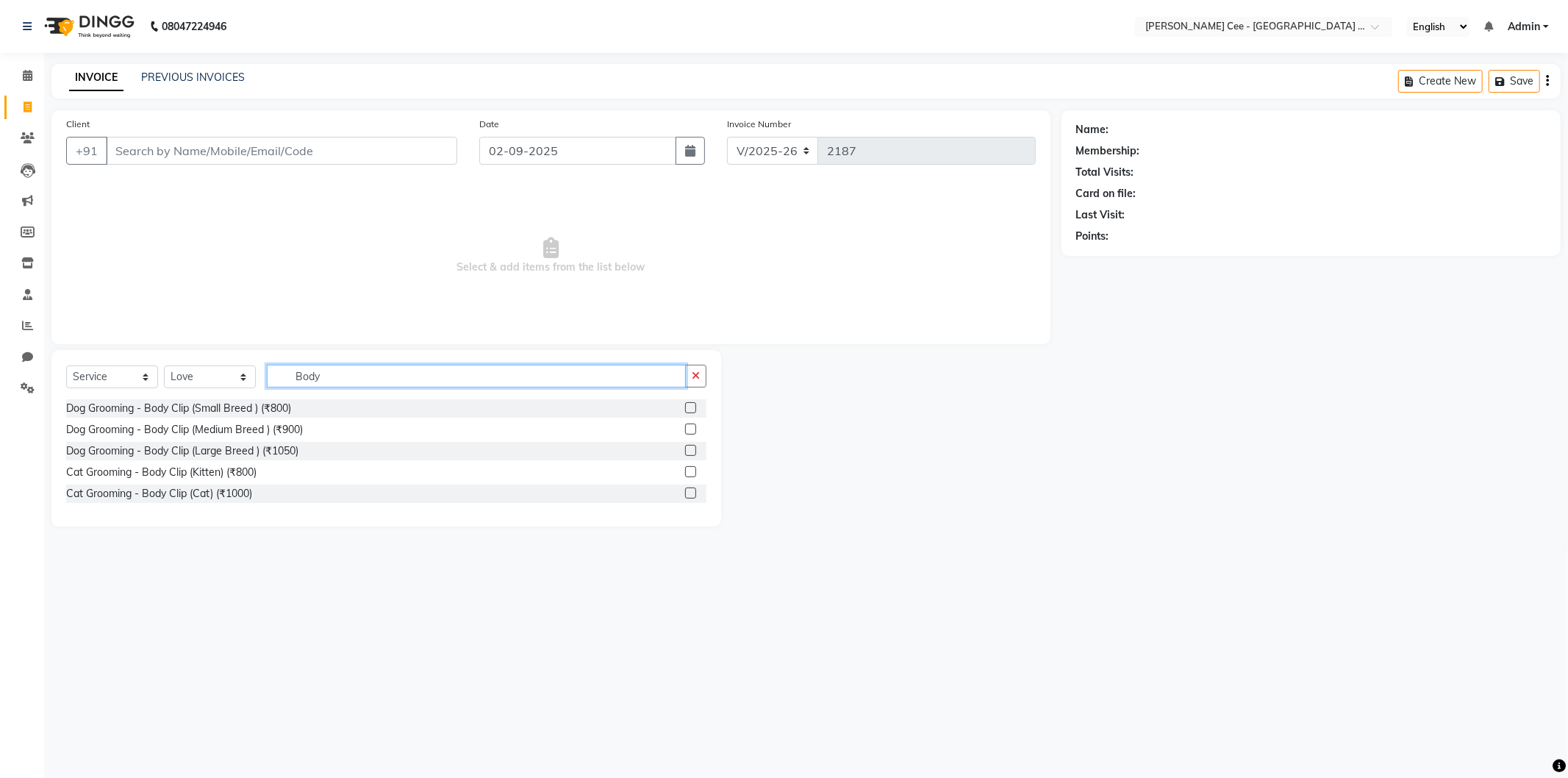
type input "Body"
click at [687, 406] on label at bounding box center [690, 408] width 11 height 11
click at [687, 406] on input "checkbox" at bounding box center [689, 409] width 10 height 10
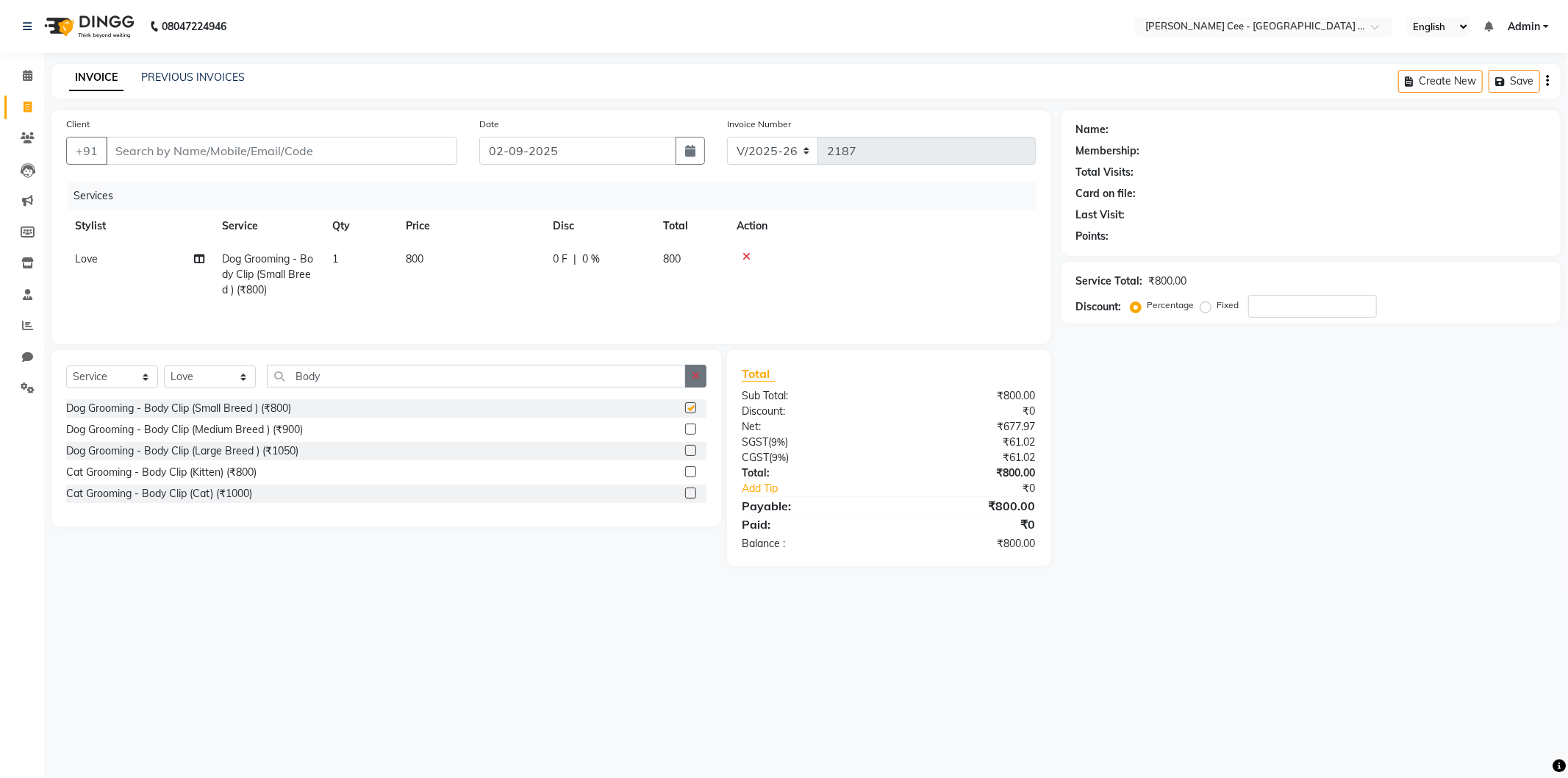
checkbox input "false"
click at [696, 381] on icon "button" at bounding box center [695, 376] width 8 height 11
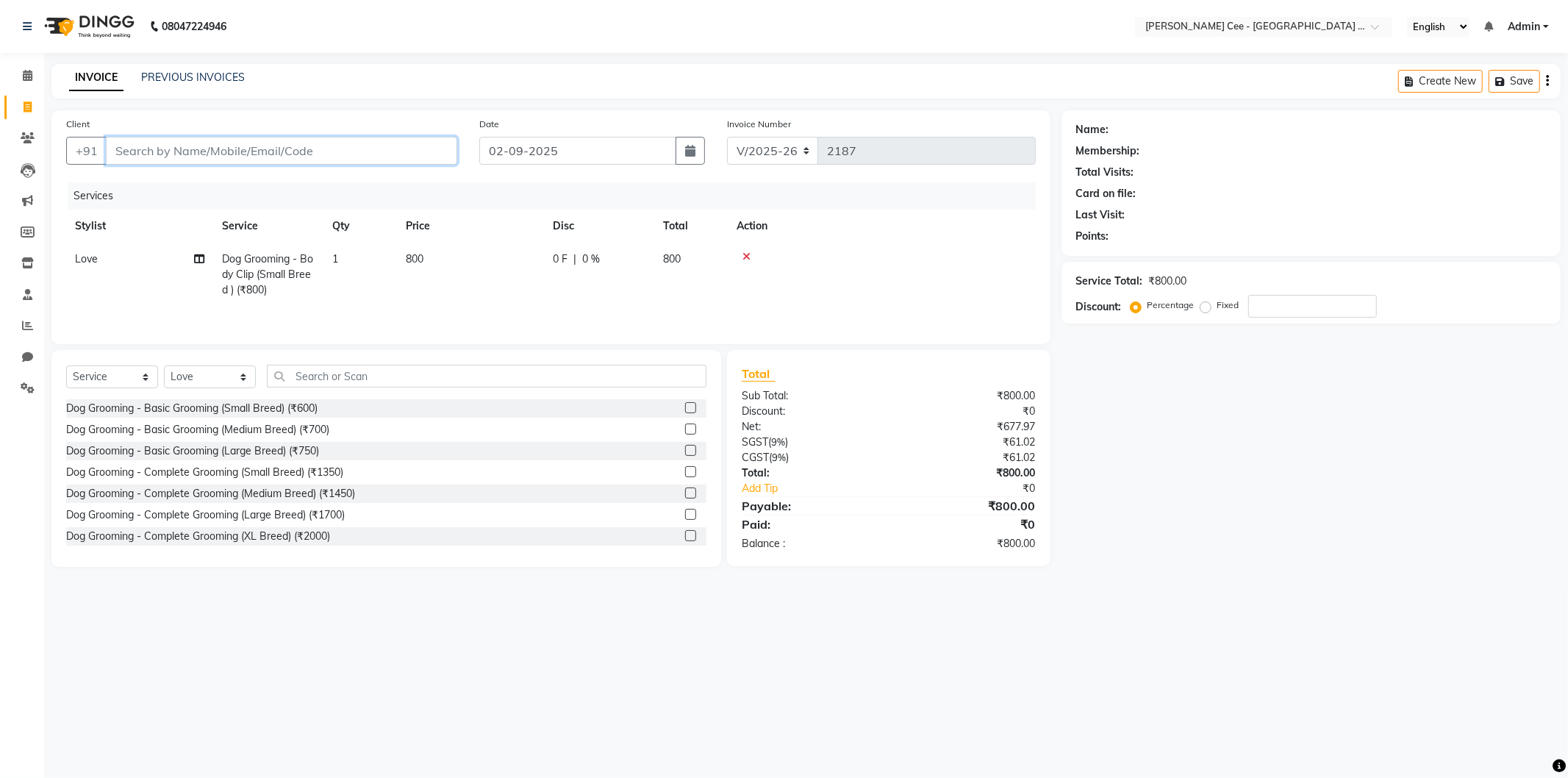
click at [183, 157] on input "Client" at bounding box center [281, 150] width 351 height 28
type input "a"
type input "0"
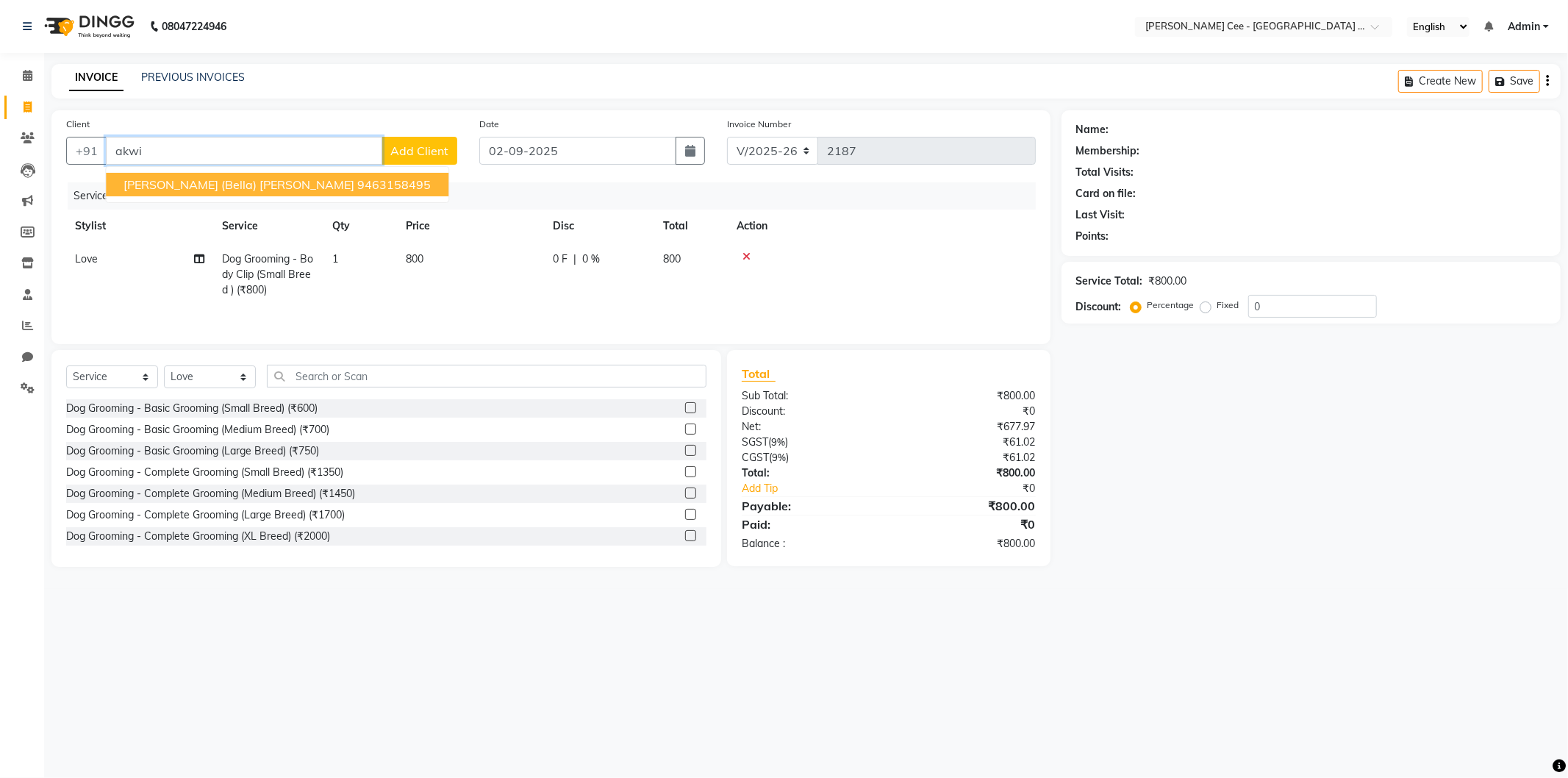
click at [357, 181] on ngb-highlight "9463158495" at bounding box center [393, 184] width 73 height 14
type input "9463158495"
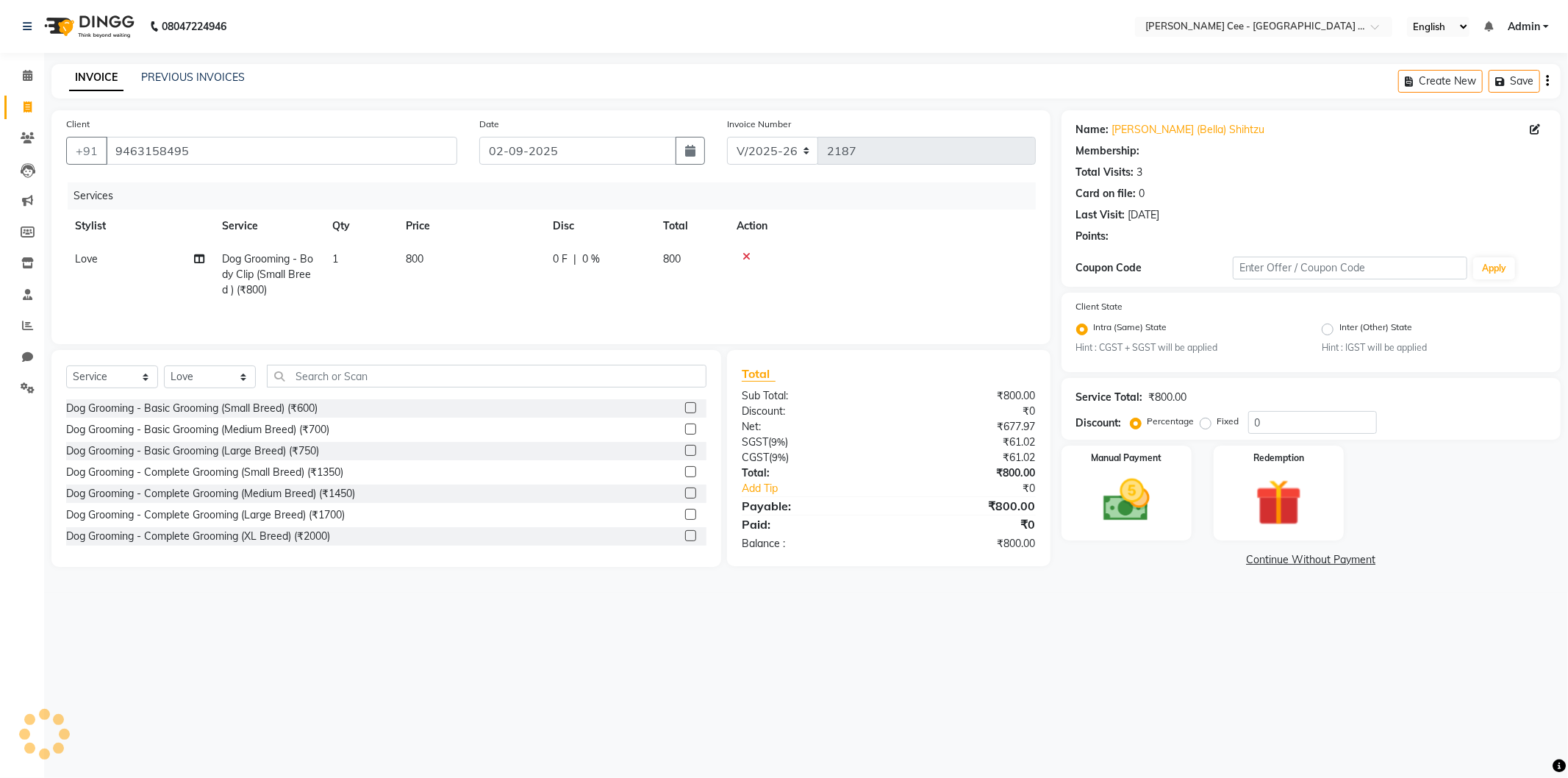
radio input "false"
radio input "true"
click at [1164, 502] on img at bounding box center [1126, 501] width 79 height 56
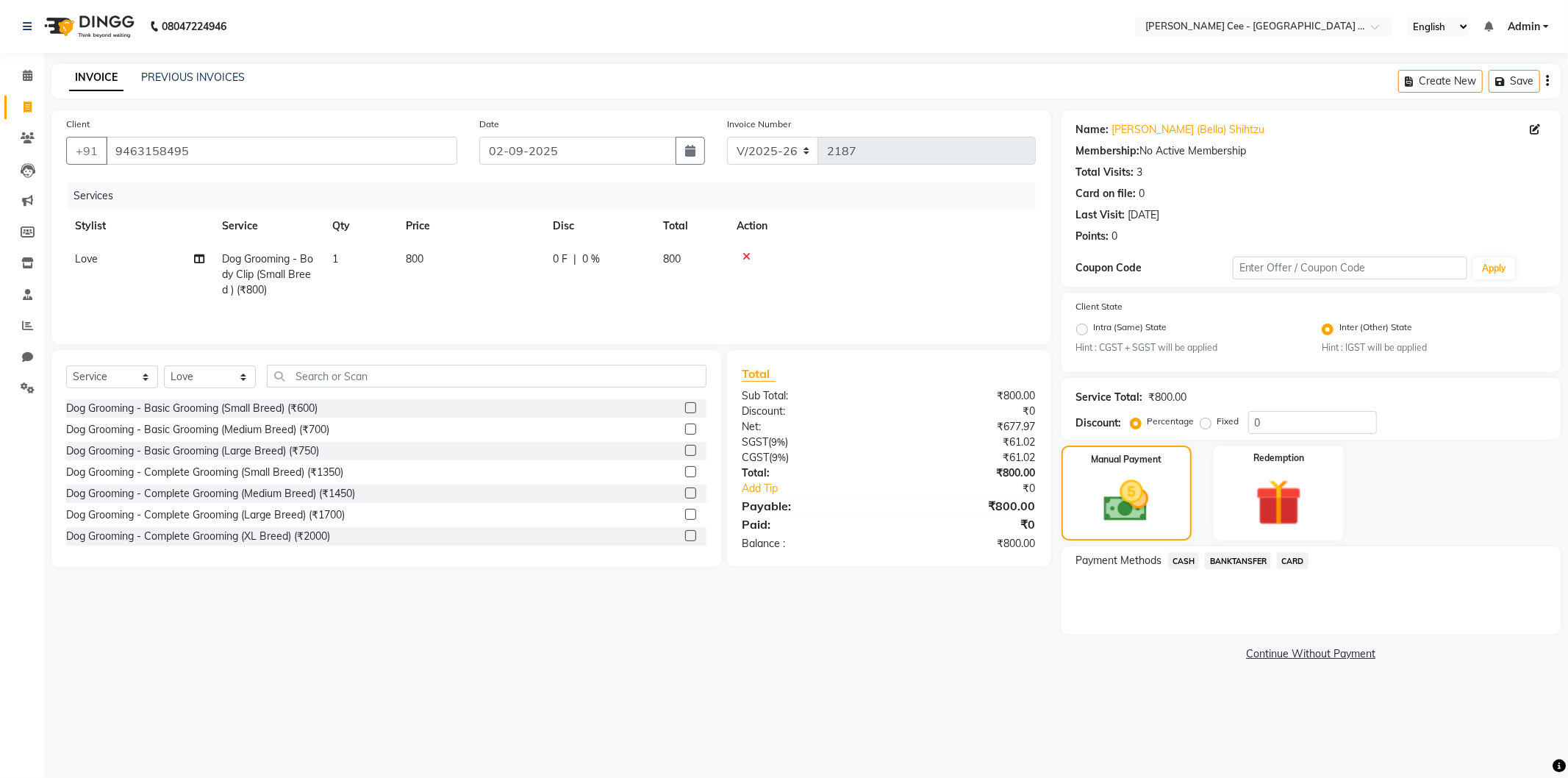
click at [1258, 562] on span "BANKTANSFER" at bounding box center [1238, 560] width 66 height 17
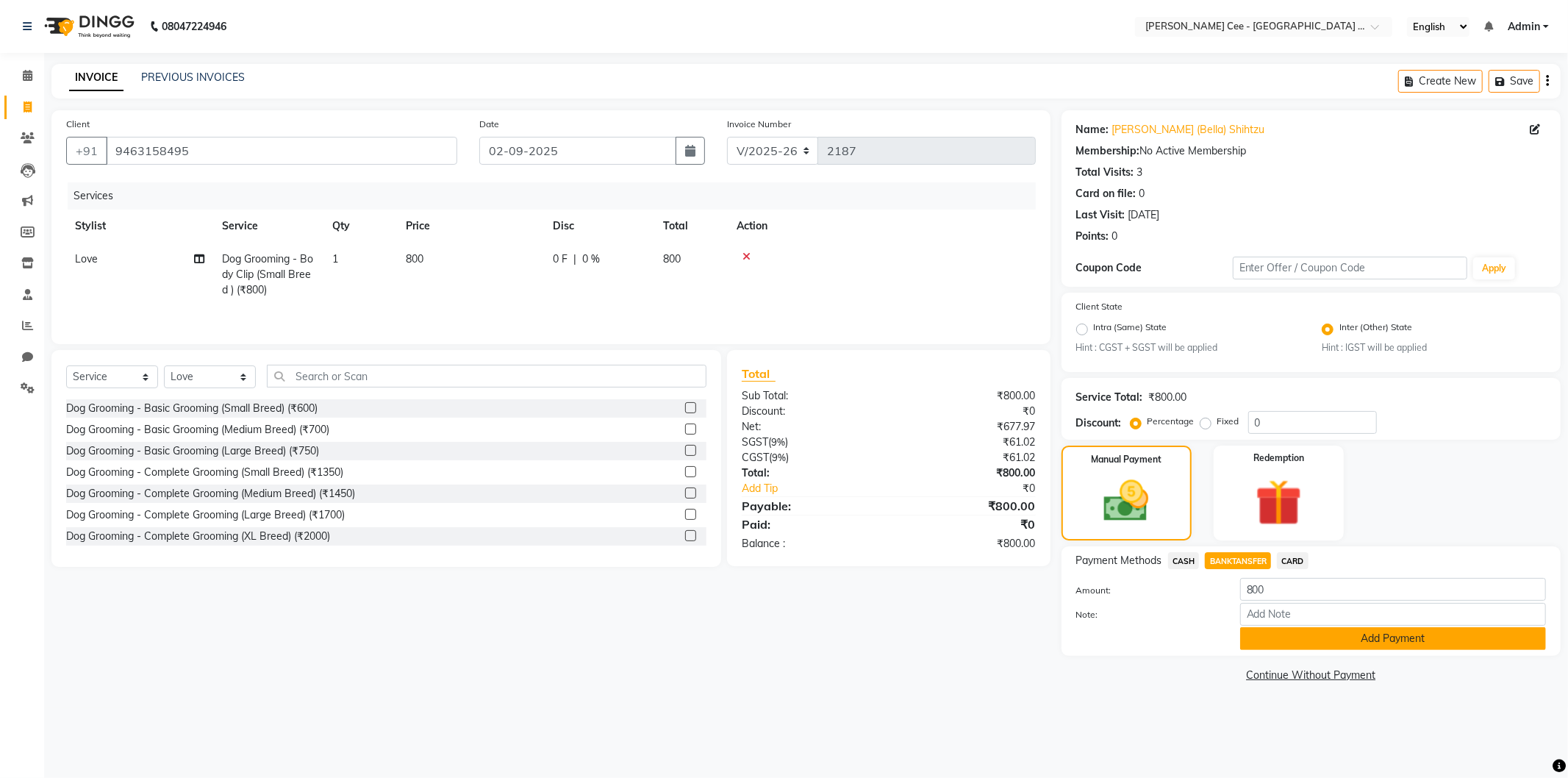
click at [1277, 641] on button "Add Payment" at bounding box center [1393, 639] width 306 height 23
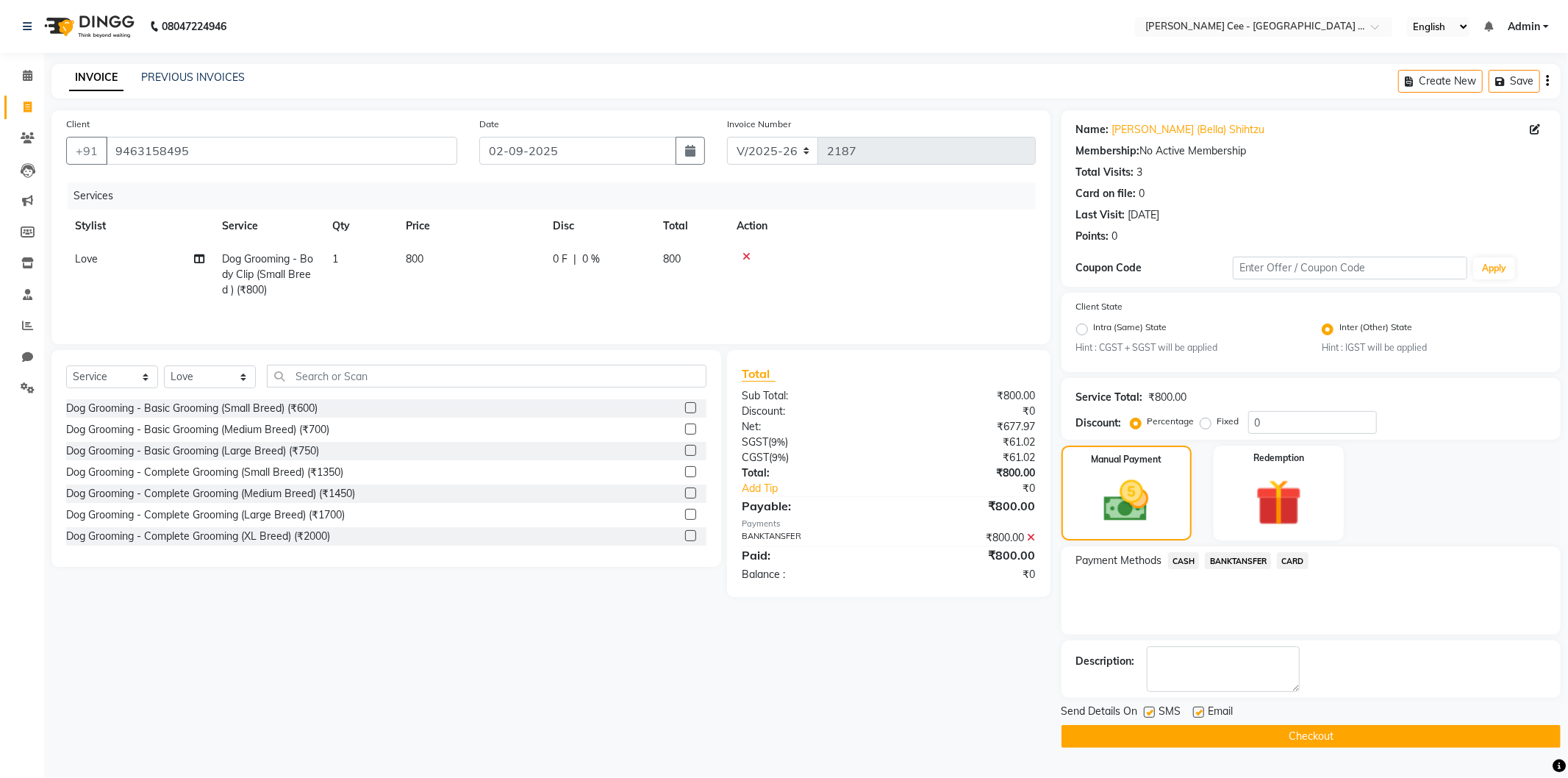
click at [97, 251] on td "Love" at bounding box center [140, 274] width 147 height 64
select select "86349"
click at [97, 266] on select "Avinash Dr Kamalpreet Kaur Dr.Simran Guri Jashanpreet Singh Kajal Love Manpreet…" at bounding box center [139, 263] width 129 height 23
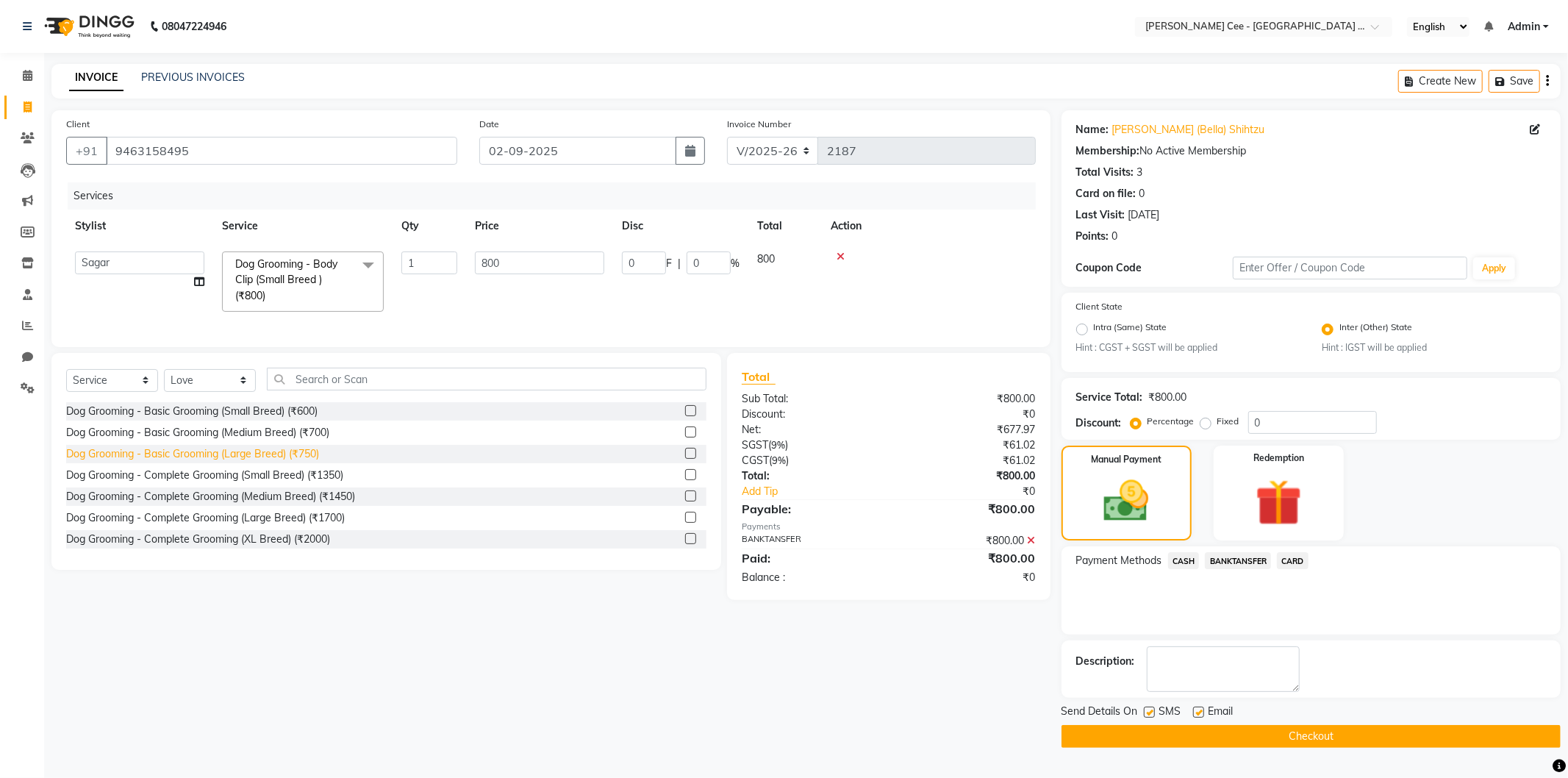
select select "80157"
click at [1151, 743] on button "Checkout" at bounding box center [1311, 736] width 499 height 23
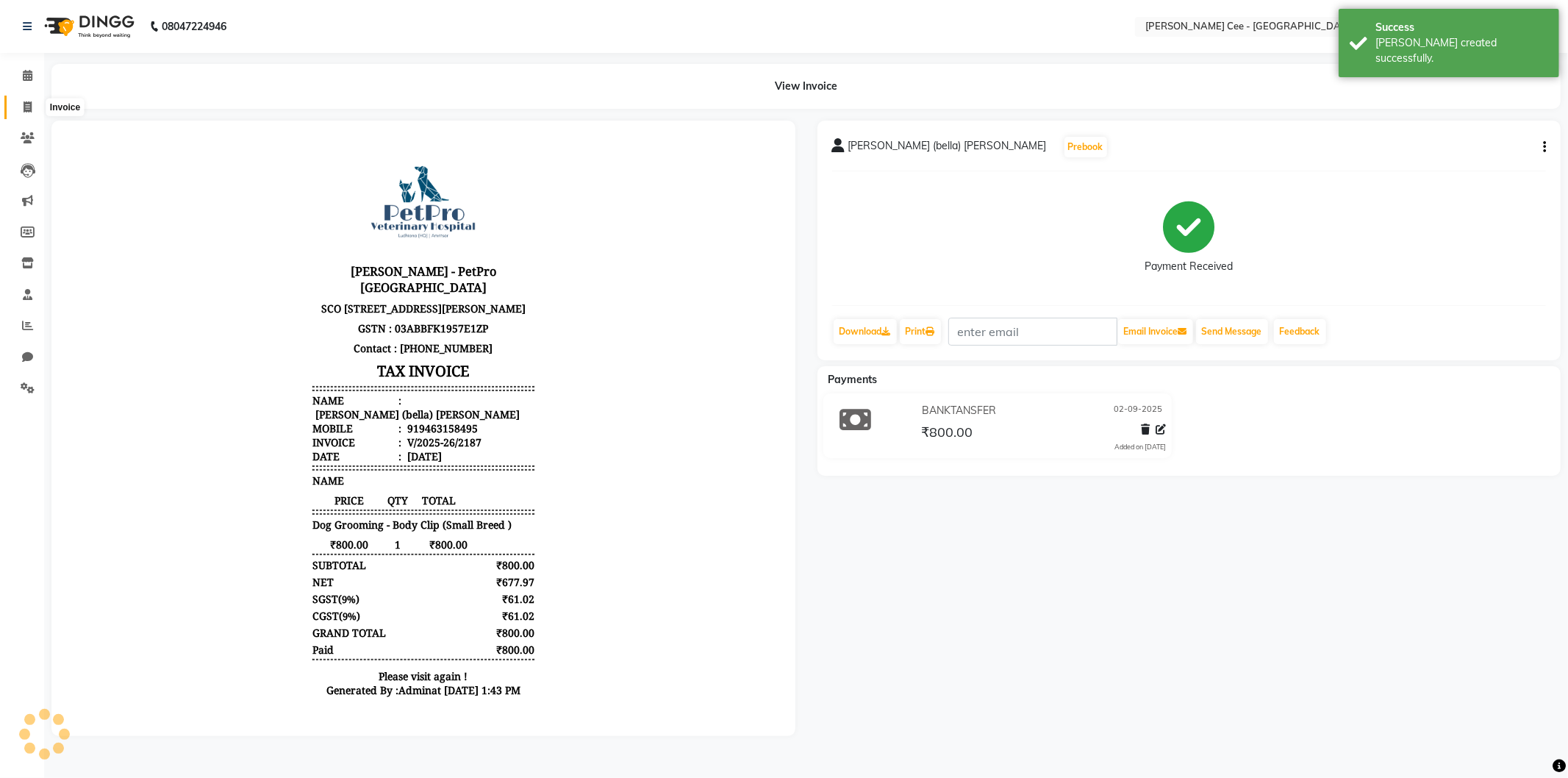
click at [25, 115] on span at bounding box center [27, 107] width 26 height 17
select select "service"
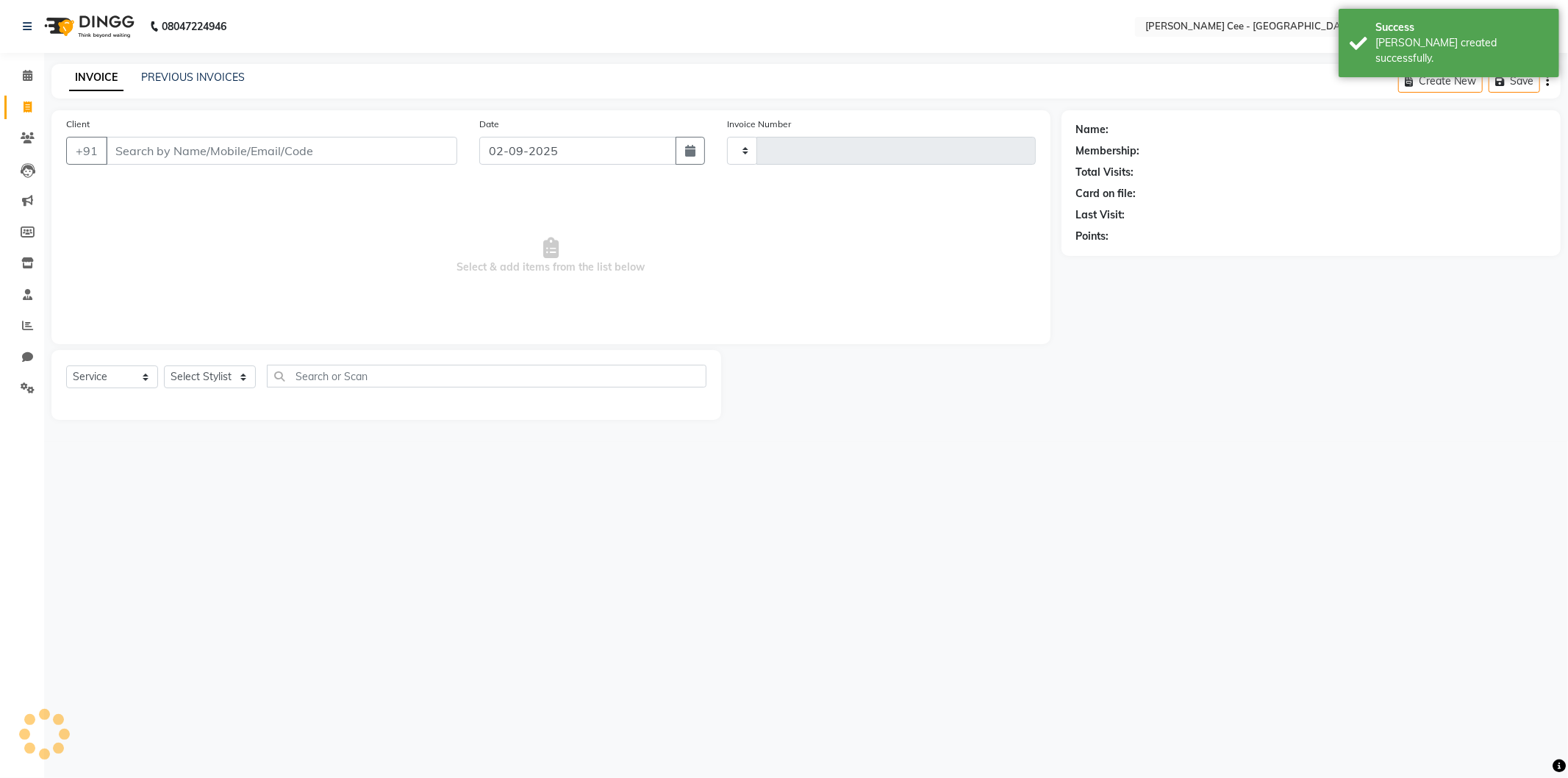
type input "2188"
select select "8239"
select select "product"
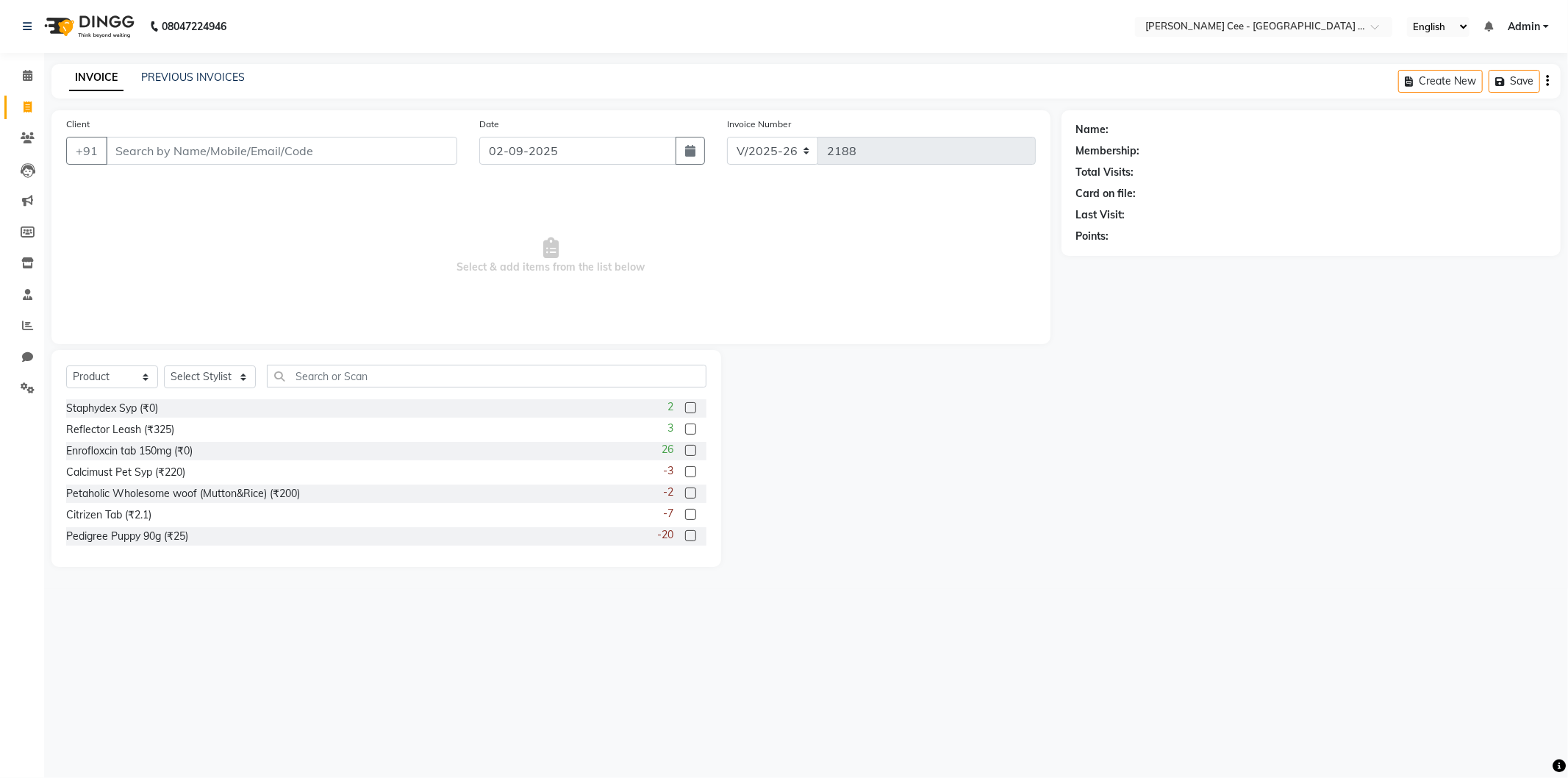
click at [237, 365] on div "Select Service Product Membership Package Voucher Prepaid Gift Card Select Styl…" at bounding box center [387, 382] width 640 height 35
click at [239, 378] on select "Select Stylist Avinash [PERSON_NAME] [PERSON_NAME] [PERSON_NAME] Kajal Love [PE…" at bounding box center [210, 377] width 92 height 23
click at [164, 366] on select "Select Stylist Avinash [PERSON_NAME] [PERSON_NAME] [PERSON_NAME] Kajal Love [PE…" at bounding box center [210, 377] width 92 height 23
click at [218, 368] on select "Select Stylist Avinash [PERSON_NAME] [PERSON_NAME] [PERSON_NAME] Kajal Love [PE…" at bounding box center [210, 377] width 92 height 23
select select "80152"
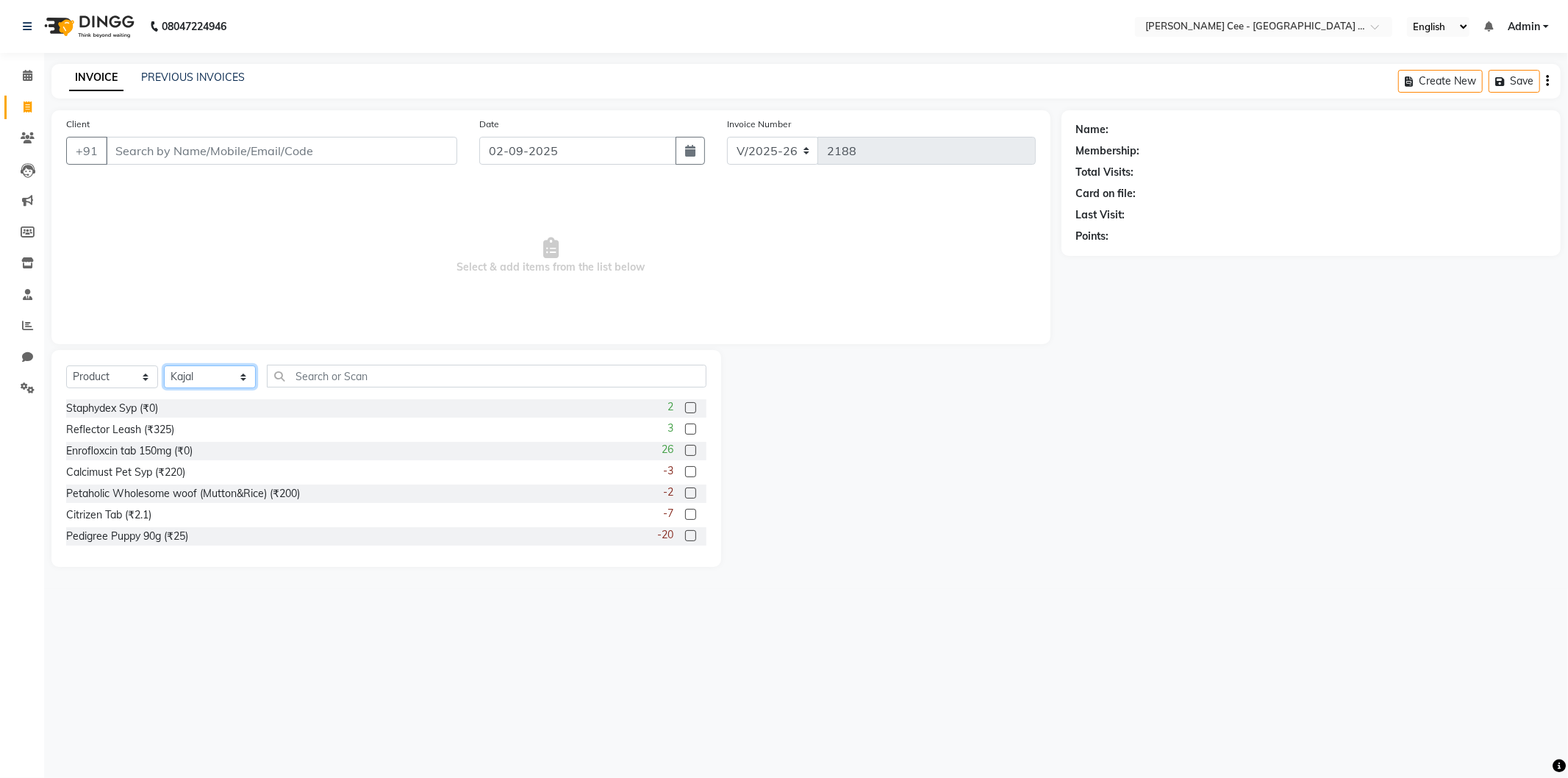
click at [164, 366] on select "Select Stylist Avinash [PERSON_NAME] [PERSON_NAME] [PERSON_NAME] Kajal Love [PE…" at bounding box center [210, 377] width 92 height 23
click at [310, 377] on input "text" at bounding box center [486, 376] width 439 height 23
type input "3182550402224"
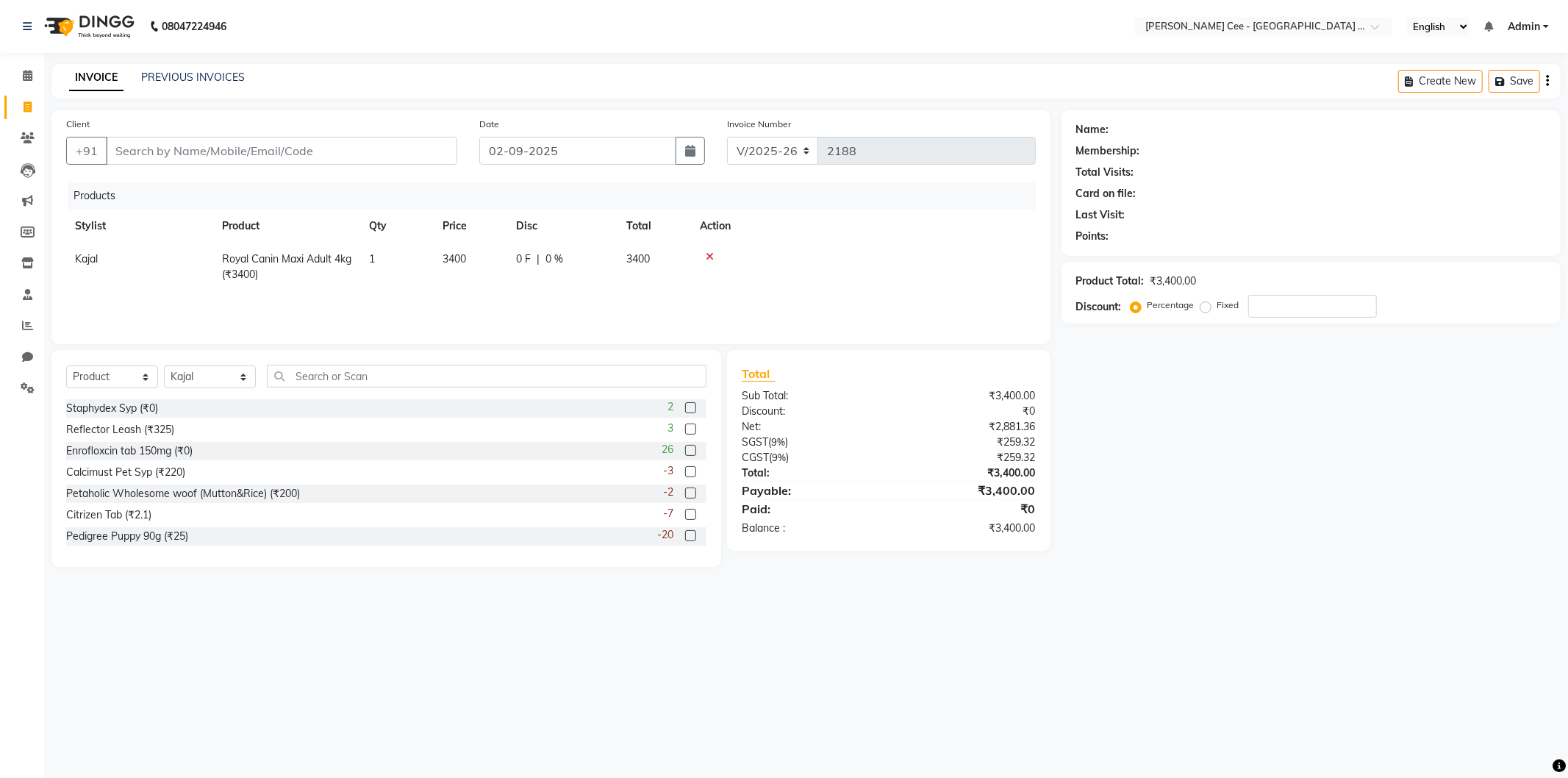
click at [555, 256] on span "0 %" at bounding box center [553, 259] width 17 height 15
select select "80152"
click at [472, 265] on input "3400" at bounding box center [470, 263] width 56 height 23
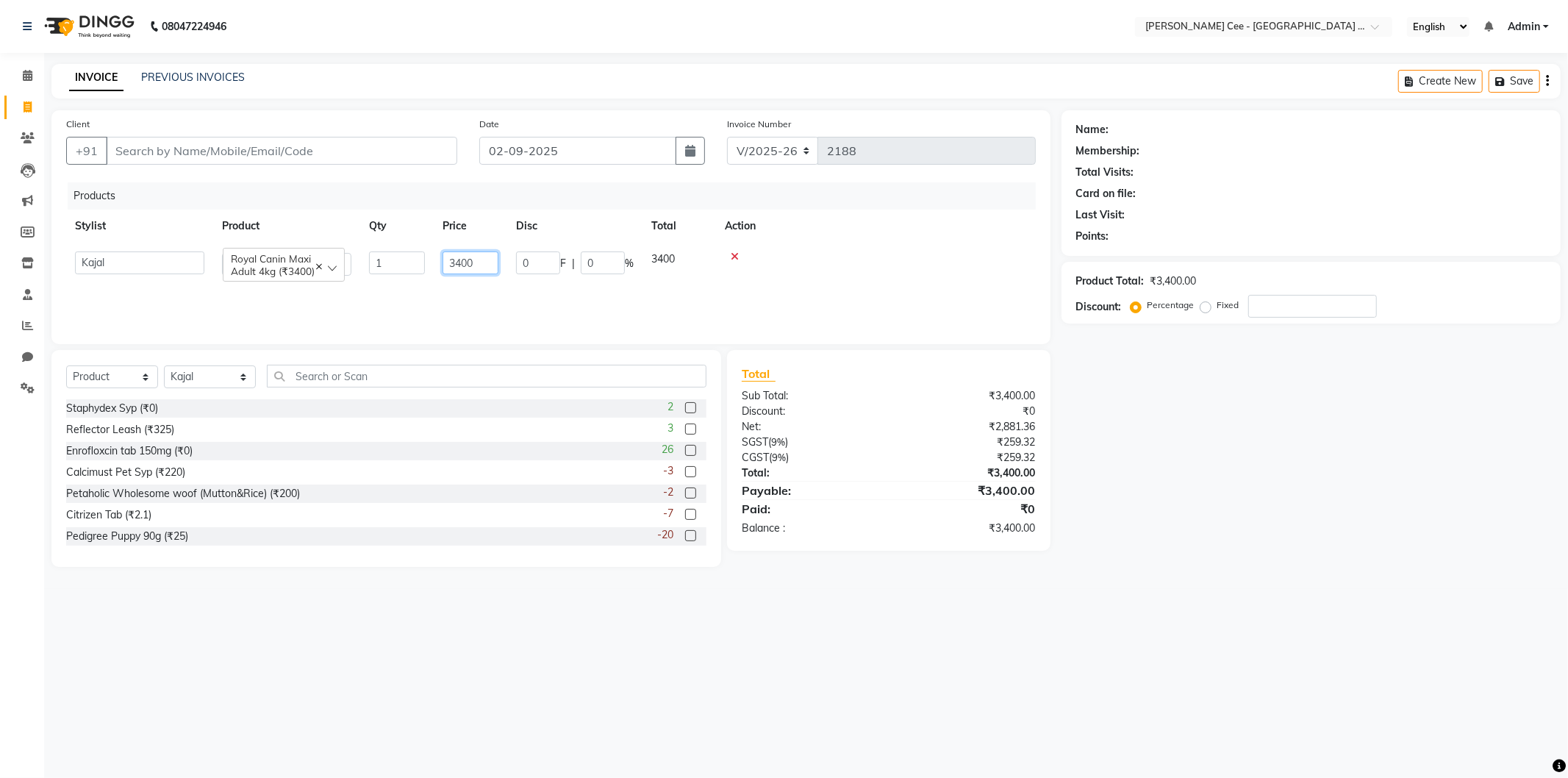
click at [472, 265] on input "3400" at bounding box center [470, 263] width 56 height 23
type input "3470"
click at [958, 255] on div at bounding box center [876, 257] width 302 height 11
click at [543, 264] on div "0 F | 0 %" at bounding box center [562, 259] width 93 height 15
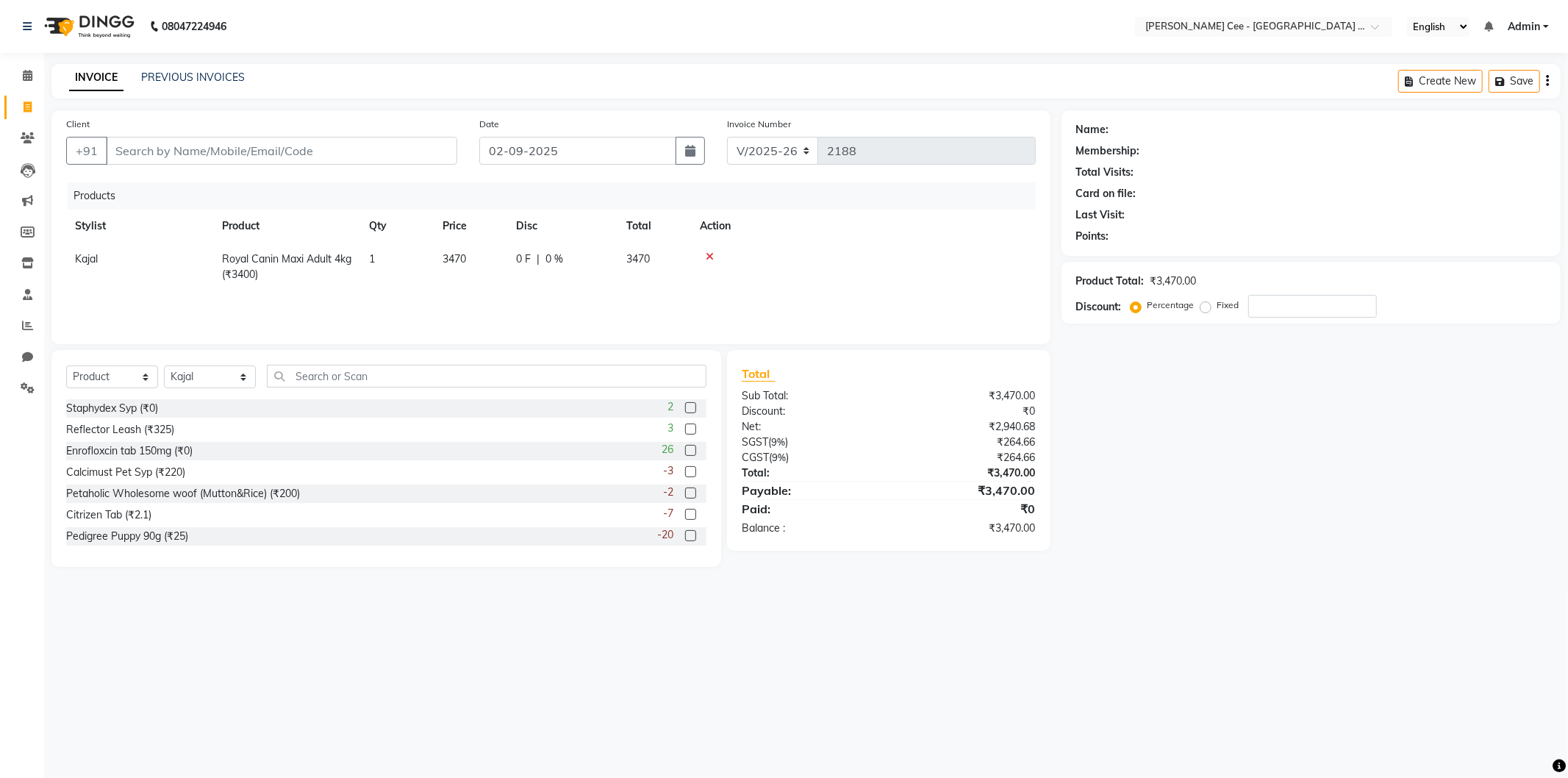
select select "80152"
click at [581, 259] on input "0" at bounding box center [602, 263] width 44 height 23
type input "20"
click at [1038, 684] on div "08047224946 Select Location × Kay Cee - Petpro Amritsar, Amritsar English ENGLI…" at bounding box center [784, 389] width 1568 height 778
click at [525, 263] on span "694 F" at bounding box center [529, 259] width 26 height 15
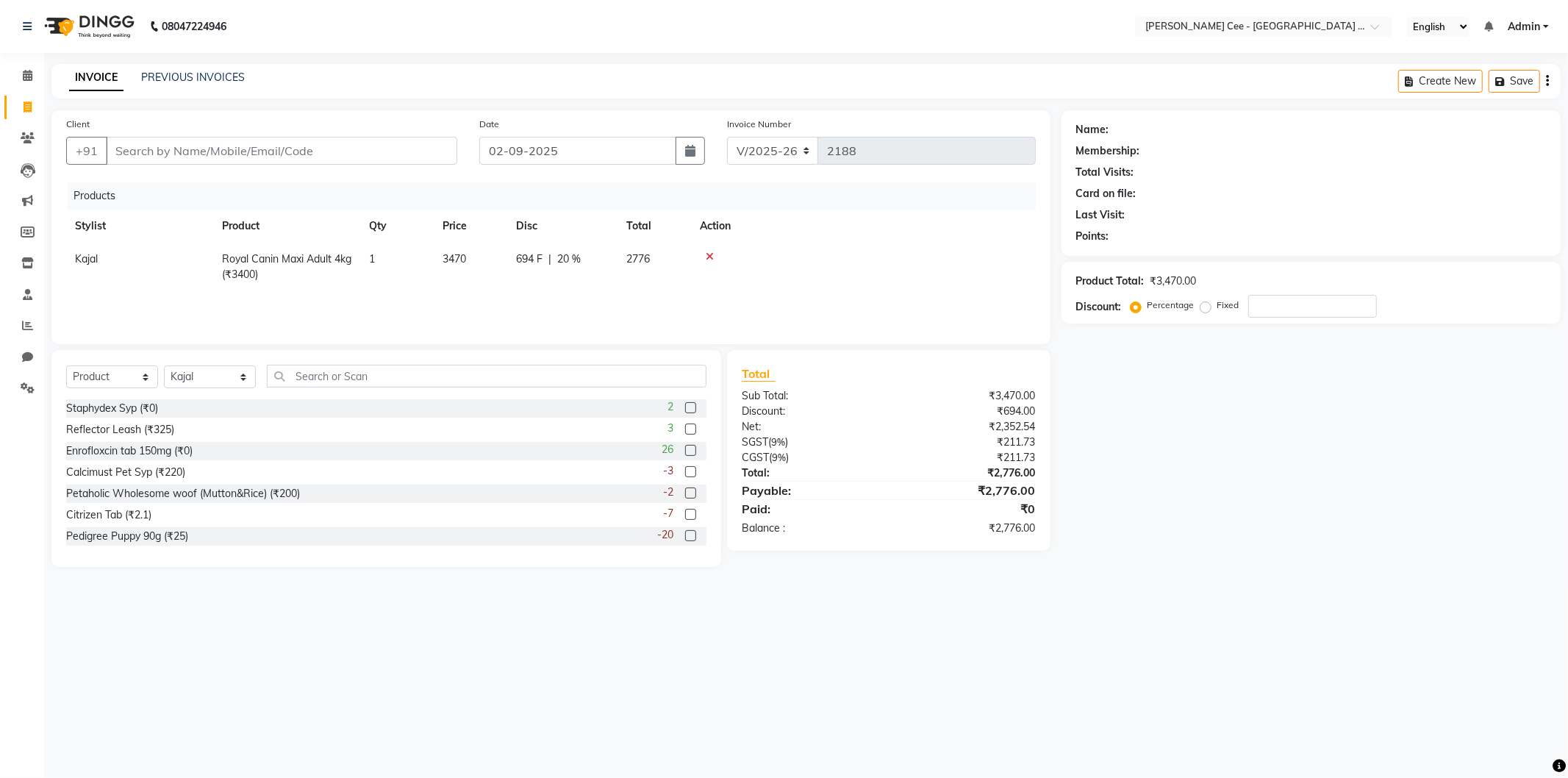
select select "80152"
click at [525, 263] on input "694" at bounding box center [538, 263] width 44 height 23
type input "690"
click at [1070, 505] on div "Name: Membership: Total Visits: Card on file: Last Visit: Points: Product Total…" at bounding box center [1317, 338] width 510 height 457
click at [417, 144] on input "Client" at bounding box center [281, 150] width 351 height 28
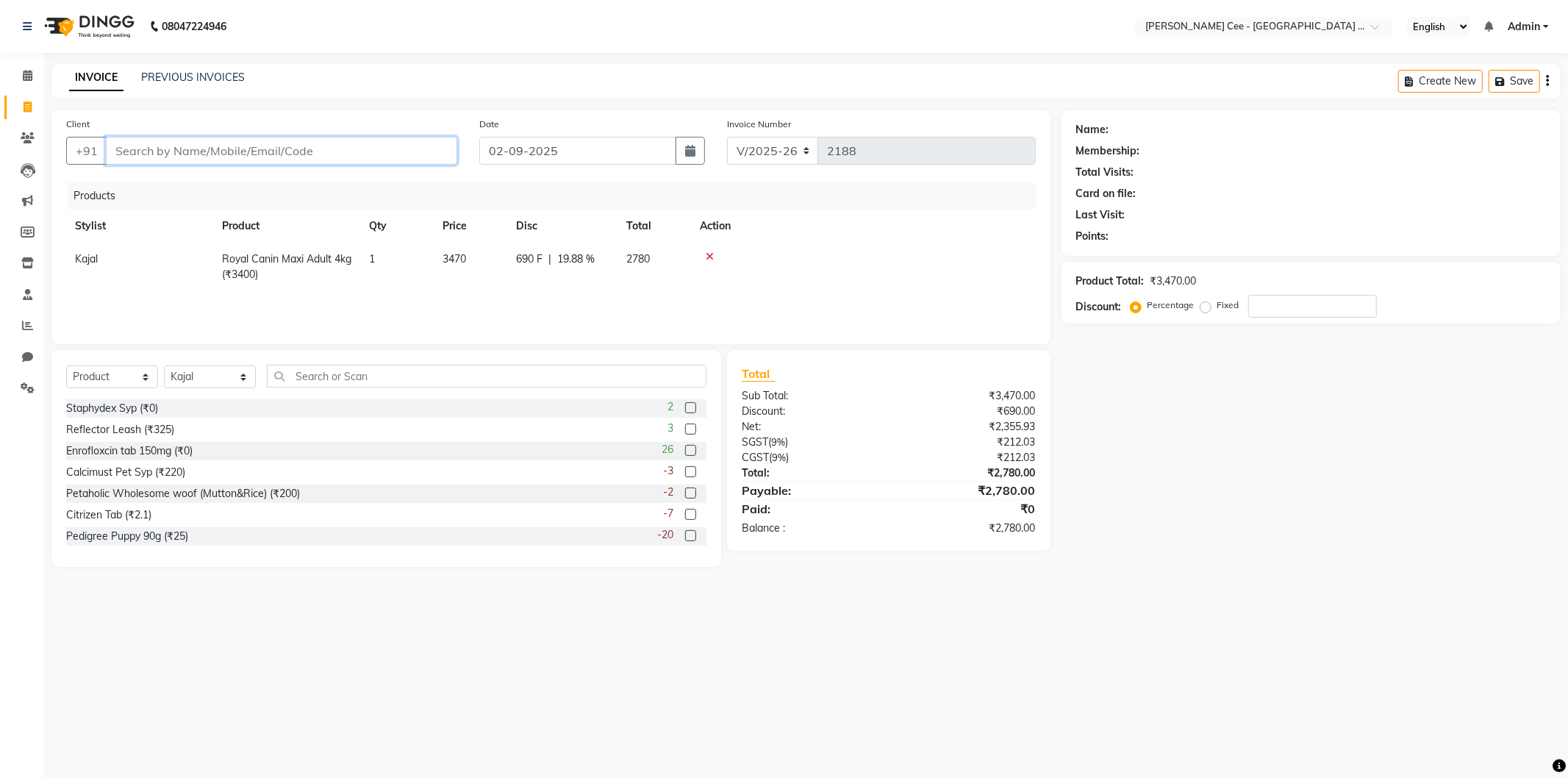
type input "t"
type input "0"
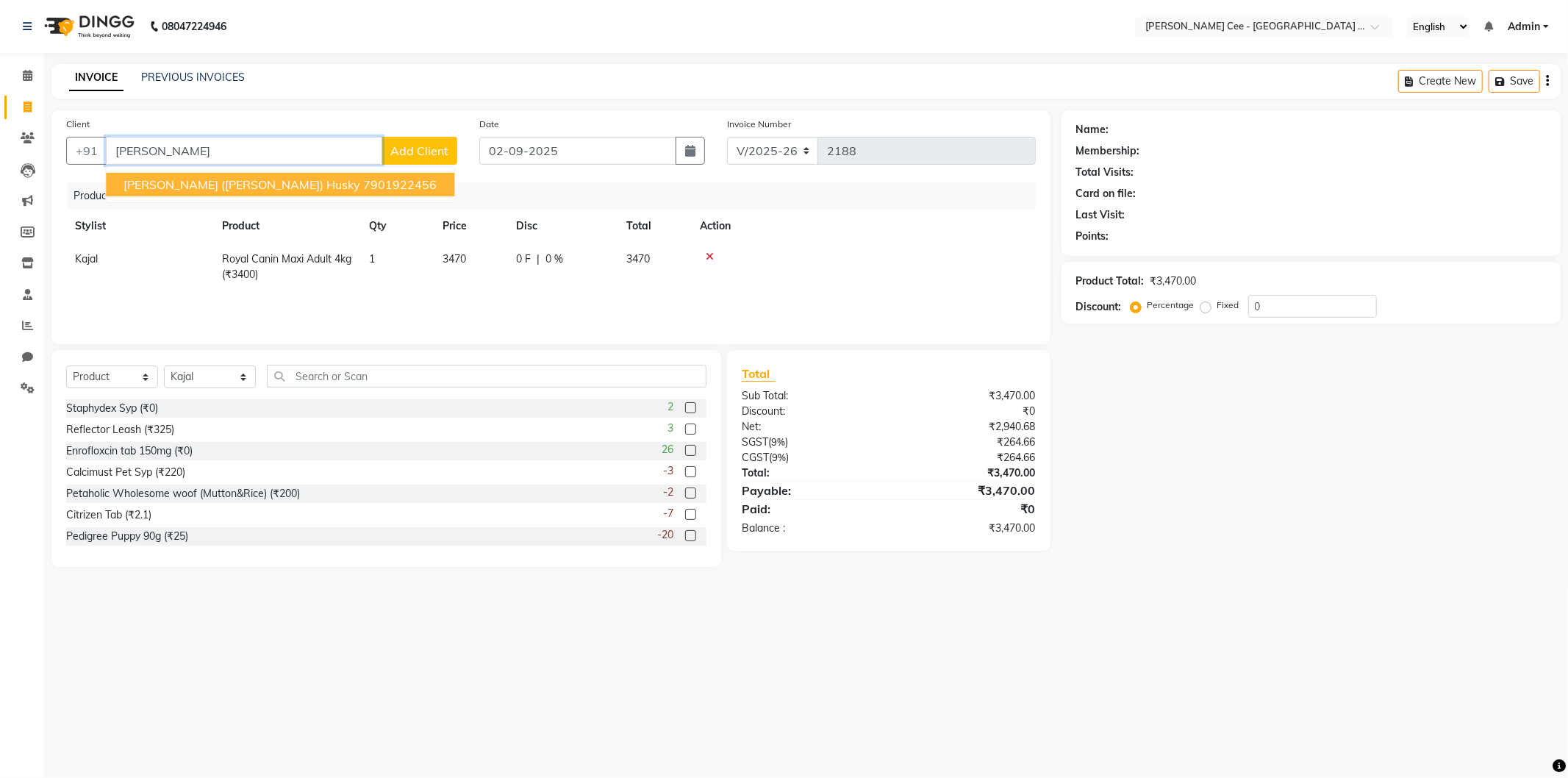
click at [287, 181] on span "Taranjot Singh (Skeenu) Husky" at bounding box center [242, 184] width 237 height 14
type input "7901922456"
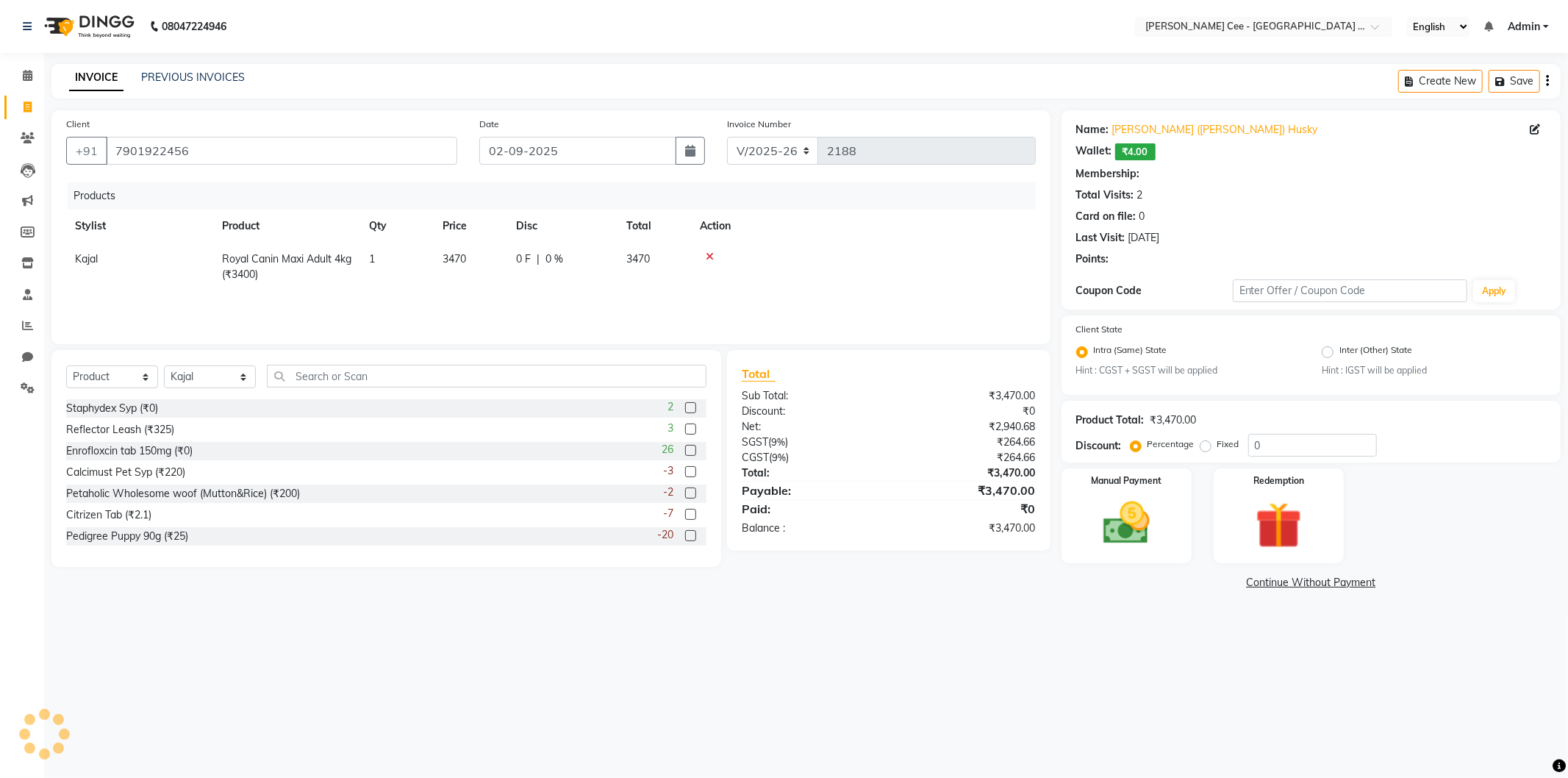
radio input "false"
radio input "true"
click at [539, 258] on span "|" at bounding box center [538, 259] width 3 height 15
select select "80152"
click at [587, 264] on input "0" at bounding box center [602, 263] width 44 height 23
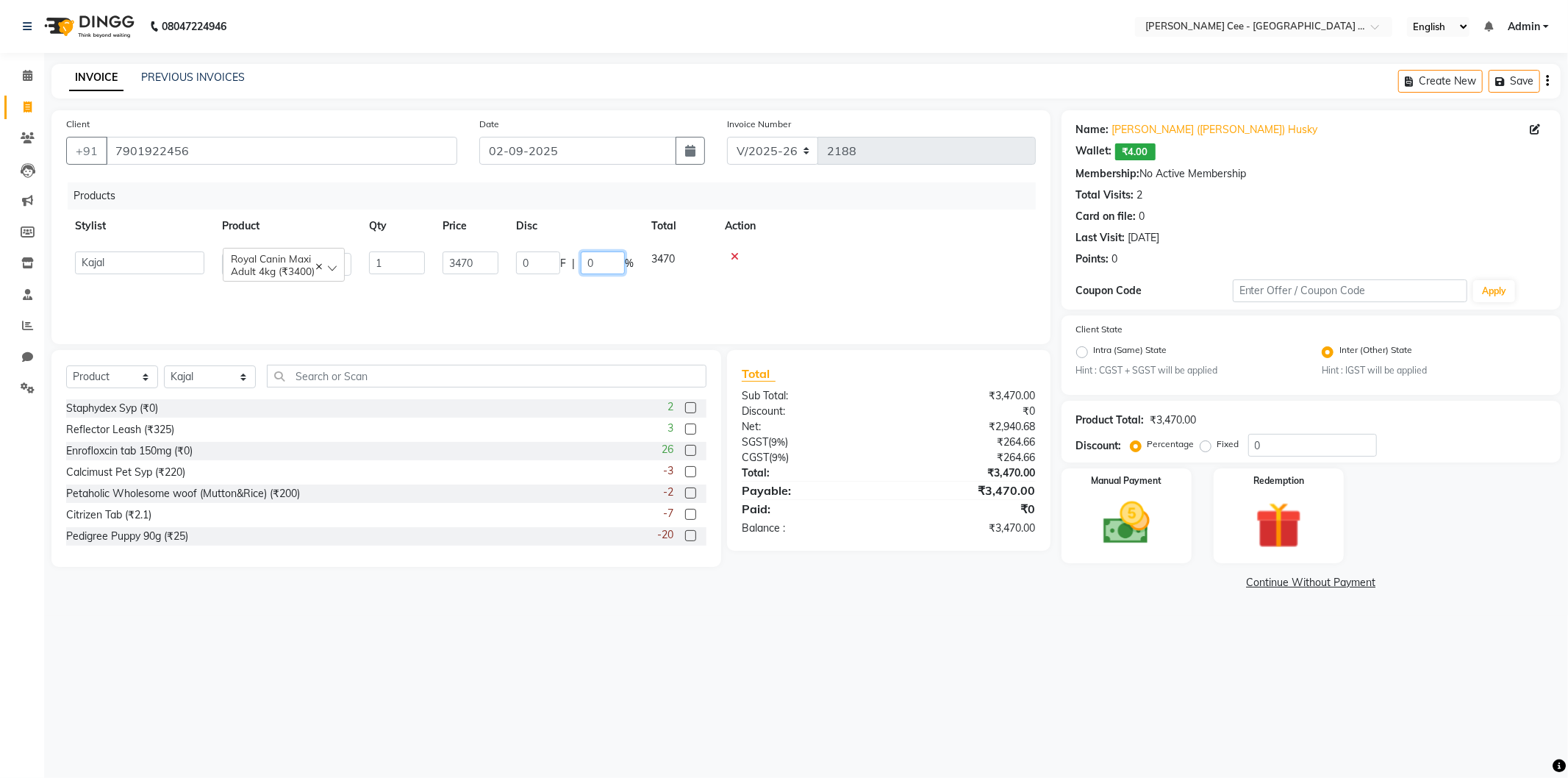
type input "20"
click at [838, 243] on td at bounding box center [876, 263] width 320 height 42
click at [522, 260] on span "694 F" at bounding box center [529, 259] width 26 height 15
select select "80152"
click at [522, 260] on input "694" at bounding box center [538, 263] width 44 height 23
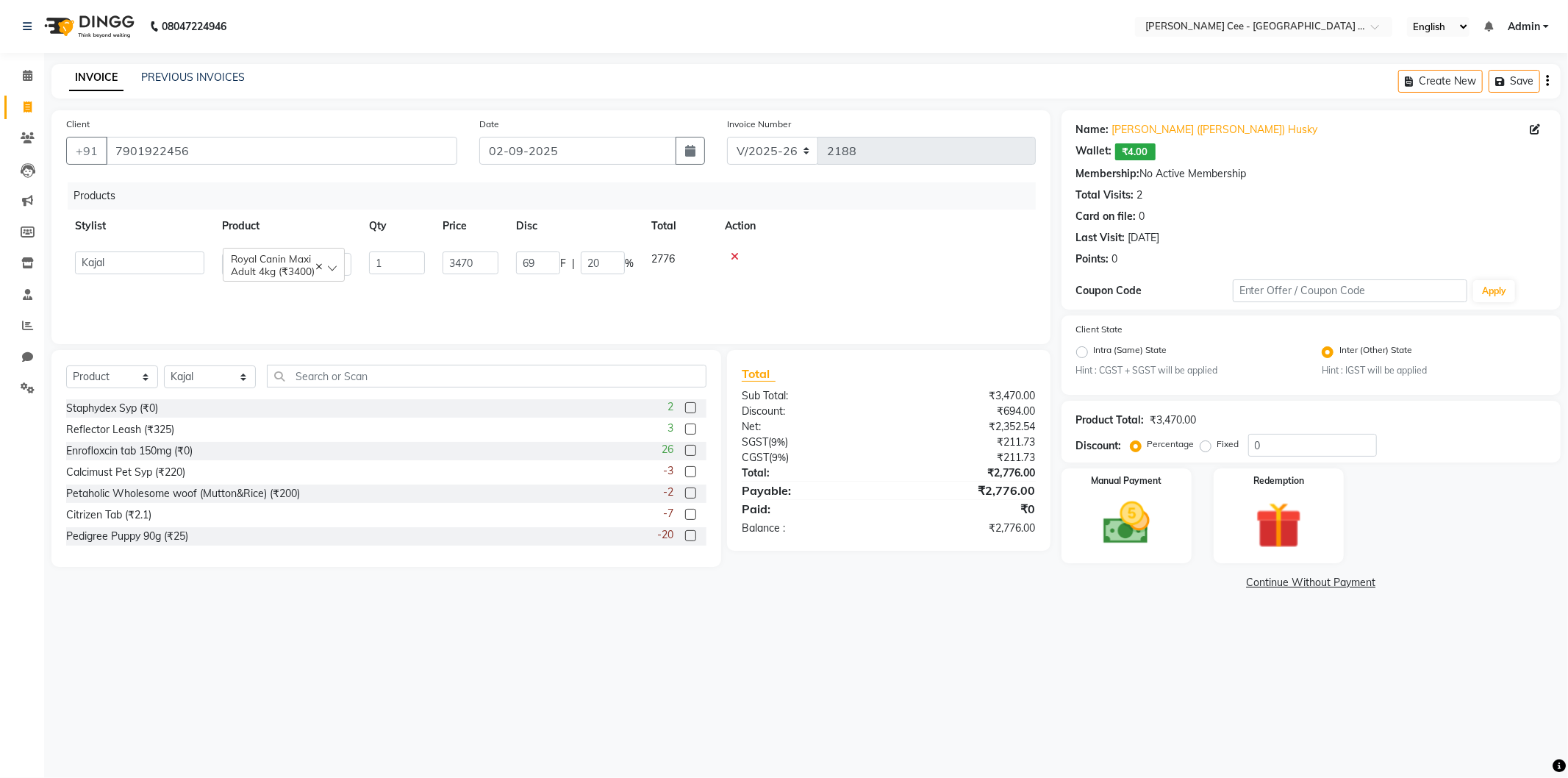
type input "690"
click at [911, 295] on div "Products Stylist Product Qty Price Disc Total Action Avinash Dr Kamalpreet Kaur…" at bounding box center [551, 255] width 969 height 147
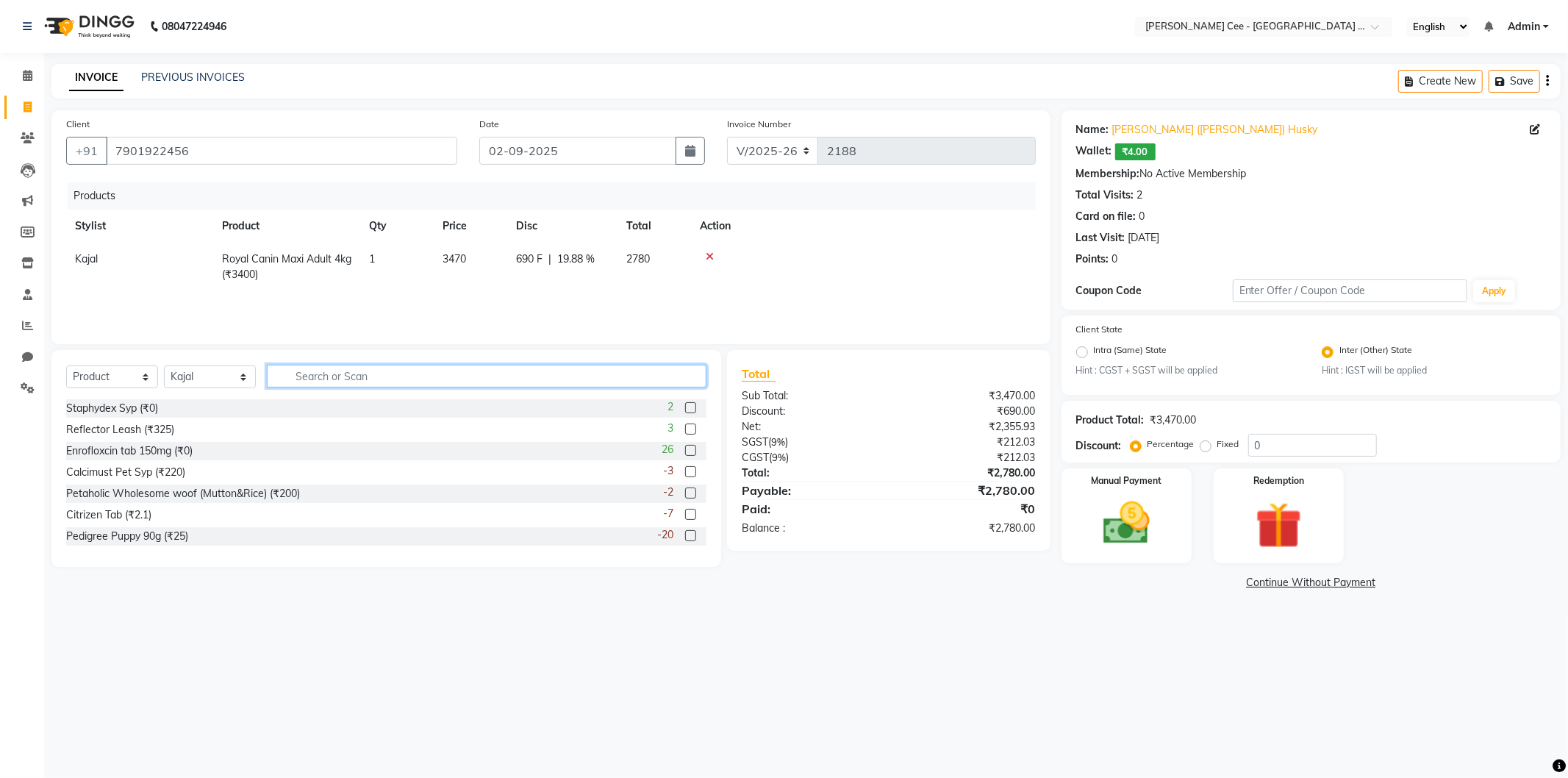
click at [450, 370] on input "text" at bounding box center [486, 376] width 439 height 23
type input "8906168291774"
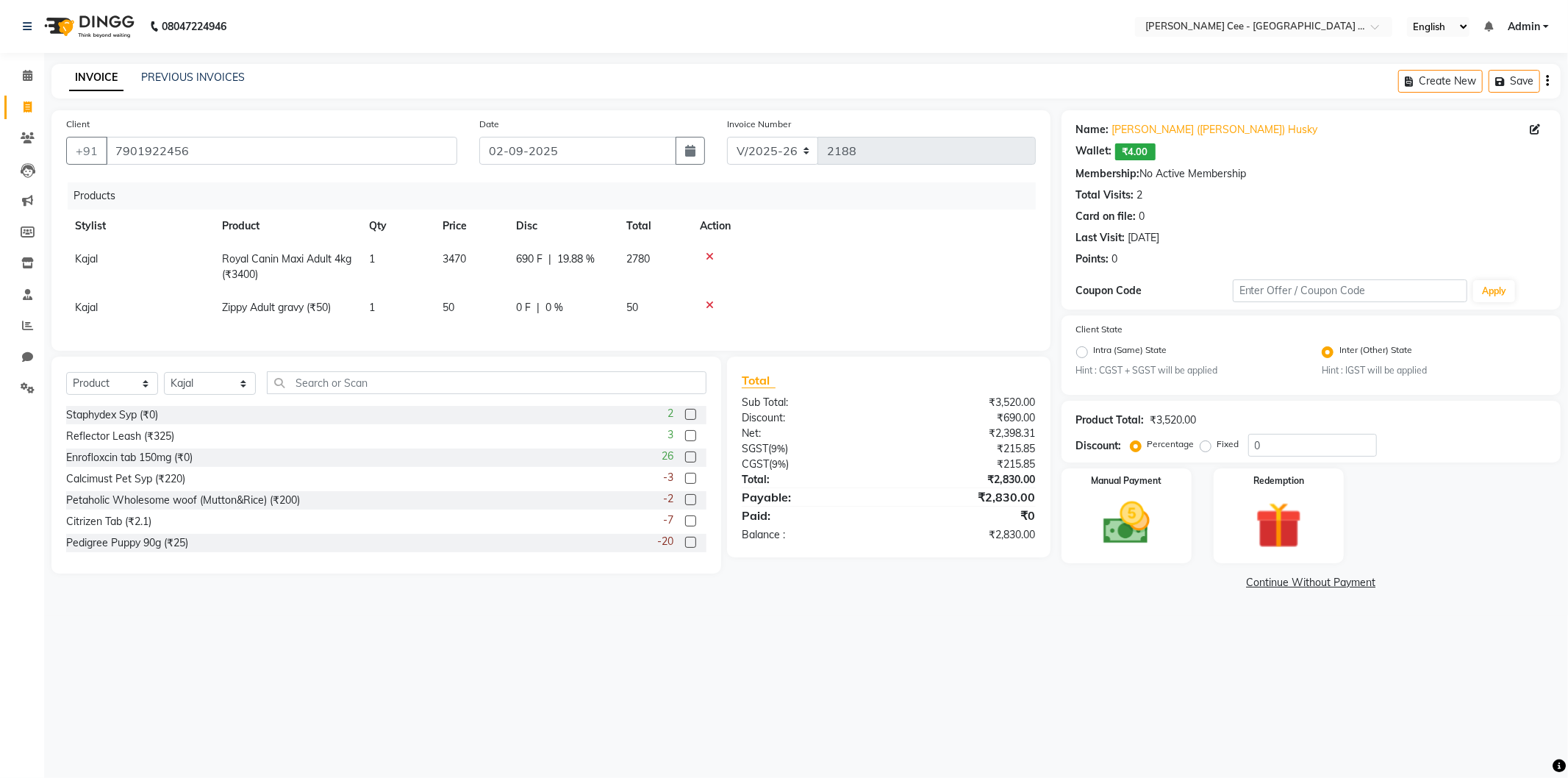
click at [545, 316] on td "0 F | 0 %" at bounding box center [562, 308] width 110 height 33
select select "80152"
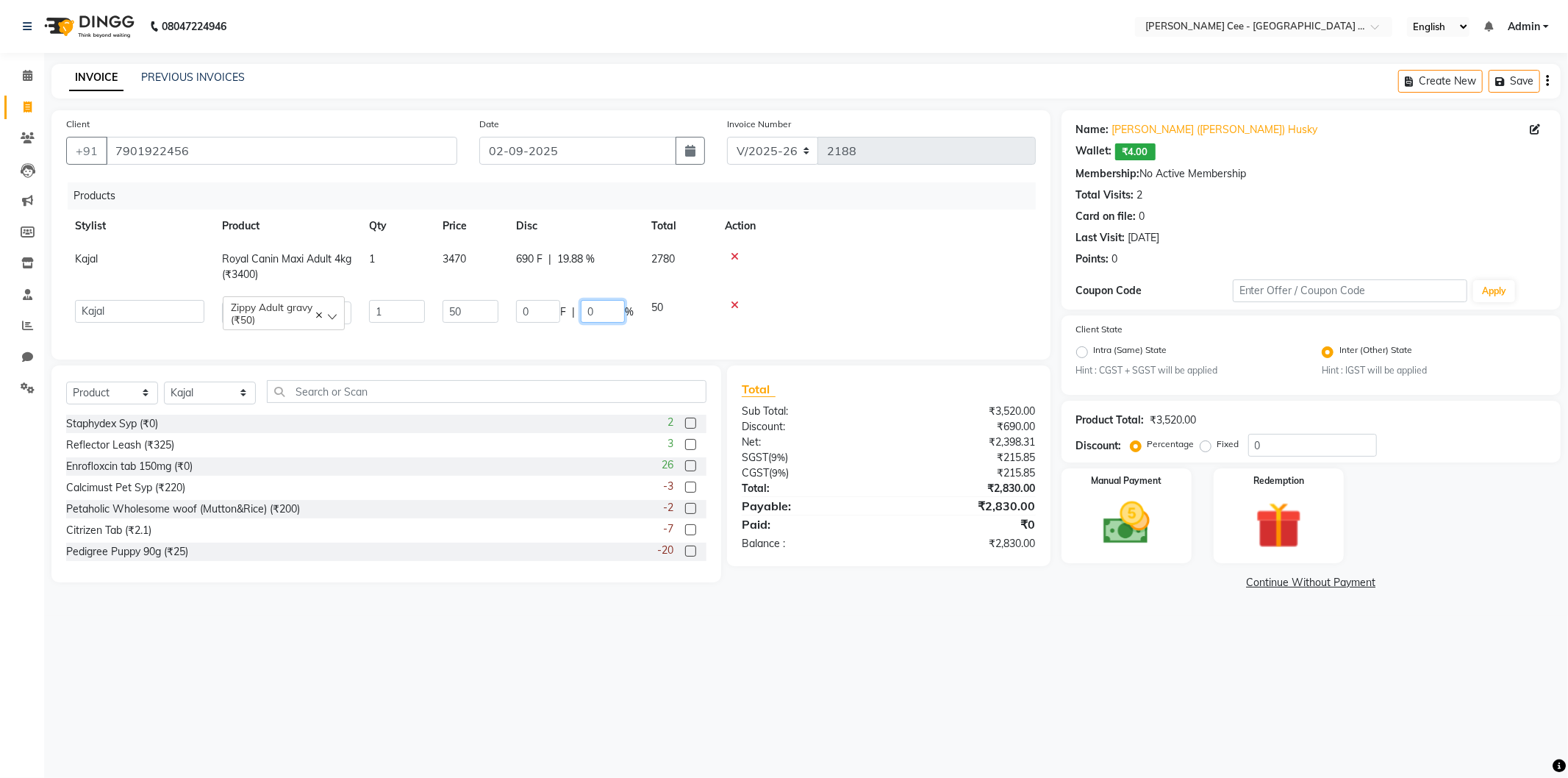
click at [585, 313] on input "0" at bounding box center [602, 311] width 44 height 23
type input "20"
click at [1203, 630] on div "08047224946 Select Location × Kay Cee - Petpro Amritsar, Amritsar English ENGLI…" at bounding box center [784, 389] width 1568 height 778
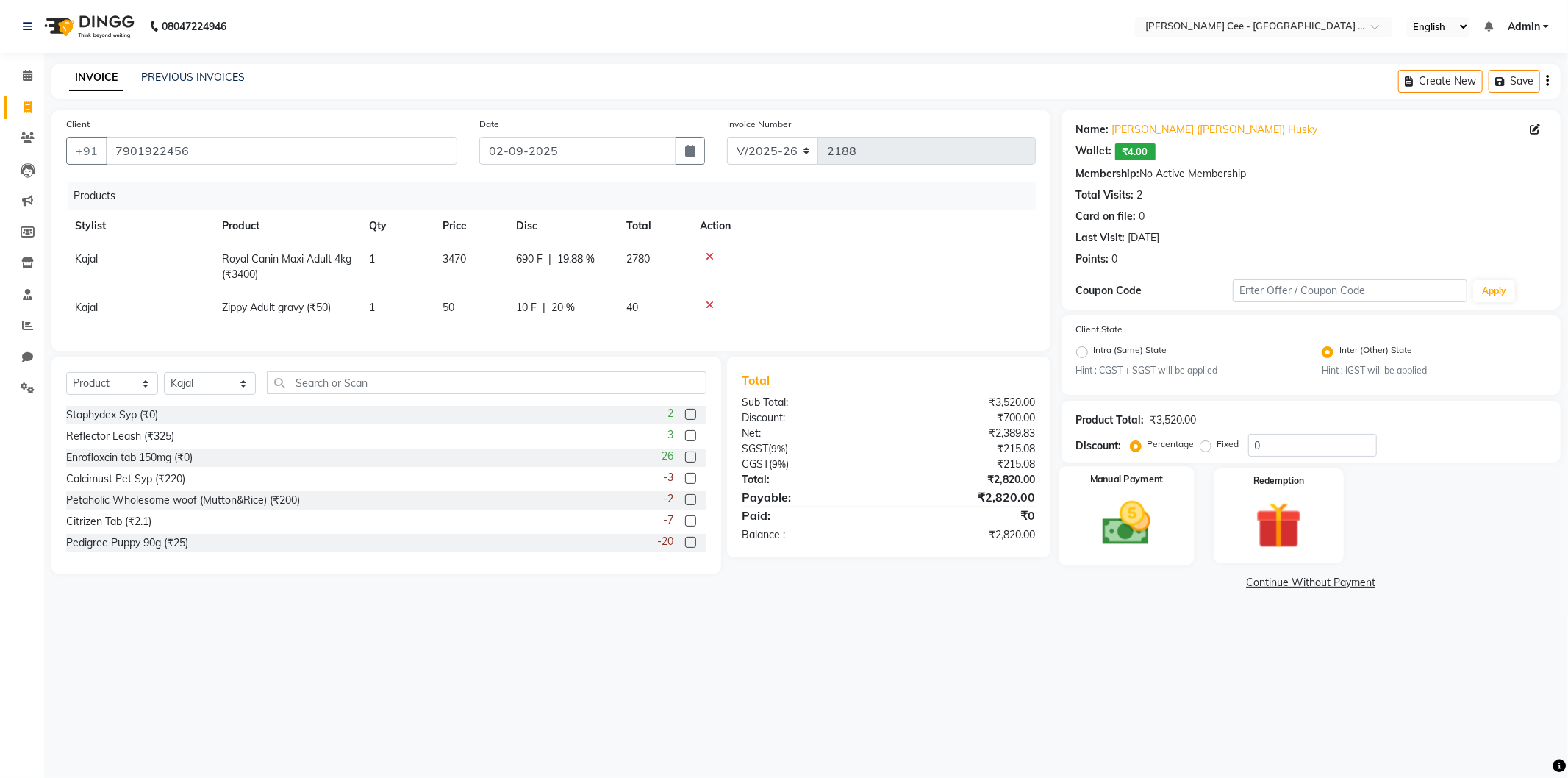
click at [1166, 493] on div "Manual Payment" at bounding box center [1126, 516] width 135 height 98
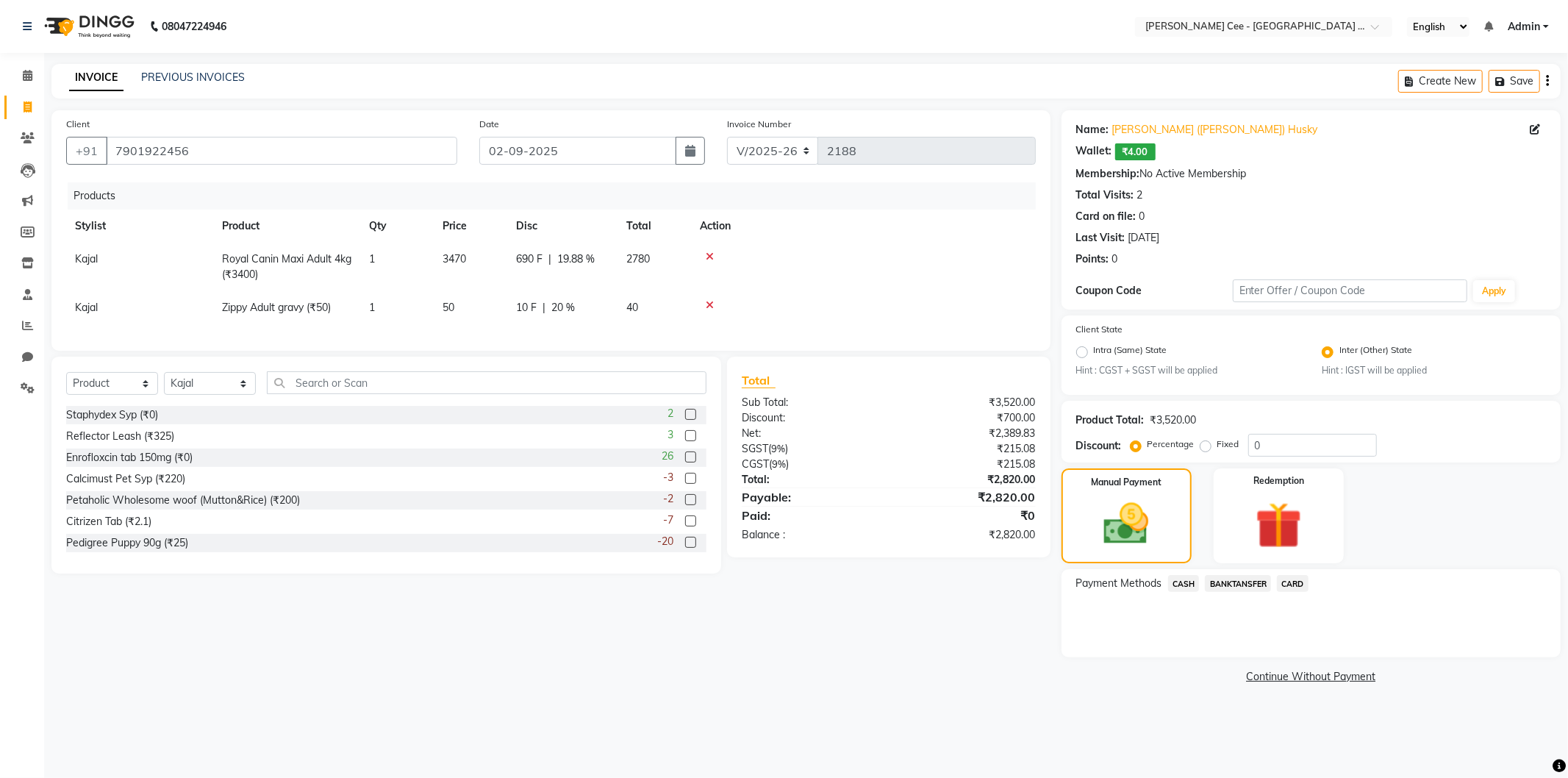
click at [1185, 581] on span "CASH" at bounding box center [1184, 583] width 32 height 17
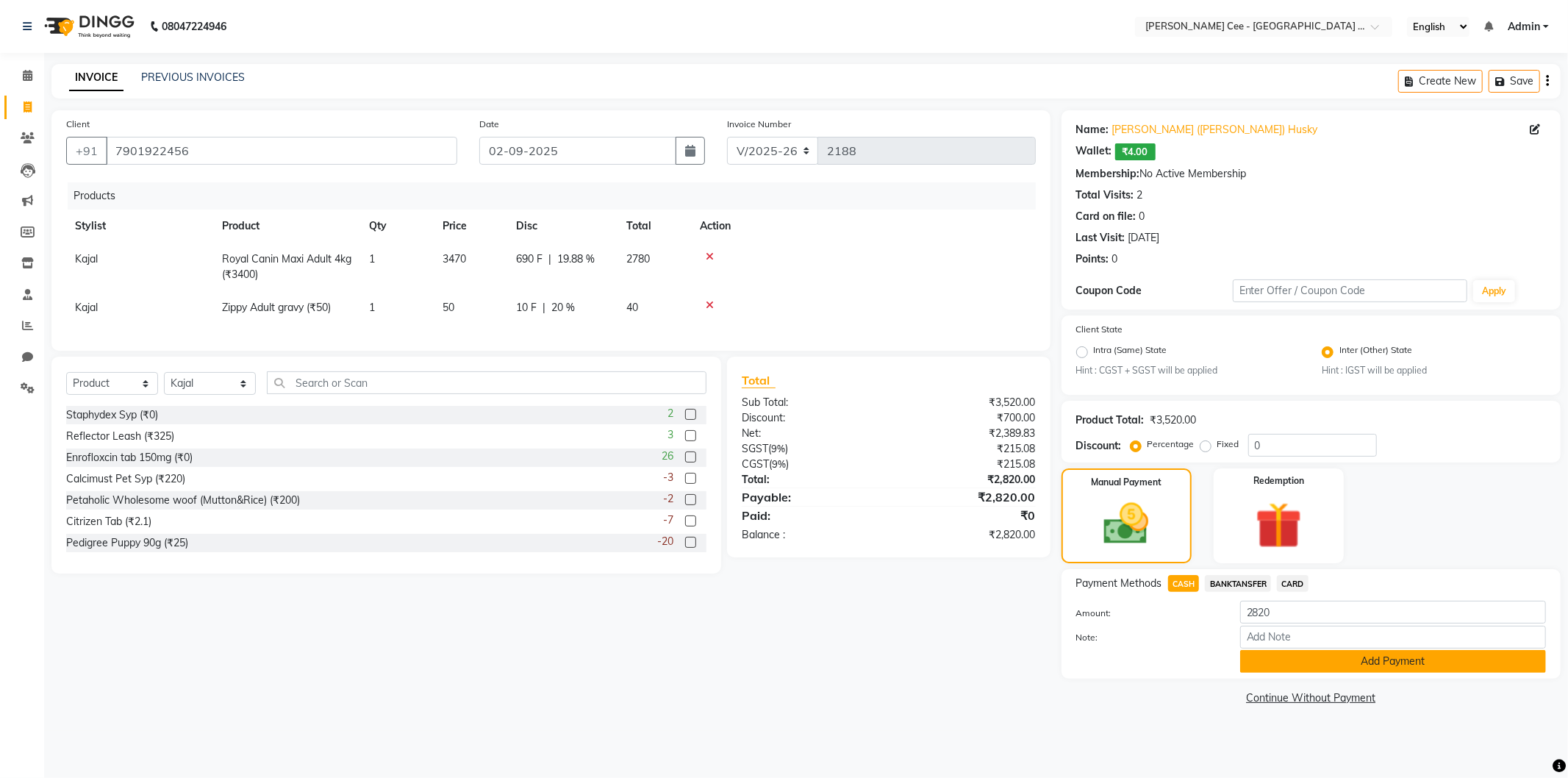
click at [1302, 666] on button "Add Payment" at bounding box center [1393, 662] width 306 height 23
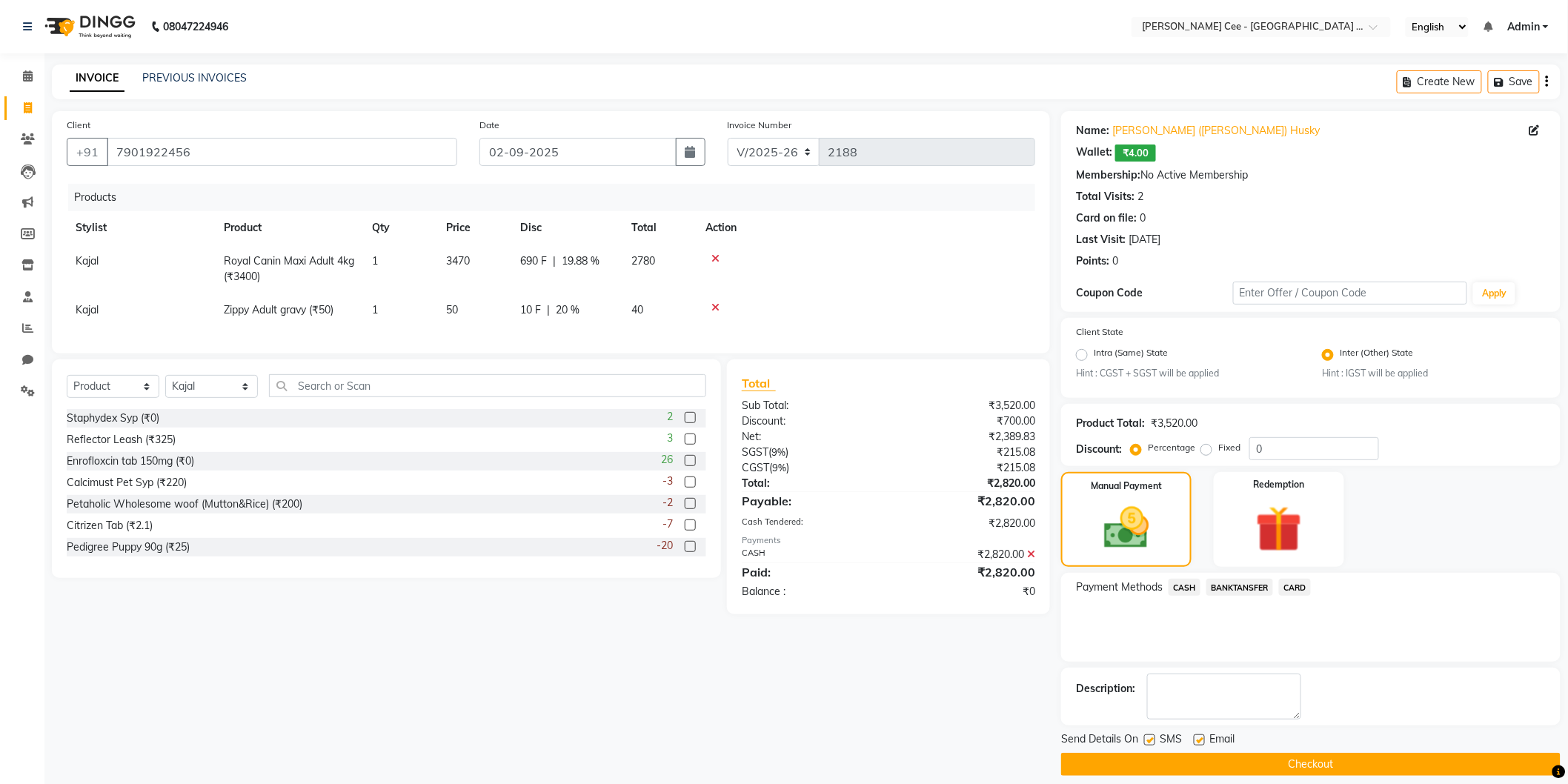
click at [1308, 761] on button "Checkout" at bounding box center [1311, 764] width 499 height 23
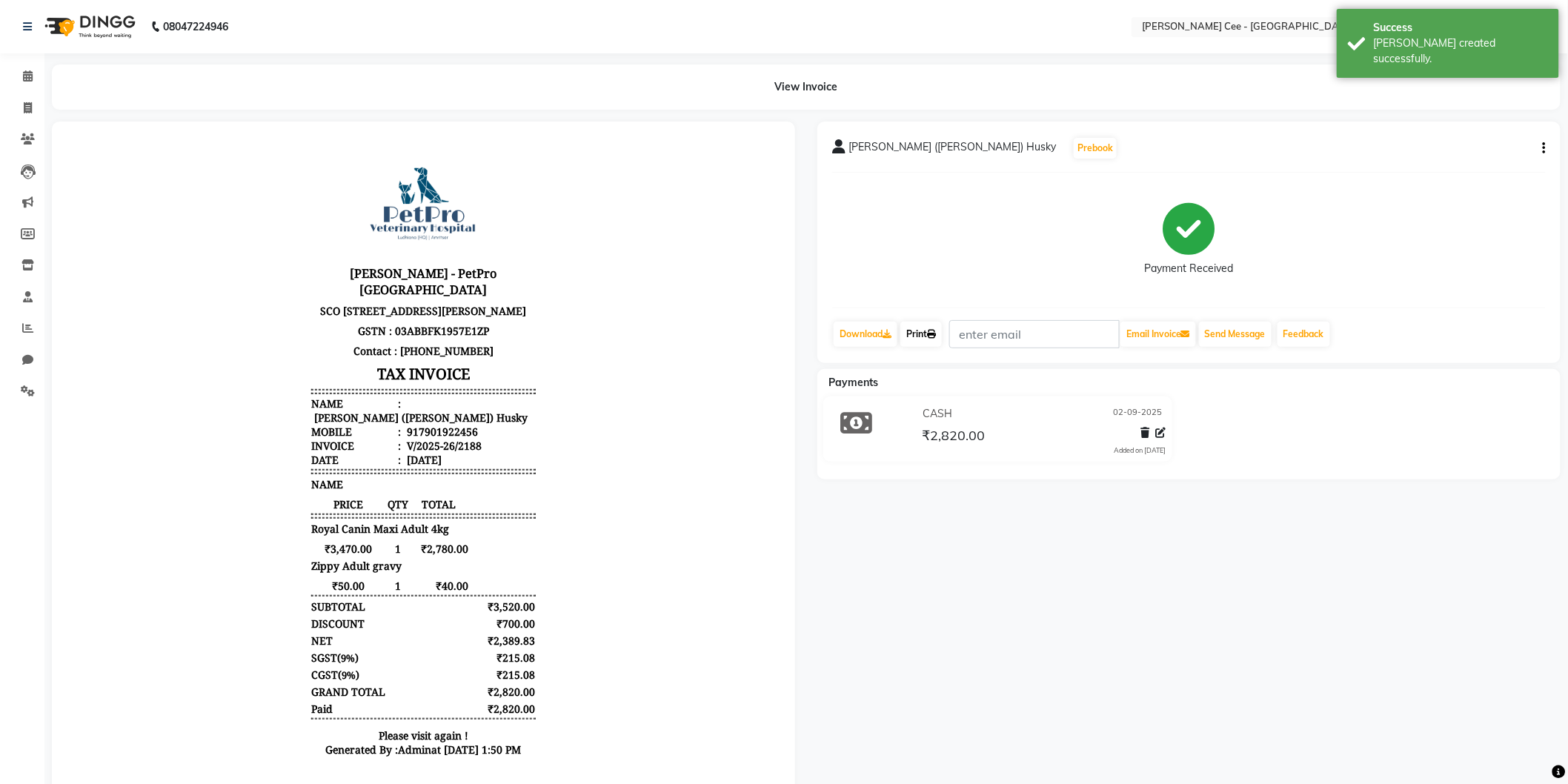
click at [930, 328] on link "Print" at bounding box center [921, 334] width 42 height 25
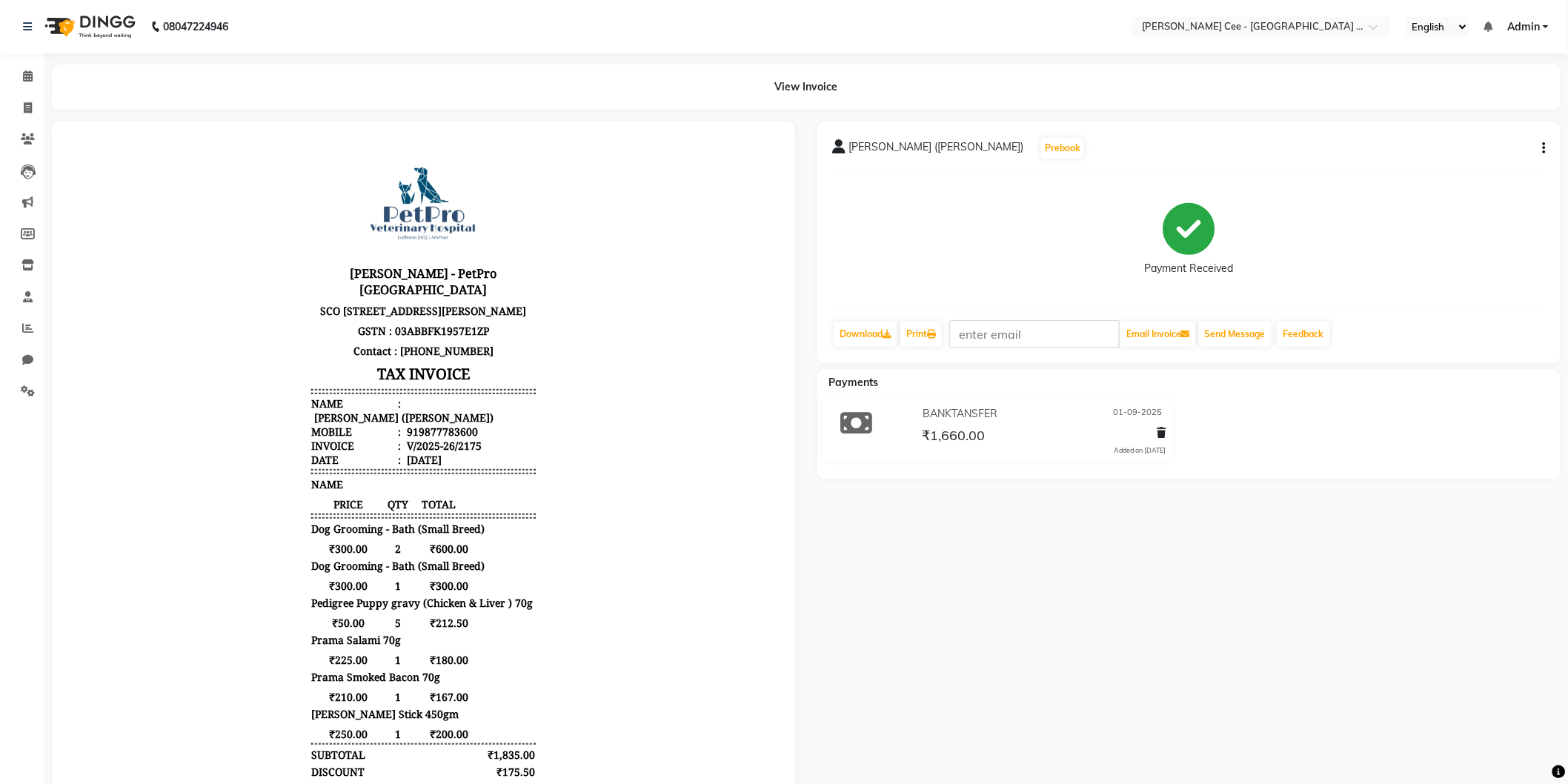
click at [477, 566] on div "Dog Grooming - Bath (Small Breed)" at bounding box center [422, 565] width 224 height 14
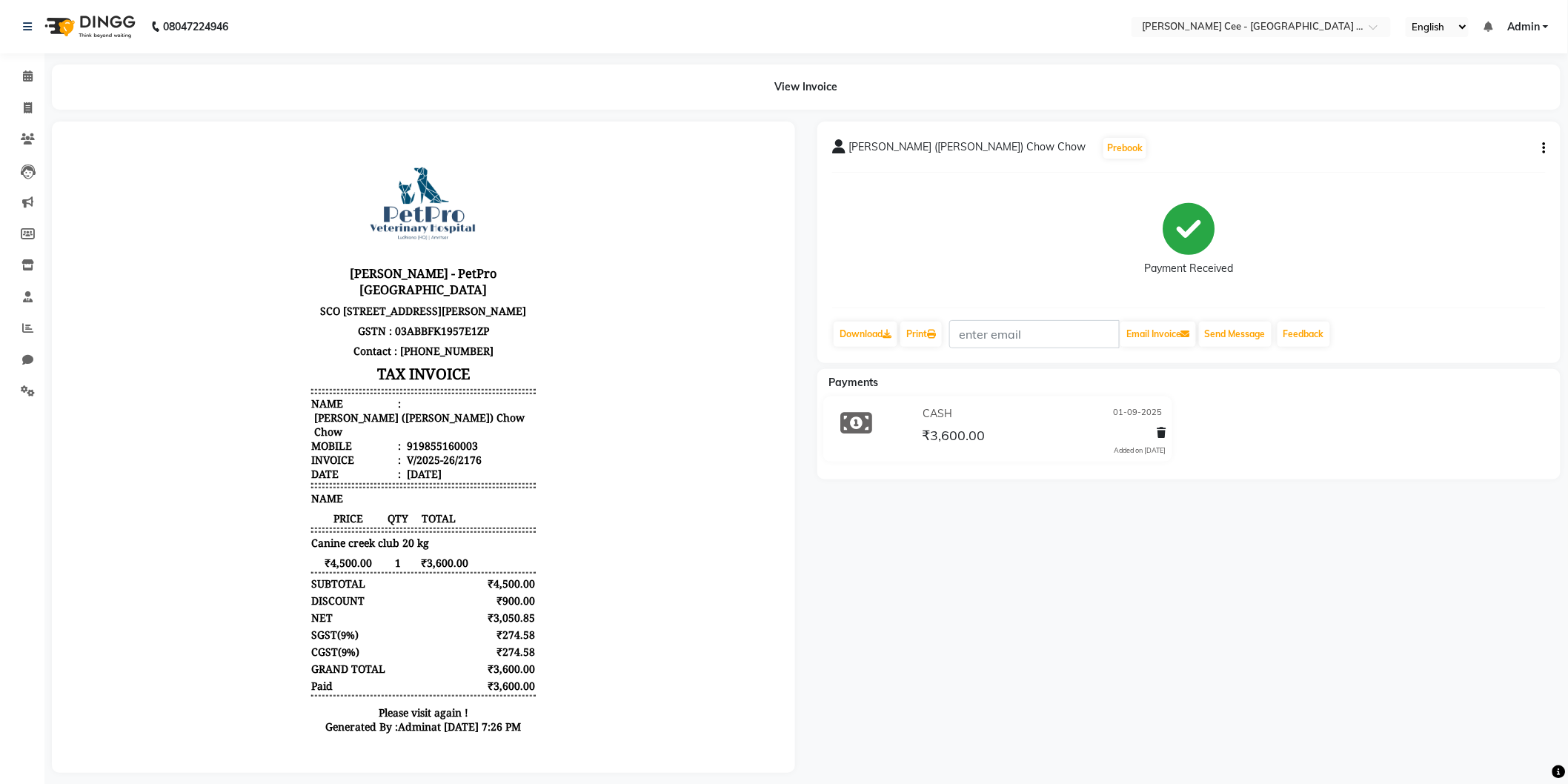
click at [452, 576] on div "SUBTOTAL ₹4,500.00" at bounding box center [422, 583] width 224 height 14
click at [1540, 145] on button "button" at bounding box center [1541, 148] width 9 height 15
click at [1413, 139] on div "Edit Item Staff" at bounding box center [1445, 139] width 152 height 18
select select "80154"
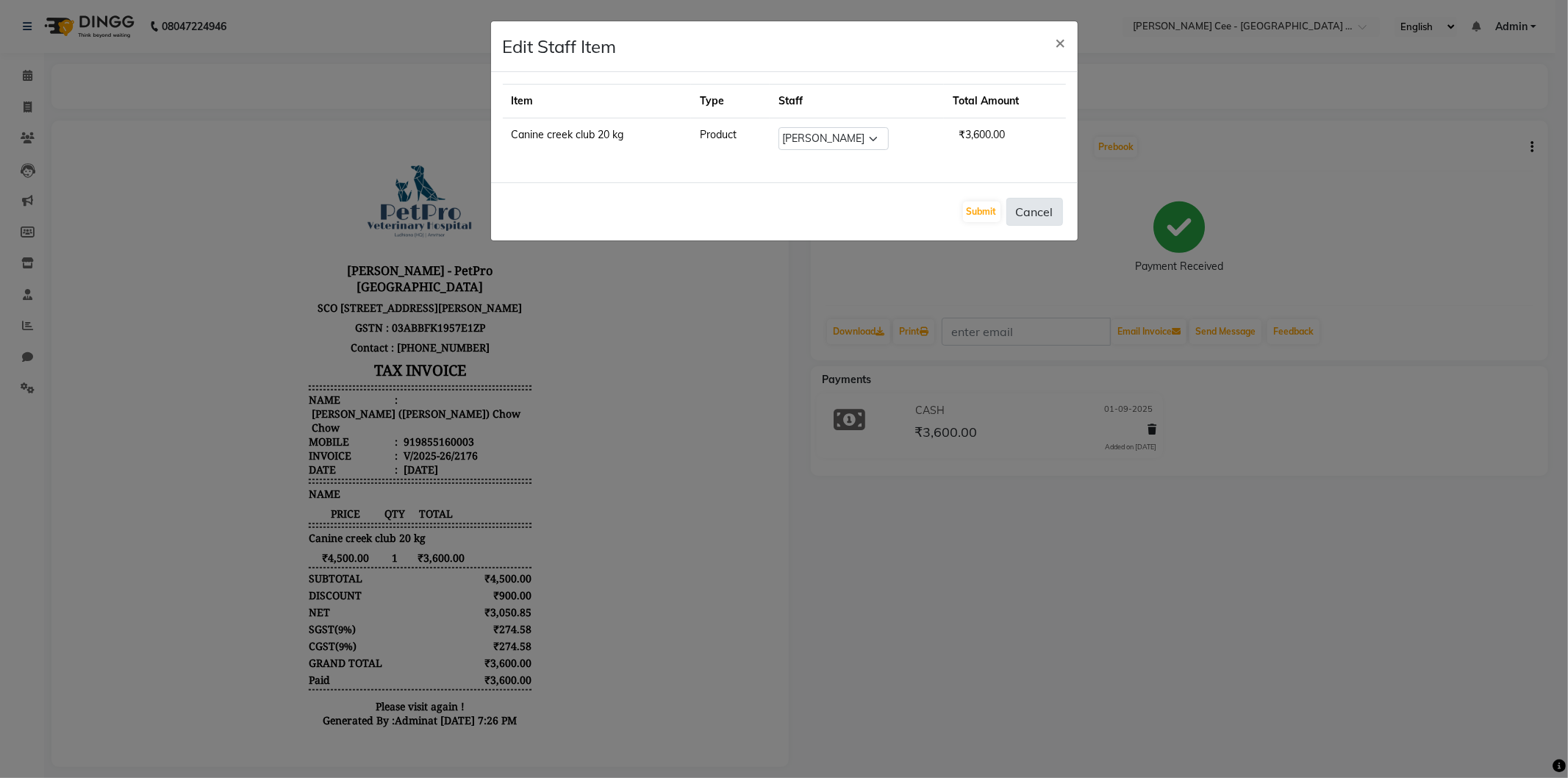
click at [1042, 208] on button "Cancel" at bounding box center [1034, 211] width 57 height 28
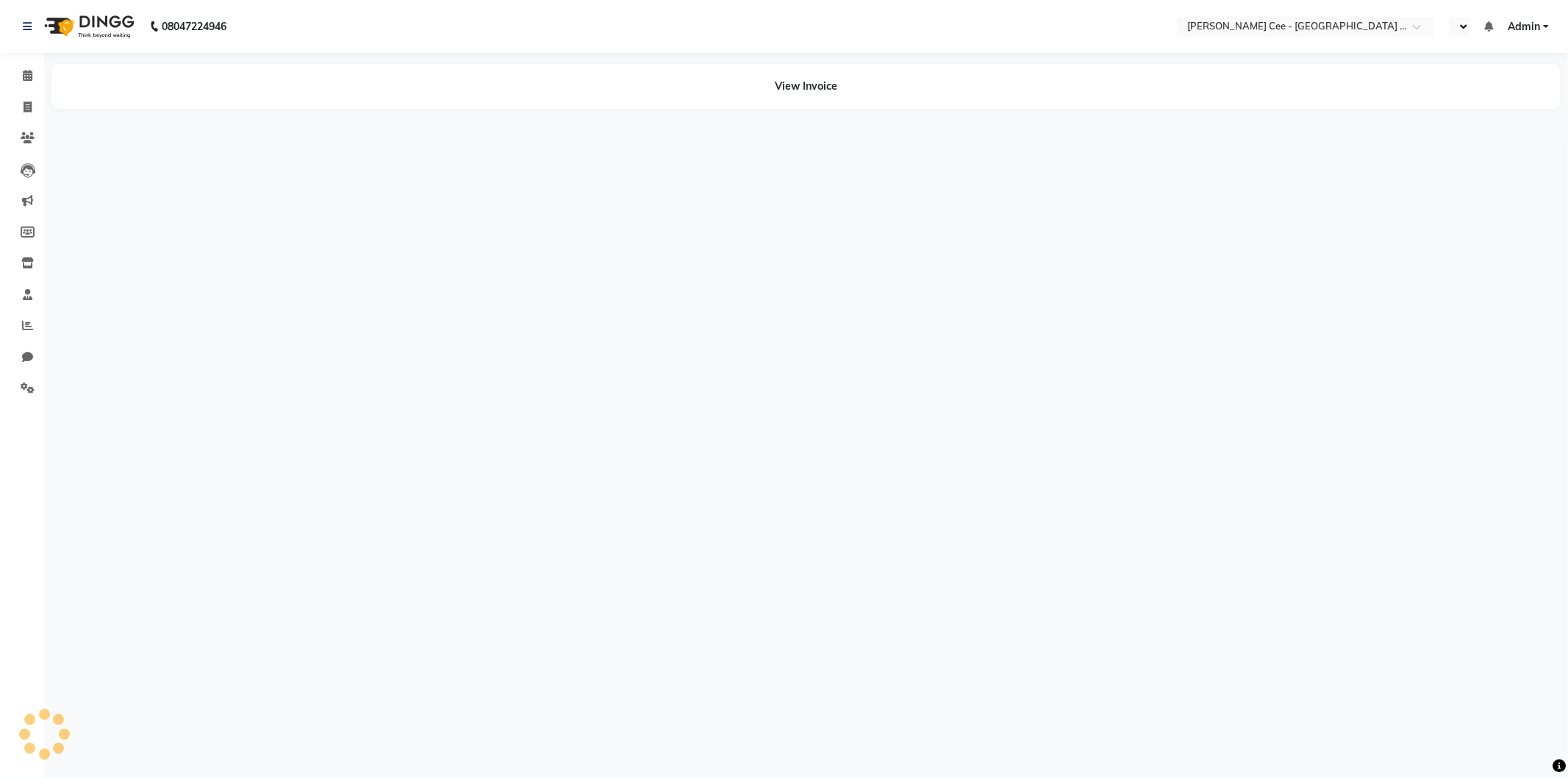
select select "en"
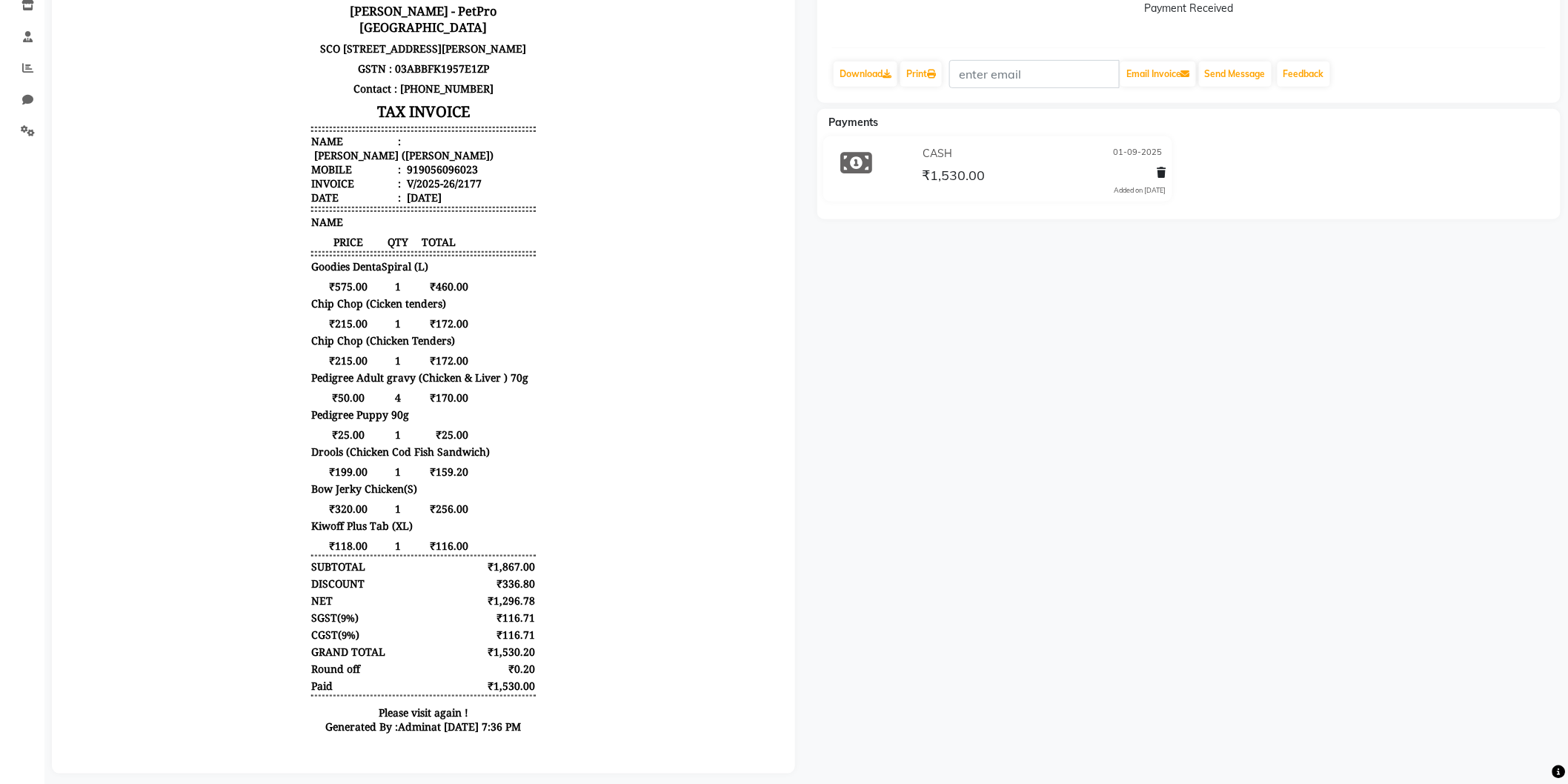
scroll to position [274, 0]
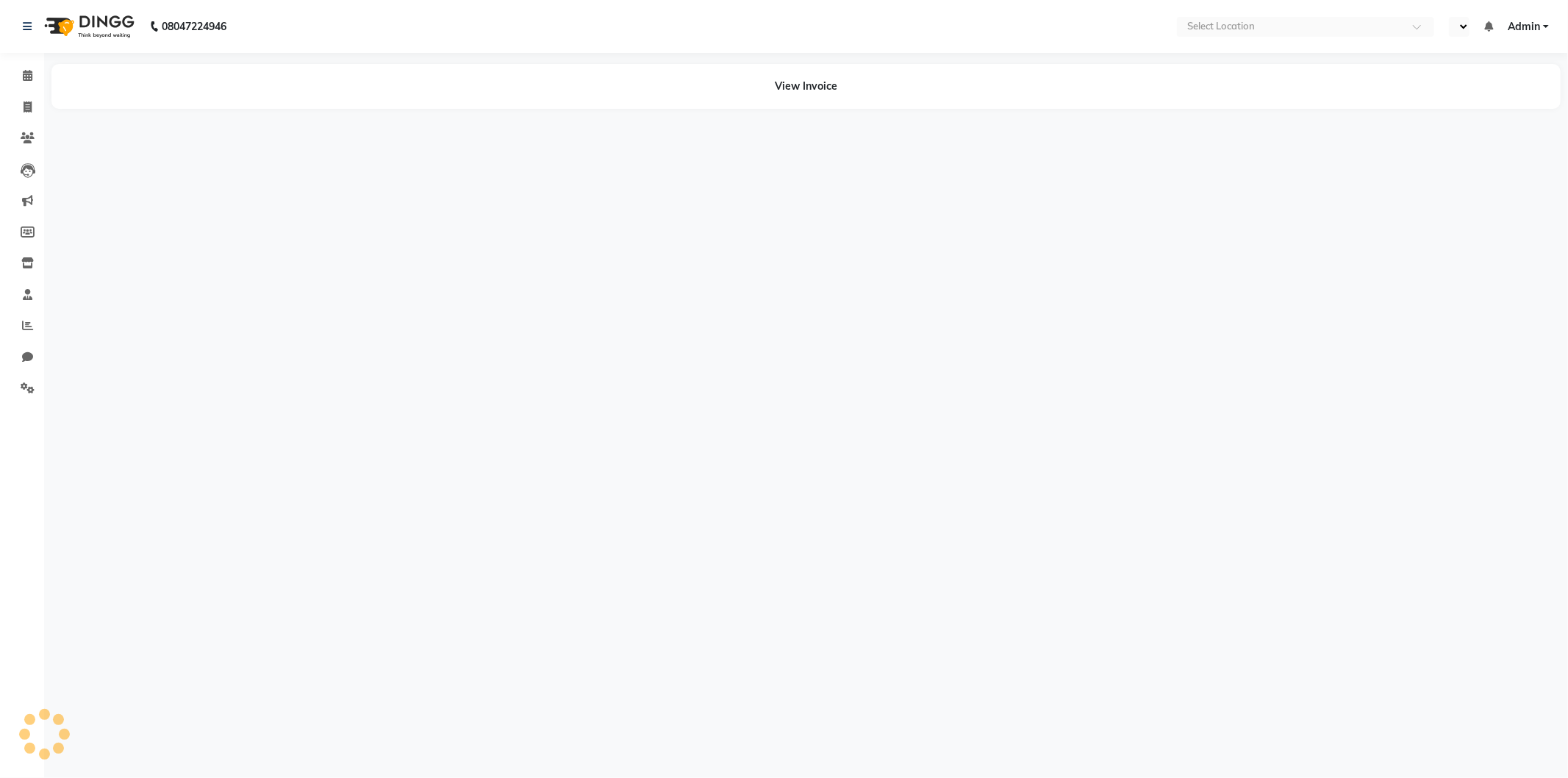
select select "en"
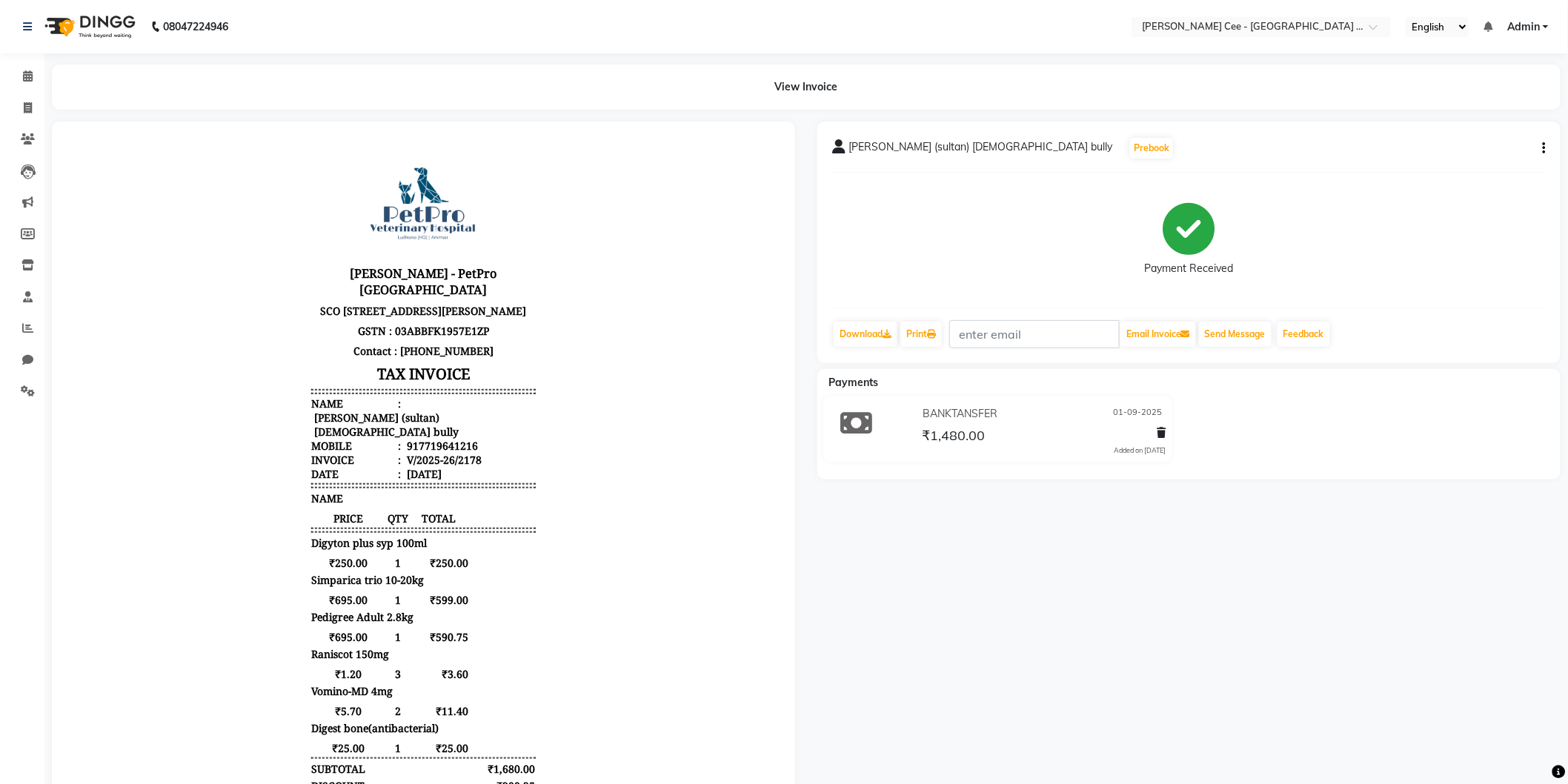
click at [390, 425] on div "[PERSON_NAME] (sultan) [DEMOGRAPHIC_DATA] bully" at bounding box center [422, 423] width 224 height 28
copy div "sultan"
drag, startPoint x: 300, startPoint y: 434, endPoint x: 308, endPoint y: 433, distance: 8.1
click at [311, 433] on div "Balwant Singh (sultan) American bully" at bounding box center [422, 423] width 224 height 28
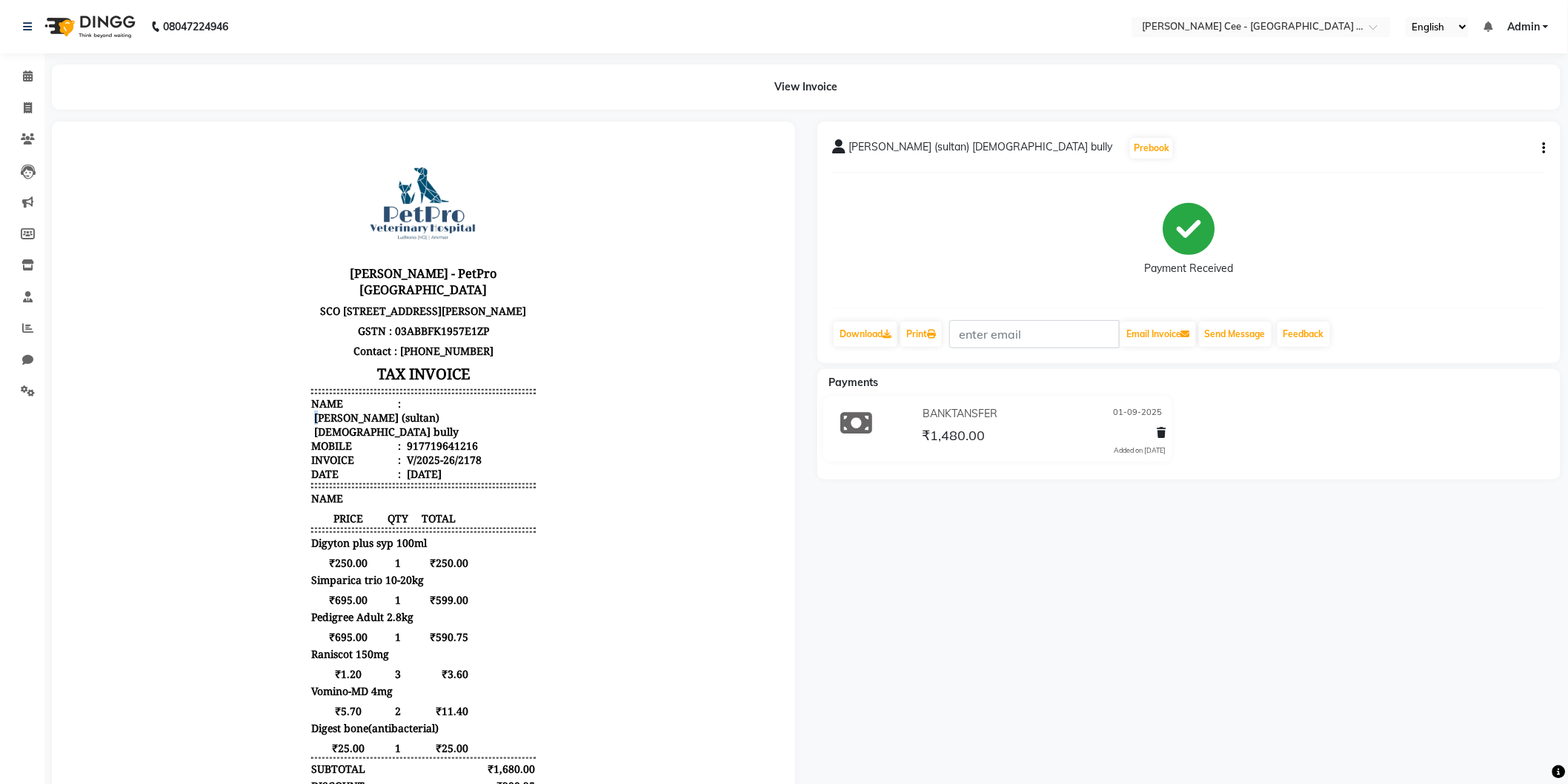
click at [311, 429] on div "Balwant Singh (sultan) American bully" at bounding box center [422, 423] width 224 height 28
drag, startPoint x: 301, startPoint y: 425, endPoint x: 370, endPoint y: 430, distance: 69.2
click at [370, 430] on div "Balwant Singh (sultan) American bully" at bounding box center [422, 423] width 224 height 28
copy div "Balwant Singh"
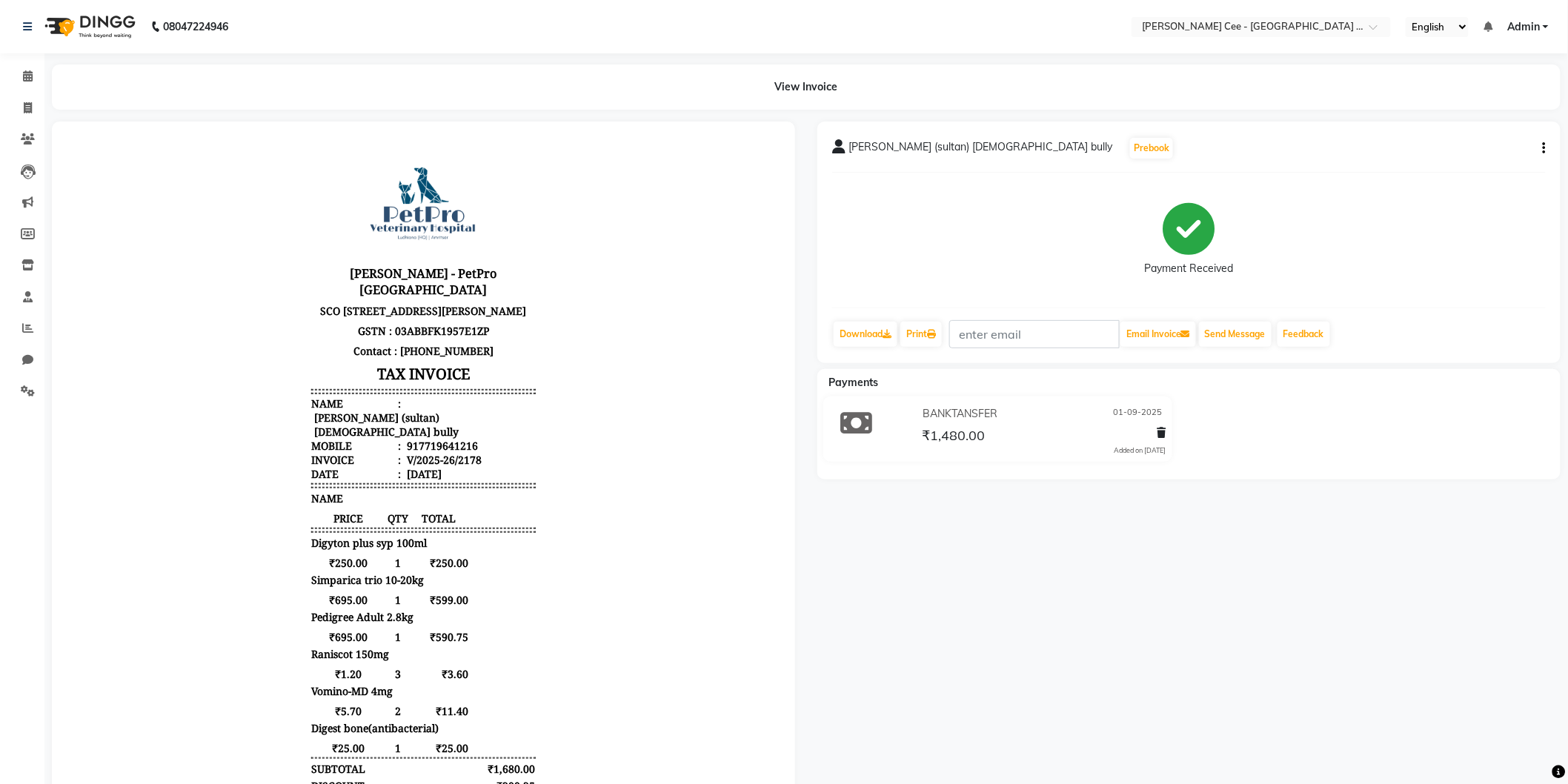
click at [547, 527] on body "Kay Cee - PetPro Amritsar SCO 107, opposite McDonald's, Gumtala Sub Urban, D - …" at bounding box center [422, 546] width 702 height 808
click at [450, 438] on div "917719641216" at bounding box center [440, 445] width 74 height 14
copy div "917719641216"
click at [582, 648] on body "Kay Cee - PetPro Amritsar SCO 107, opposite McDonald's, Gumtala Sub Urban, D - …" at bounding box center [422, 546] width 702 height 808
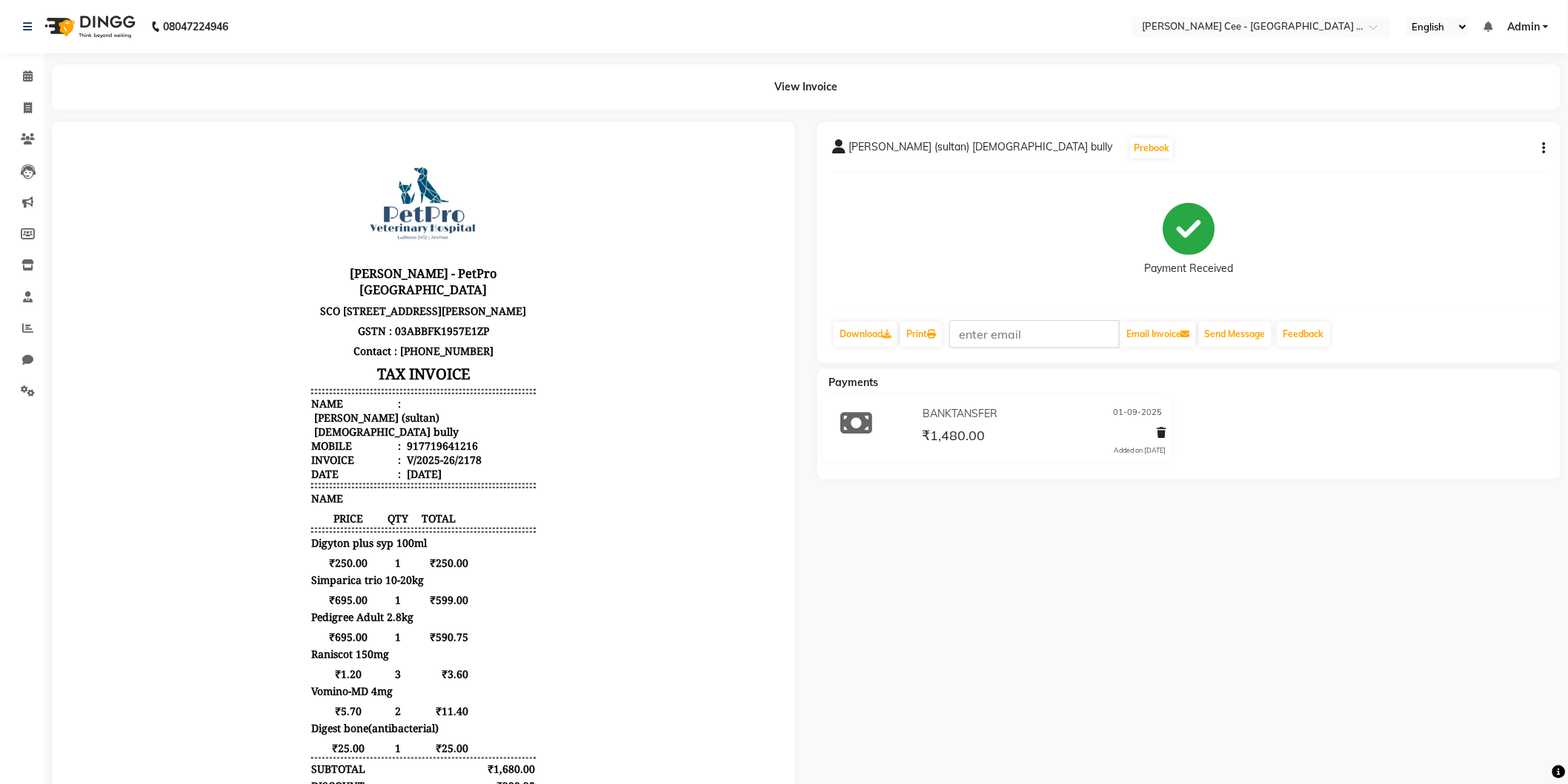
click at [592, 594] on body "Kay Cee - PetPro Amritsar SCO 107, opposite McDonald's, Gumtala Sub Urban, D - …" at bounding box center [422, 546] width 702 height 808
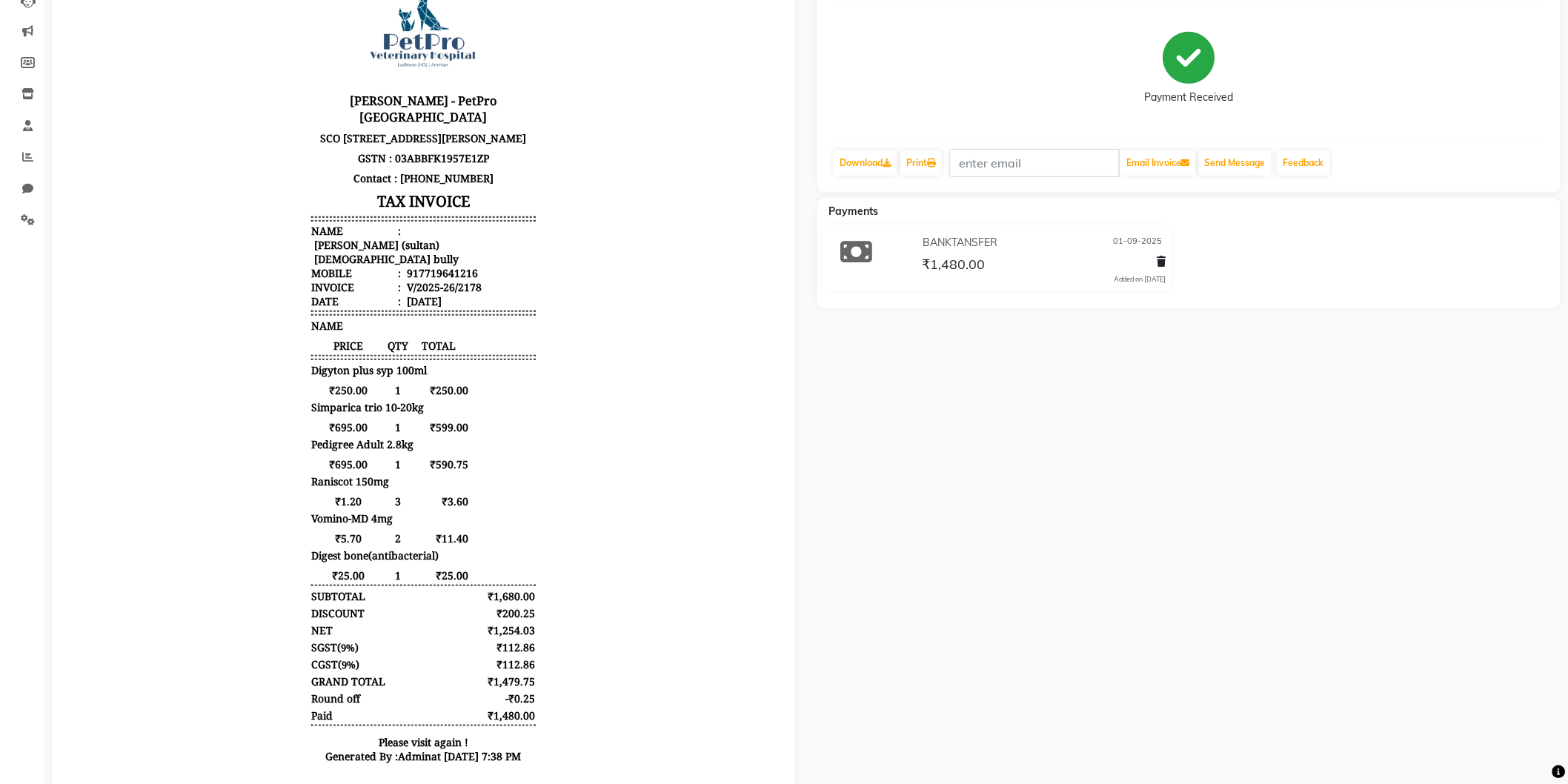
scroll to position [224, 0]
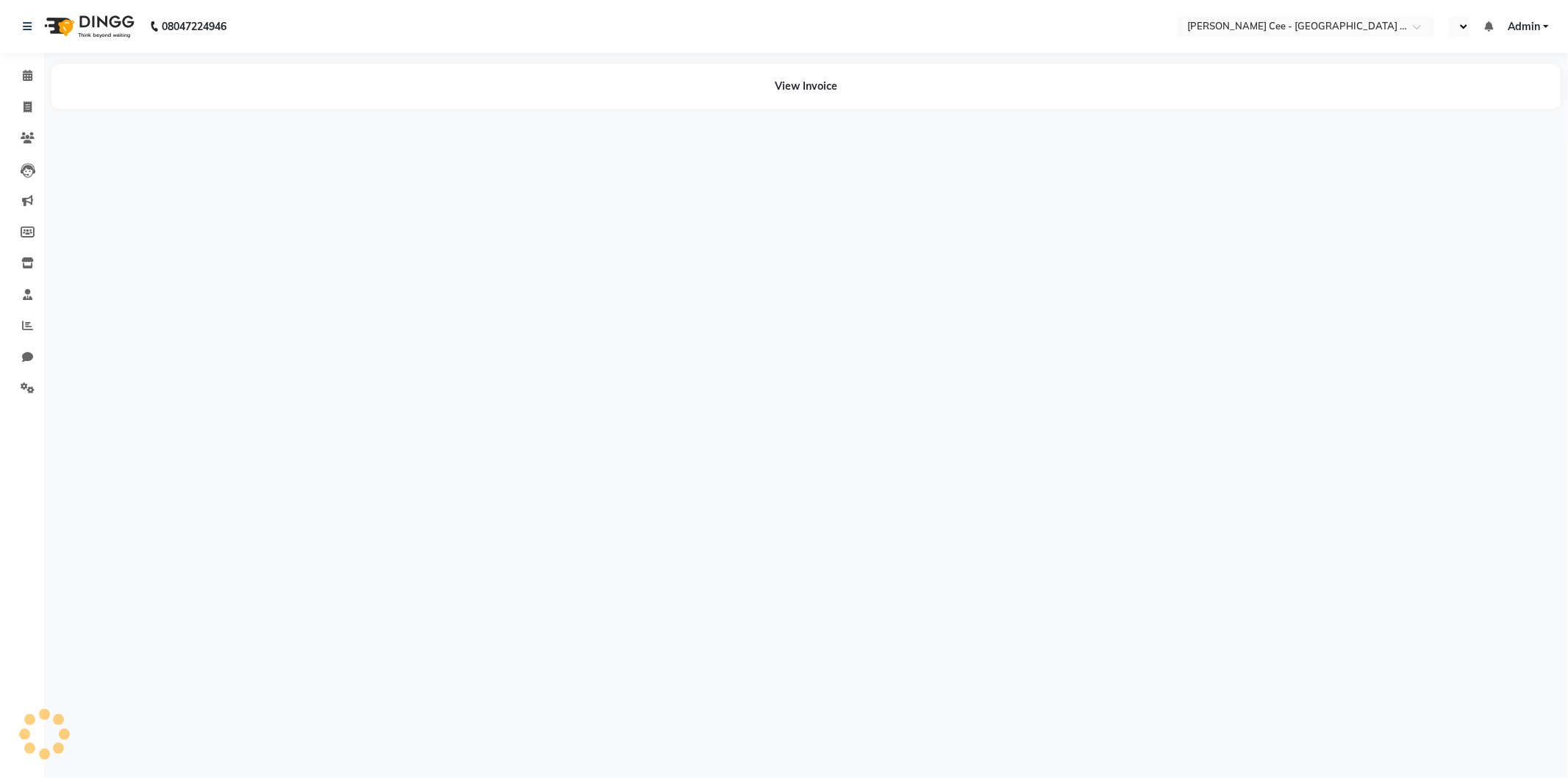
select select "en"
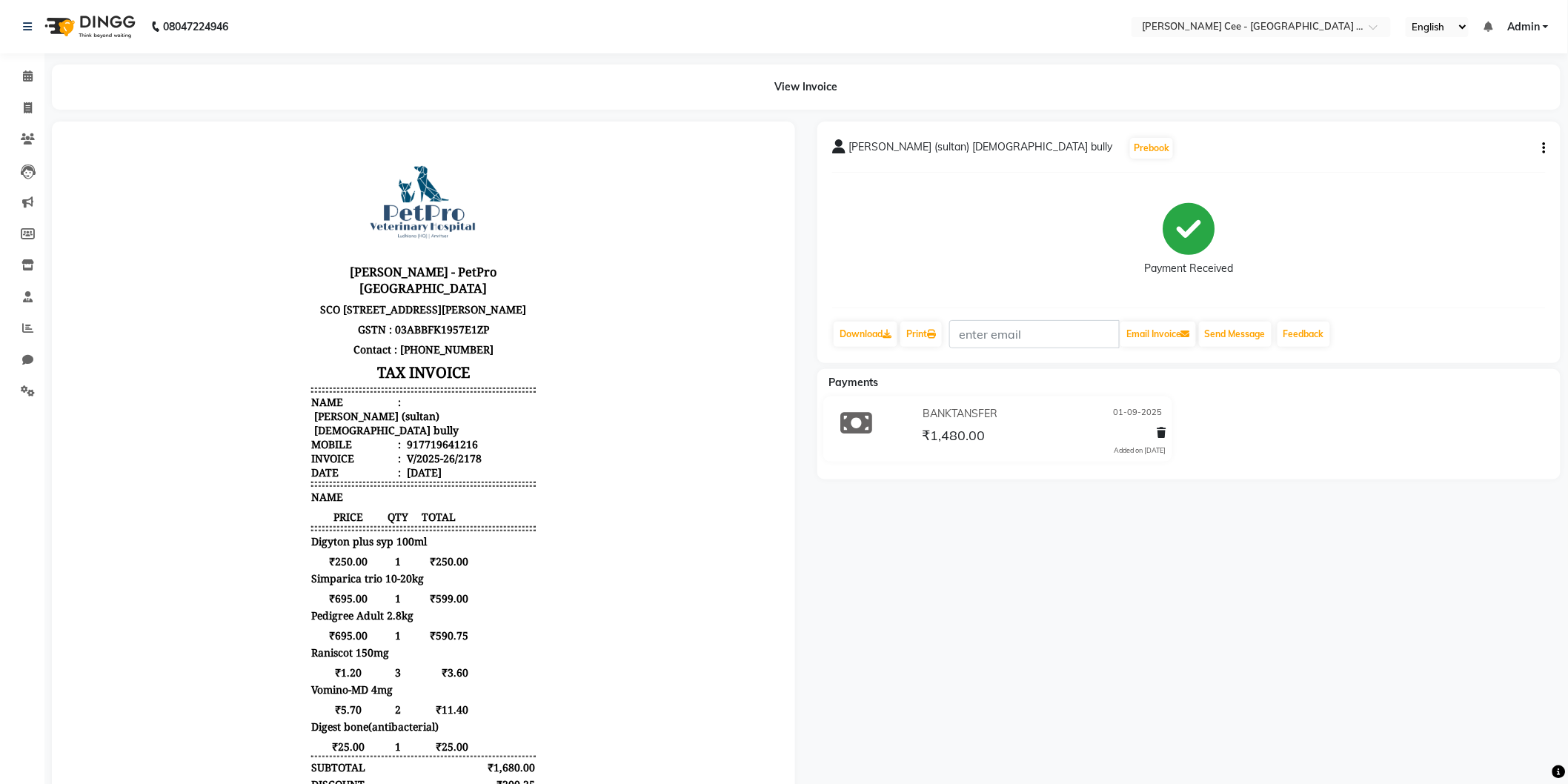
scroll to position [224, 0]
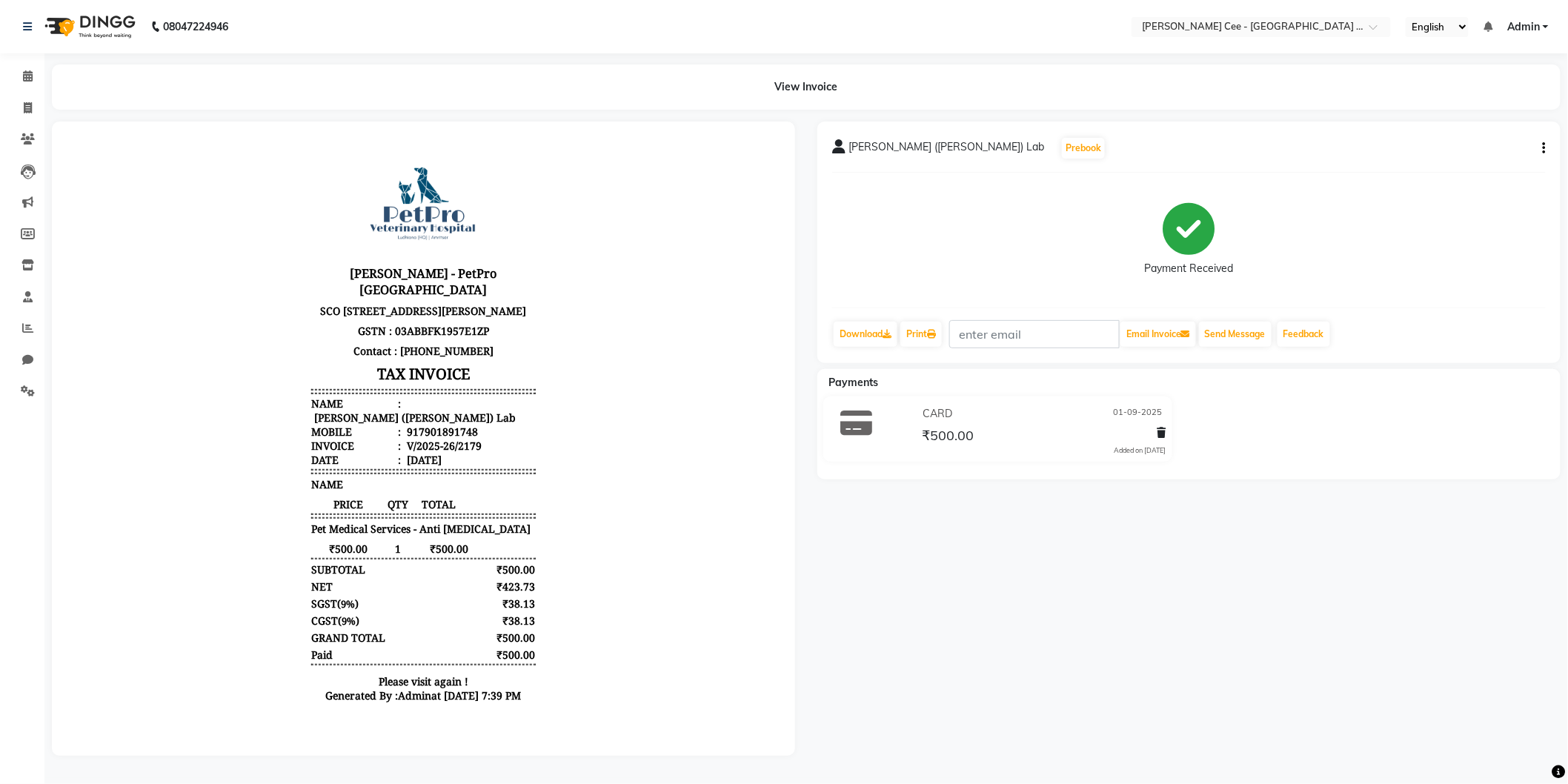
click at [432, 432] on div "917901891748" at bounding box center [440, 431] width 74 height 14
copy div "917901891748"
click at [476, 593] on div "₹423.73" at bounding box center [505, 585] width 59 height 14
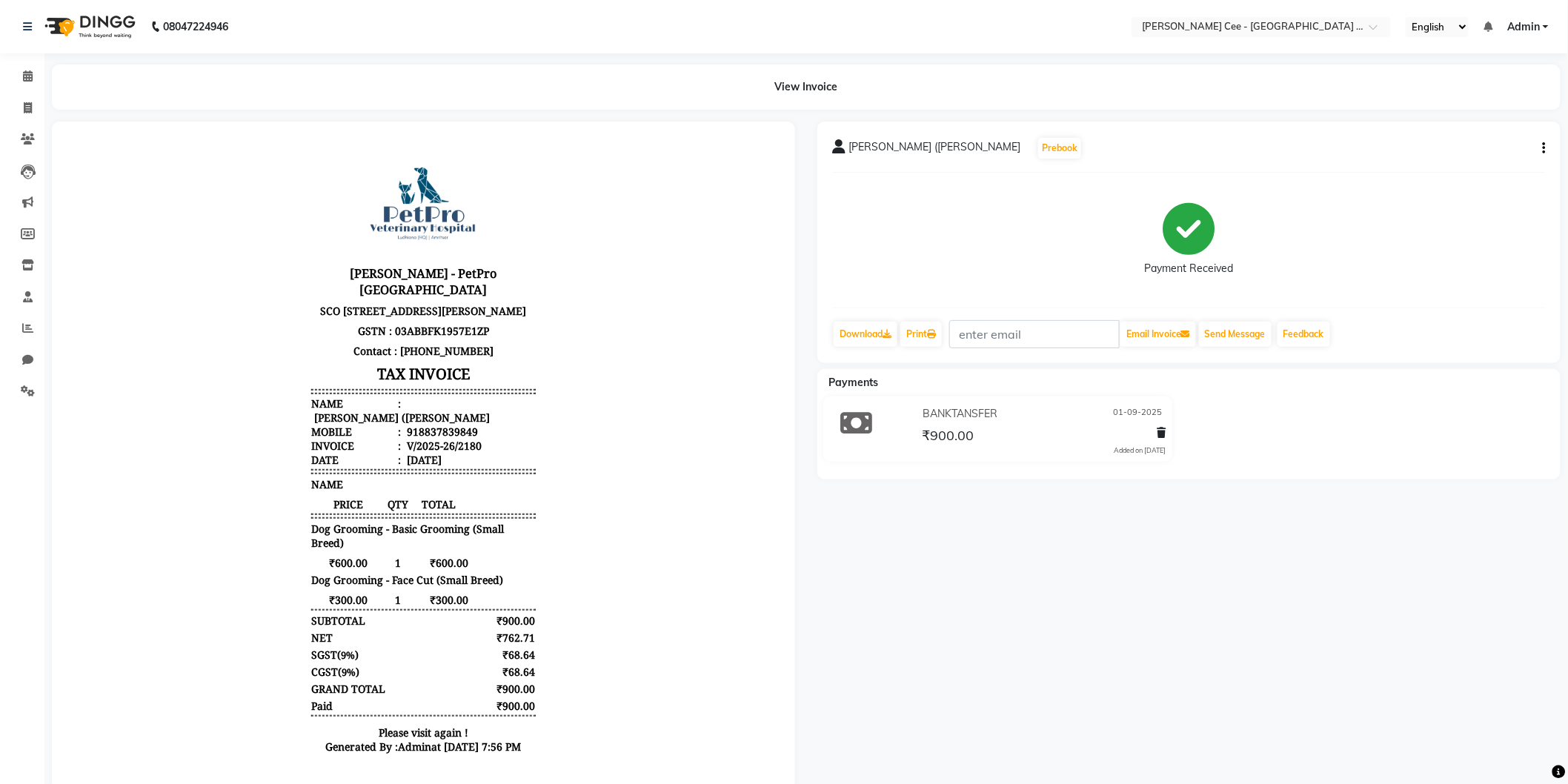
click at [422, 468] on hr at bounding box center [422, 469] width 224 height 2
click at [432, 432] on div "918837839849" at bounding box center [440, 431] width 74 height 14
copy div "918837839849"
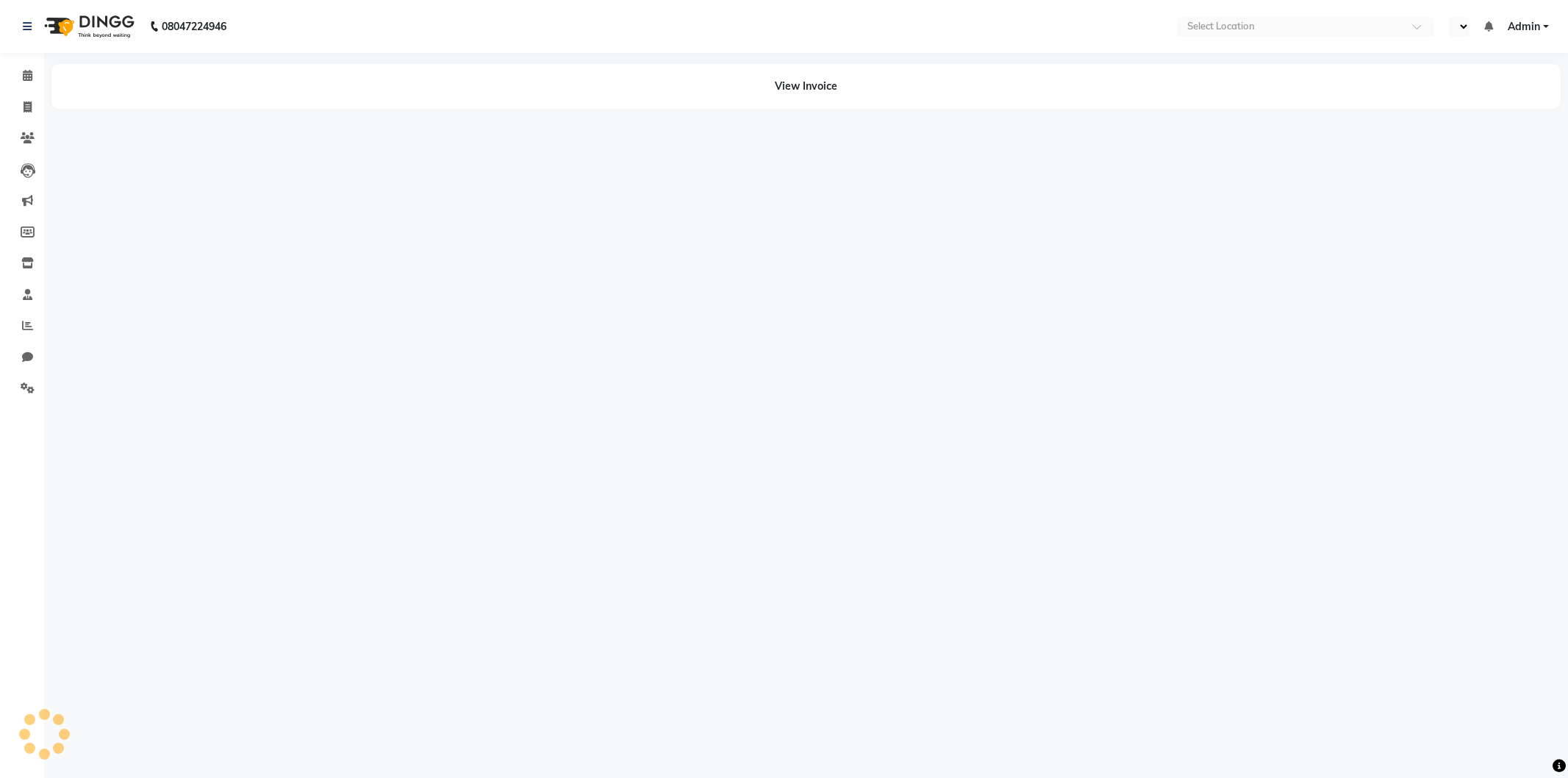
select select "en"
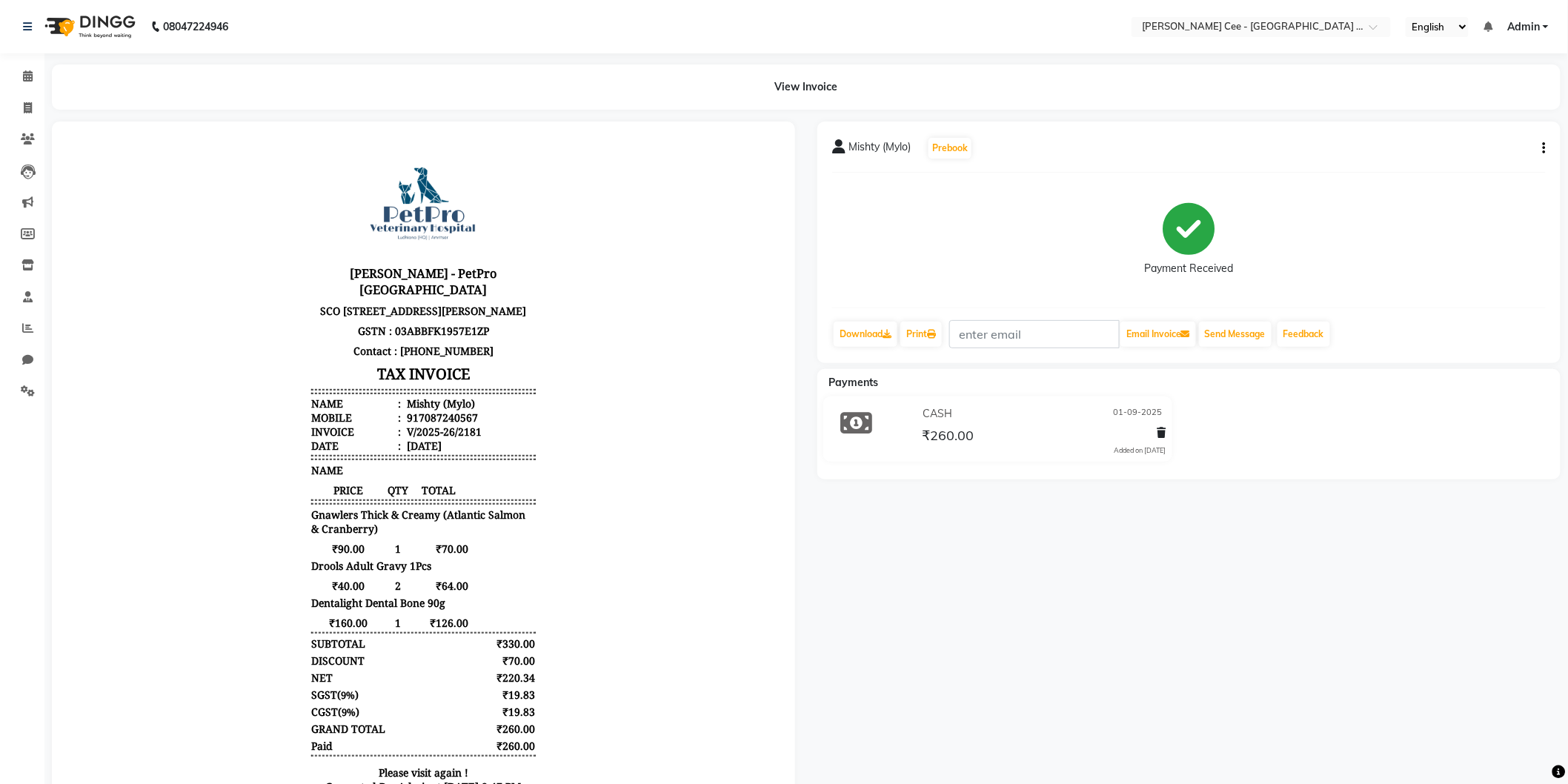
click at [455, 549] on div "[PERSON_NAME] - PetPro [GEOGRAPHIC_DATA] [STREET_ADDRESS] GSTN : 03ABBFK1957E1Z…" at bounding box center [422, 474] width 236 height 666
click at [435, 424] on div "917087240567" at bounding box center [440, 416] width 74 height 14
copy div "917087240567"
click at [549, 630] on body "Kay Cee - PetPro Amritsar SCO 107, opposite McDonald's, Gumtala Sub Urban, D - …" at bounding box center [422, 474] width 702 height 666
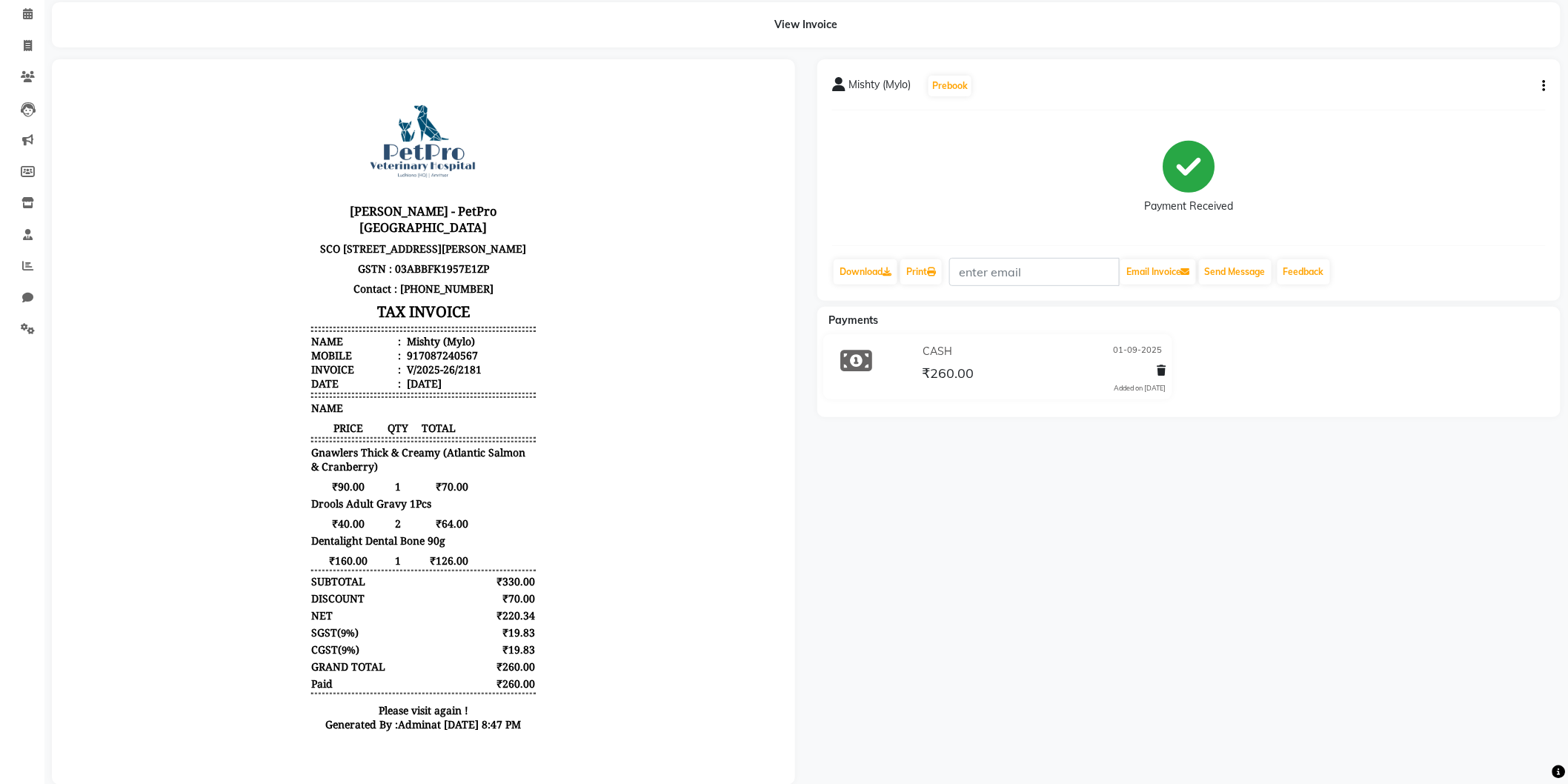
scroll to position [97, 0]
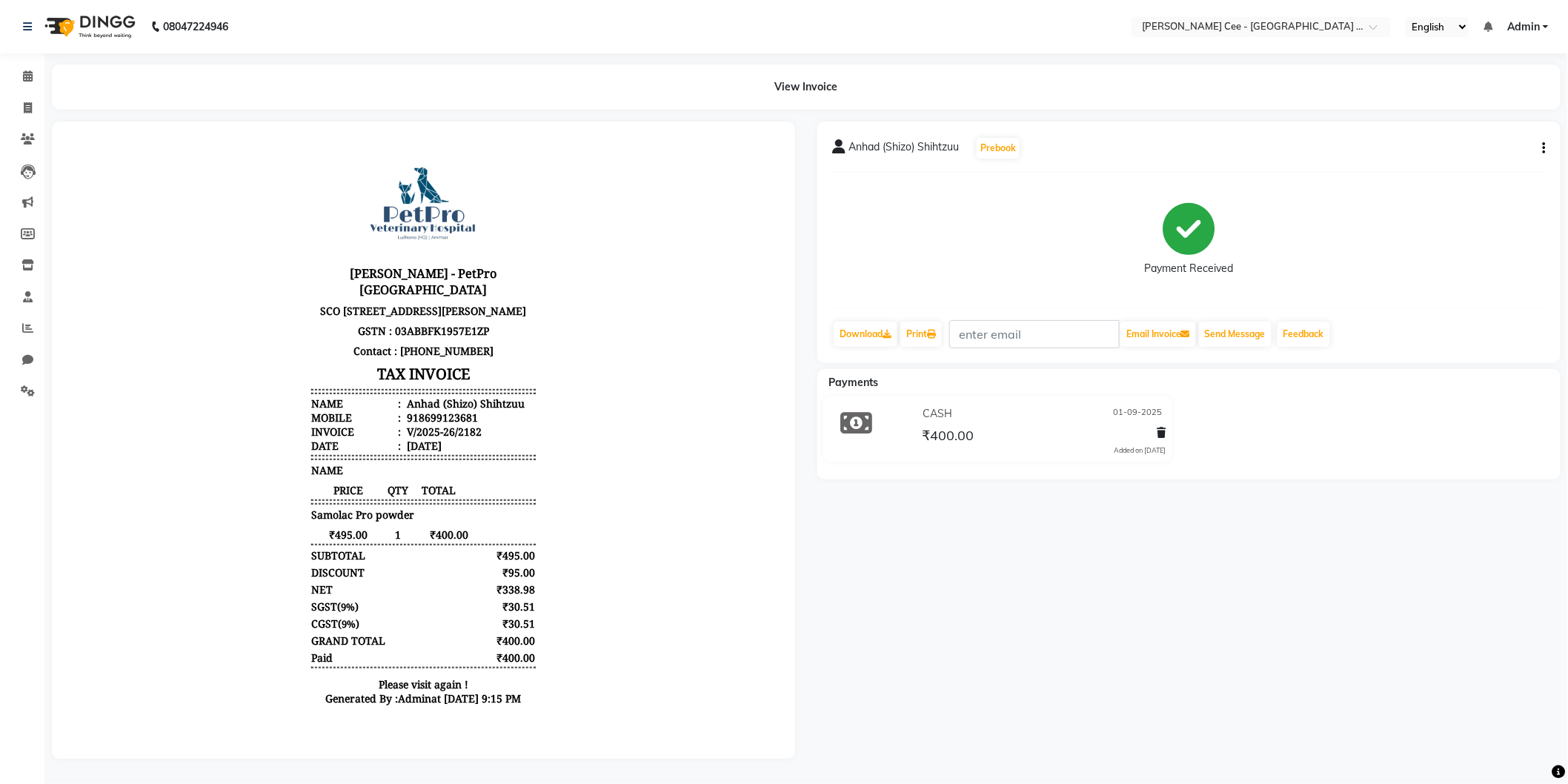
click at [411, 410] on div "Anhad (Shizo) Shihtzuu" at bounding box center [464, 403] width 121 height 14
drag, startPoint x: 411, startPoint y: 412, endPoint x: 442, endPoint y: 416, distance: 31.3
click at [442, 410] on div "Anhad (Shizo) Shihtzuu" at bounding box center [464, 403] width 121 height 14
click at [381, 410] on div "Name :" at bounding box center [355, 403] width 90 height 14
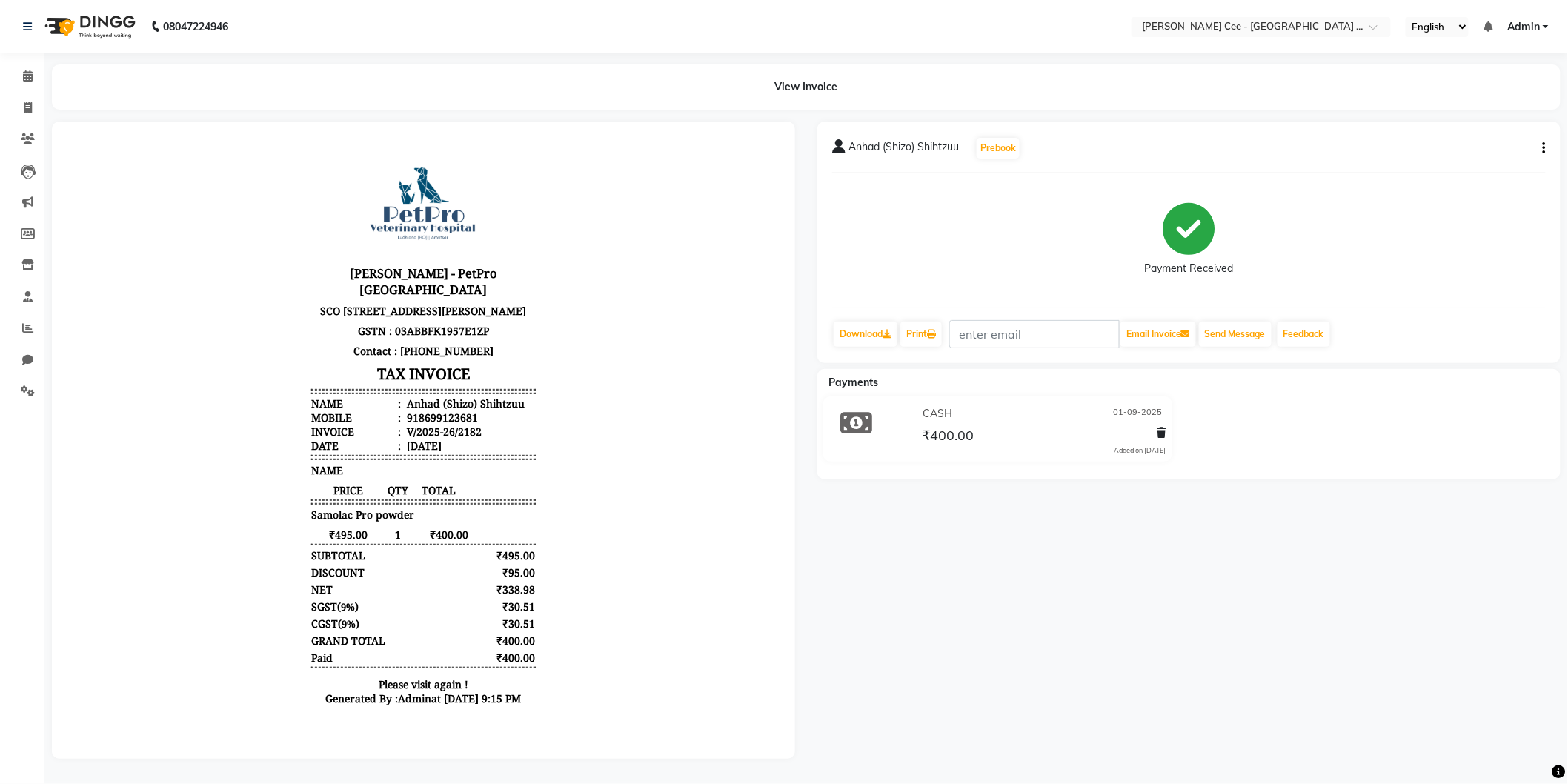
click at [410, 410] on div "Anhad (Shizo) Shihtzuu" at bounding box center [464, 403] width 121 height 14
copy div "Anhad"
click at [435, 424] on div "918699123681" at bounding box center [440, 416] width 74 height 14
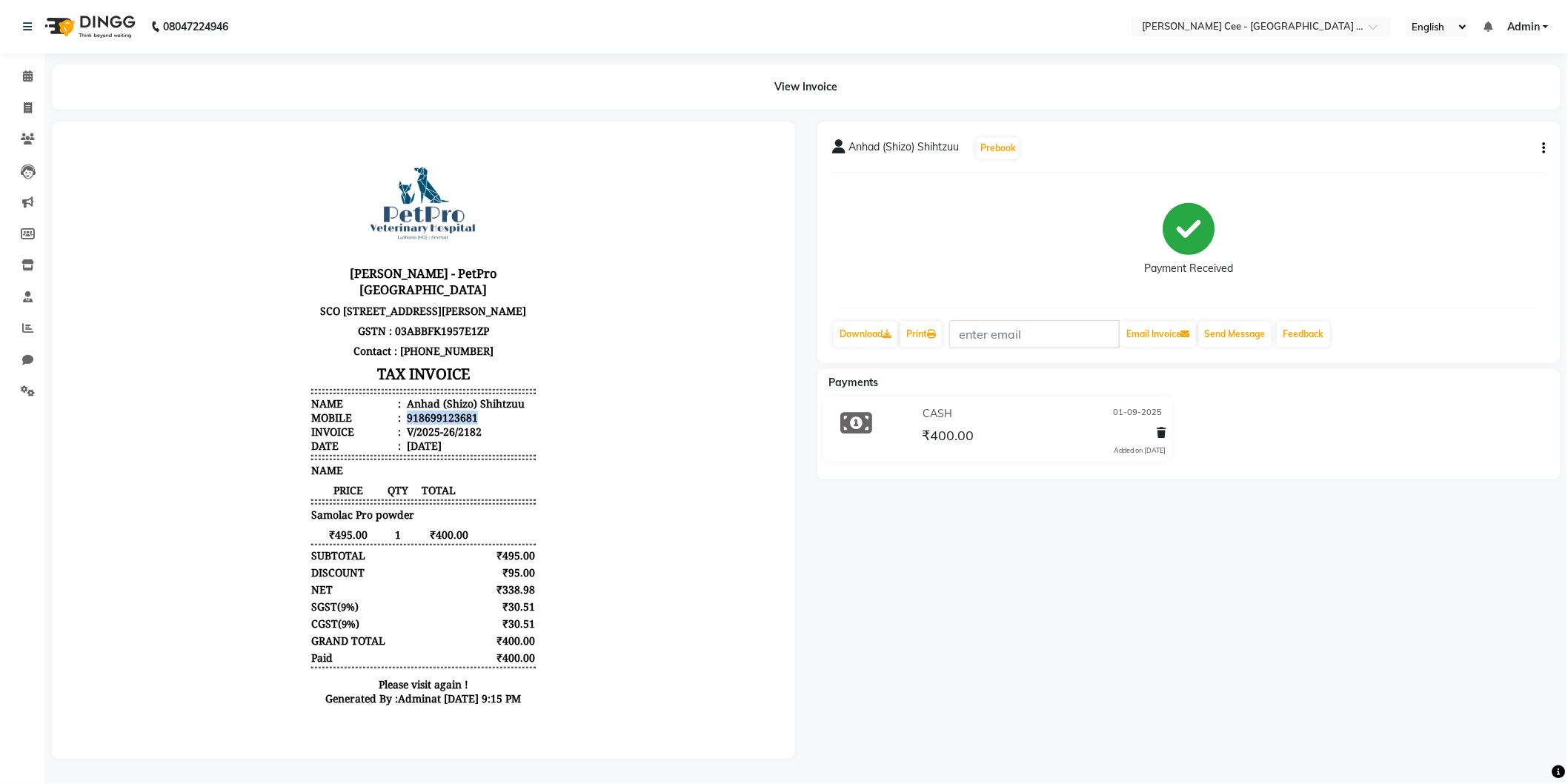
copy div "918699123681"
click at [521, 609] on div "Kay Cee - PetPro Amritsar SCO 107, opposite McDonald's, Gumtala Sub Urban, D - …" at bounding box center [422, 430] width 236 height 578
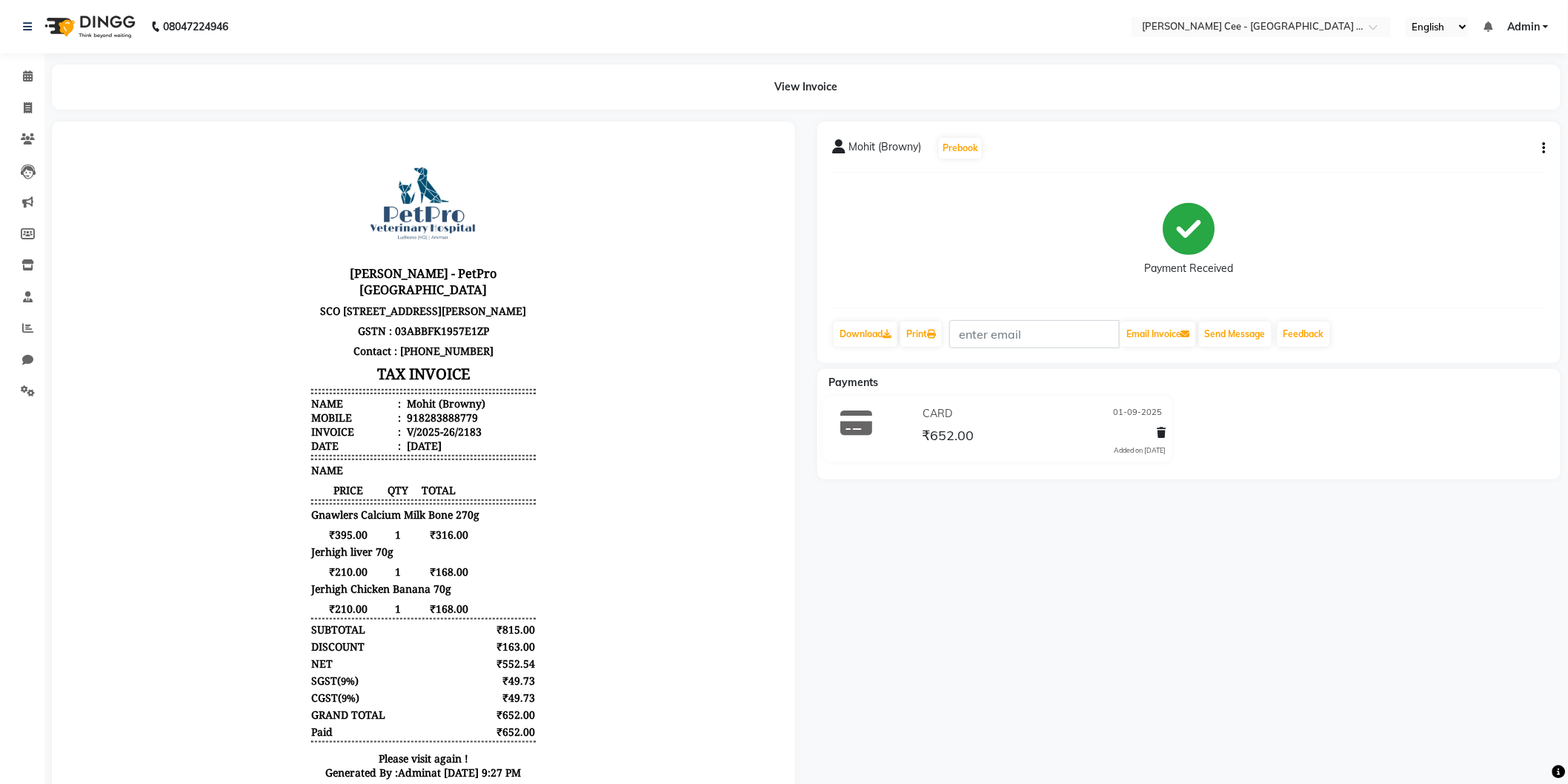
click at [420, 424] on div "918283888779" at bounding box center [440, 416] width 74 height 14
copy div "918283888779"
click at [521, 636] on div "₹815.00" at bounding box center [505, 629] width 59 height 14
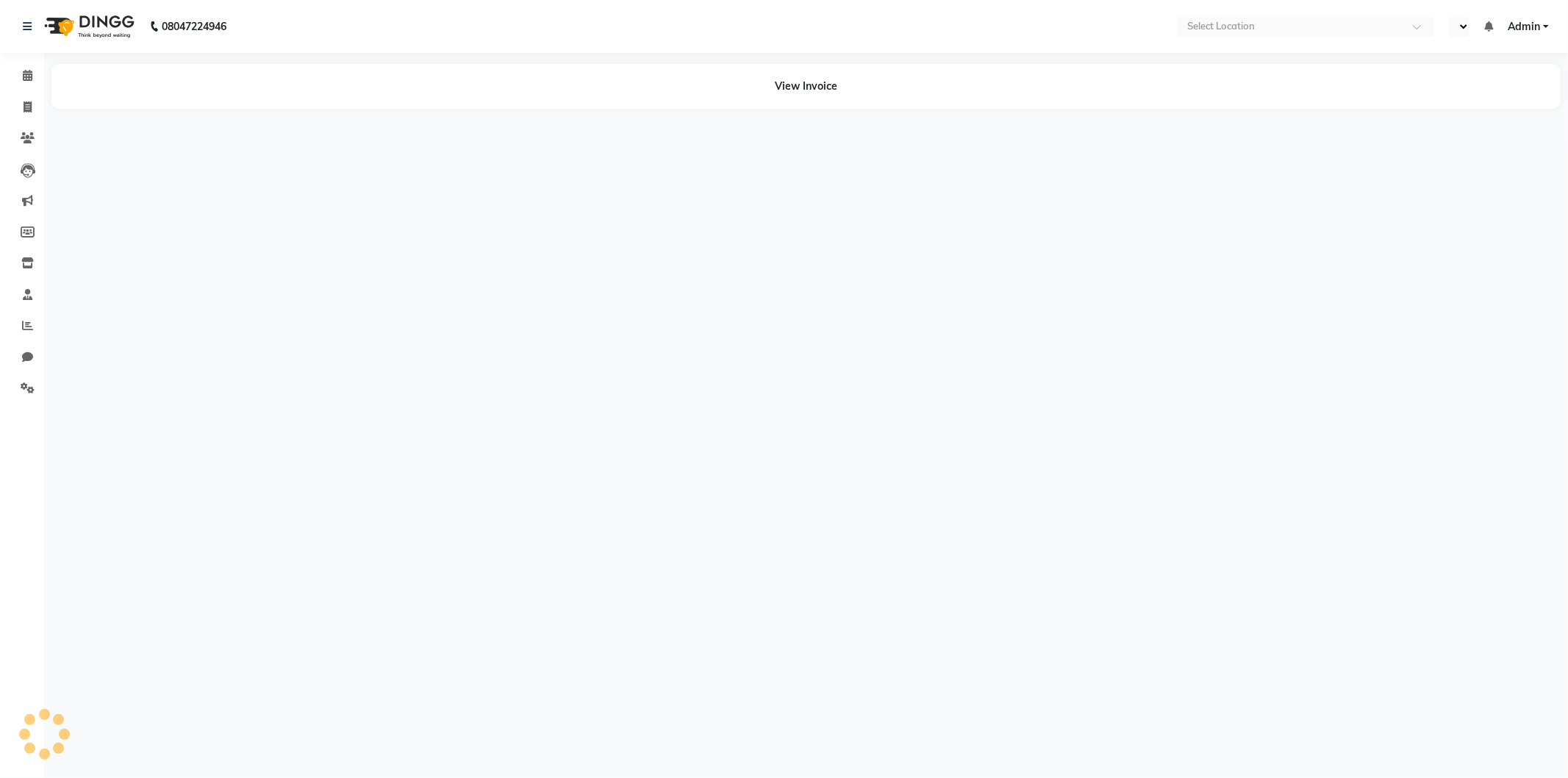
select select "en"
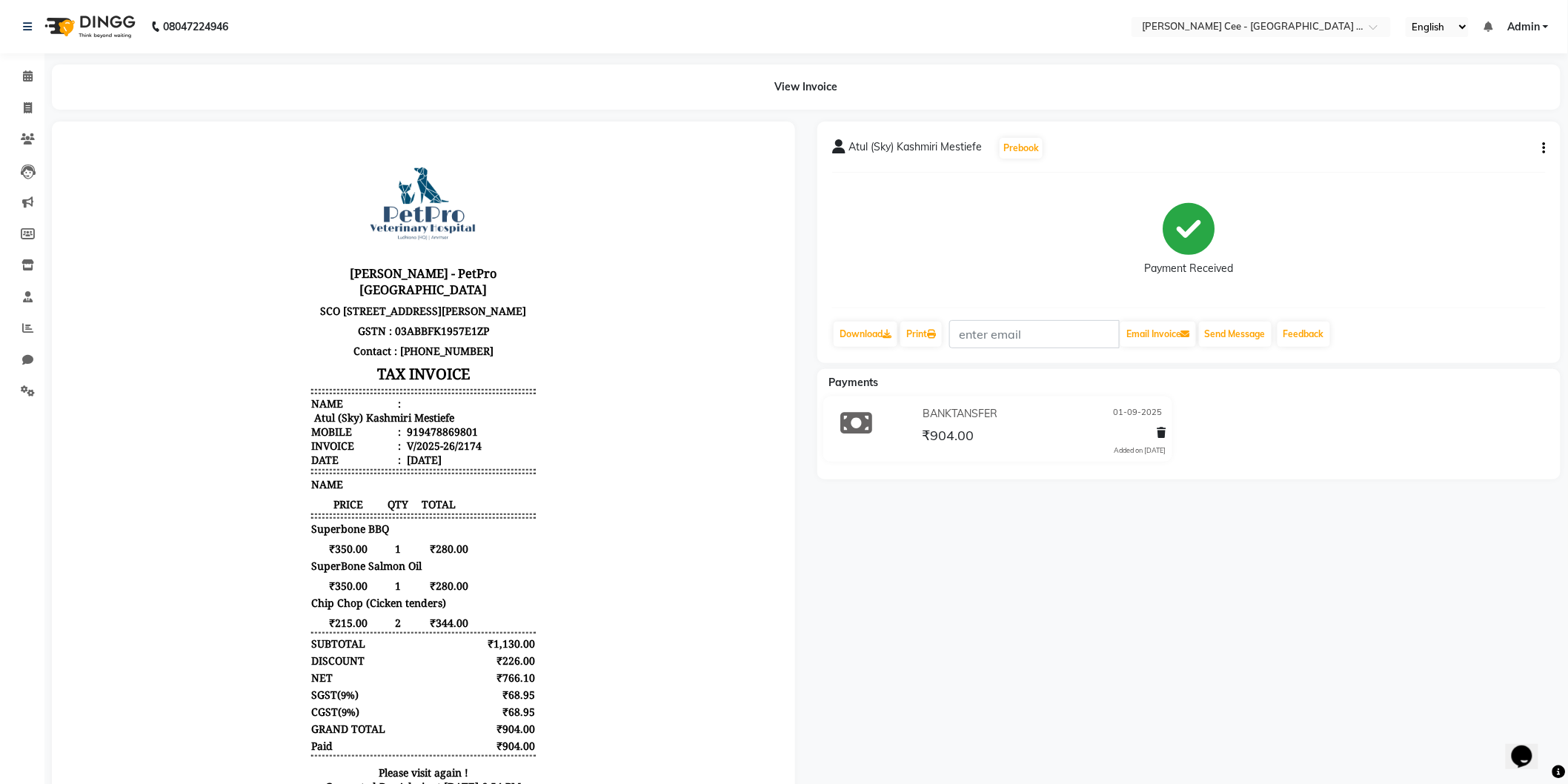
scroll to position [97, 0]
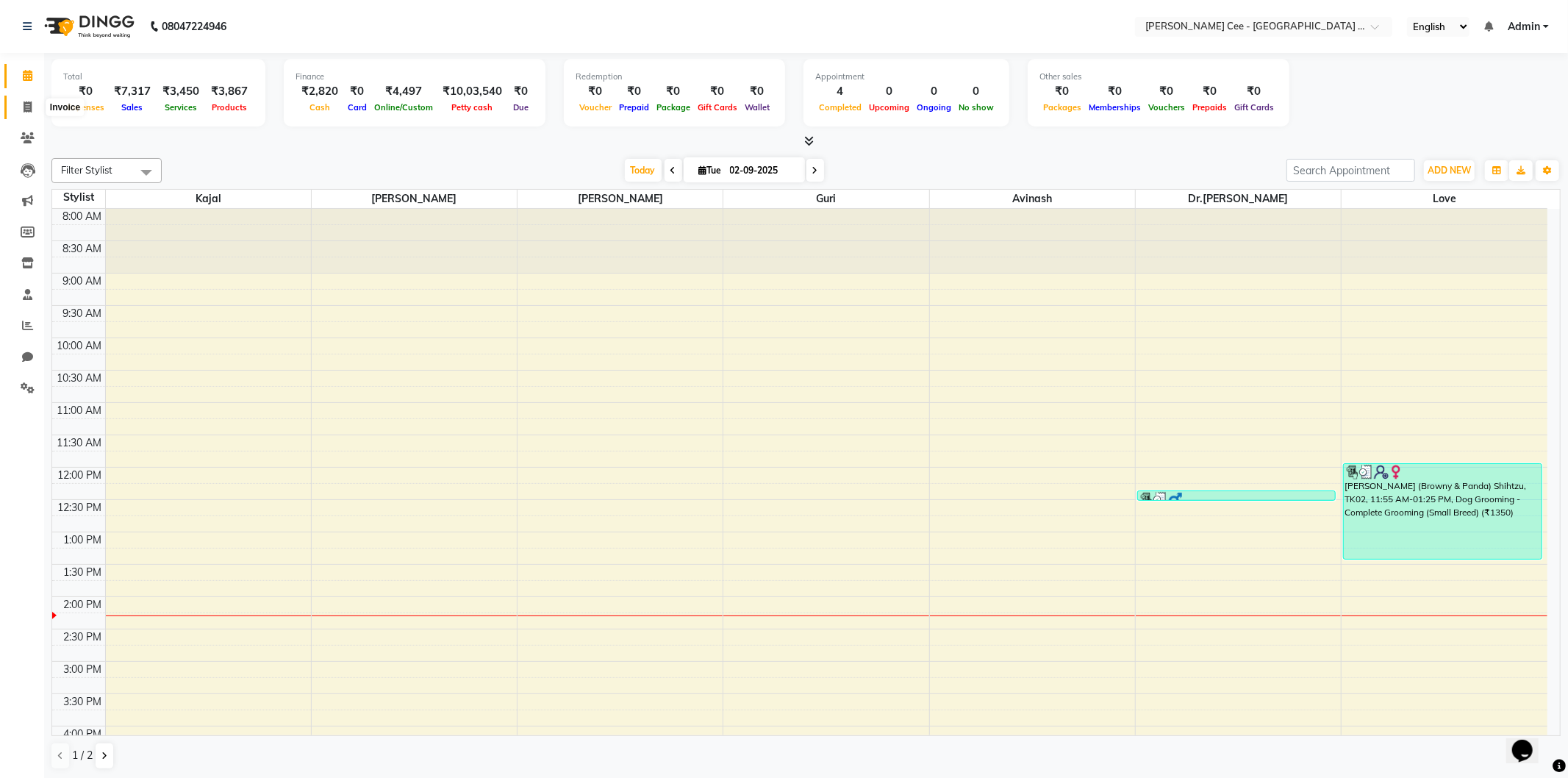
click at [30, 99] on span at bounding box center [27, 107] width 26 height 17
select select "service"
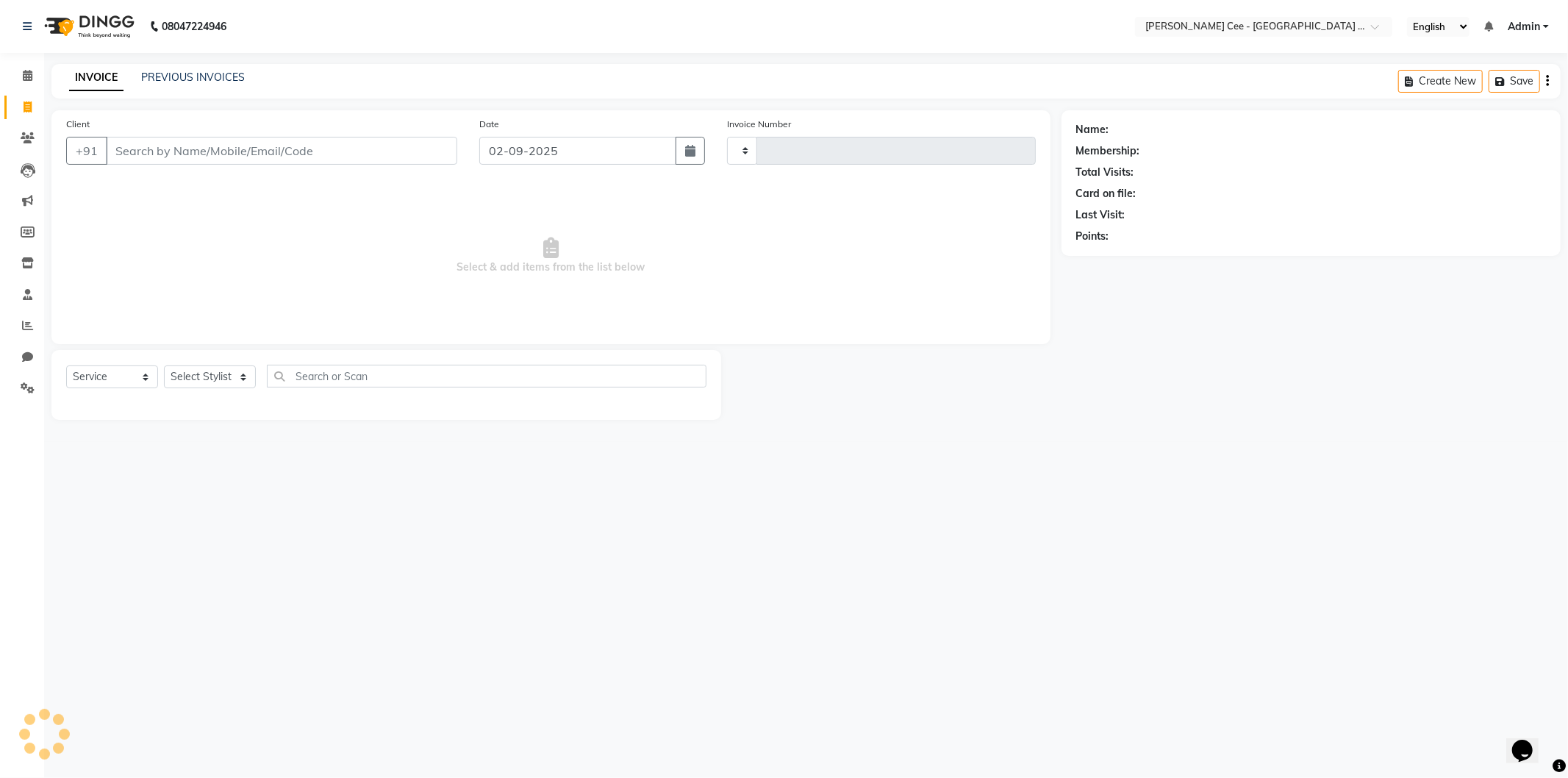
type input "2189"
select select "8239"
select select "product"
click at [211, 70] on link "PREVIOUS INVOICES" at bounding box center [193, 77] width 103 height 14
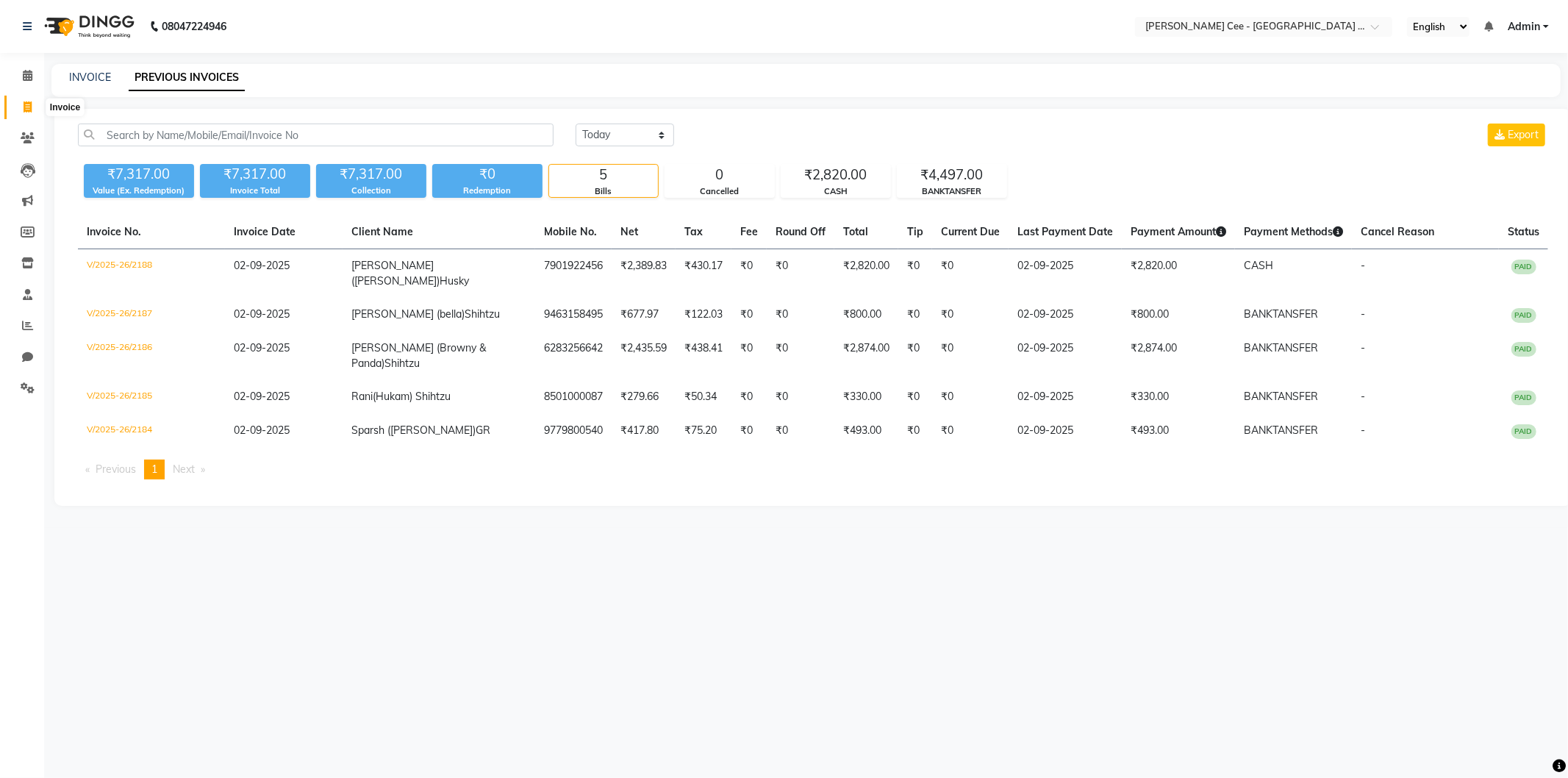
click at [27, 103] on icon at bounding box center [27, 107] width 8 height 11
select select "service"
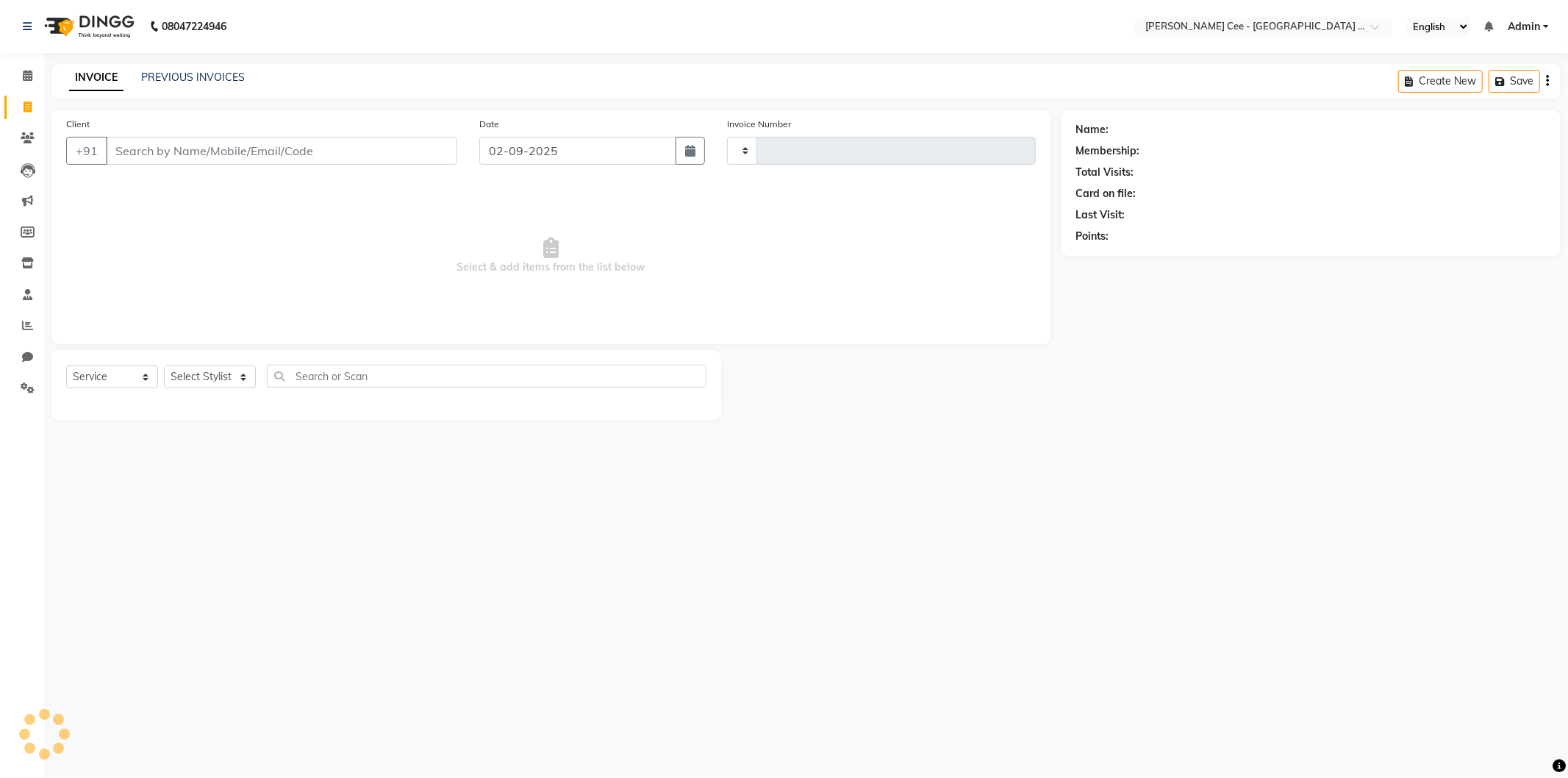
type input "2189"
select select "8239"
select select "product"
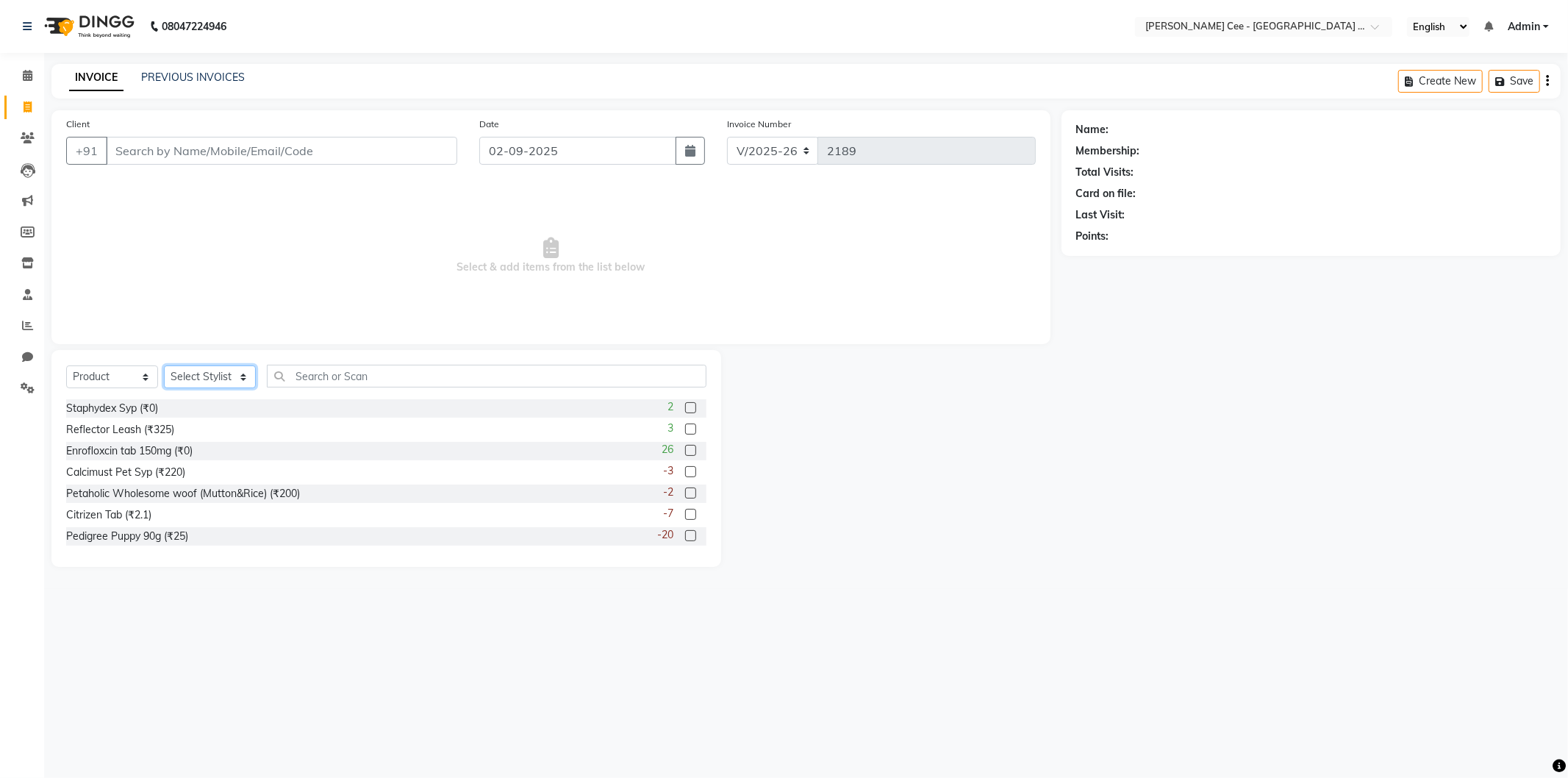
click at [207, 380] on select "Select Stylist Avinash [PERSON_NAME] [PERSON_NAME] [PERSON_NAME] Kajal Love [PE…" at bounding box center [210, 377] width 92 height 23
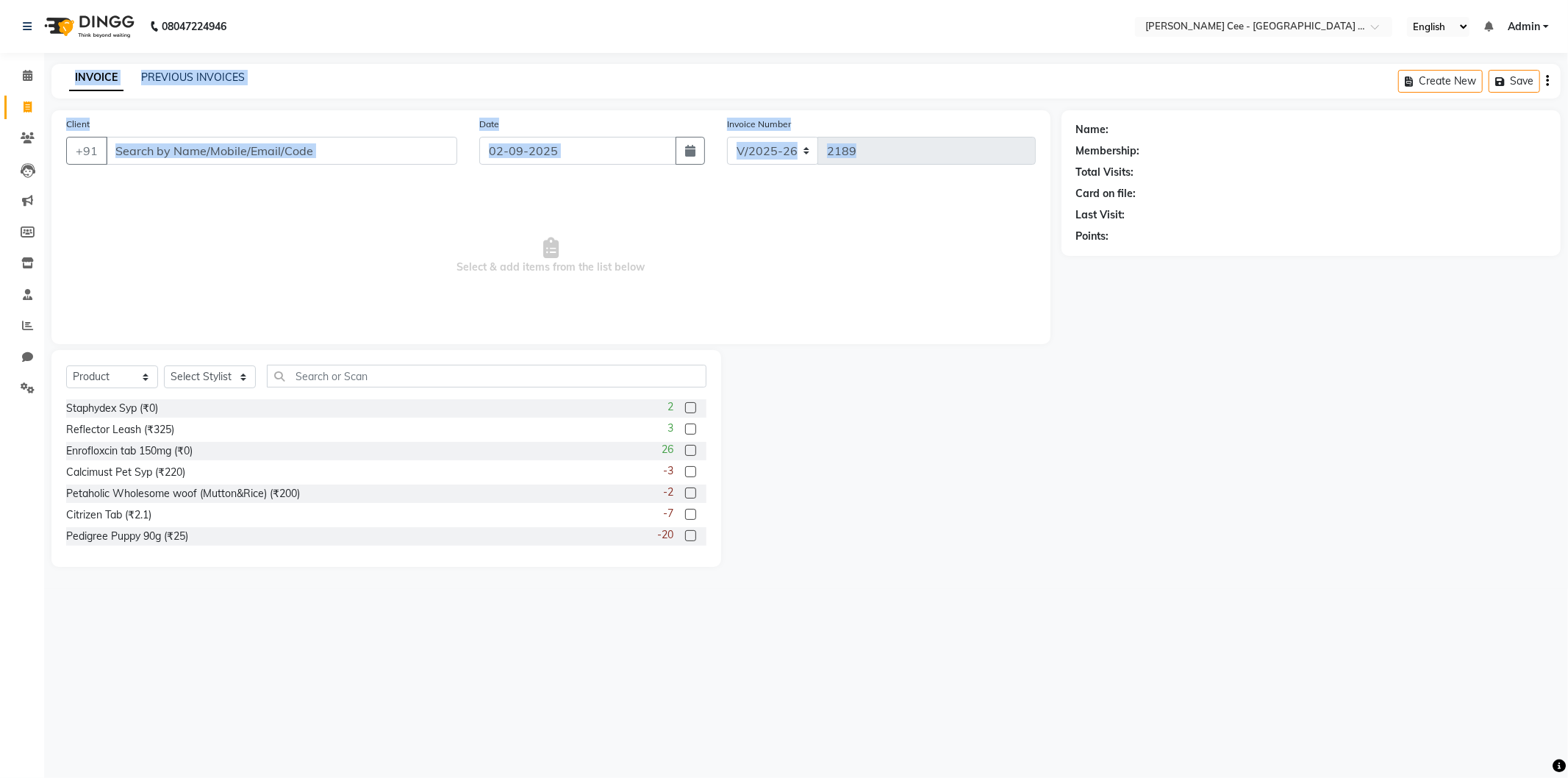
drag, startPoint x: 156, startPoint y: 237, endPoint x: 241, endPoint y: 184, distance: 100.2
click at [226, 188] on app-home "08047224946 Select Location × Kay Cee - Petpro Amritsar, Amritsar English ENGLI…" at bounding box center [784, 295] width 1568 height 589
click at [224, 372] on select "Select Stylist Avinash [PERSON_NAME] [PERSON_NAME] [PERSON_NAME] Kajal Love [PE…" at bounding box center [210, 377] width 92 height 23
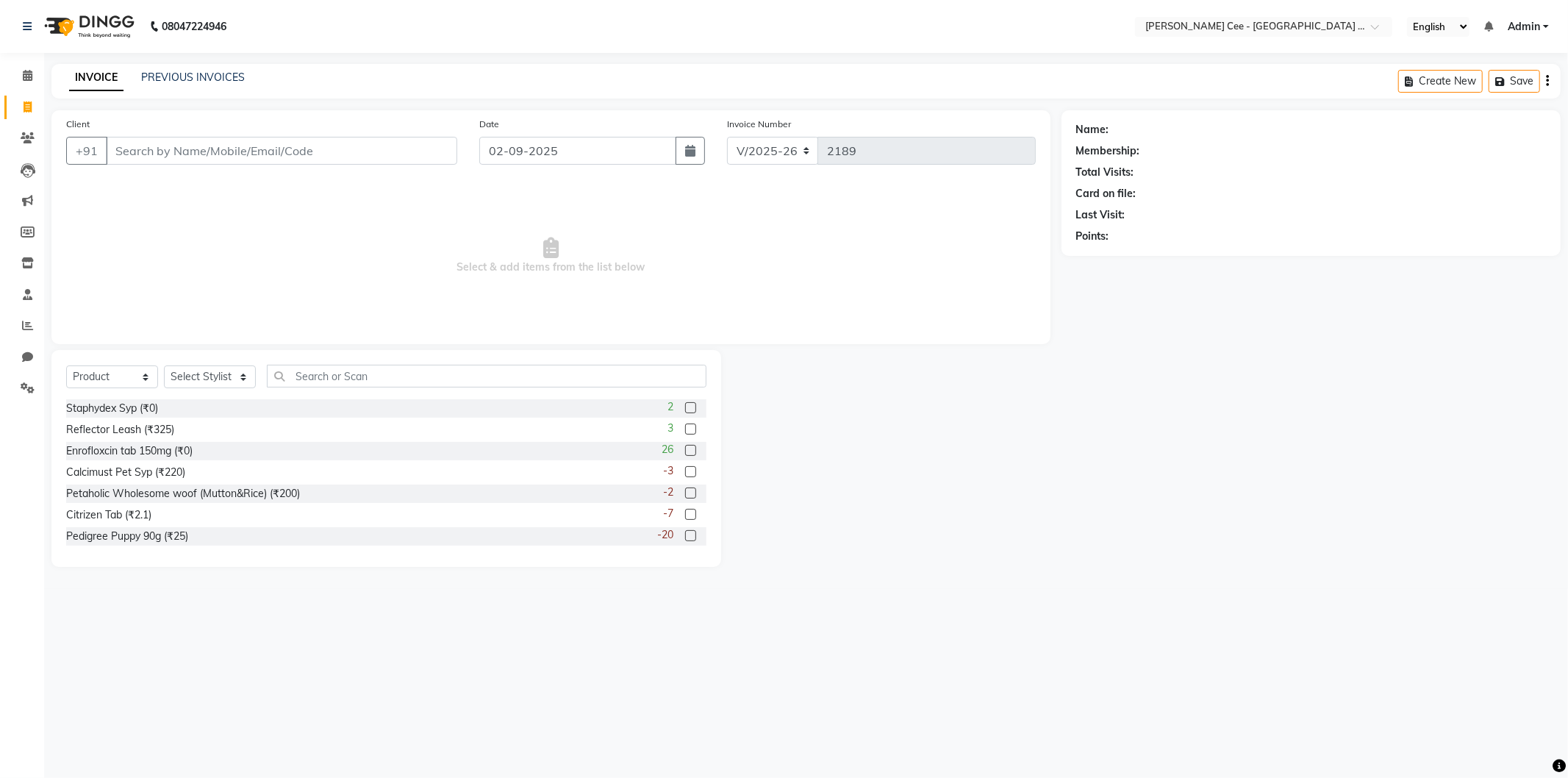
click at [934, 331] on div "Client +91 Date 02-09-2025 Invoice Number V/2025 V/2025-26 2189 Select & add it…" at bounding box center [550, 227] width 999 height 234
click at [253, 144] on input "Client" at bounding box center [281, 150] width 351 height 28
click at [214, 371] on select "Select Stylist Avinash [PERSON_NAME] [PERSON_NAME] [PERSON_NAME] Kajal Love [PE…" at bounding box center [210, 377] width 92 height 23
select select "80158"
click at [164, 366] on select "Select Stylist Avinash [PERSON_NAME] [PERSON_NAME] [PERSON_NAME] Kajal Love [PE…" at bounding box center [210, 377] width 92 height 23
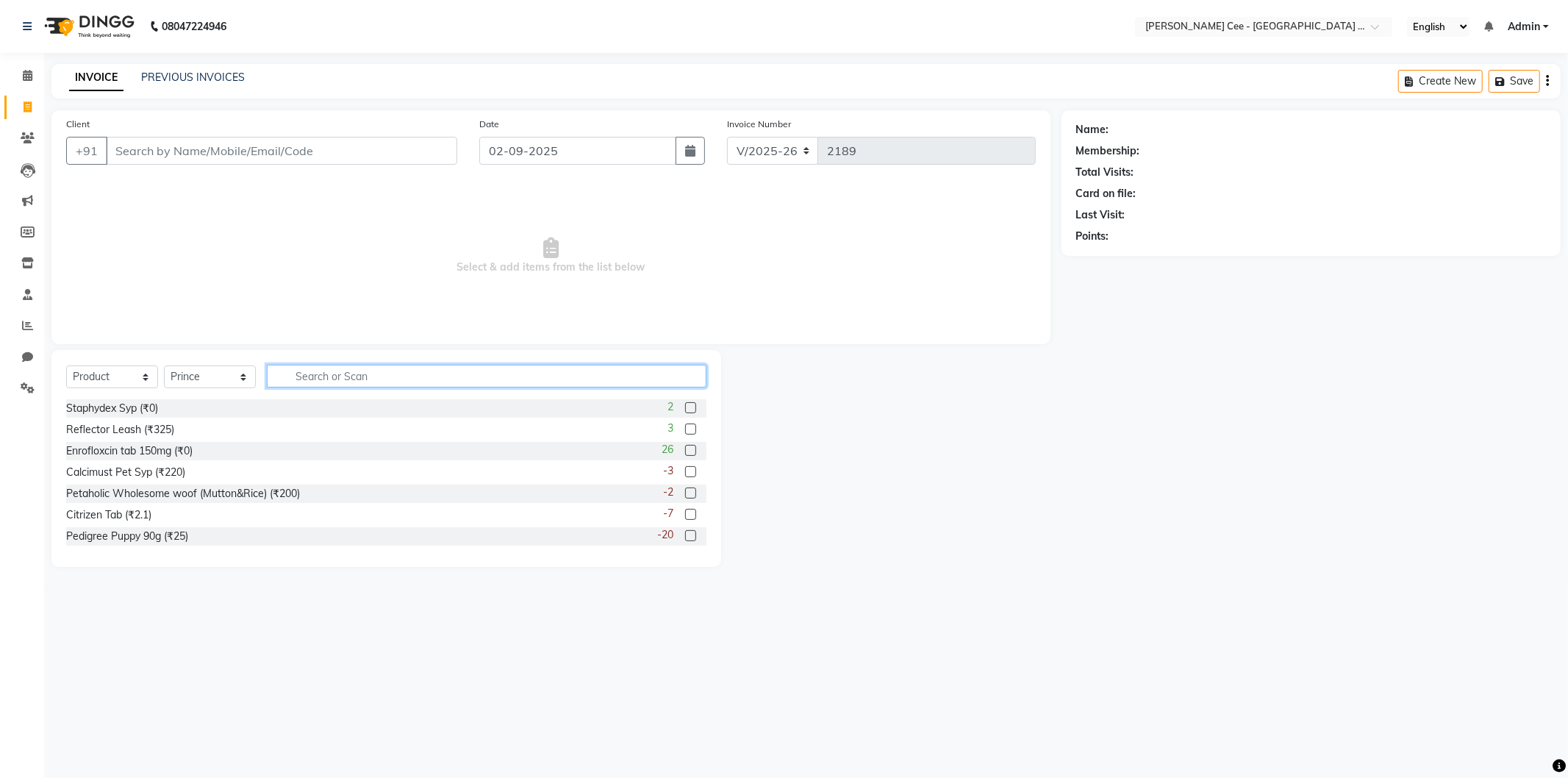
click at [347, 376] on input "text" at bounding box center [486, 376] width 439 height 23
click at [97, 386] on select "Select Service Product Membership Package Voucher Prepaid Gift Card" at bounding box center [112, 377] width 92 height 23
select select "service"
click at [66, 366] on select "Select Service Product Membership Package Voucher Prepaid Gift Card" at bounding box center [112, 377] width 92 height 23
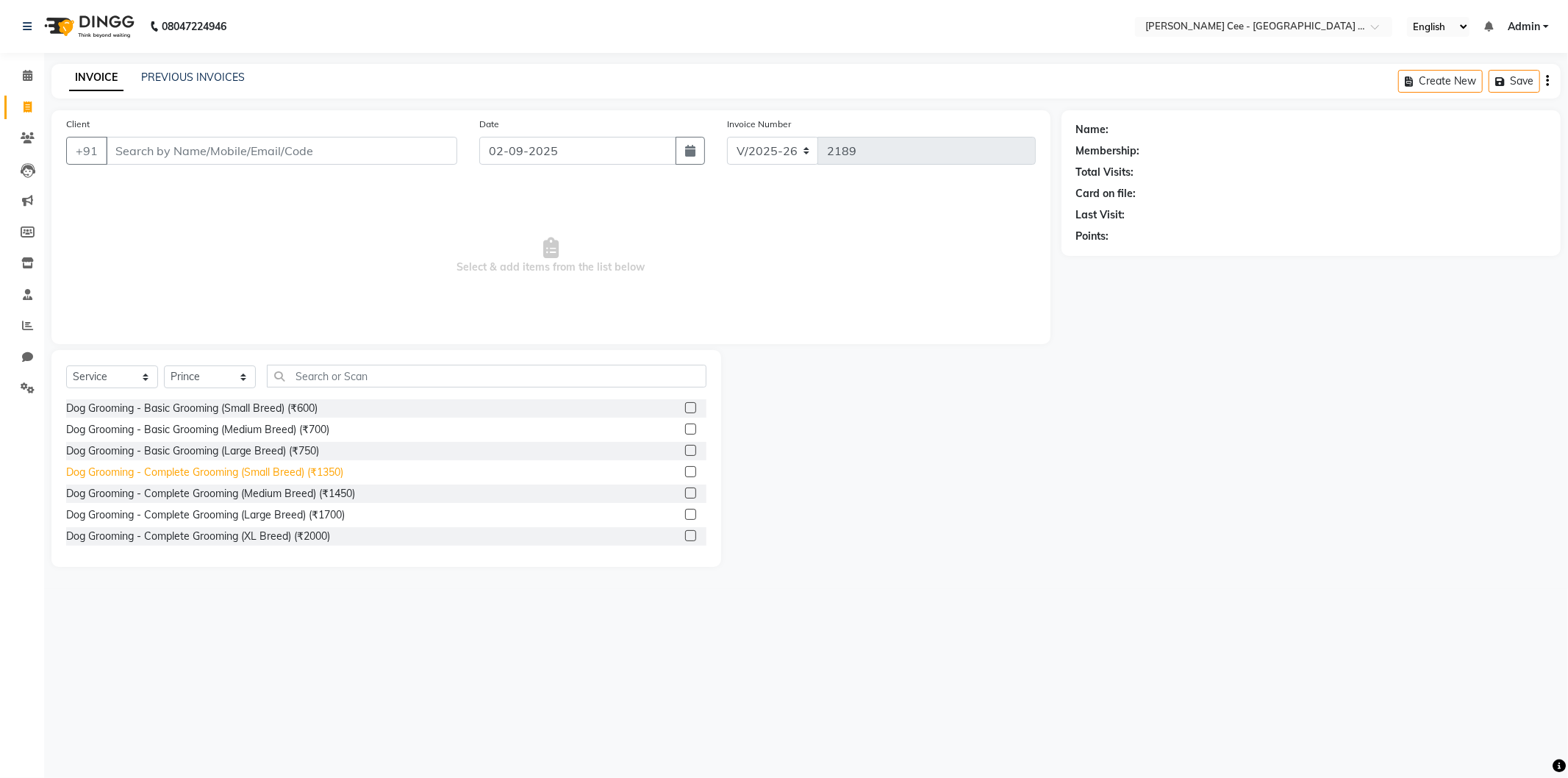
click at [313, 469] on div "Dog Grooming - Complete Grooming (Small Breed) (₹1350)" at bounding box center [205, 472] width 277 height 15
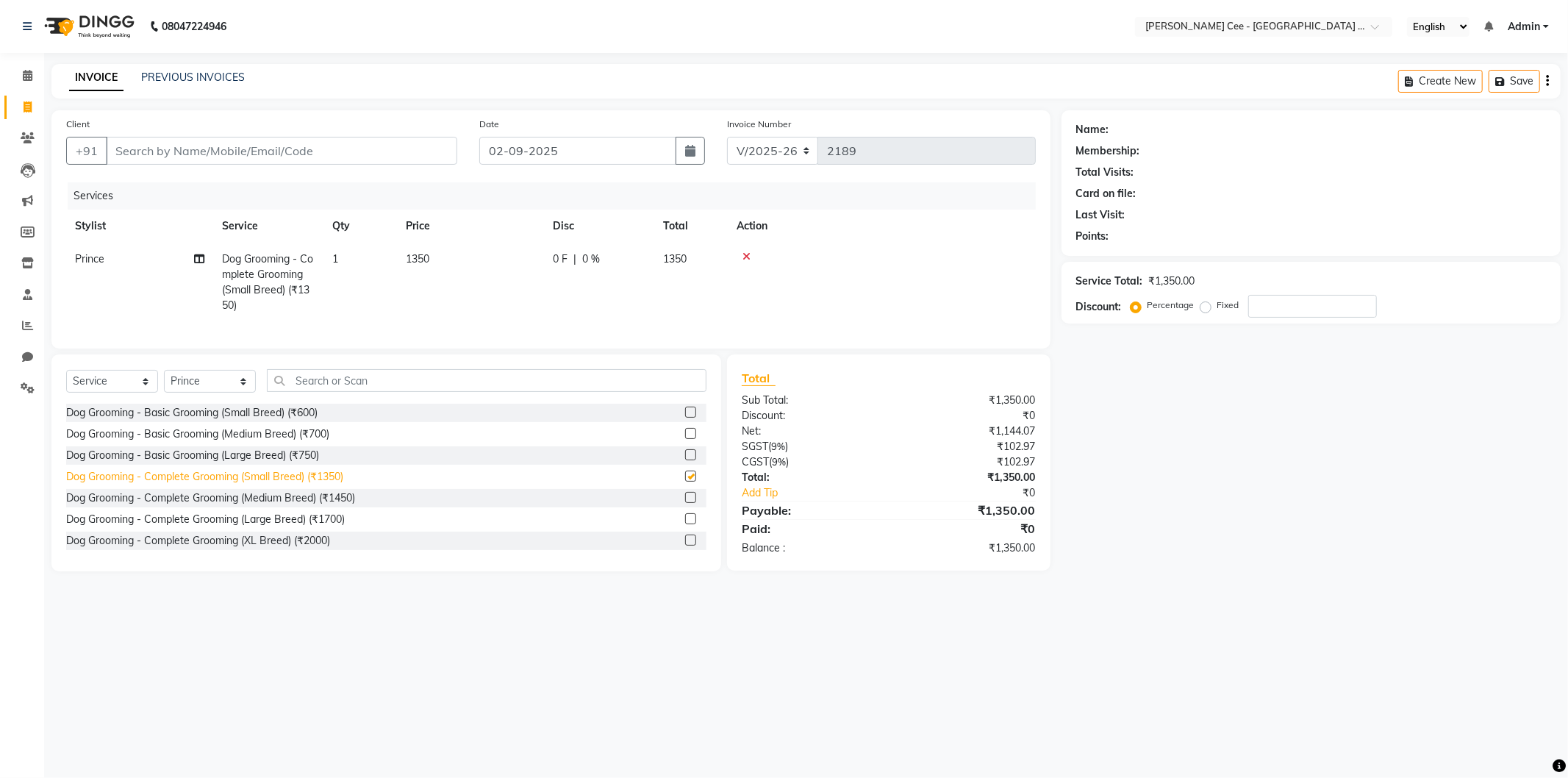
checkbox input "false"
click at [112, 393] on select "Select Service Product Membership Package Voucher Prepaid Gift Card" at bounding box center [112, 381] width 92 height 23
click at [206, 393] on select "Select Stylist Avinash [PERSON_NAME] [PERSON_NAME] [PERSON_NAME] Kajal Love [PE…" at bounding box center [210, 381] width 92 height 23
select select "86120"
click at [164, 382] on select "Select Stylist Avinash [PERSON_NAME] [PERSON_NAME] [PERSON_NAME] Kajal Love [PE…" at bounding box center [210, 381] width 92 height 23
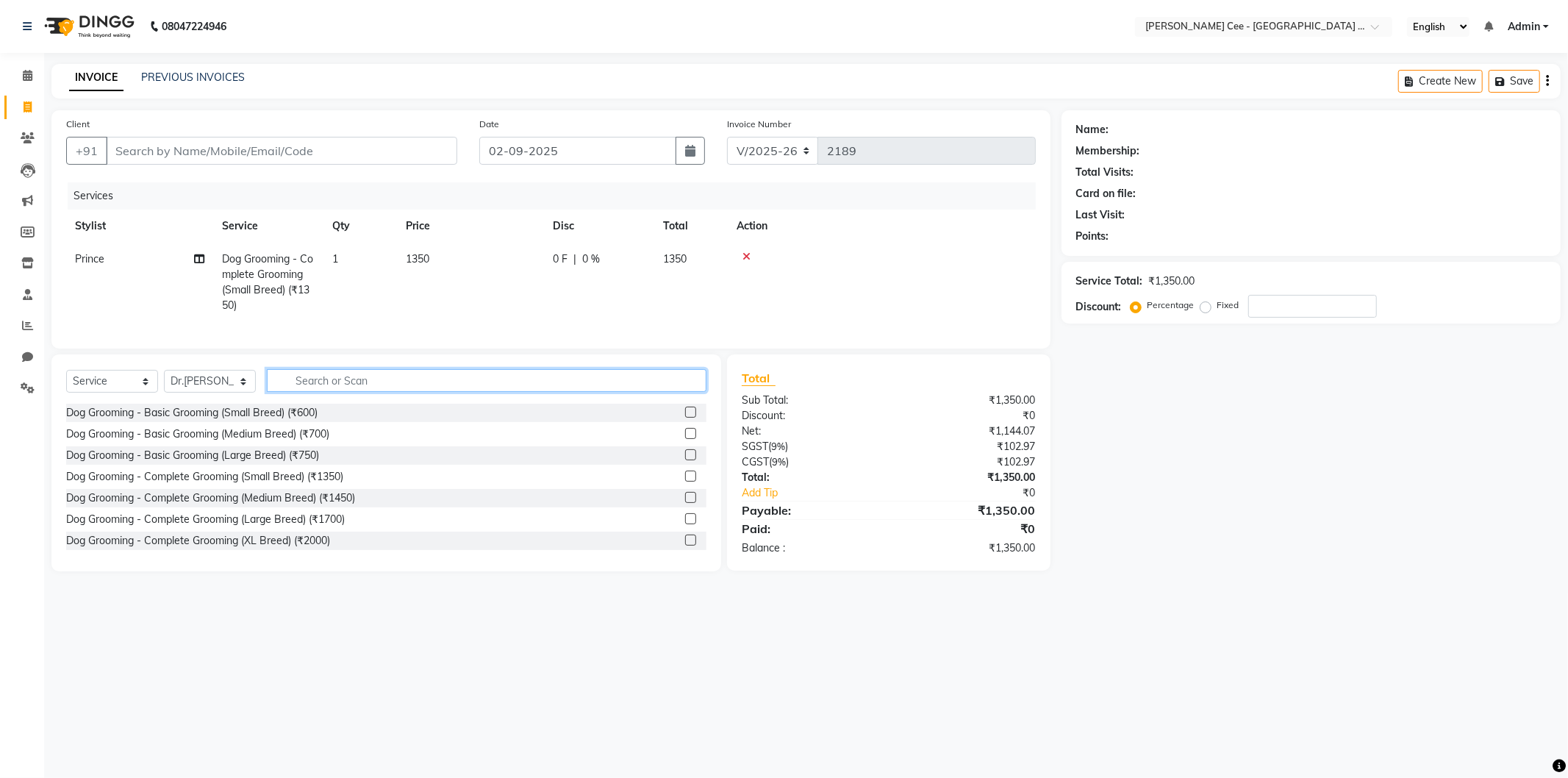
click at [339, 391] on input "text" at bounding box center [486, 381] width 439 height 23
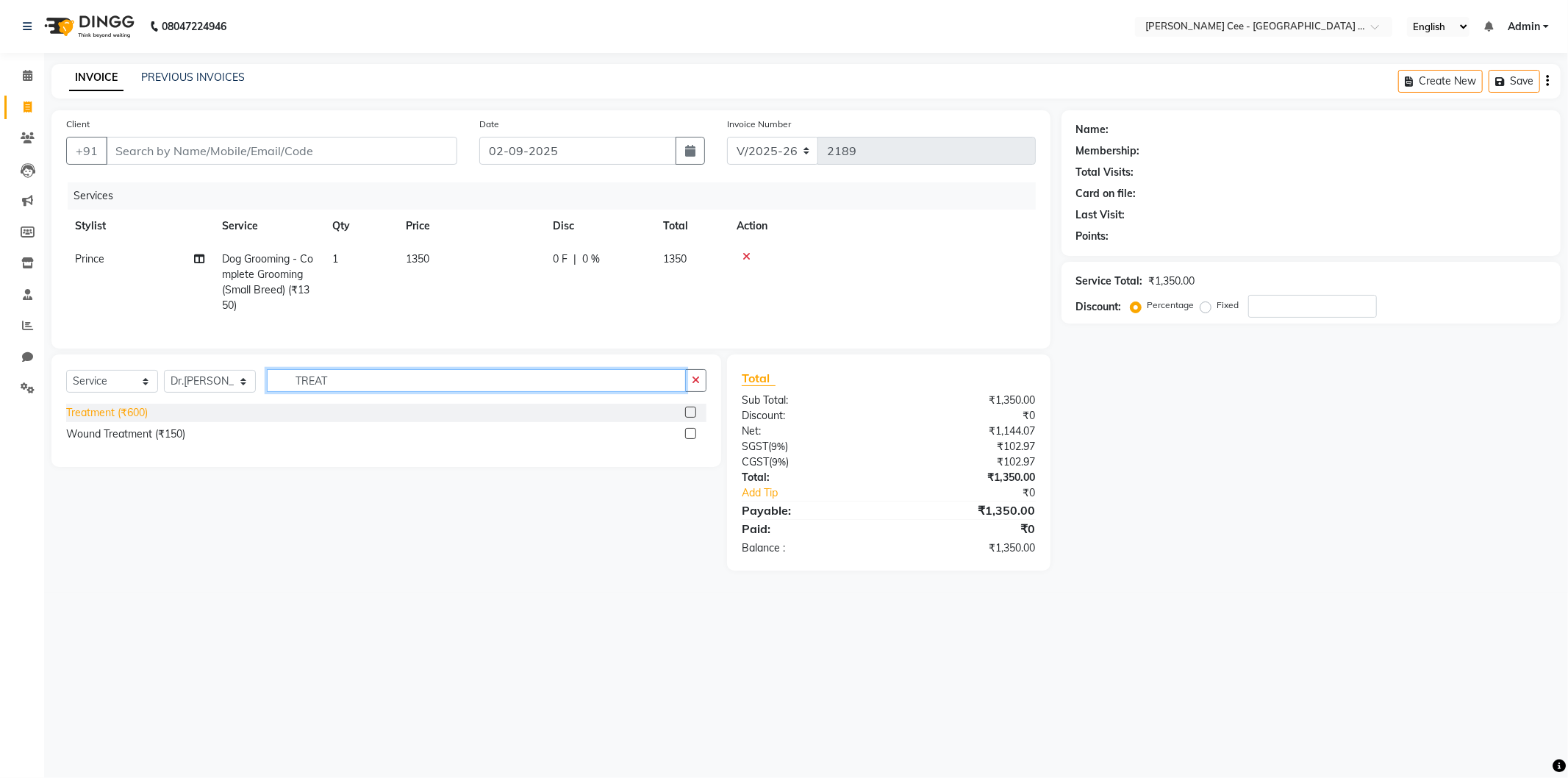
type input "TREAT"
click at [127, 421] on div "Treatment (₹600)" at bounding box center [107, 412] width 82 height 15
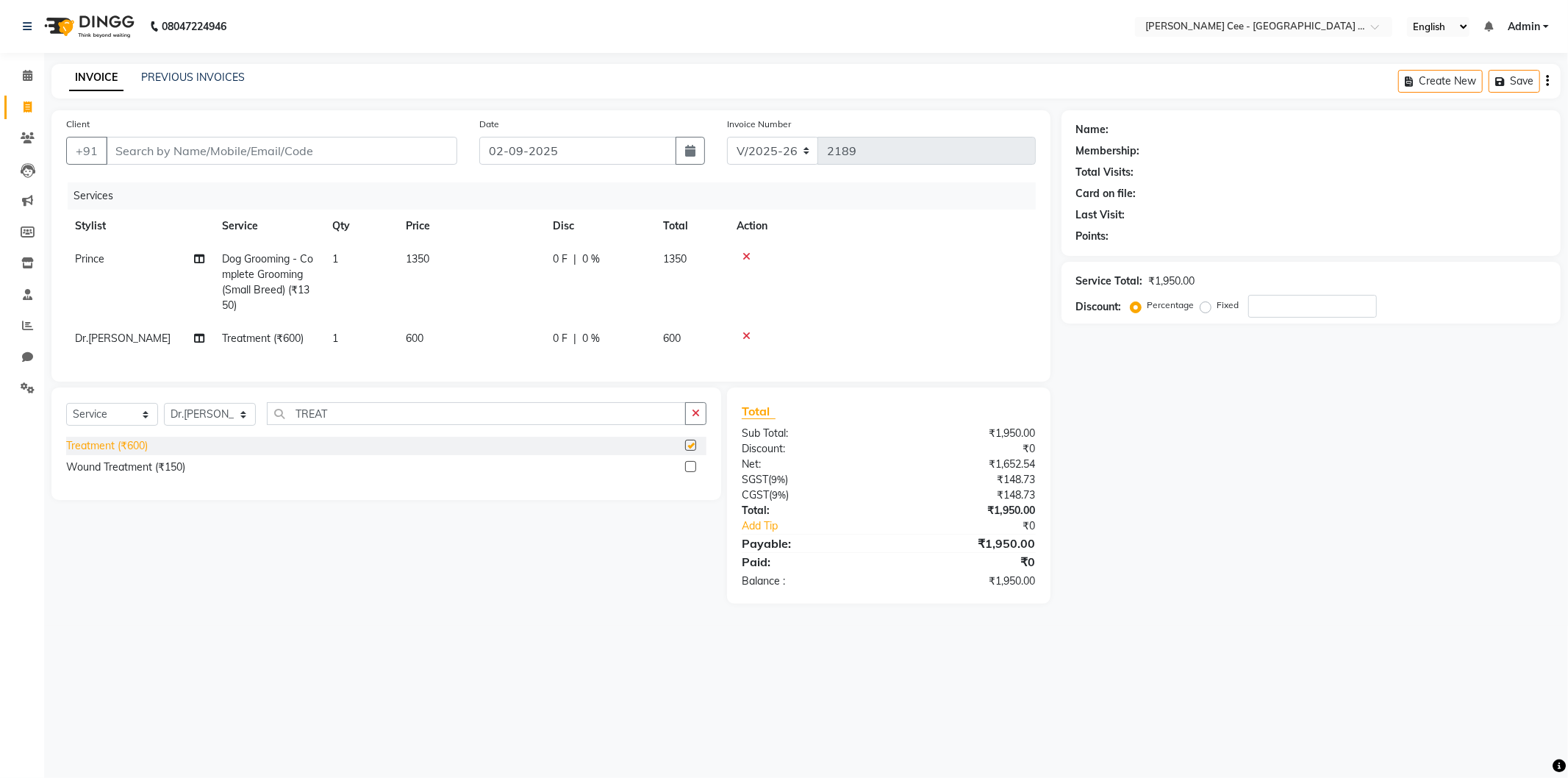
checkbox input "false"
click at [434, 337] on td "600" at bounding box center [470, 338] width 147 height 33
select select "86120"
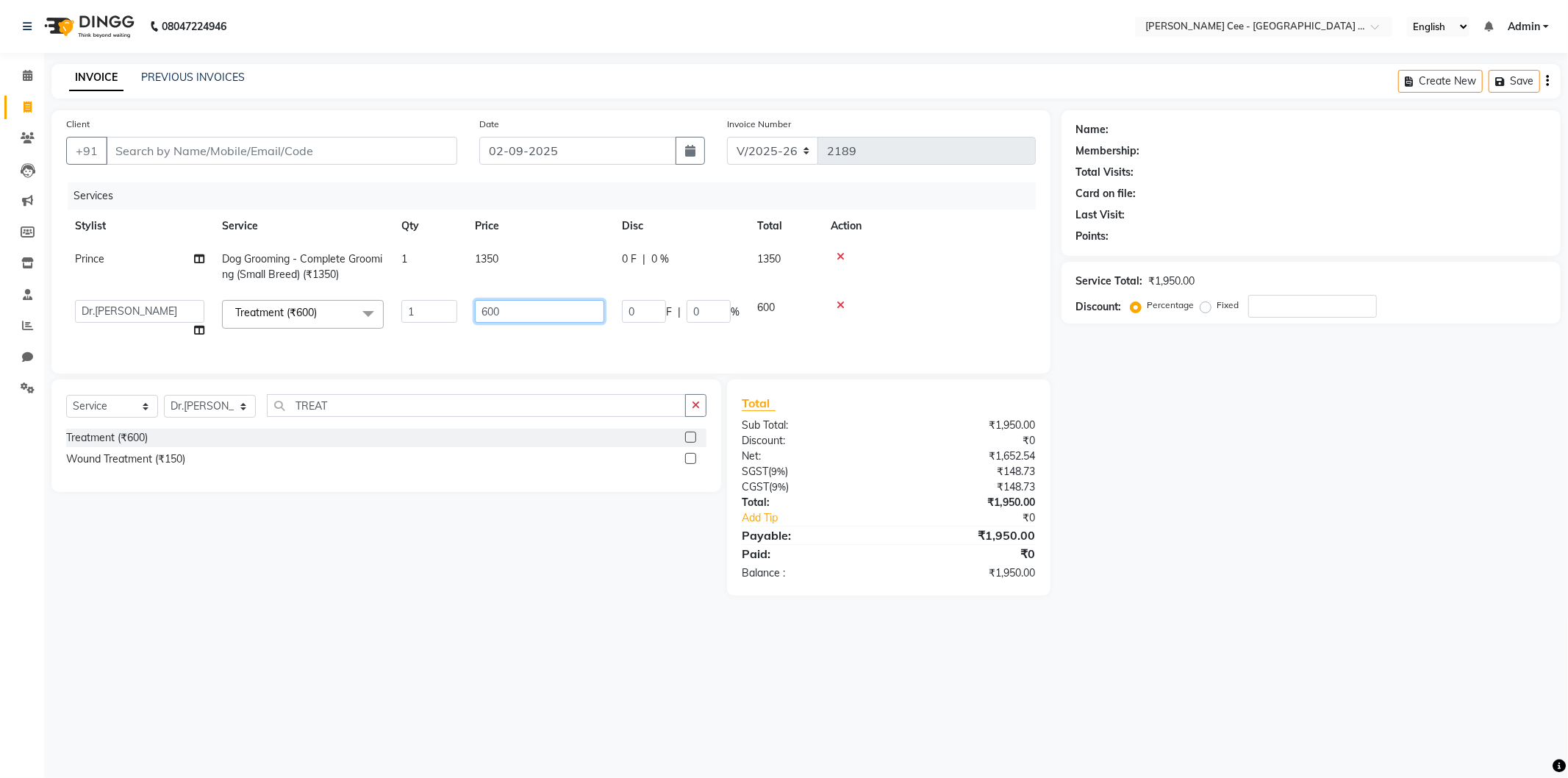
click at [530, 303] on input "600" at bounding box center [539, 311] width 129 height 23
type input "6"
type input "150"
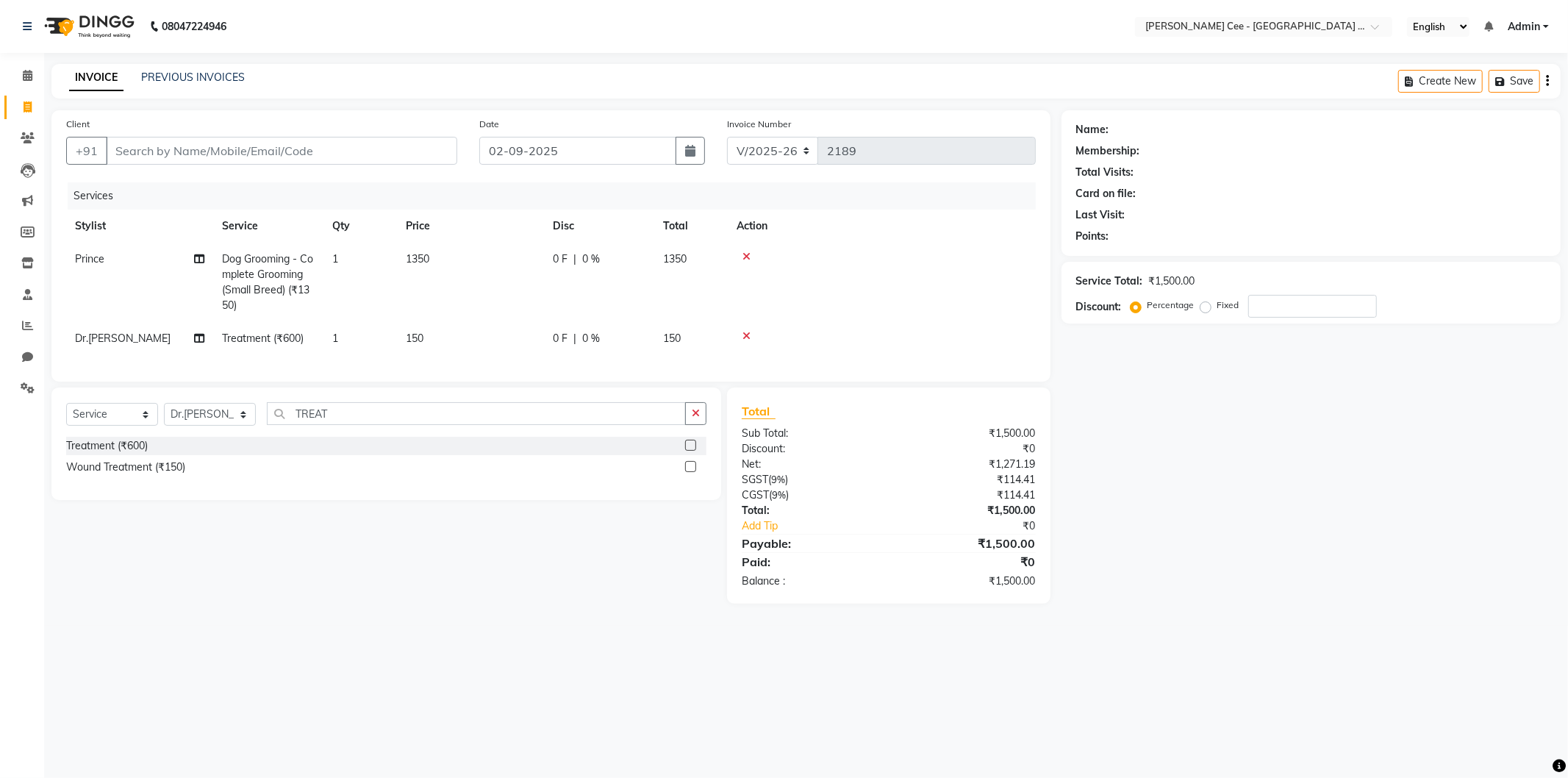
click at [587, 601] on div "Select Service Product Membership Package Voucher Prepaid Gift Card Select Styl…" at bounding box center [381, 496] width 681 height 216
click at [118, 426] on select "Select Service Product Membership Package Voucher Prepaid Gift Card" at bounding box center [112, 415] width 92 height 23
select select "product"
click at [66, 415] on select "Select Service Product Membership Package Voucher Prepaid Gift Card" at bounding box center [112, 415] width 92 height 23
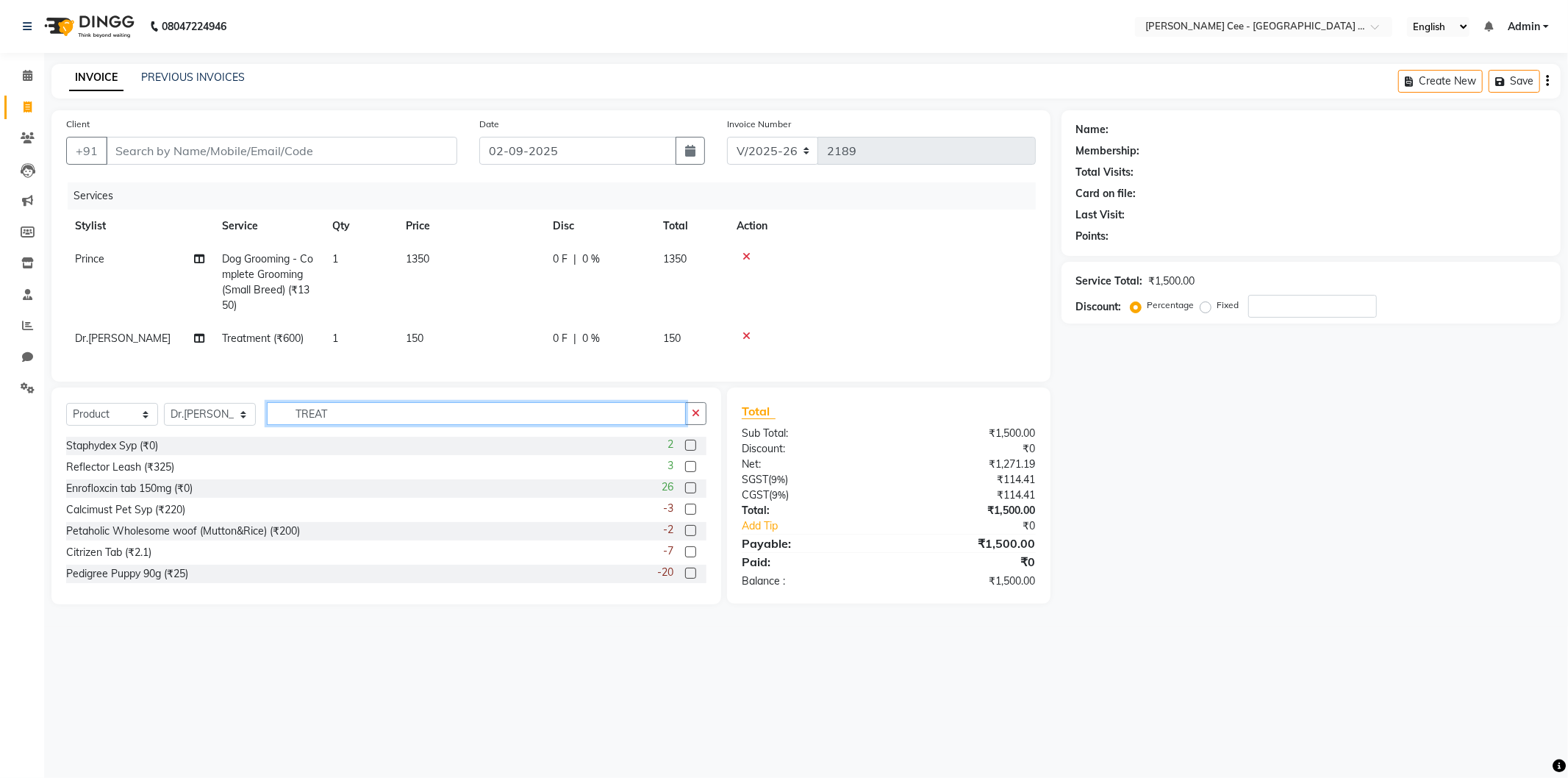
click at [319, 425] on input "TREAT" at bounding box center [476, 414] width 419 height 23
click at [320, 425] on input "TREAT" at bounding box center [476, 414] width 419 height 23
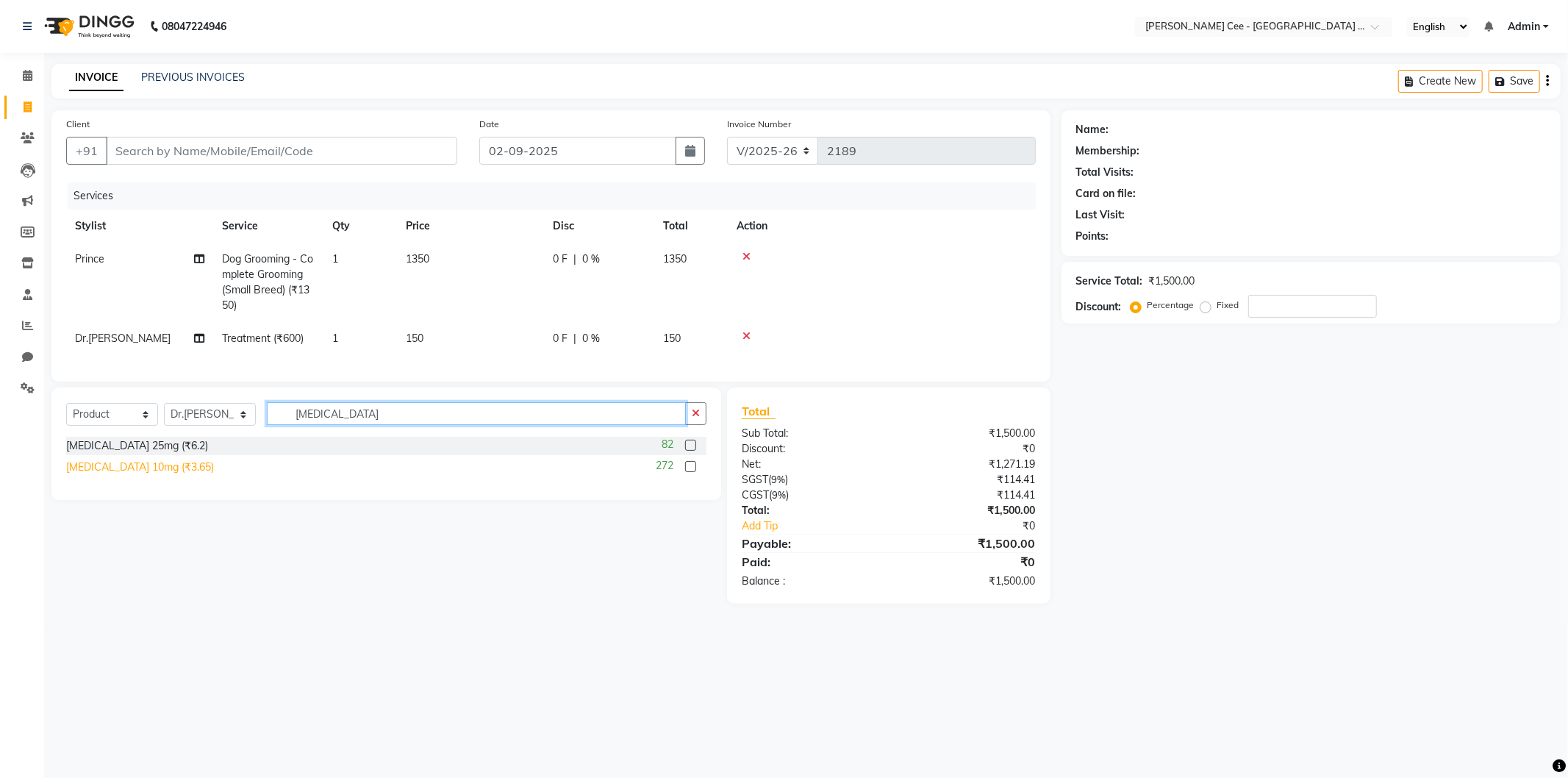
type input "ATARAX"
click at [152, 475] on div "Atarax 10mg (₹3.65)" at bounding box center [140, 468] width 148 height 15
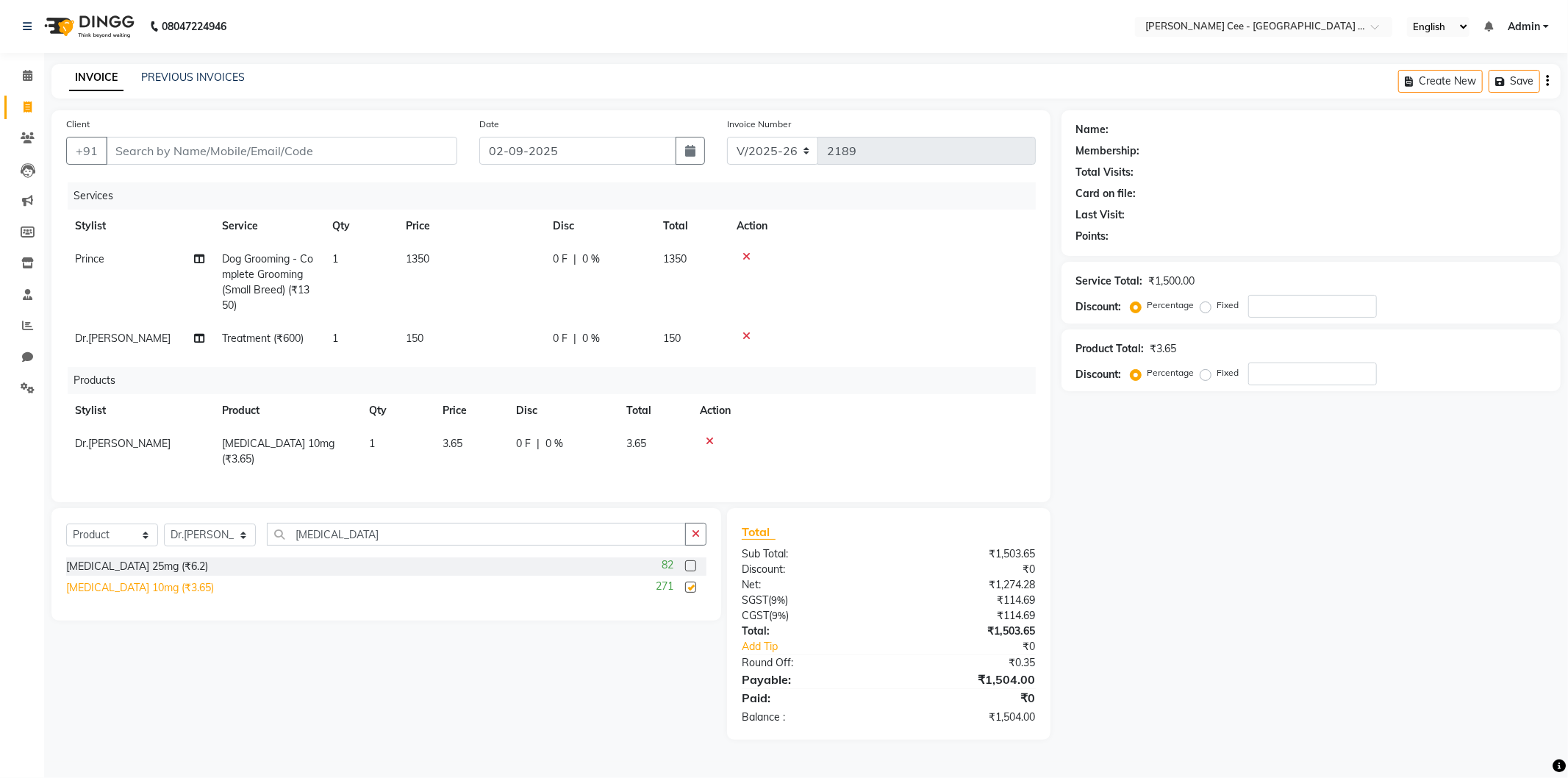
checkbox input "false"
click at [390, 441] on td "1" at bounding box center [396, 452] width 73 height 48
select select "86120"
click at [390, 441] on input "1" at bounding box center [397, 447] width 56 height 23
type input "4"
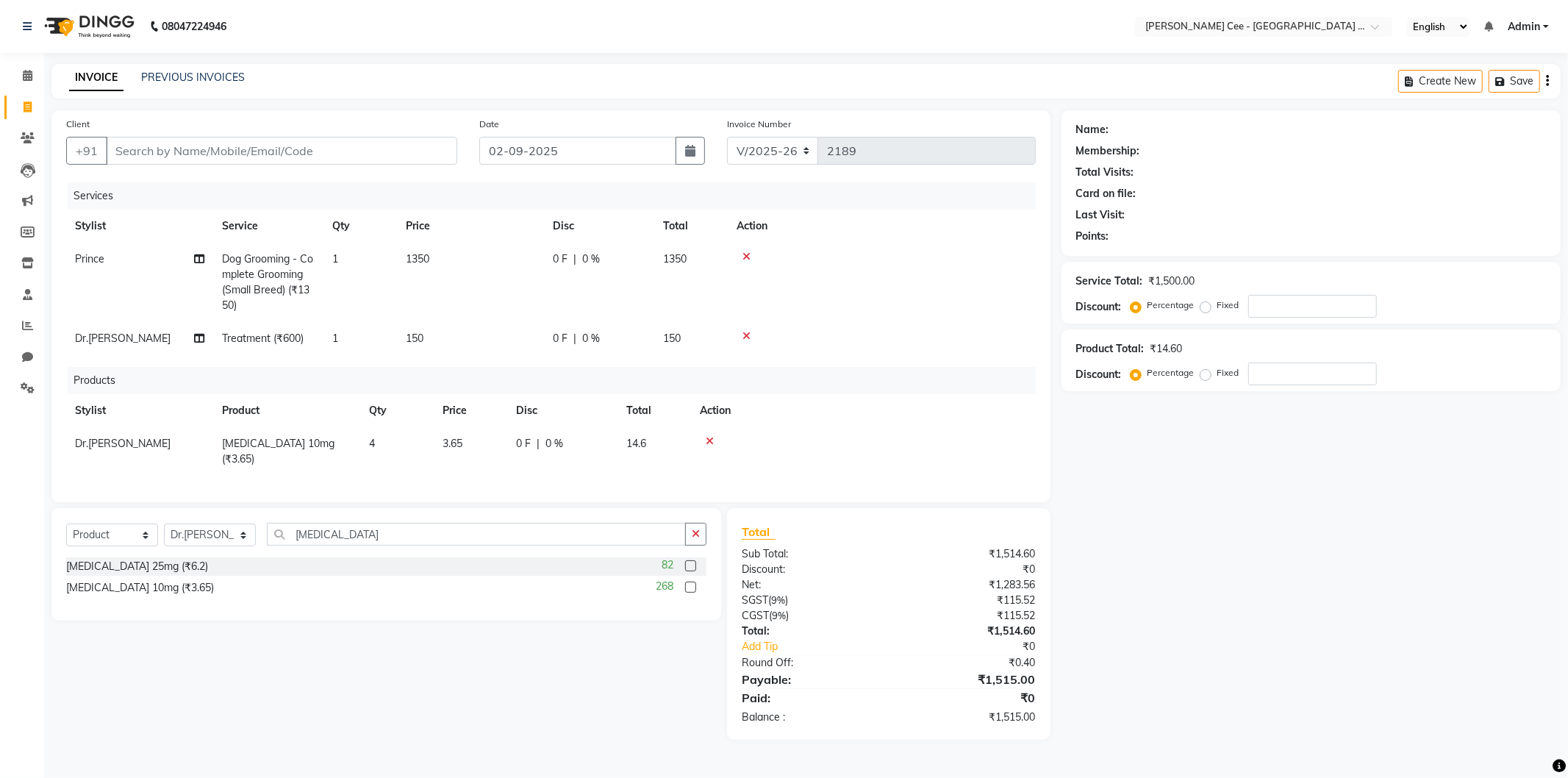
click at [994, 437] on div at bounding box center [863, 441] width 327 height 11
click at [314, 530] on input "ATARAX" at bounding box center [476, 534] width 419 height 23
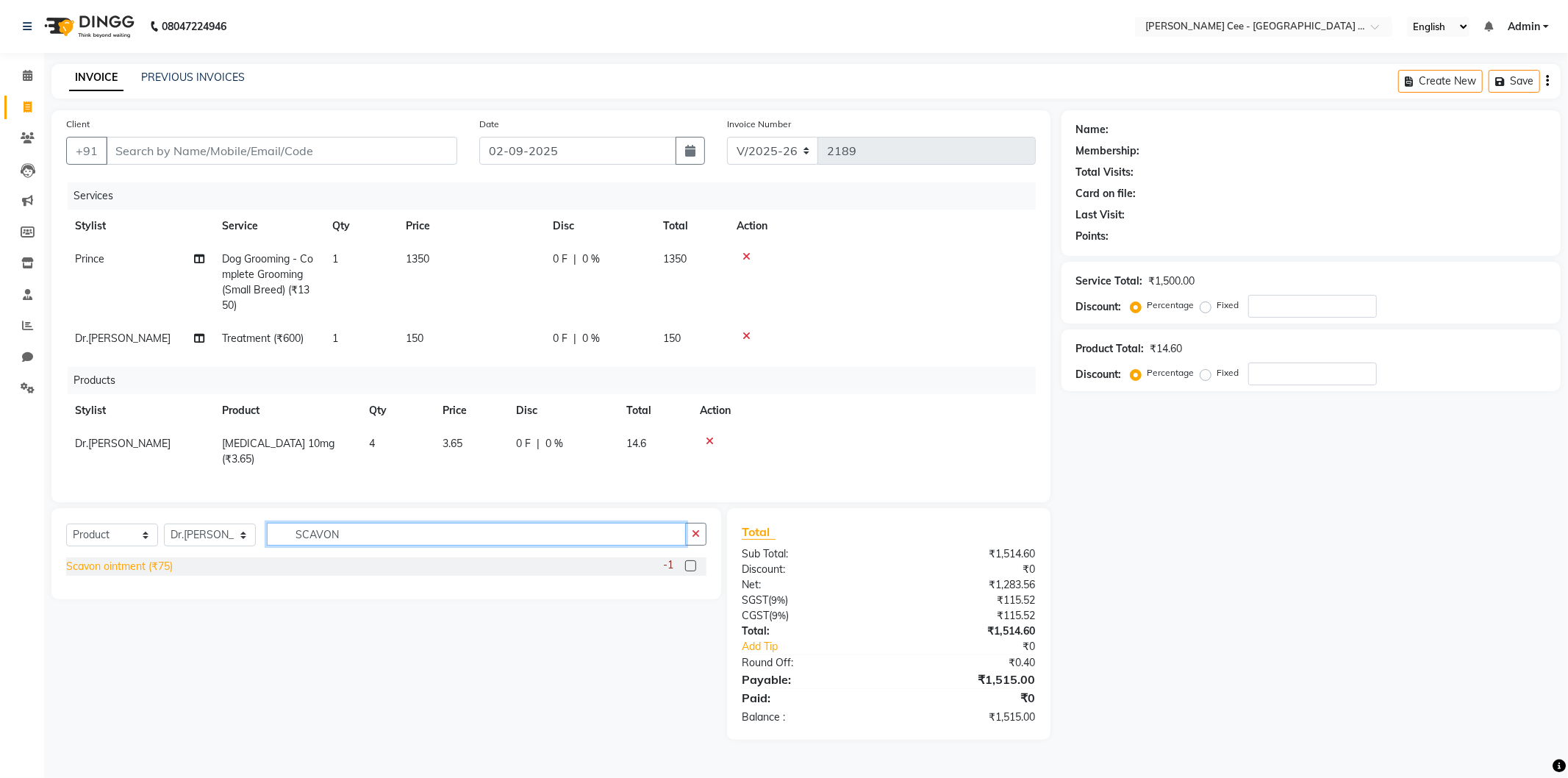
type input "SCAVON"
click at [151, 559] on div "Scavon ointment (₹75)" at bounding box center [119, 567] width 106 height 15
checkbox input "false"
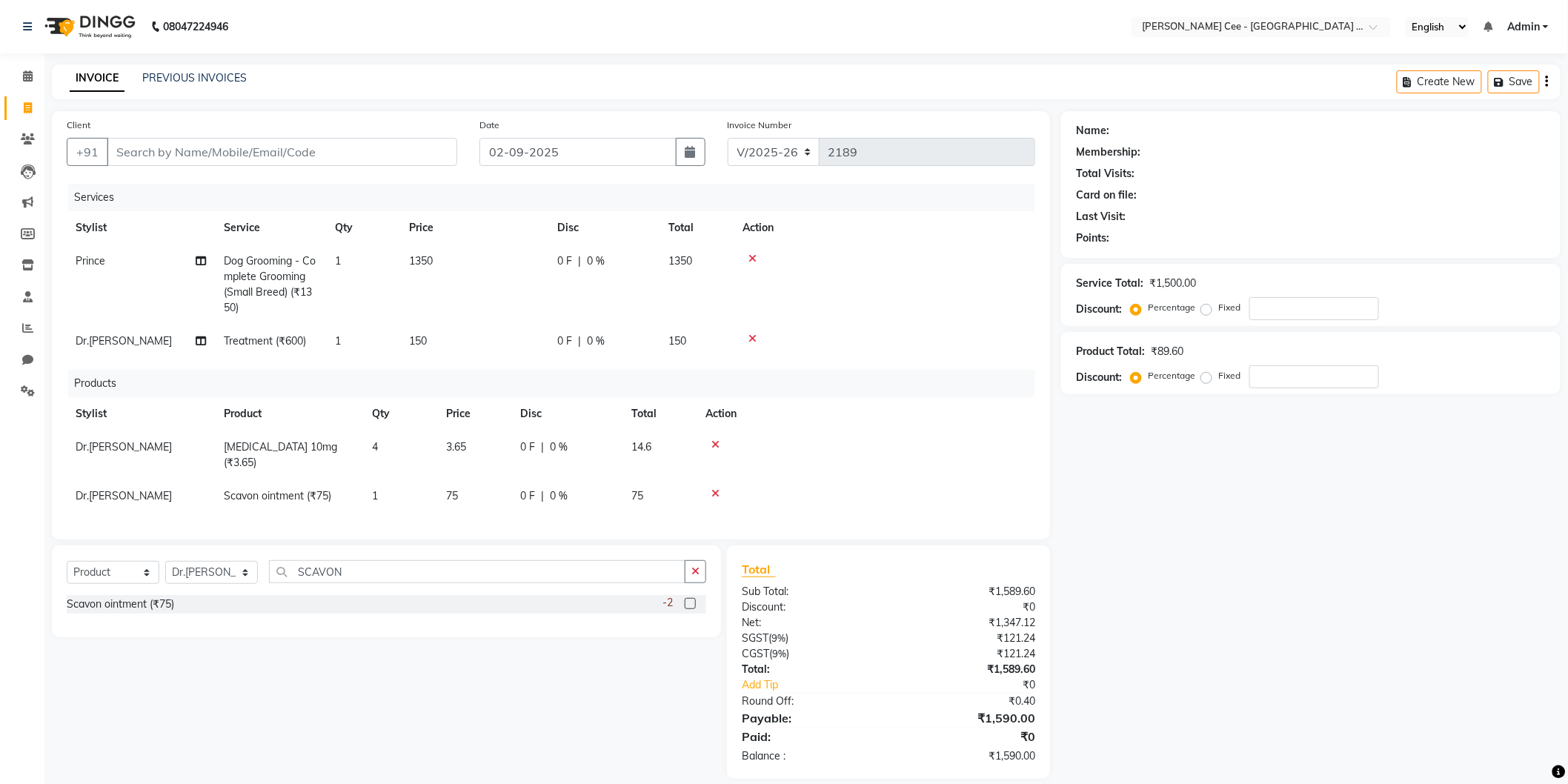
click at [464, 480] on td "75" at bounding box center [473, 496] width 74 height 33
select select "86120"
click at [464, 489] on input "75" at bounding box center [474, 500] width 56 height 23
type input "82"
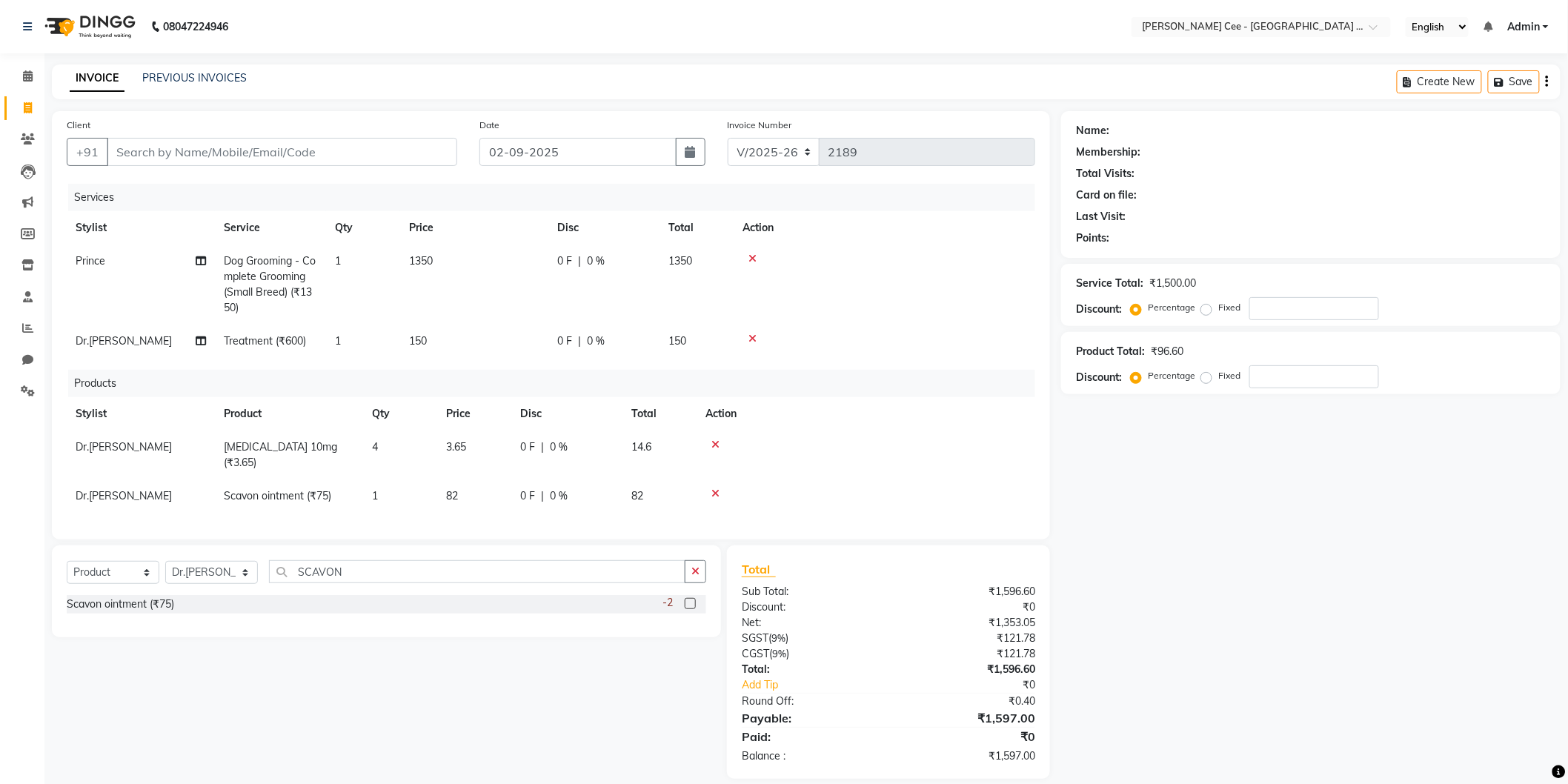
click at [909, 416] on th "Action" at bounding box center [865, 414] width 339 height 33
click at [190, 139] on input "Client" at bounding box center [282, 151] width 351 height 28
click at [314, 147] on input "Client" at bounding box center [282, 151] width 351 height 28
type input "t"
type input "0"
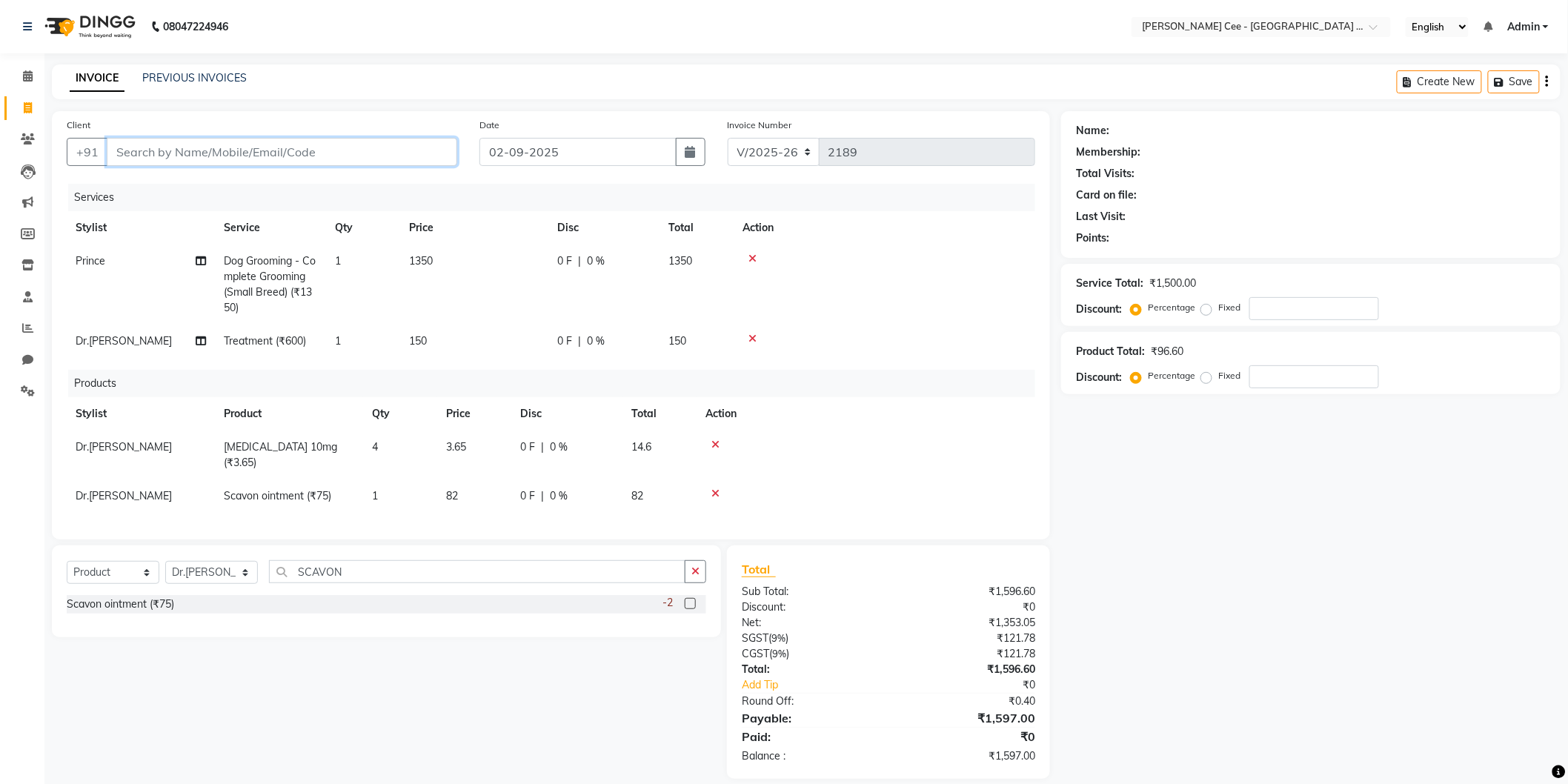
type input "0"
type input "t"
type input "Tarun"
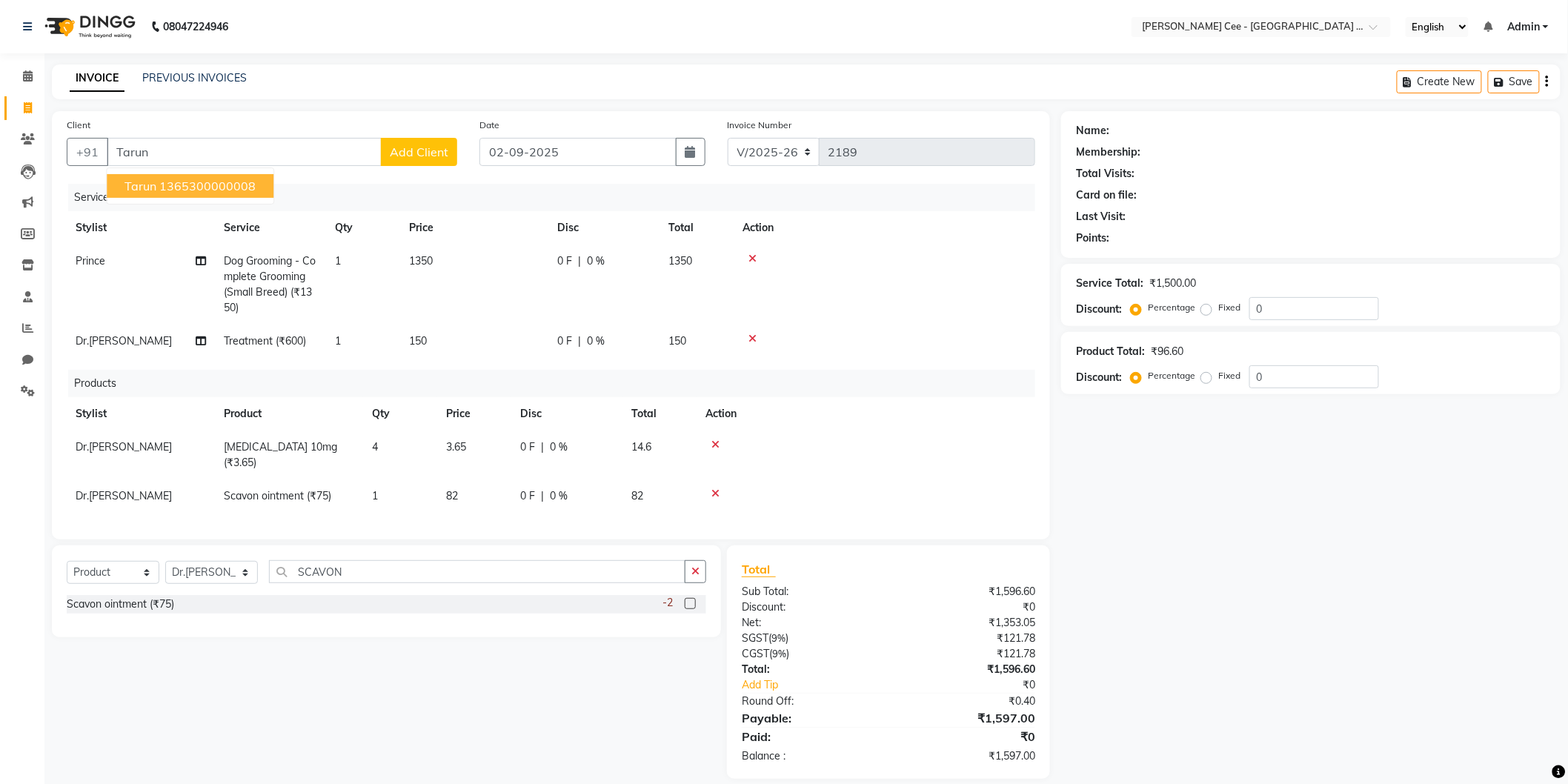
click at [419, 151] on span "Add Client" at bounding box center [419, 151] width 59 height 14
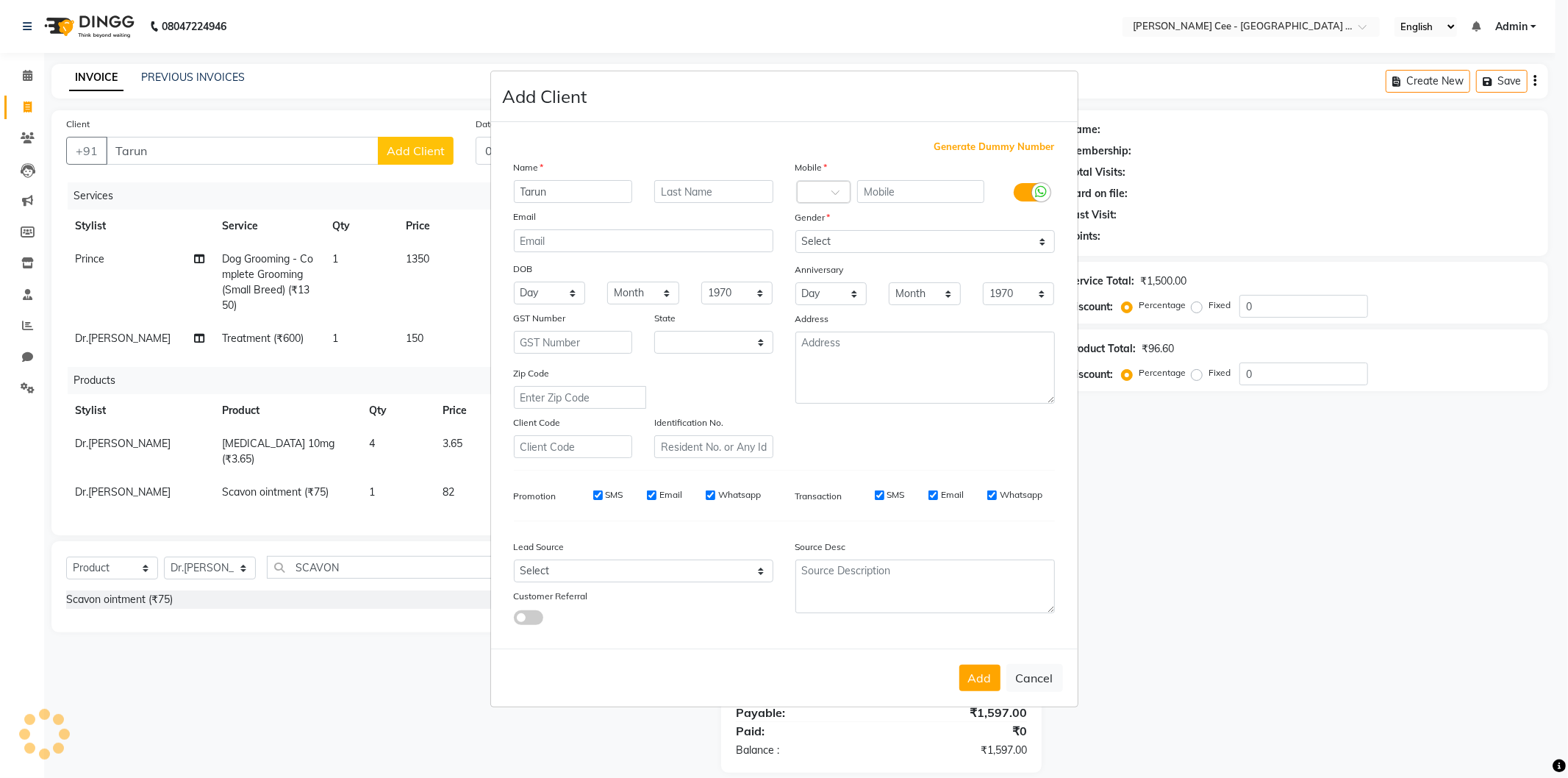
select select "22"
type input "Tarun (Coco)"
click at [710, 186] on input "text" at bounding box center [714, 192] width 119 height 23
type input "Shihtzu"
click at [902, 189] on input "text" at bounding box center [920, 192] width 127 height 23
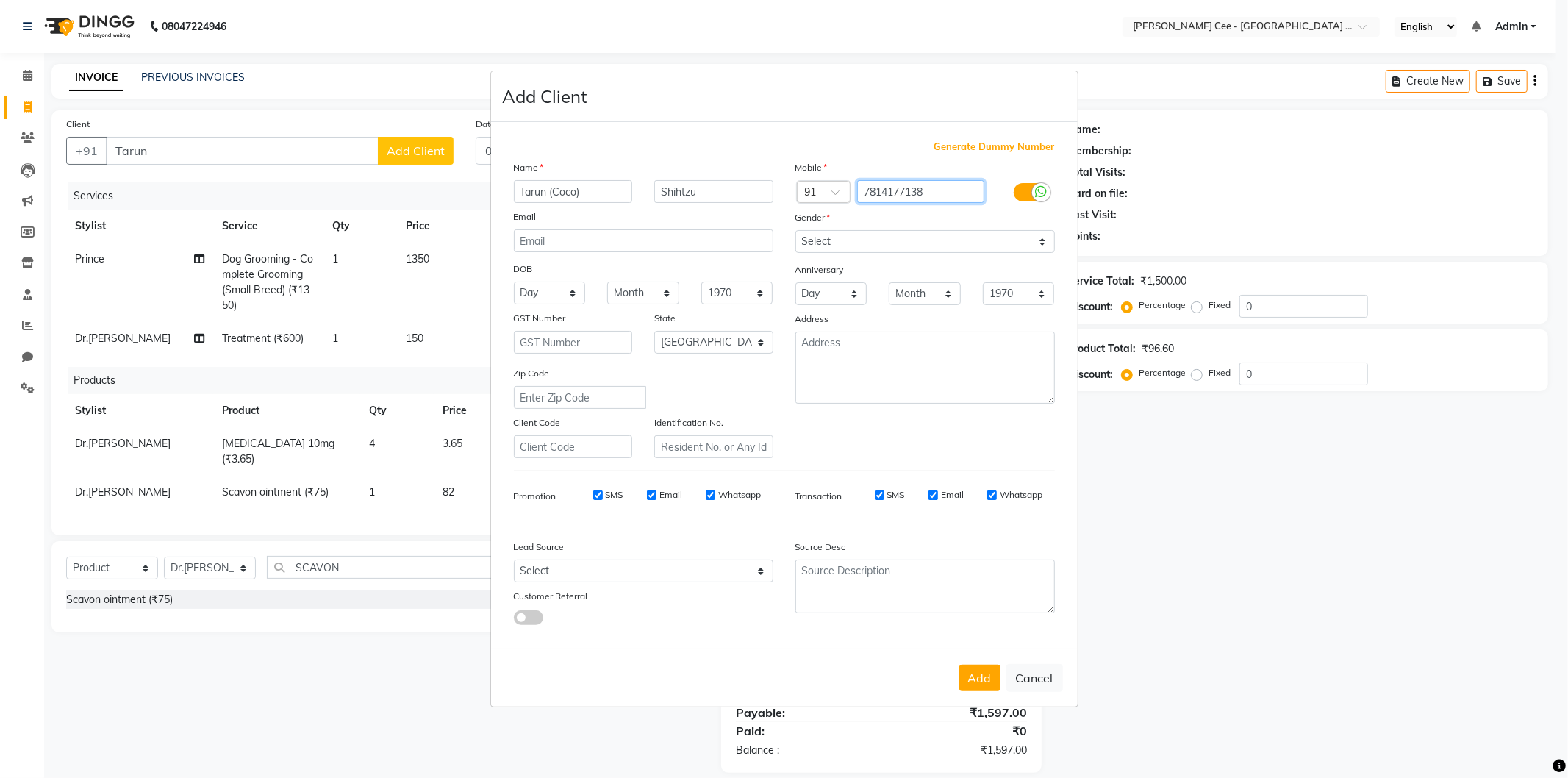
type input "7814177138"
click at [939, 232] on select "Select Male Female Other Prefer Not To Say" at bounding box center [925, 242] width 260 height 23
select select "male"
click at [795, 230] on select "Select Male Female Other Prefer Not To Say" at bounding box center [925, 242] width 260 height 23
click at [970, 675] on button "Add" at bounding box center [980, 678] width 42 height 26
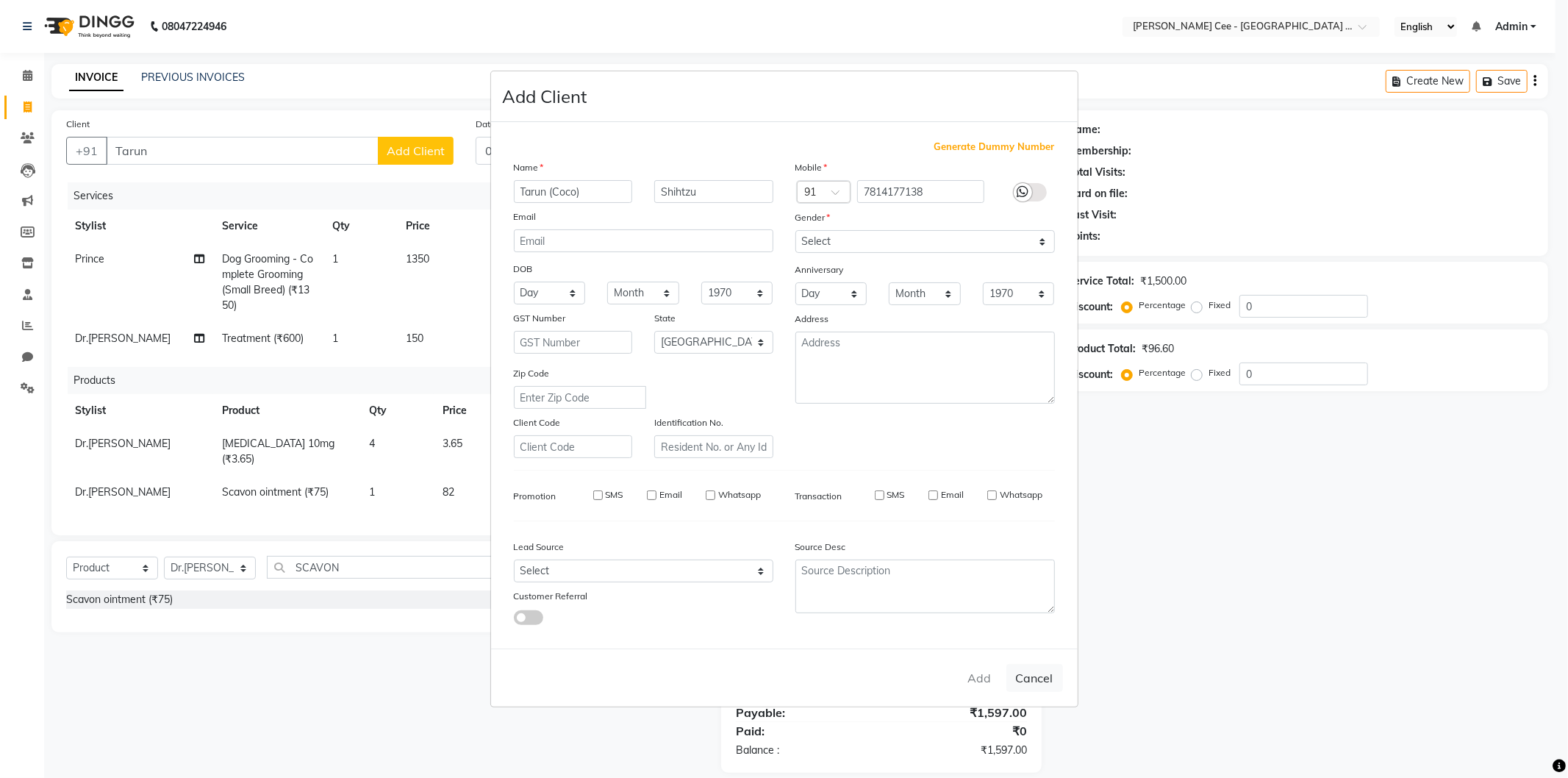
type input "7814177138"
select select
select select "null"
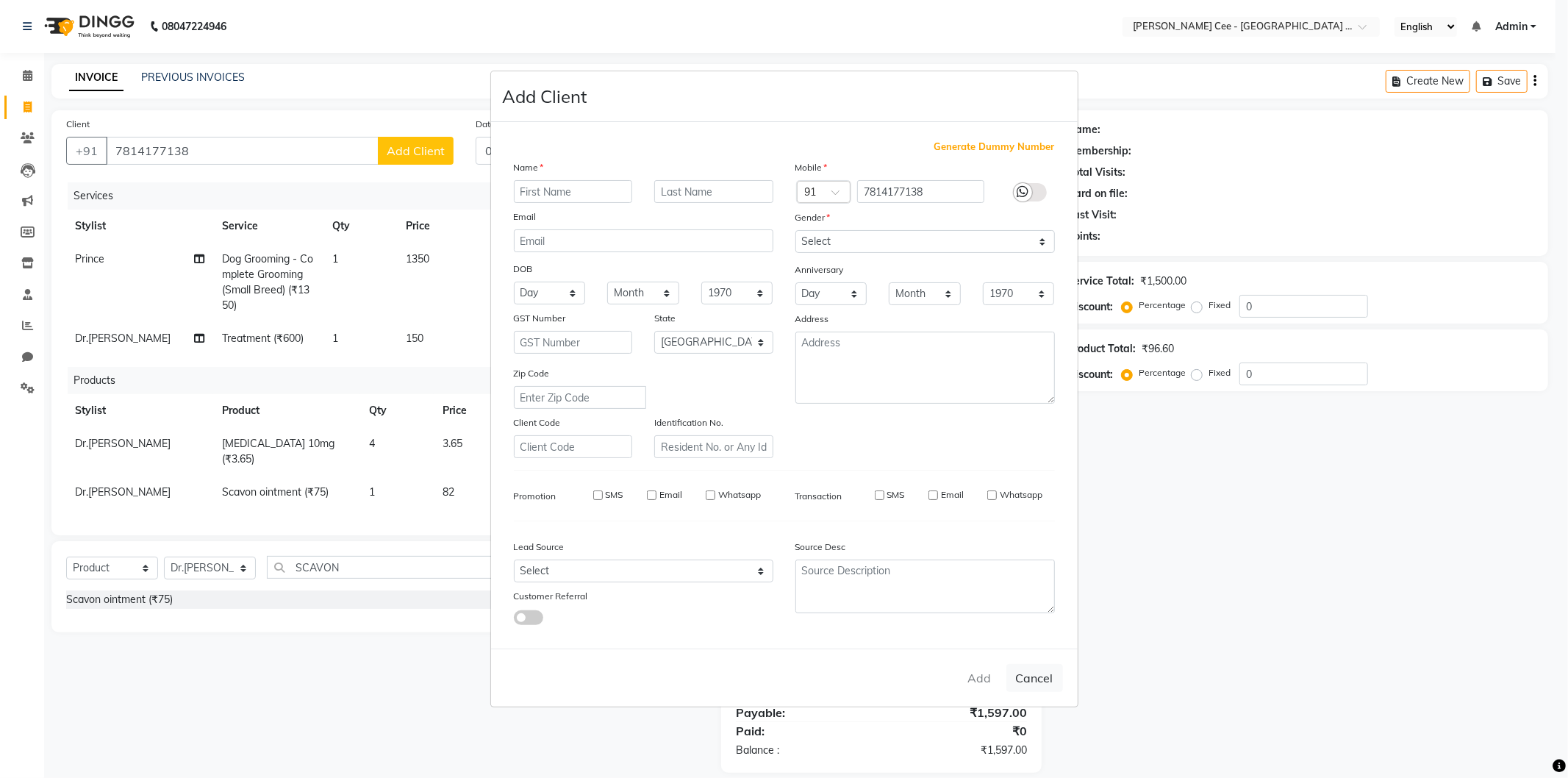
select select
checkbox input "false"
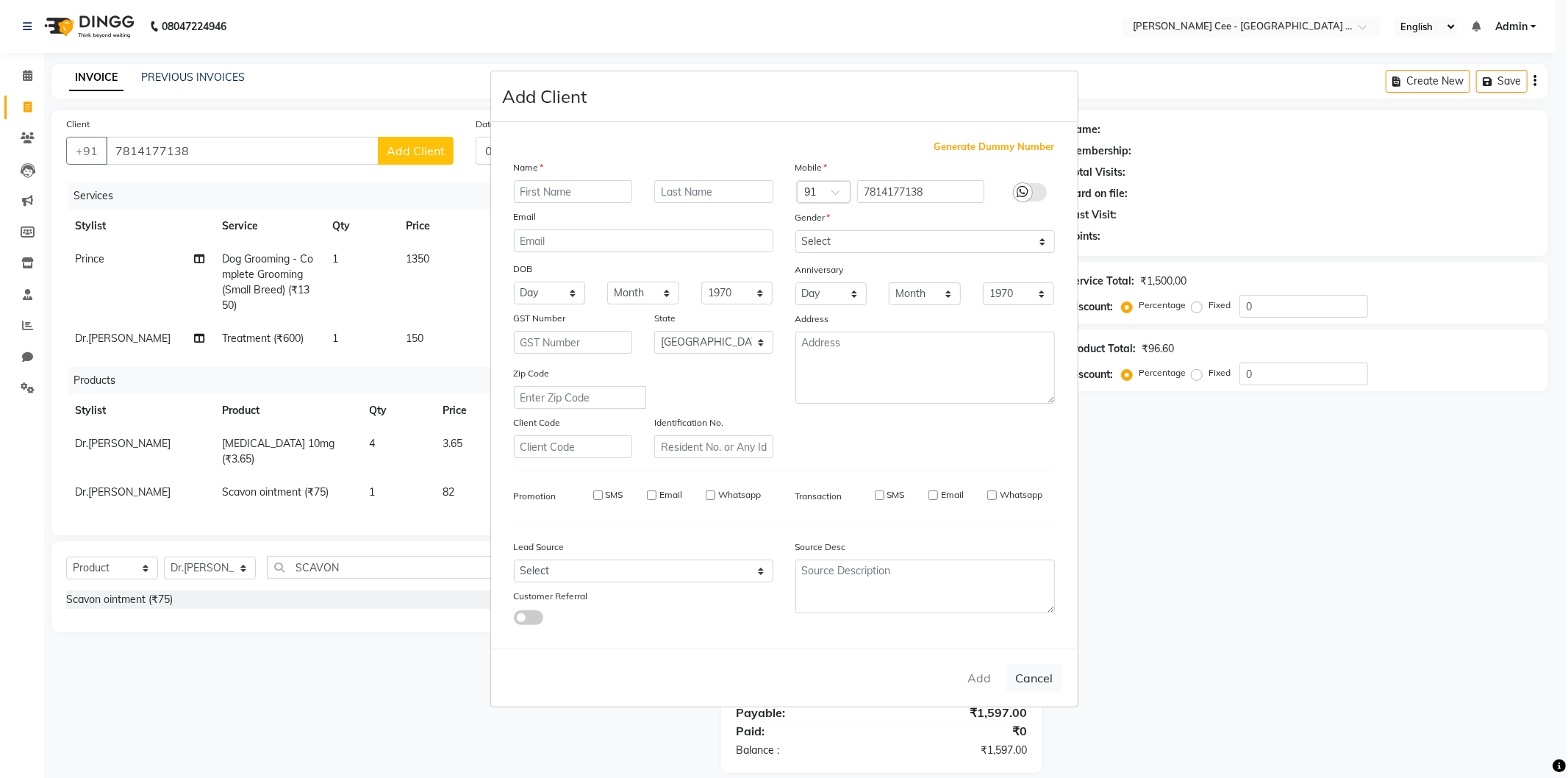
checkbox input "false"
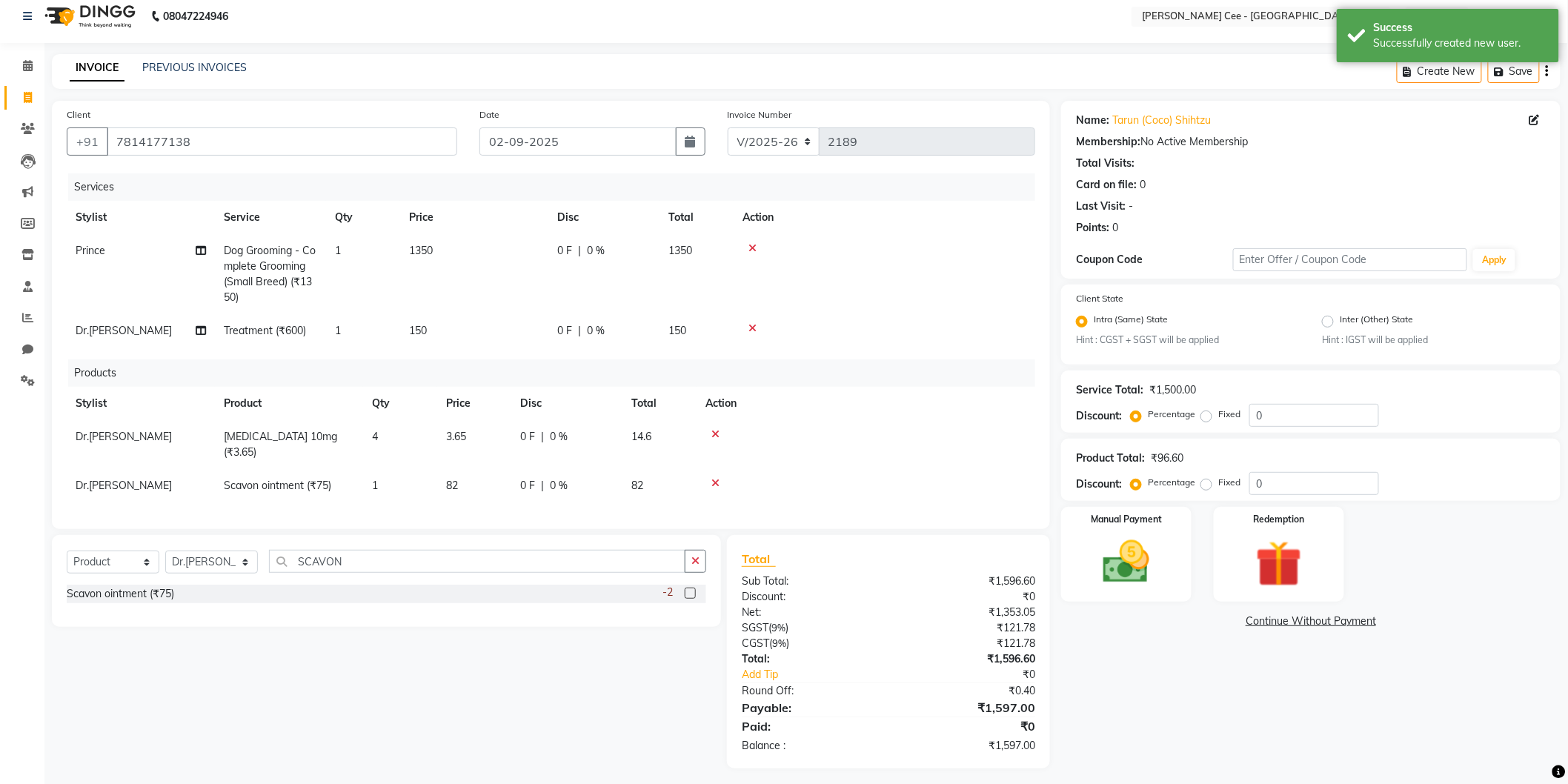
scroll to position [13, 0]
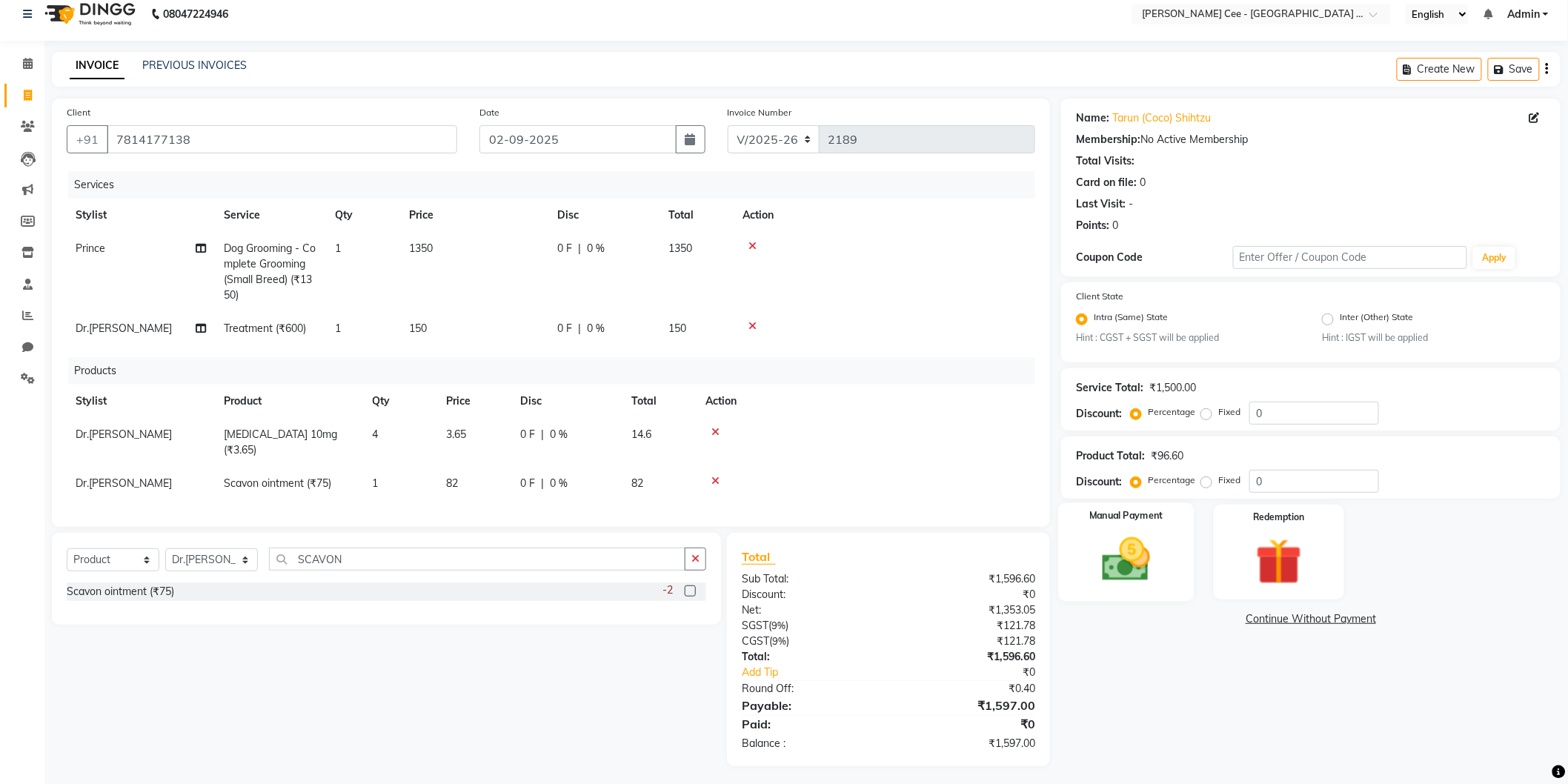
click at [1149, 550] on img at bounding box center [1126, 559] width 78 height 56
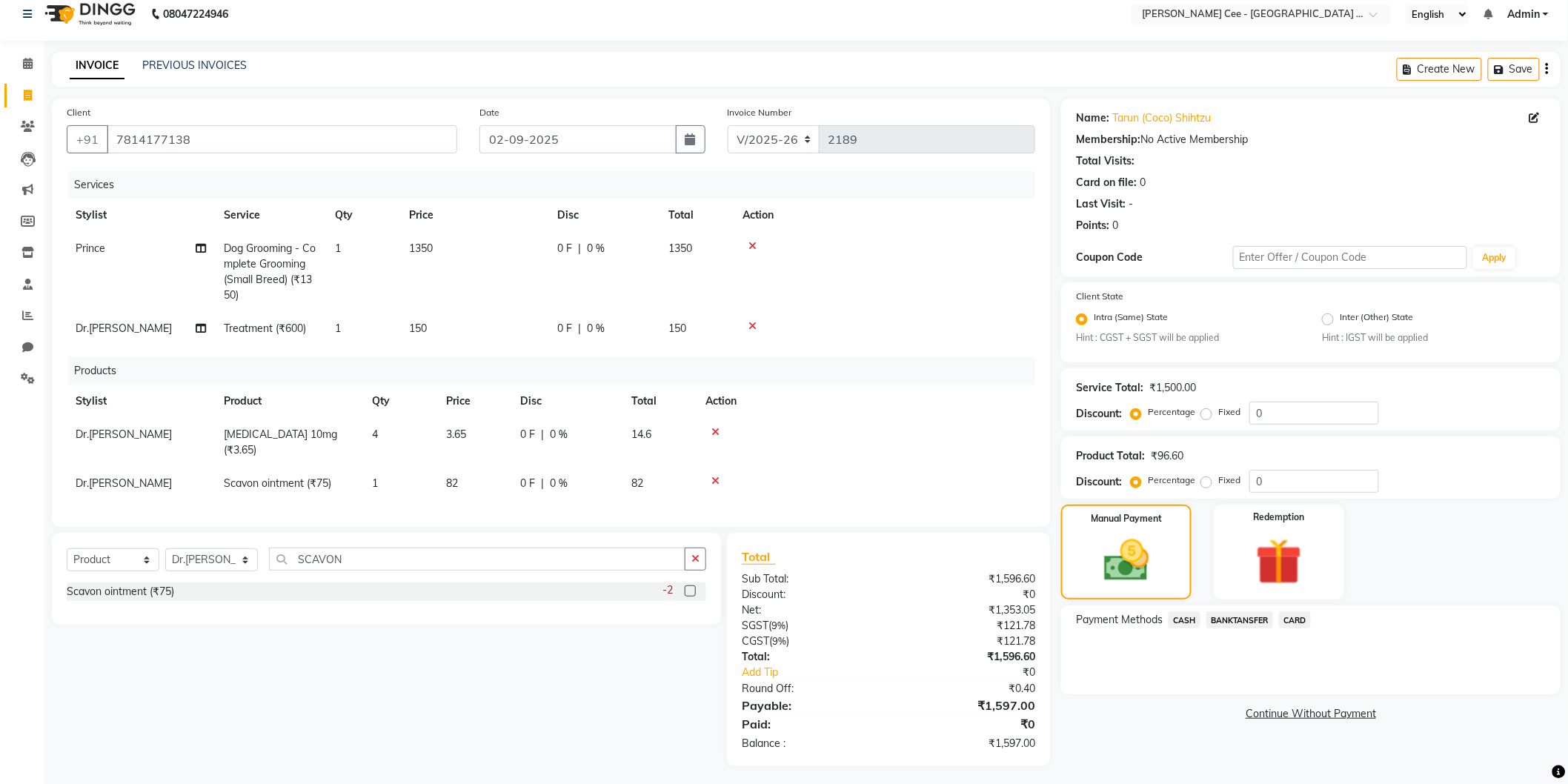
click at [1183, 615] on span "CASH" at bounding box center [1184, 620] width 32 height 17
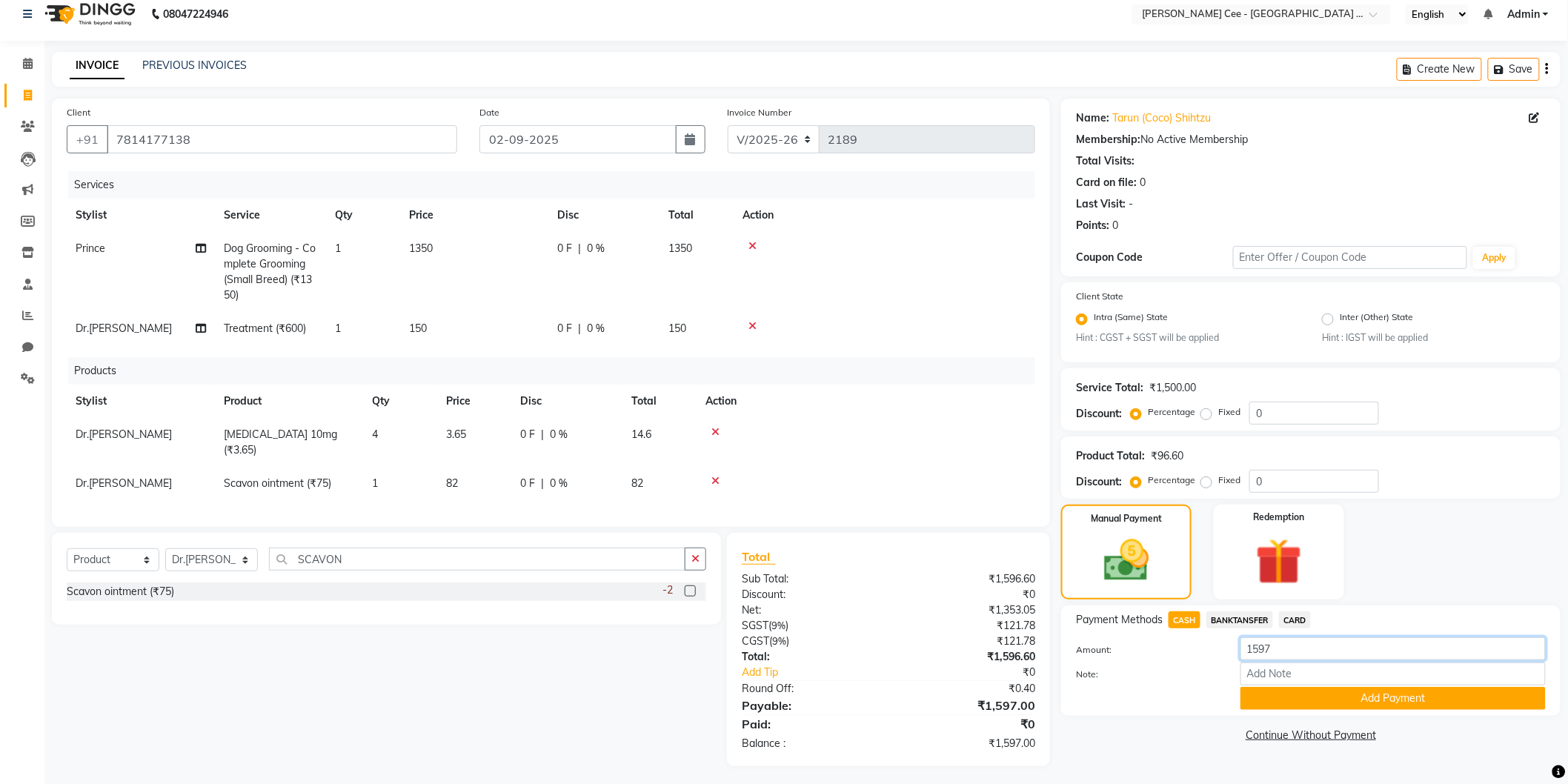
click at [1276, 646] on input "1597" at bounding box center [1393, 649] width 305 height 23
type input "1"
type input "1400"
click at [1346, 705] on button "Add Payment" at bounding box center [1393, 699] width 305 height 23
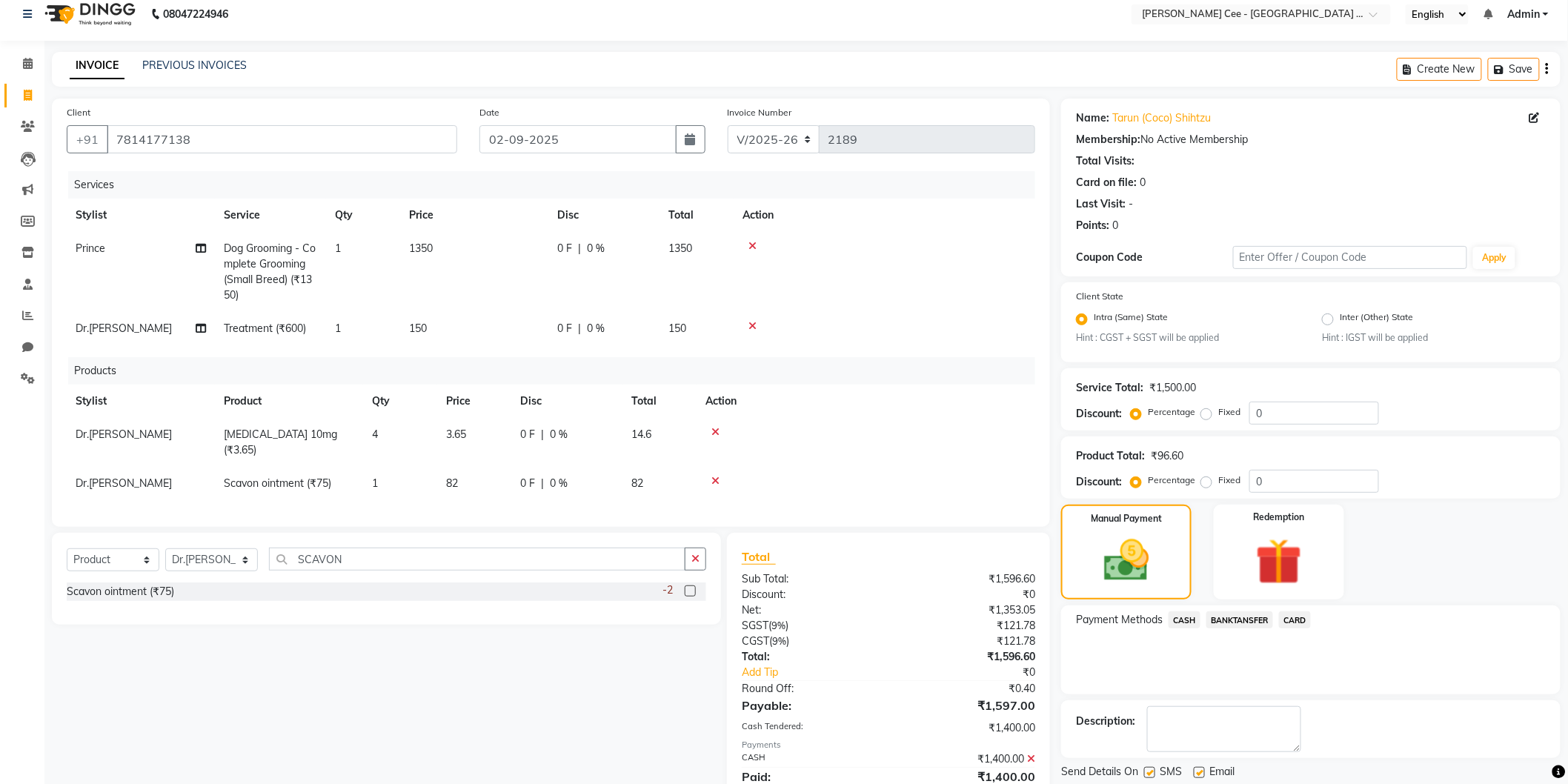
scroll to position [65, 0]
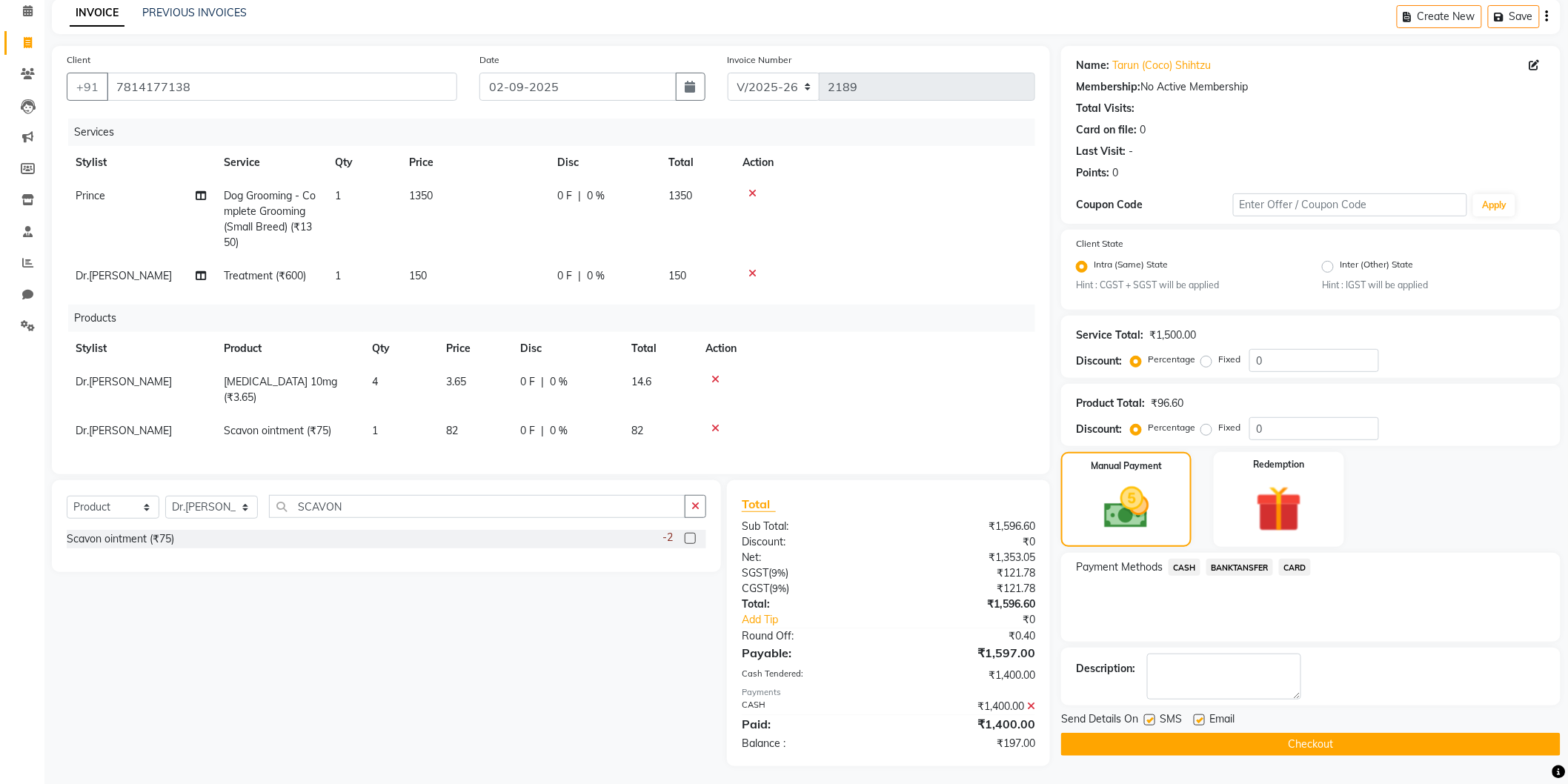
click at [1229, 566] on span "BANKTANSFER" at bounding box center [1240, 567] width 67 height 17
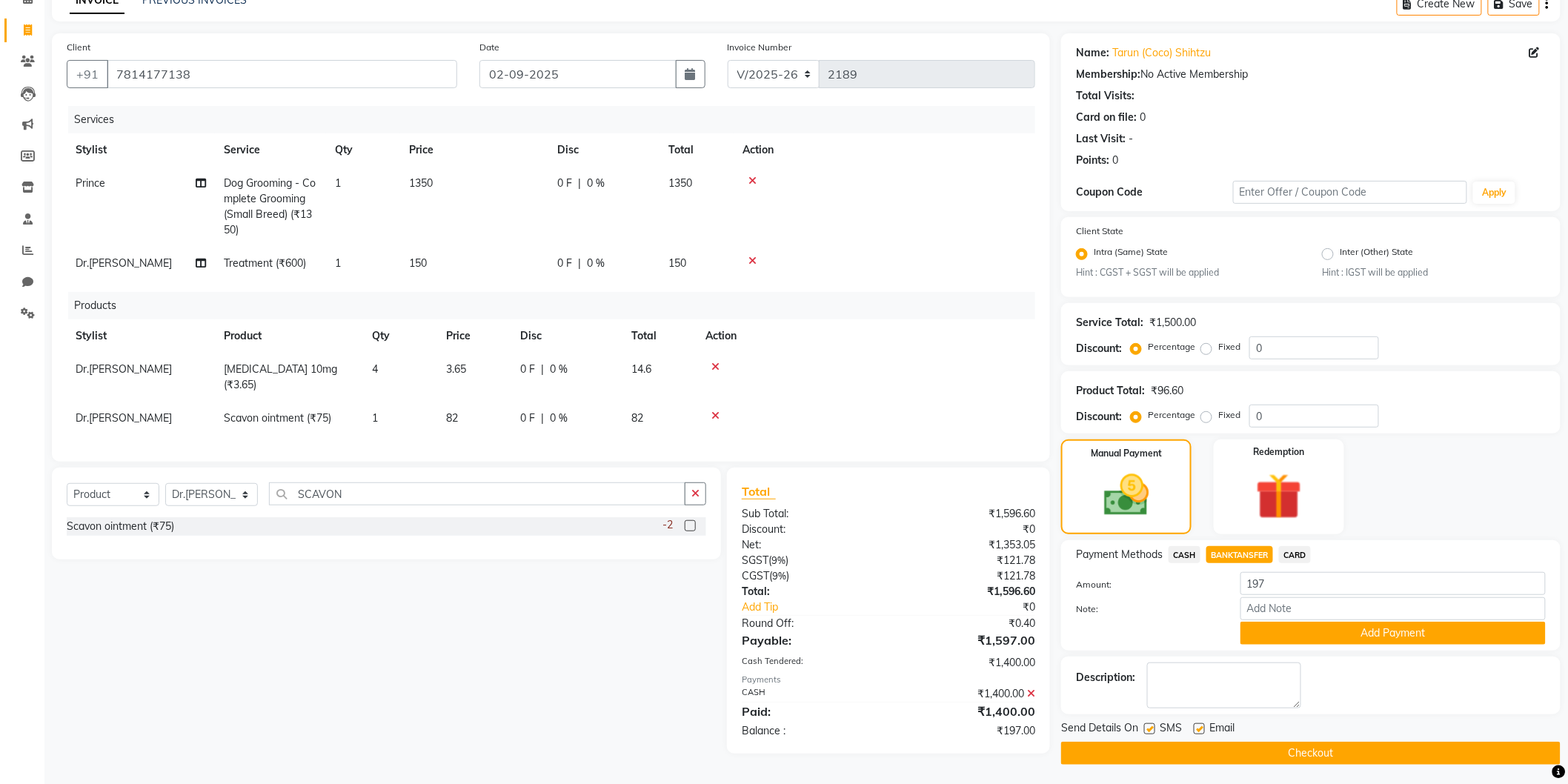
scroll to position [81, 0]
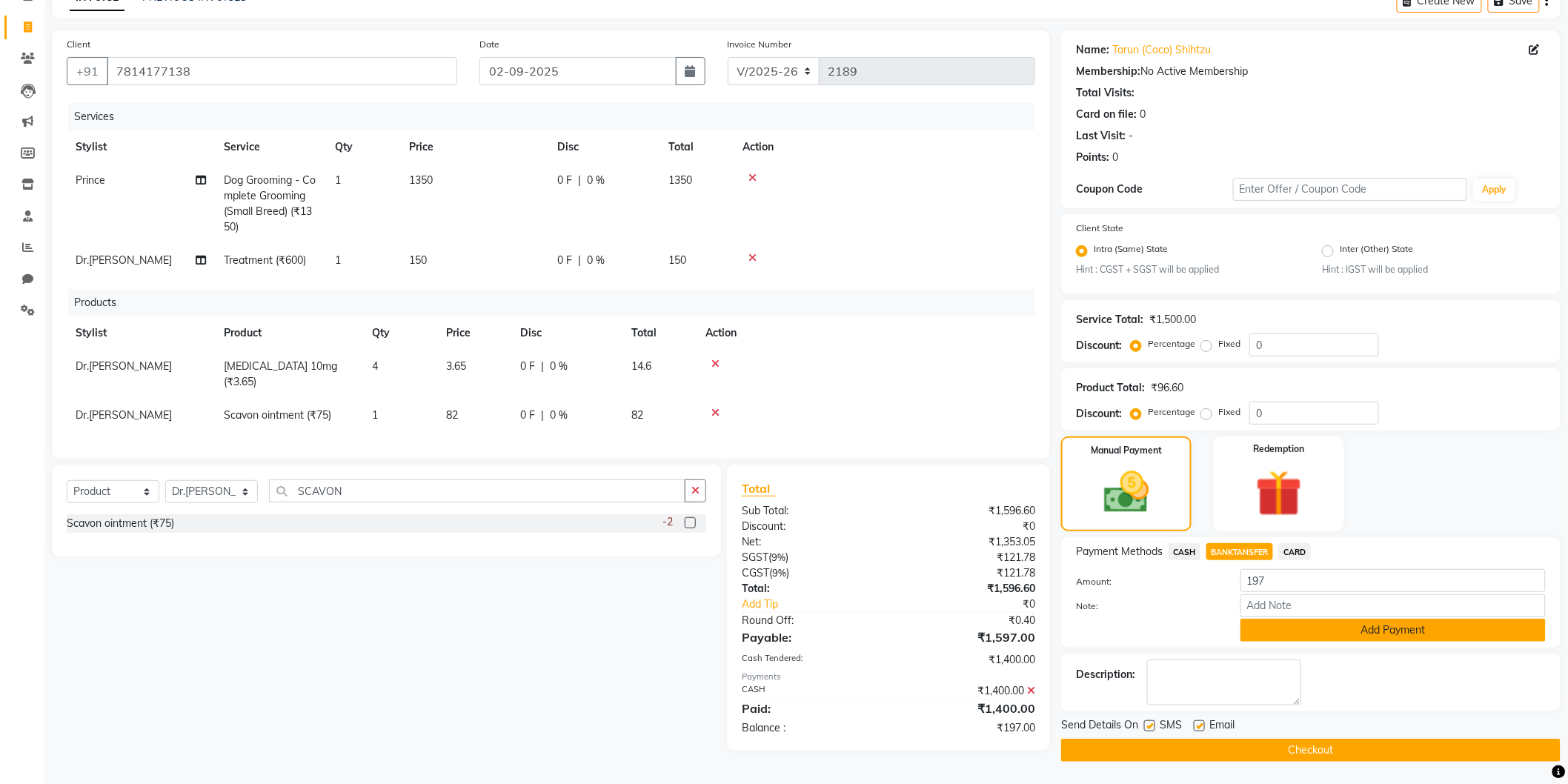
click at [1365, 624] on button "Add Payment" at bounding box center [1393, 630] width 305 height 23
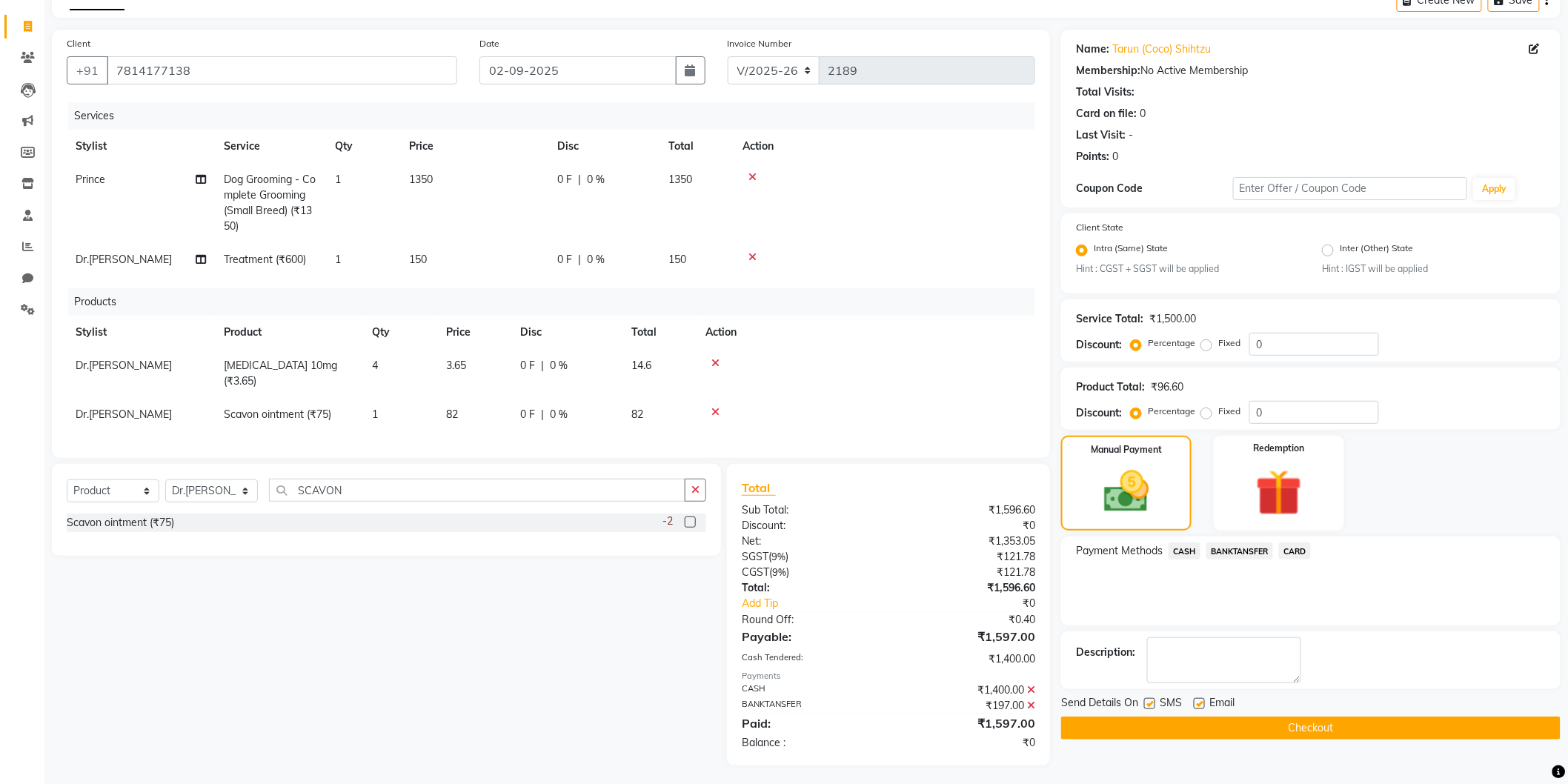
click at [1321, 717] on button "Checkout" at bounding box center [1311, 728] width 499 height 23
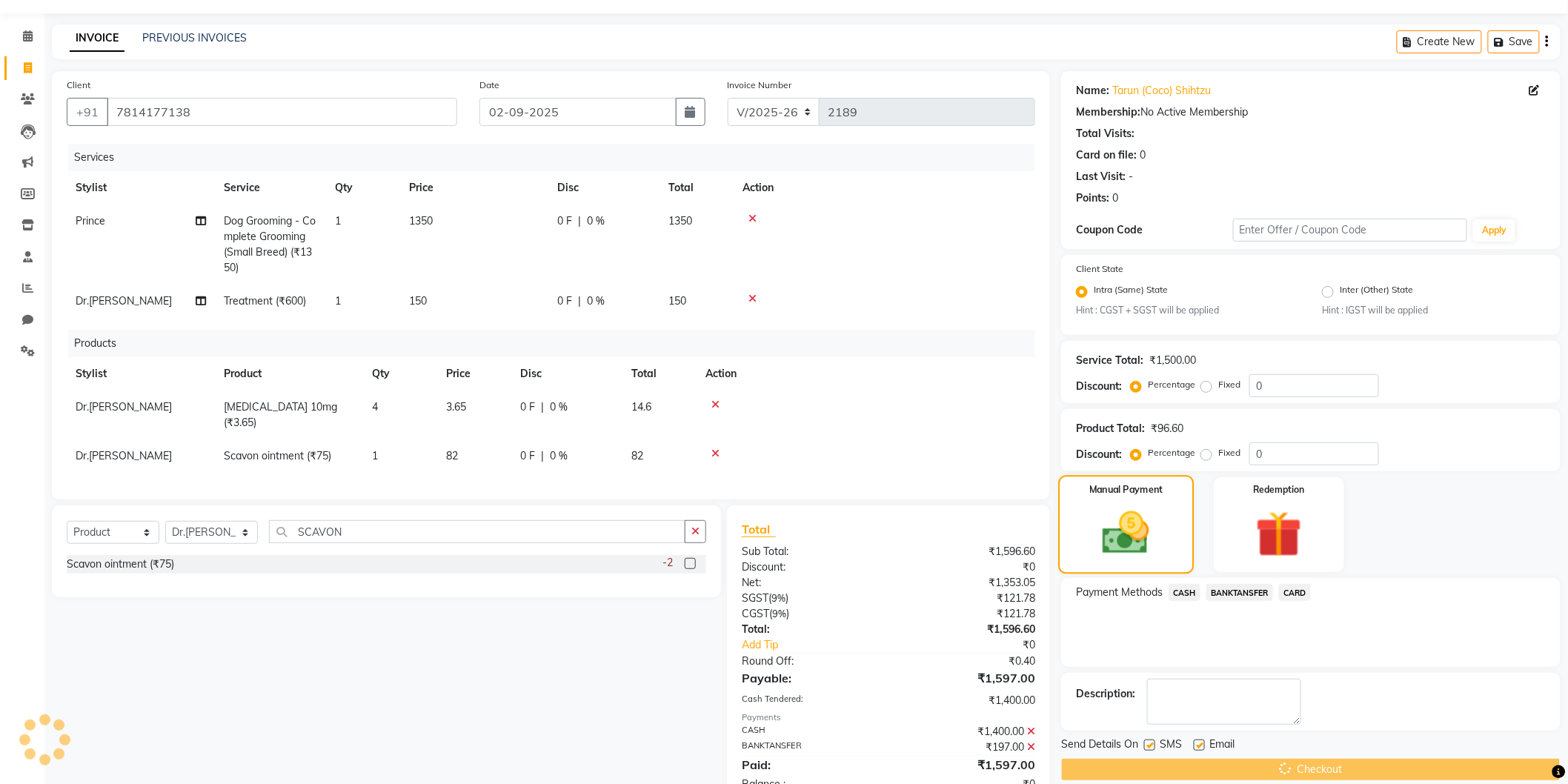
scroll to position [0, 0]
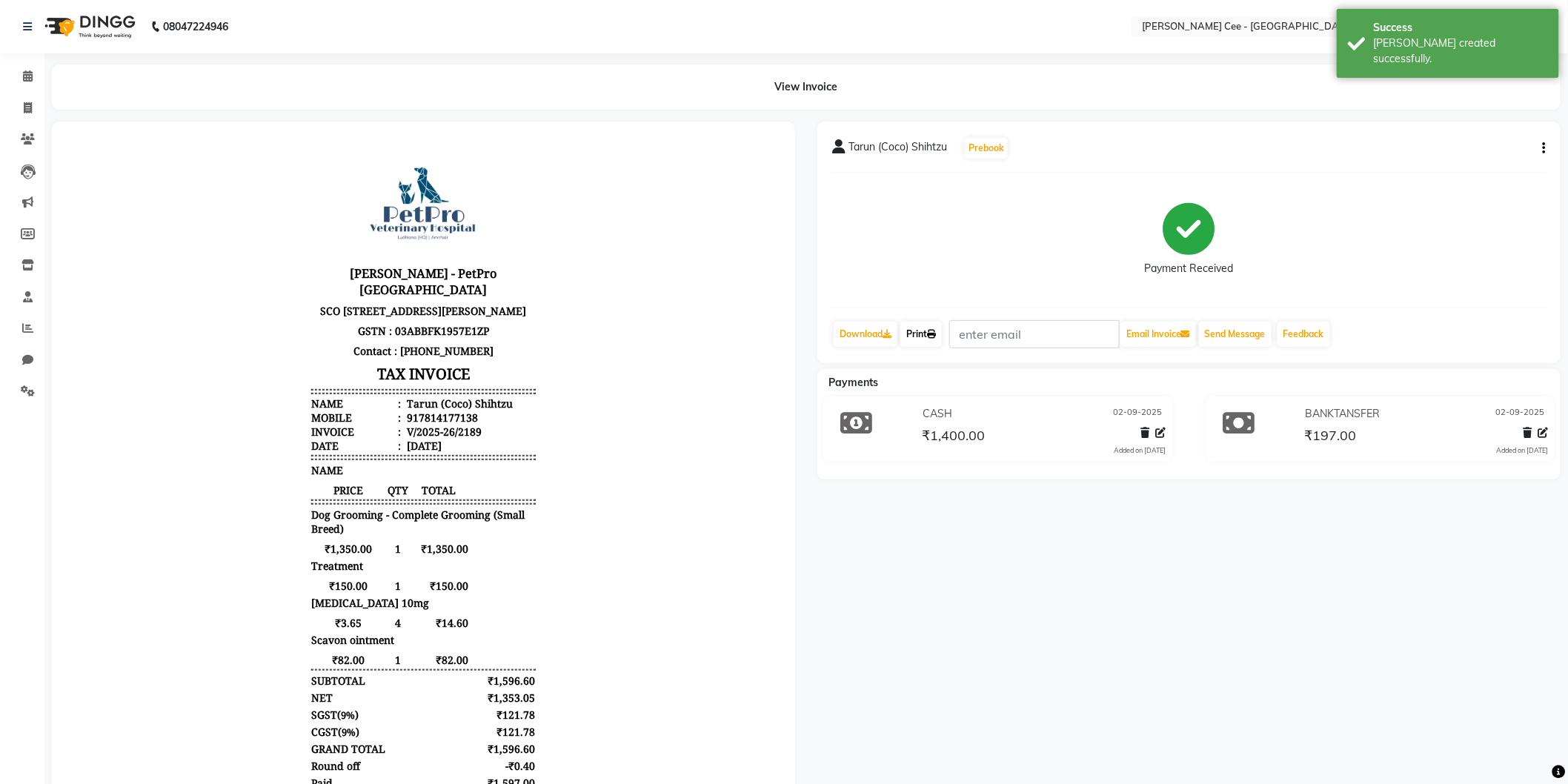
click at [922, 328] on link "Print" at bounding box center [921, 334] width 42 height 25
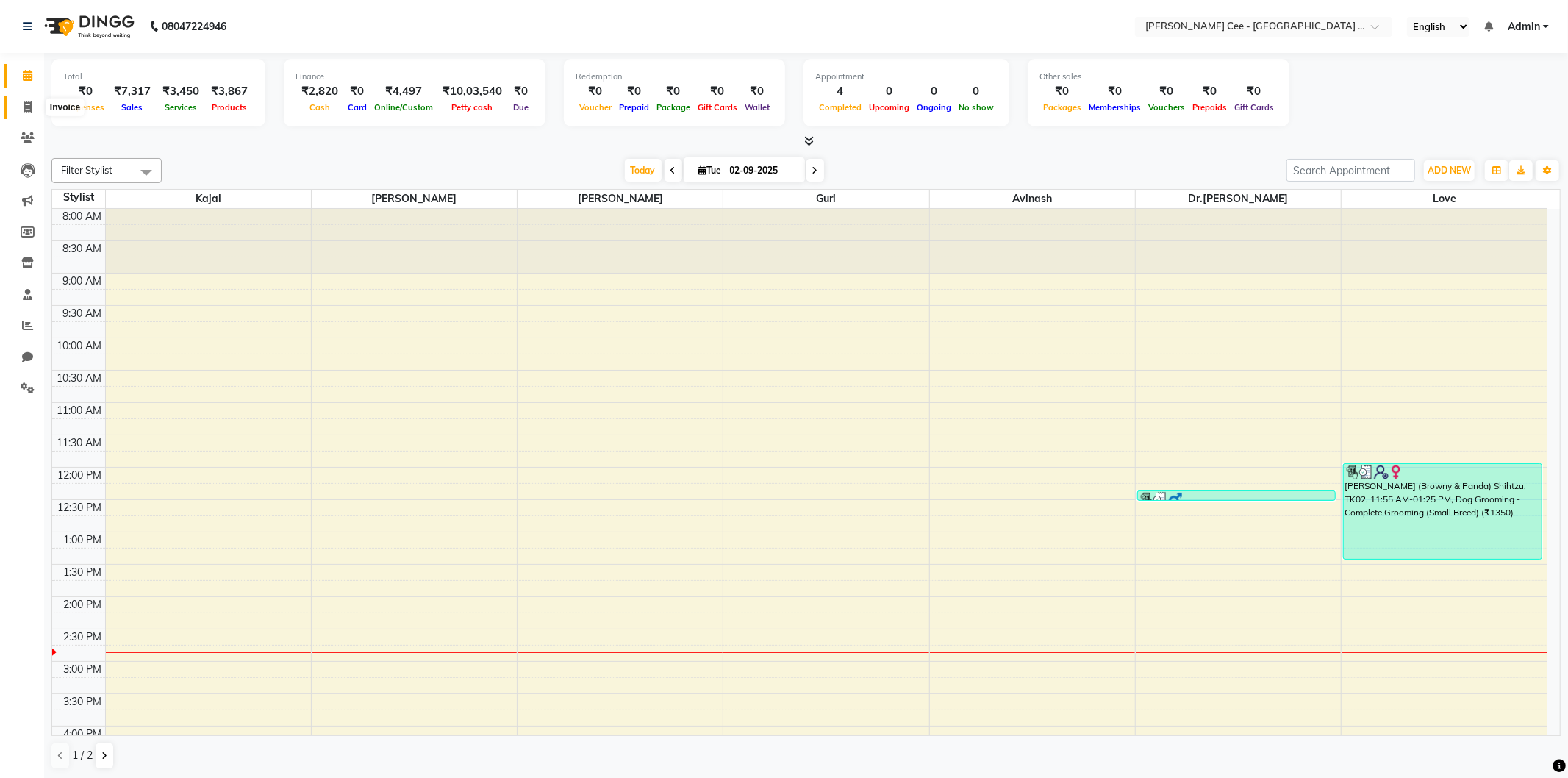
click at [27, 106] on icon at bounding box center [27, 107] width 8 height 11
select select "service"
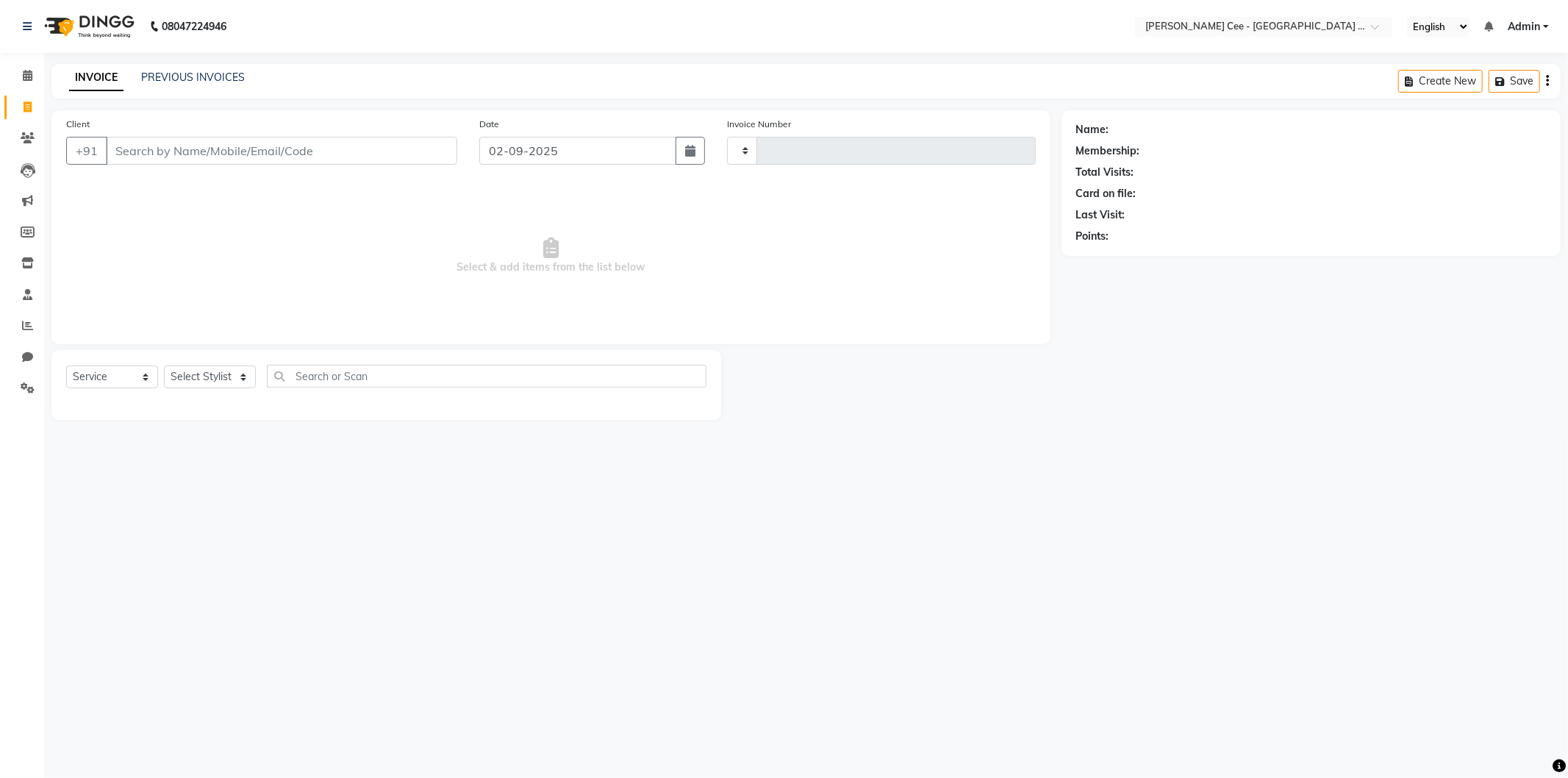
type input "2189"
select select "8239"
click at [285, 150] on input "Client" at bounding box center [281, 150] width 351 height 28
select select "product"
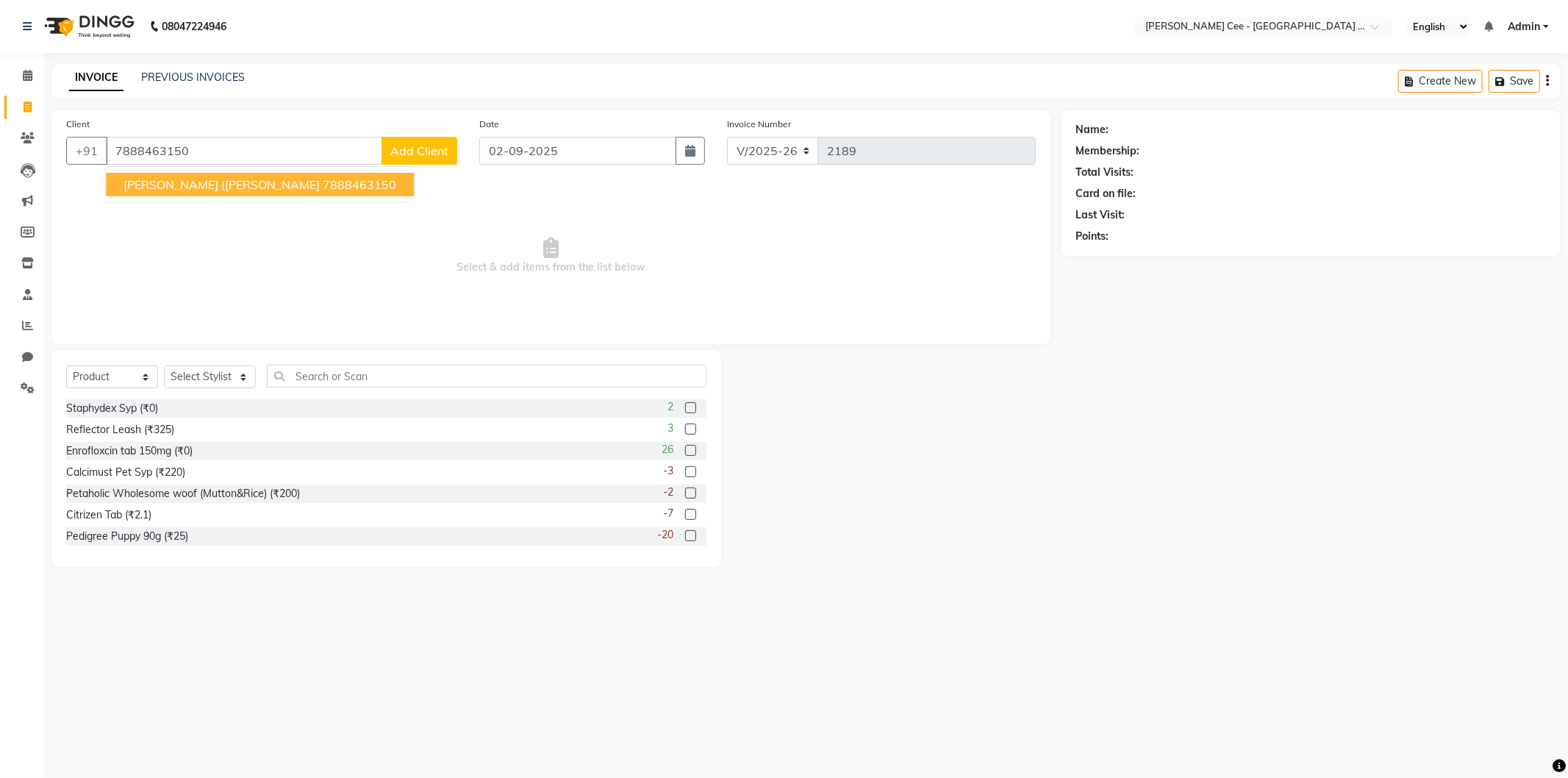
type input "7888463150"
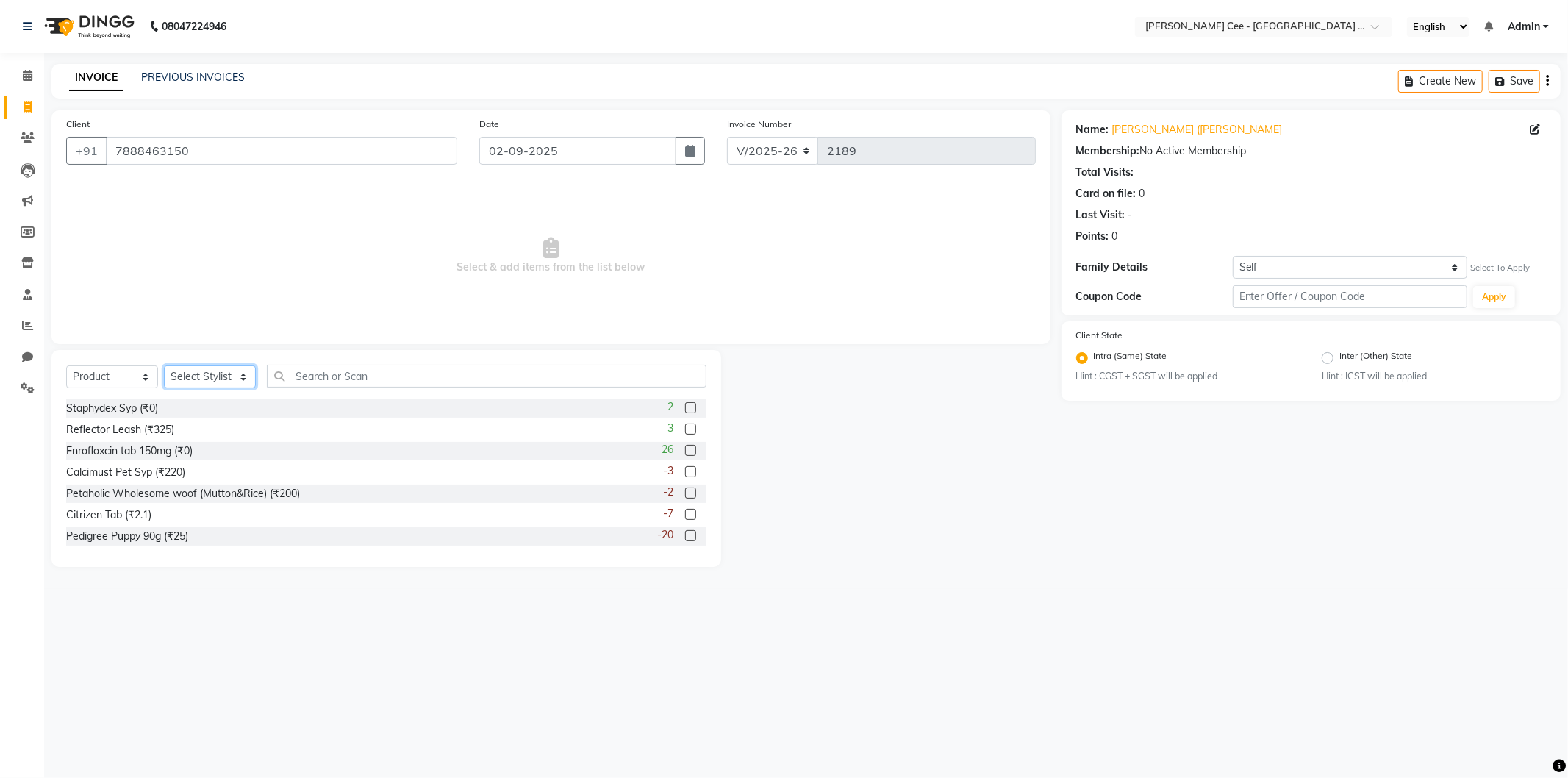
click at [226, 375] on select "Select Stylist Avinash [PERSON_NAME] [PERSON_NAME] [PERSON_NAME] Kajal Love [PE…" at bounding box center [210, 377] width 92 height 23
select select "80152"
click at [164, 366] on select "Select Stylist Avinash [PERSON_NAME] [PERSON_NAME] [PERSON_NAME] Kajal Love [PE…" at bounding box center [210, 377] width 92 height 23
click at [318, 376] on input "text" at bounding box center [486, 376] width 439 height 23
type input "5010394984577"
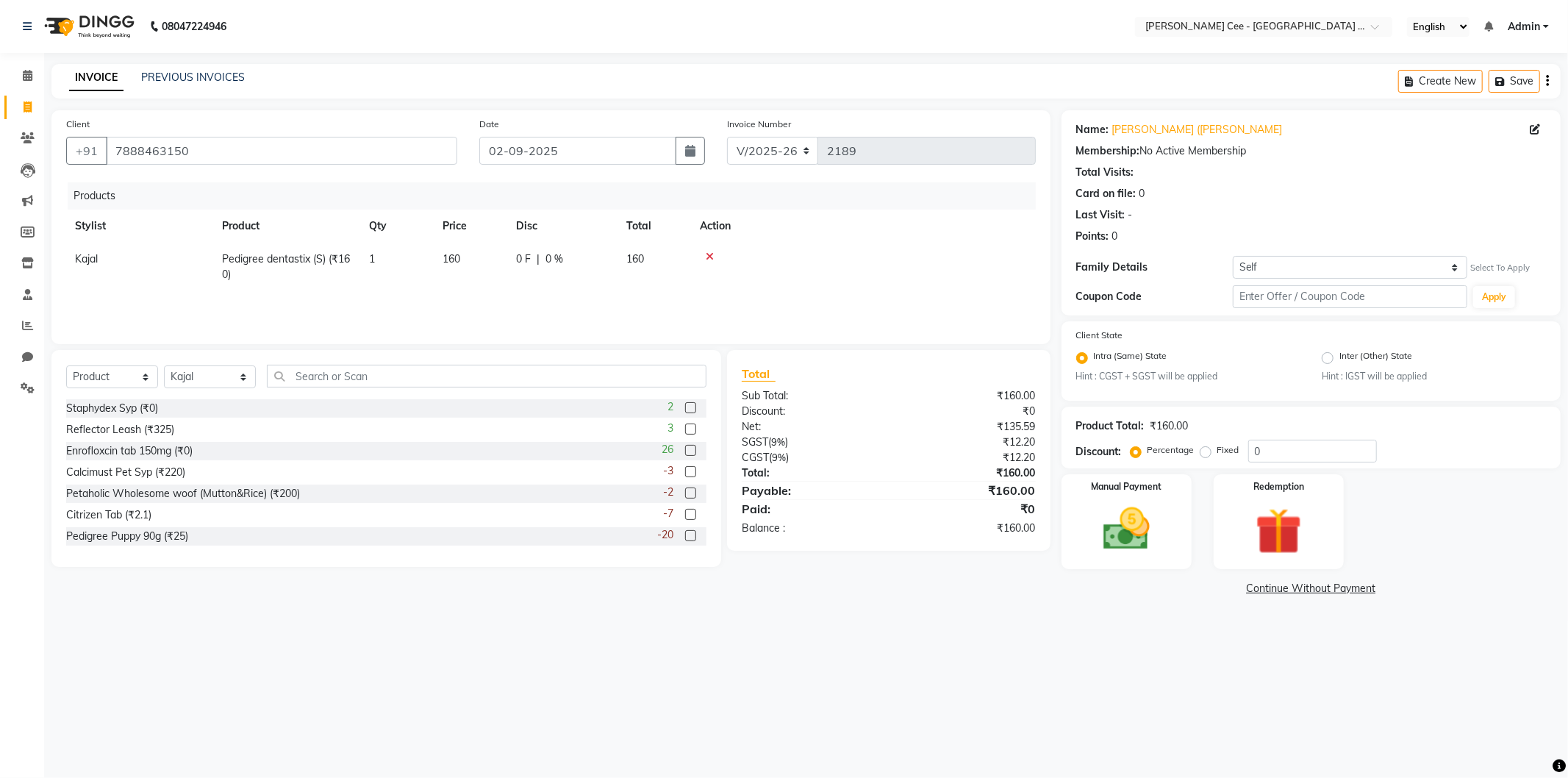
click at [392, 265] on td "1" at bounding box center [396, 267] width 73 height 48
select select "80152"
click at [391, 261] on input "1" at bounding box center [397, 263] width 56 height 23
type input "2"
click at [927, 227] on th "Action" at bounding box center [863, 226] width 345 height 33
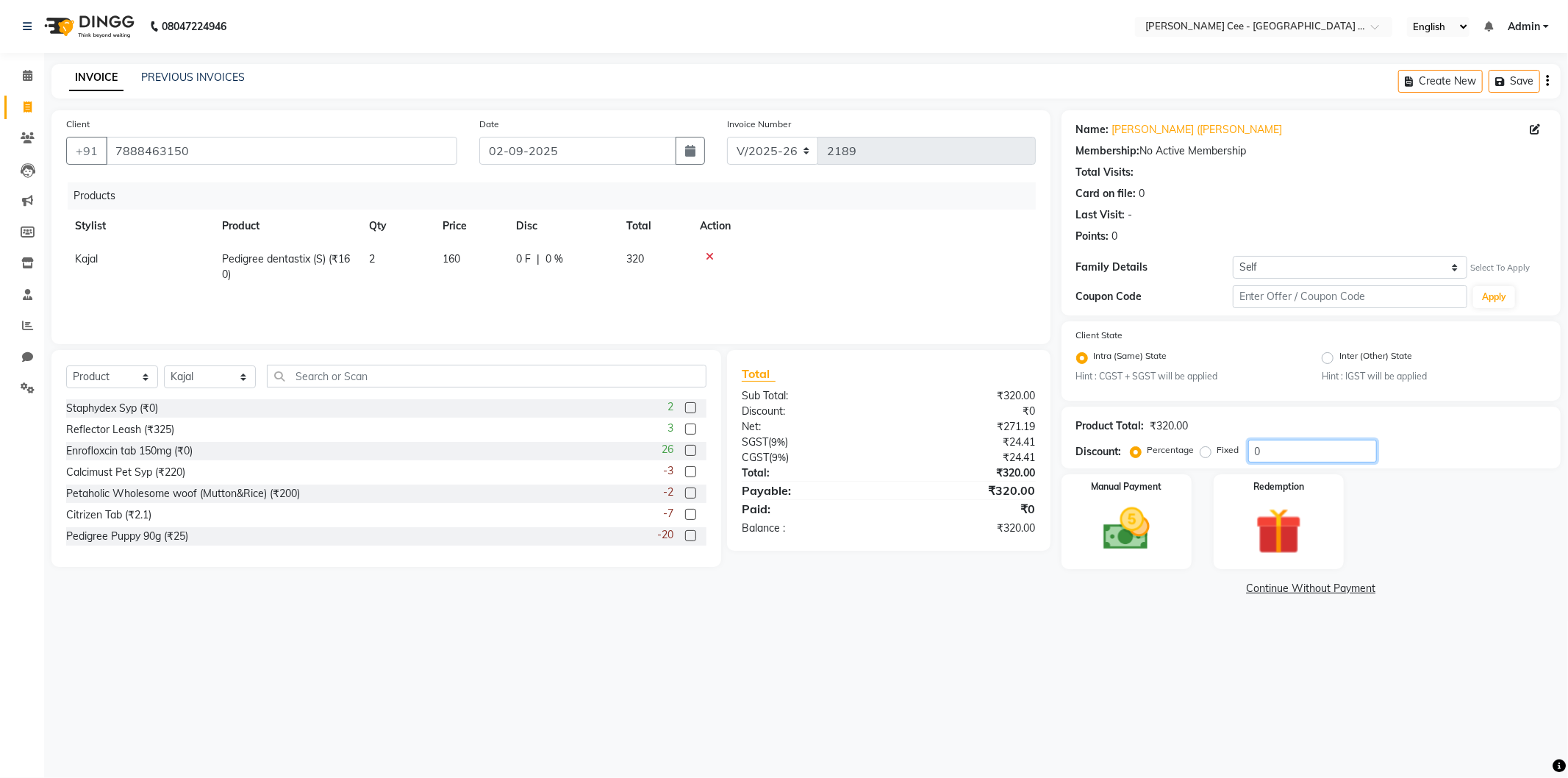
click at [1254, 451] on input "0" at bounding box center [1312, 451] width 128 height 23
type input "15"
click at [993, 631] on div "08047224946 Select Location × [PERSON_NAME] Cee - Petpro [GEOGRAPHIC_DATA], [GE…" at bounding box center [784, 389] width 1568 height 778
click at [1108, 517] on img at bounding box center [1126, 529] width 79 height 56
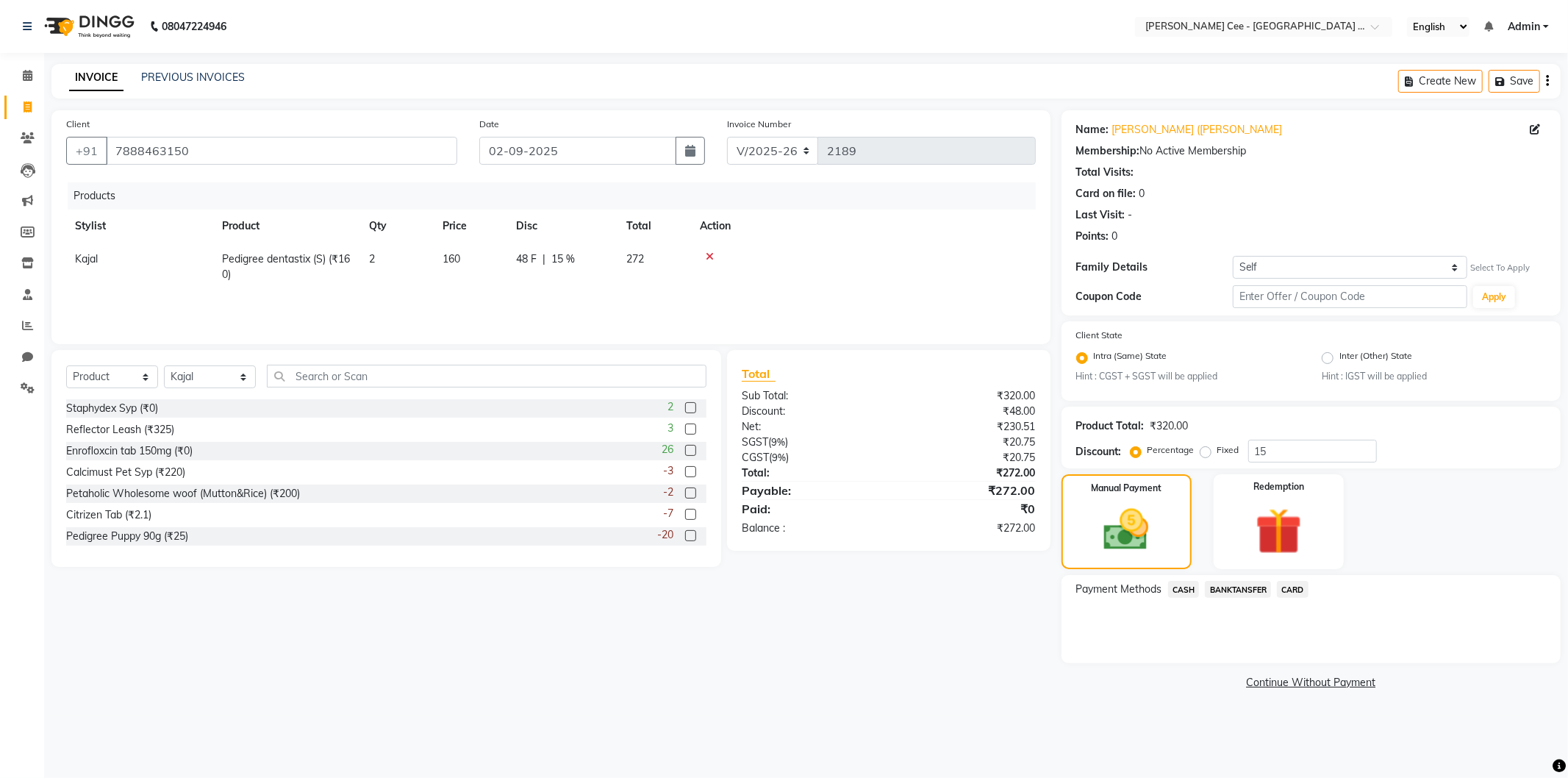
click at [1240, 586] on span "BANKTANSFER" at bounding box center [1238, 589] width 66 height 17
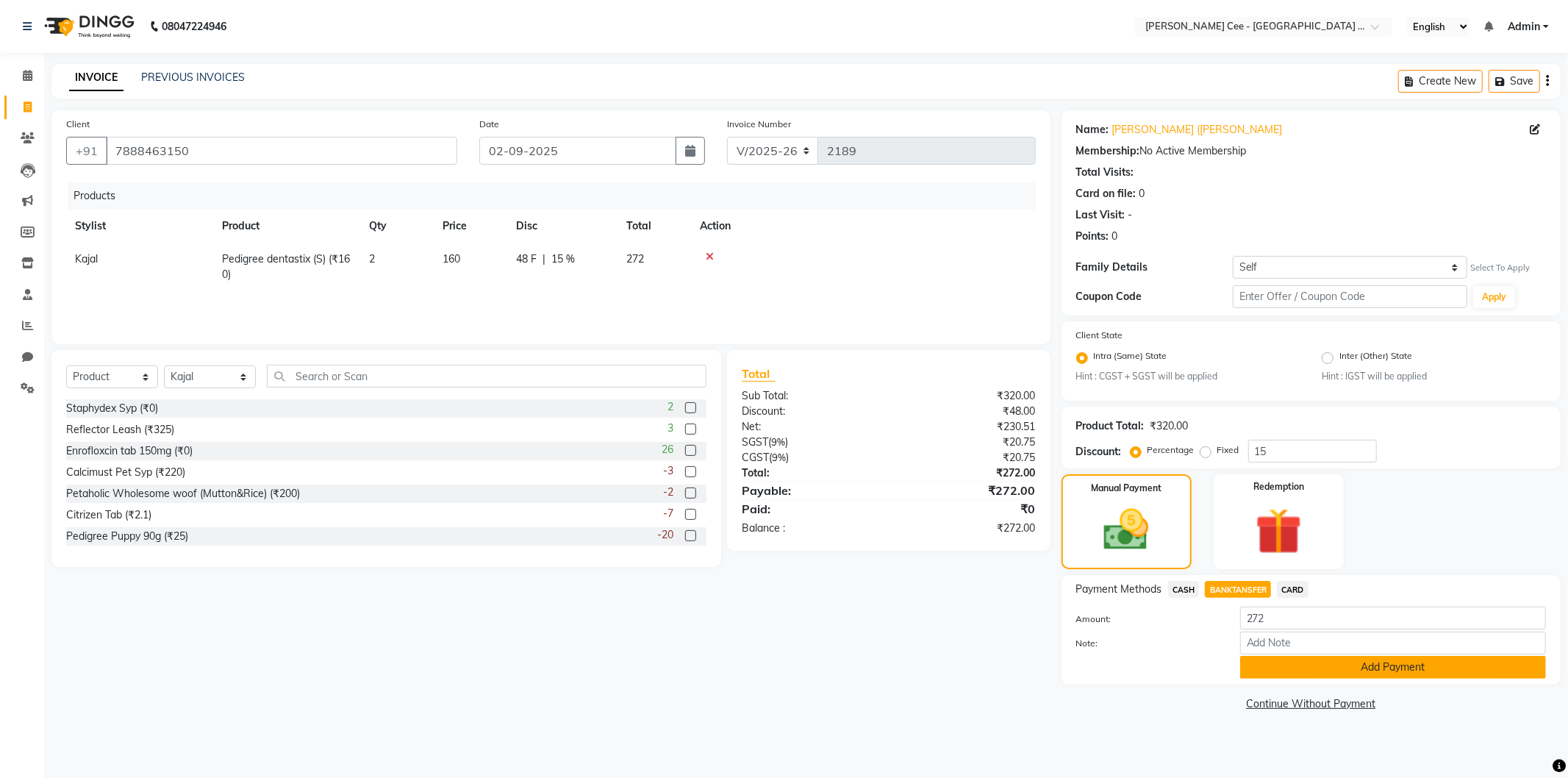
click at [1329, 665] on button "Add Payment" at bounding box center [1393, 668] width 306 height 23
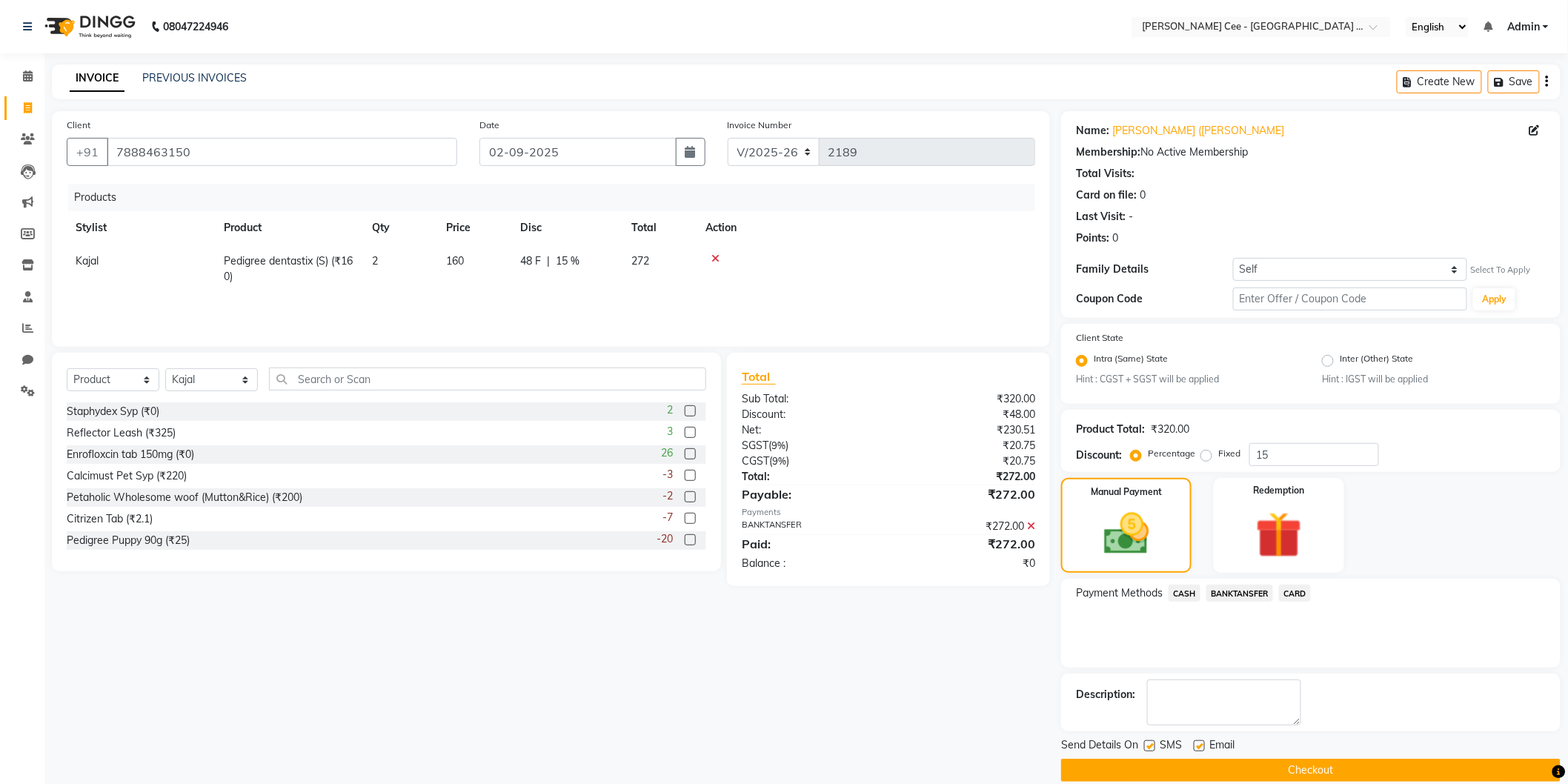
click at [1195, 765] on button "Checkout" at bounding box center [1311, 770] width 499 height 23
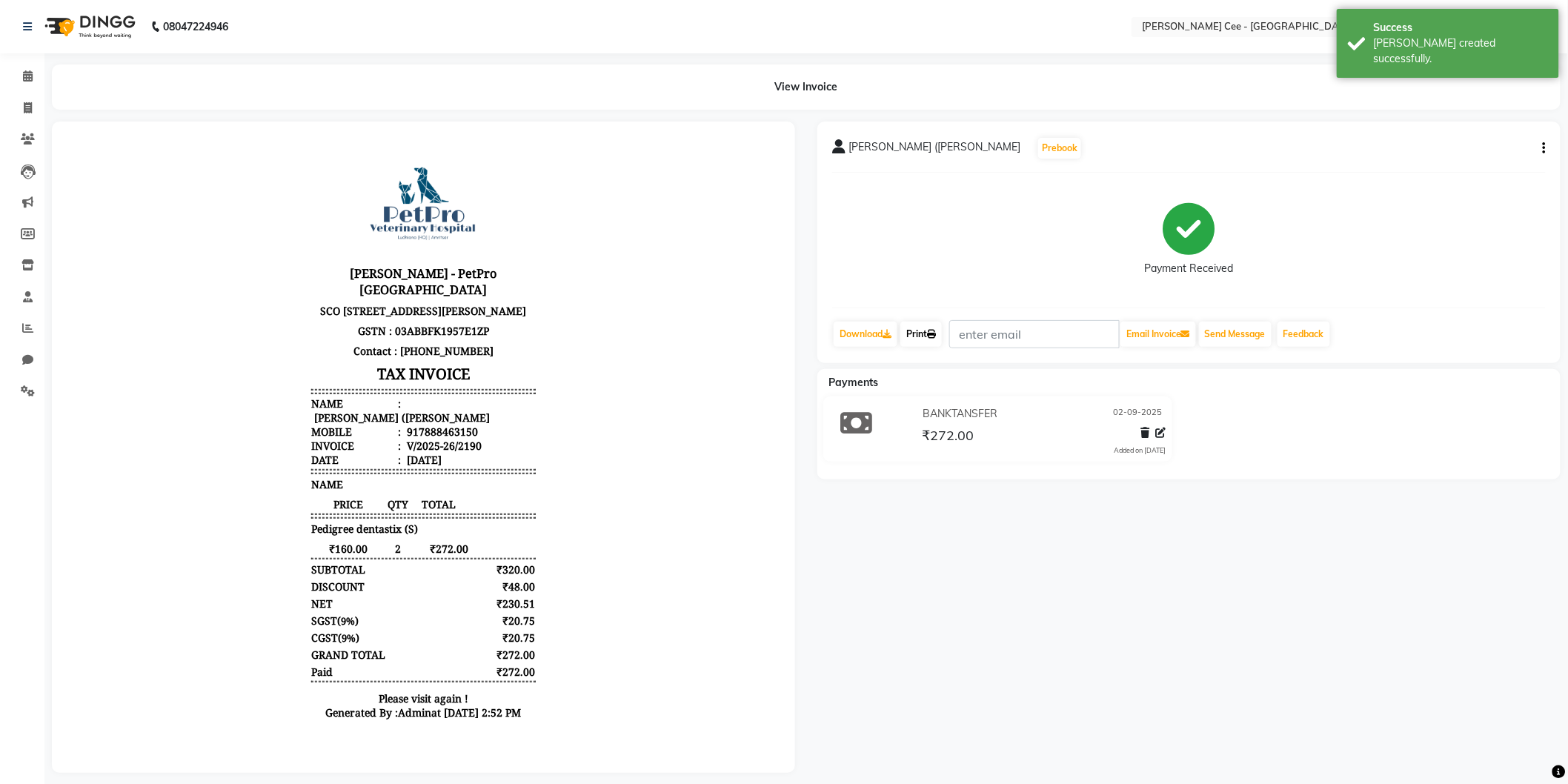
click at [910, 336] on link "Print" at bounding box center [921, 334] width 42 height 25
